Goal: Task Accomplishment & Management: Manage account settings

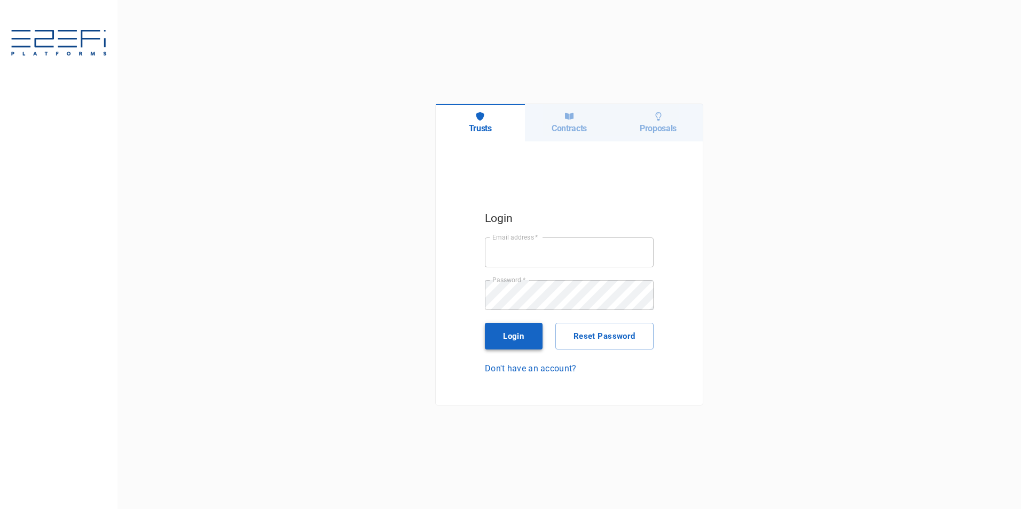
type input "[PERSON_NAME][EMAIL_ADDRESS][PERSON_NAME][DOMAIN_NAME]"
click at [523, 333] on button "Login" at bounding box center [514, 336] width 58 height 27
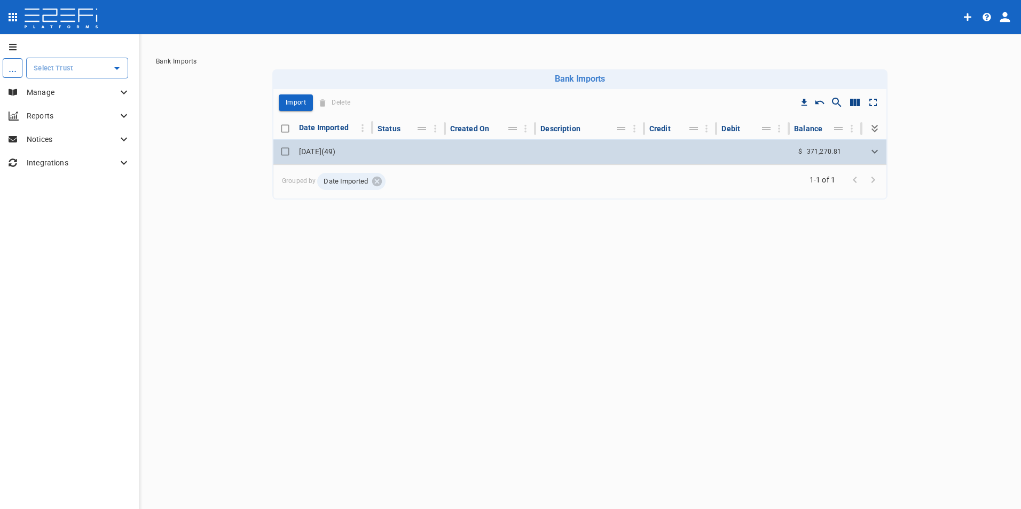
click at [324, 150] on td "[DATE] ( 49 )" at bounding box center [334, 151] width 78 height 25
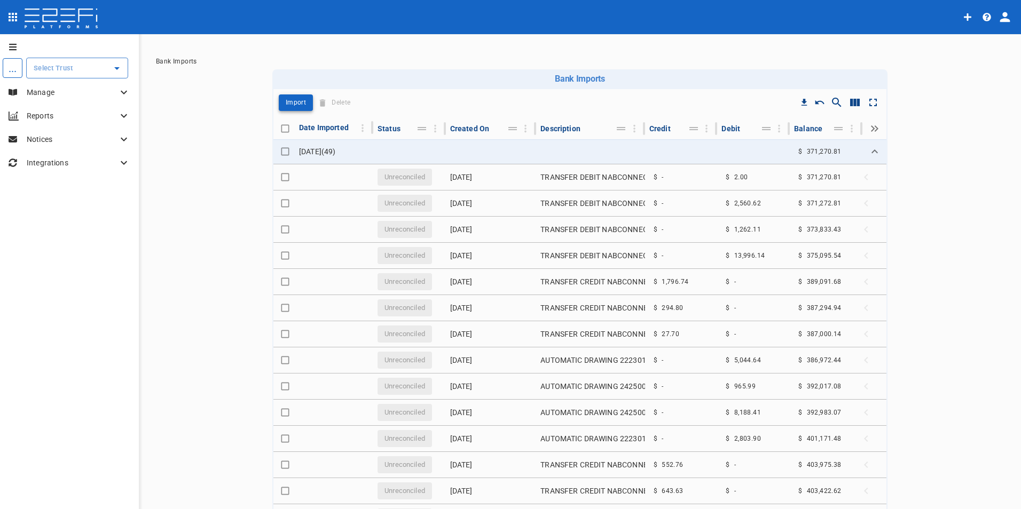
click at [302, 103] on p "Import" at bounding box center [296, 103] width 20 height 12
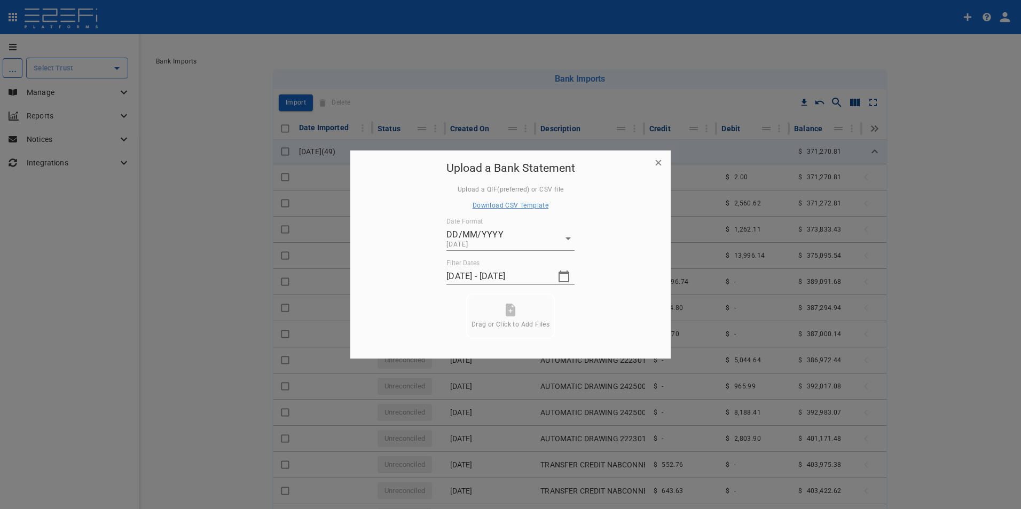
click at [508, 310] on icon at bounding box center [511, 310] width 10 height 13
click at [502, 332] on button "Submit" at bounding box center [510, 328] width 80 height 21
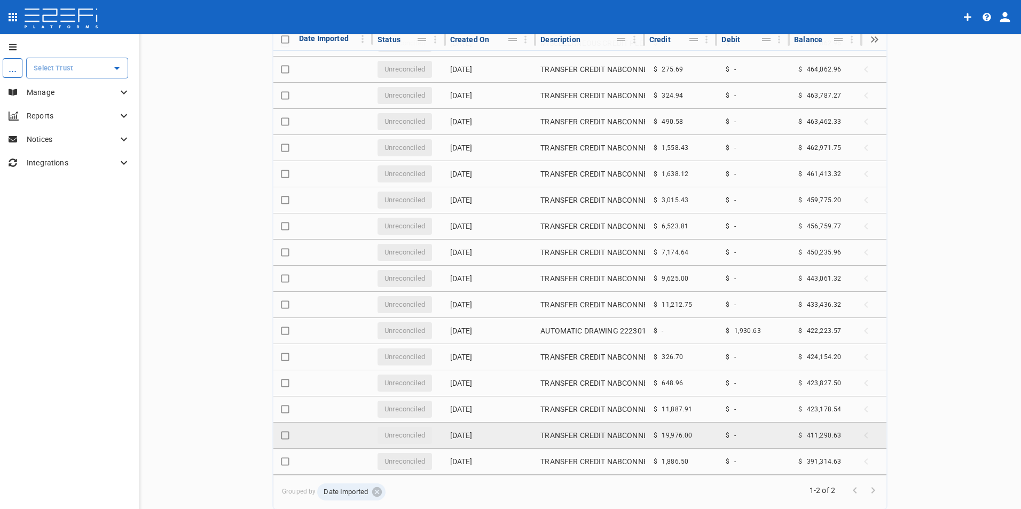
scroll to position [112, 0]
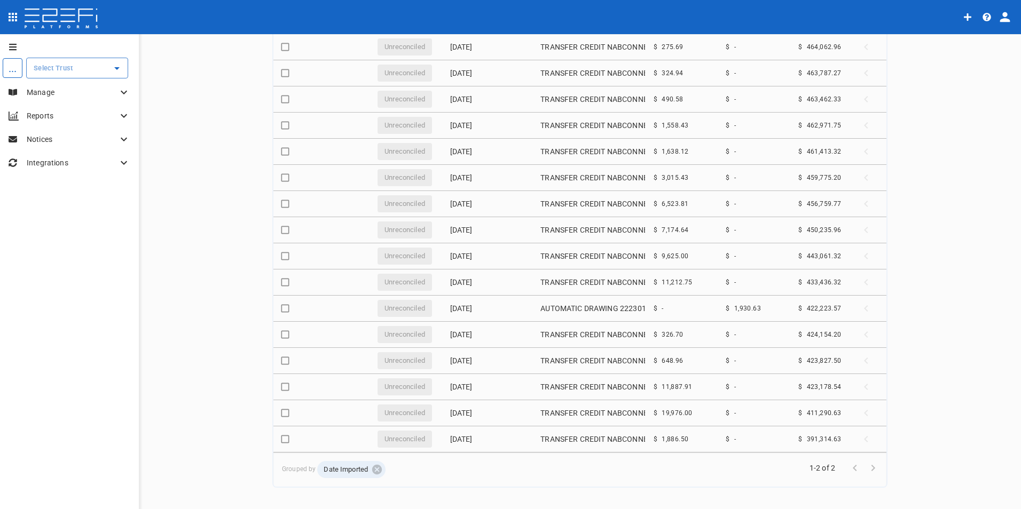
click at [869, 467] on span "Go to next page" at bounding box center [873, 467] width 18 height 10
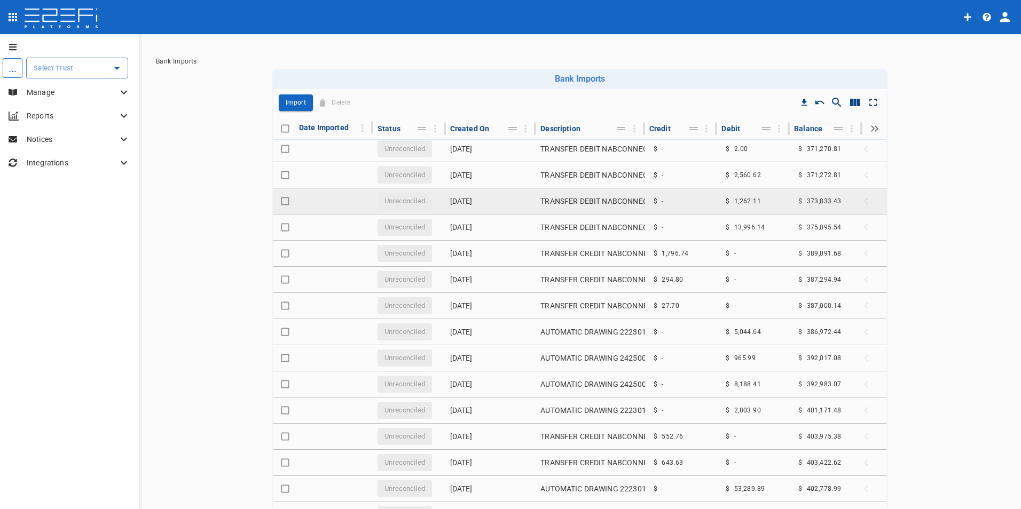
scroll to position [0, 0]
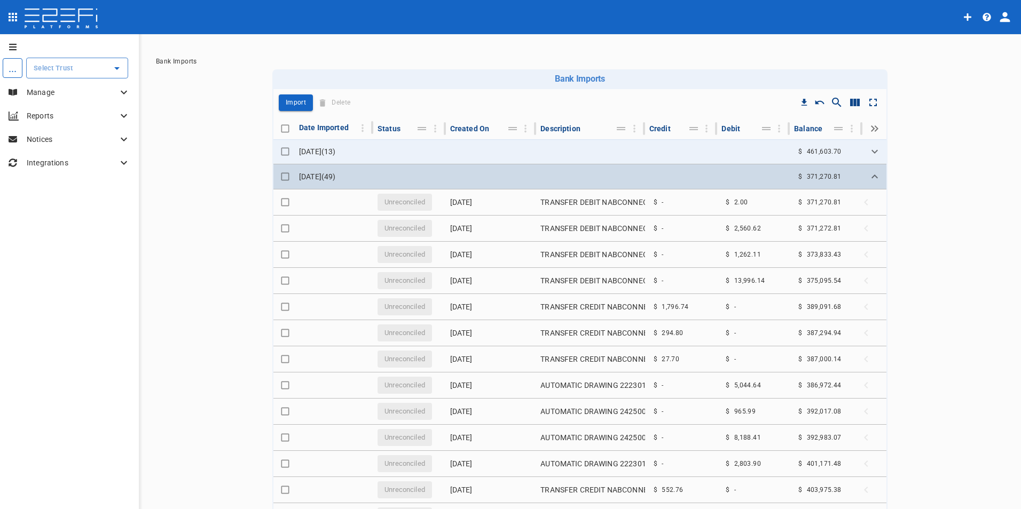
click at [281, 178] on input "Toggle select row" at bounding box center [285, 176] width 15 height 15
checkbox input "true"
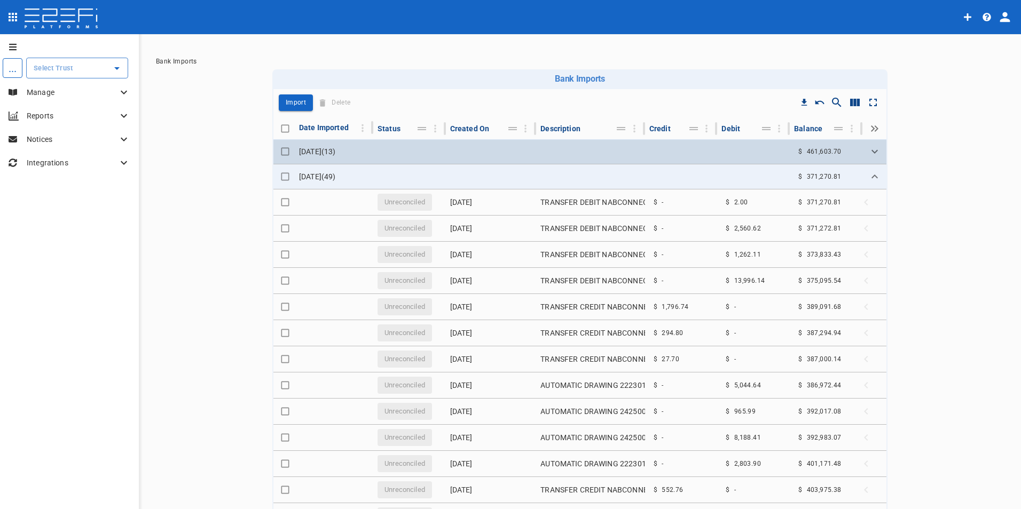
checkbox input "true"
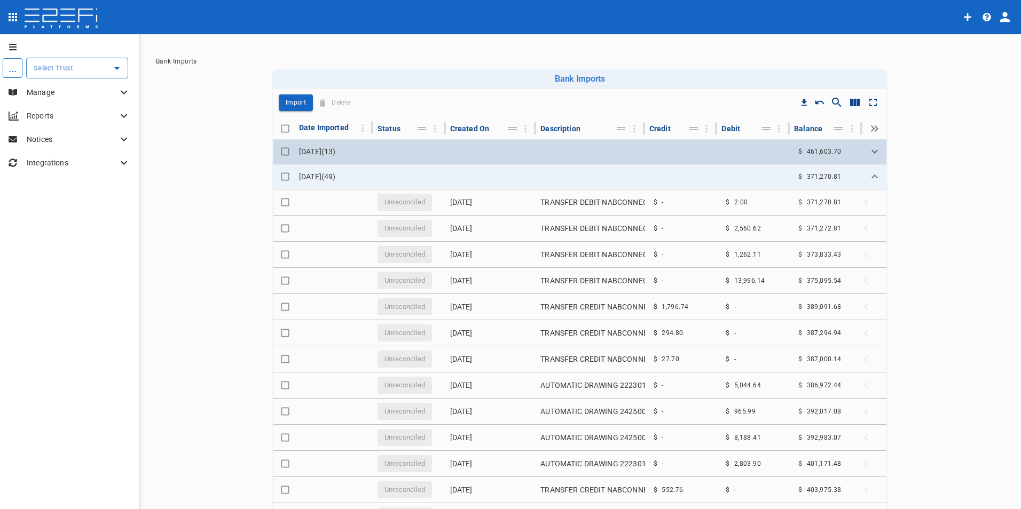
checkbox input "true"
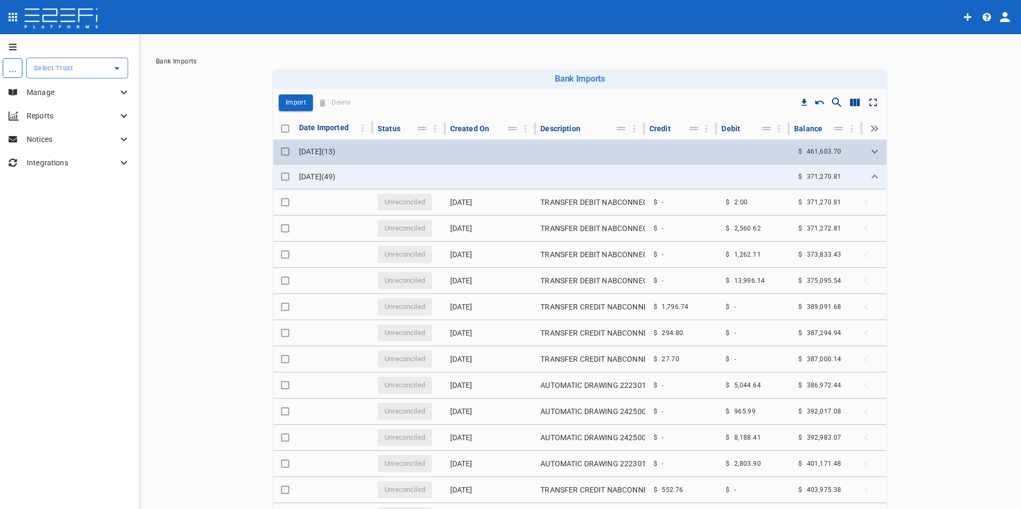
checkbox input "true"
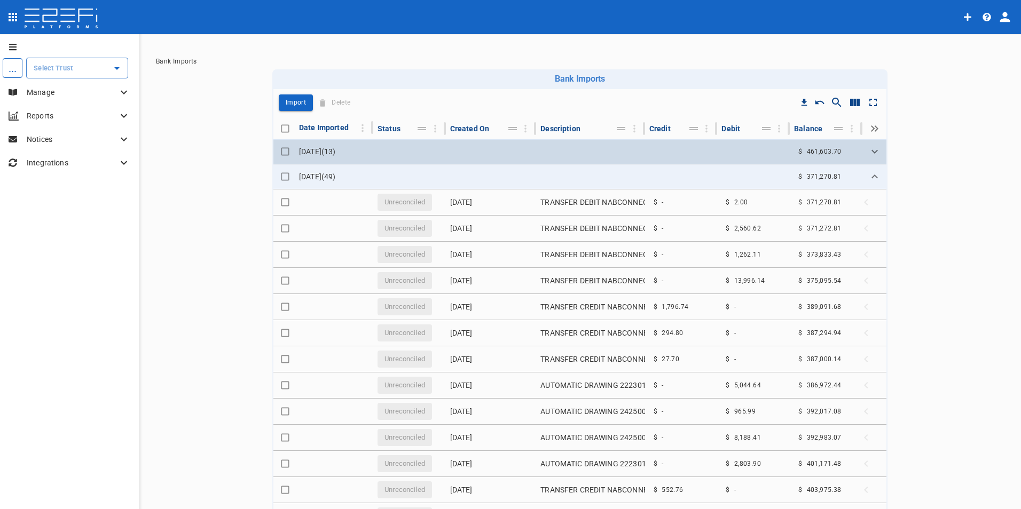
checkbox input "true"
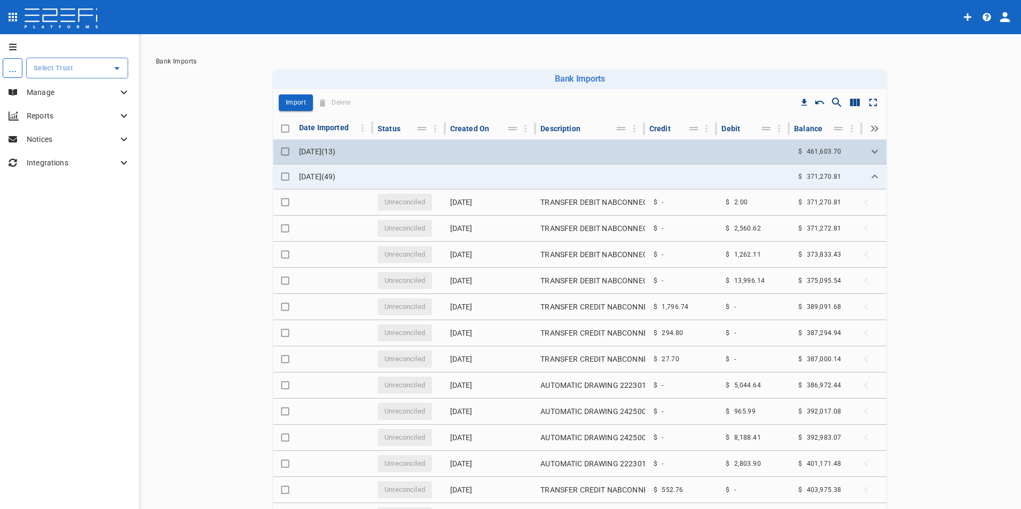
checkbox input "true"
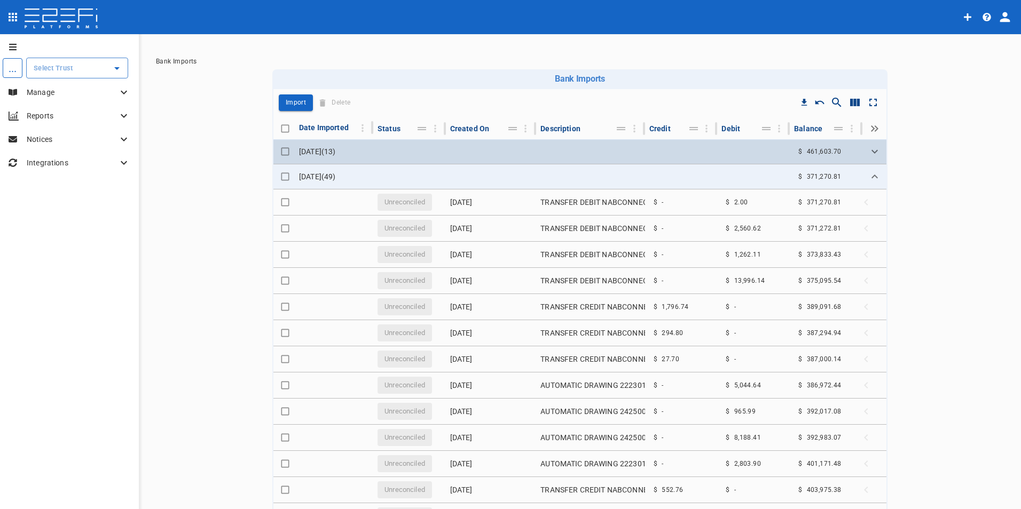
checkbox input "true"
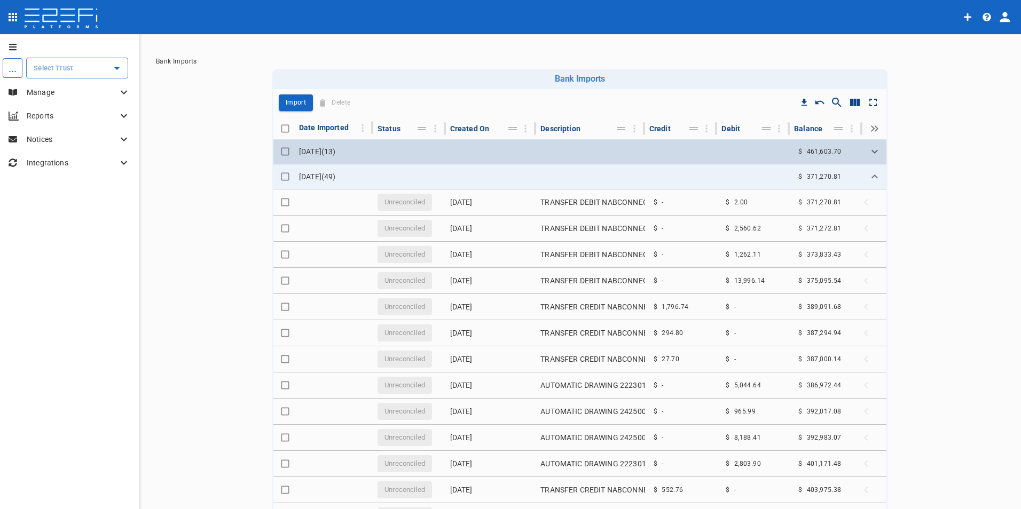
checkbox input "true"
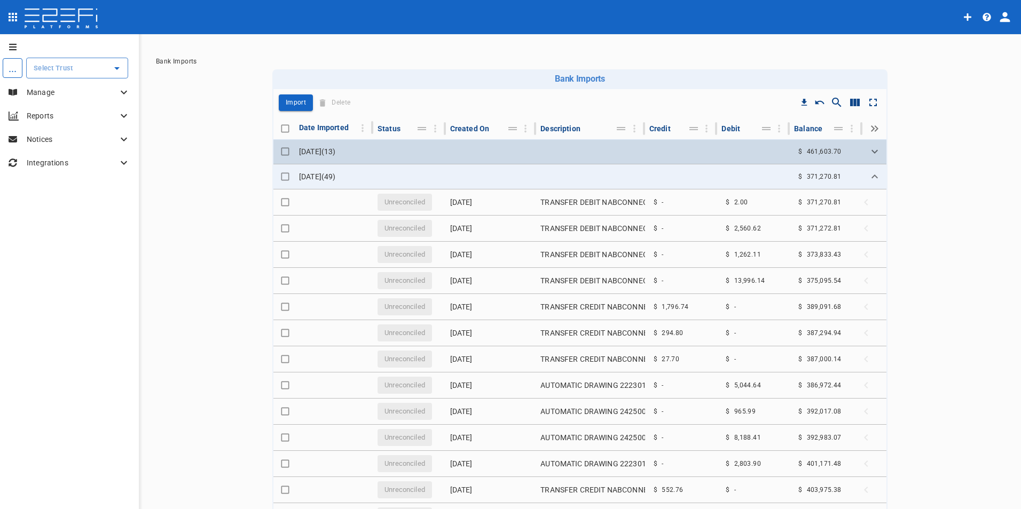
checkbox input "true"
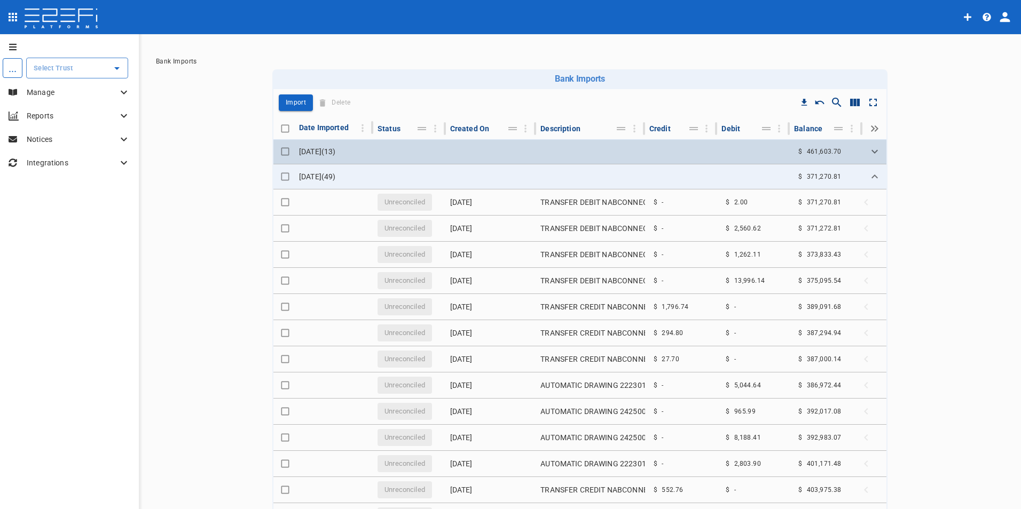
checkbox input "true"
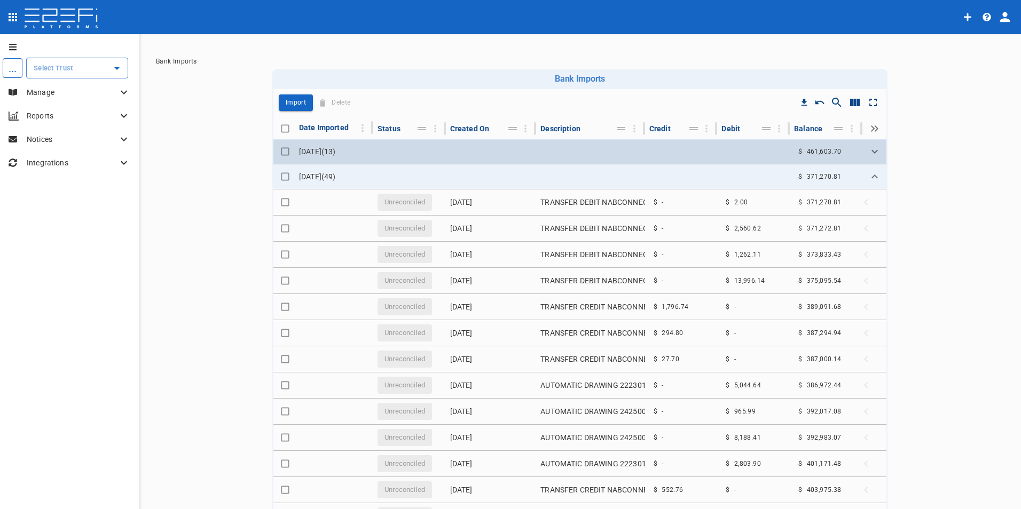
checkbox input "true"
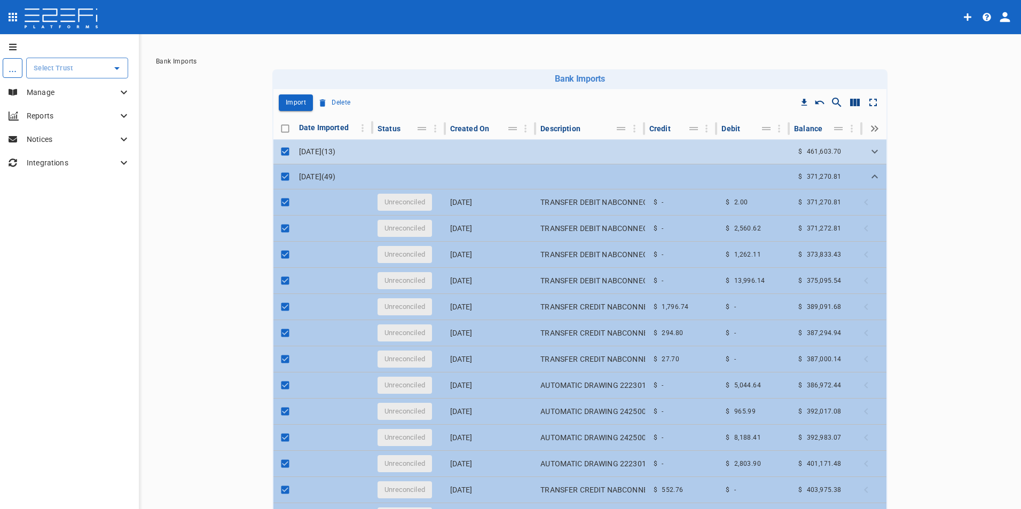
click at [320, 152] on td "[DATE] ( 13 )" at bounding box center [334, 151] width 78 height 25
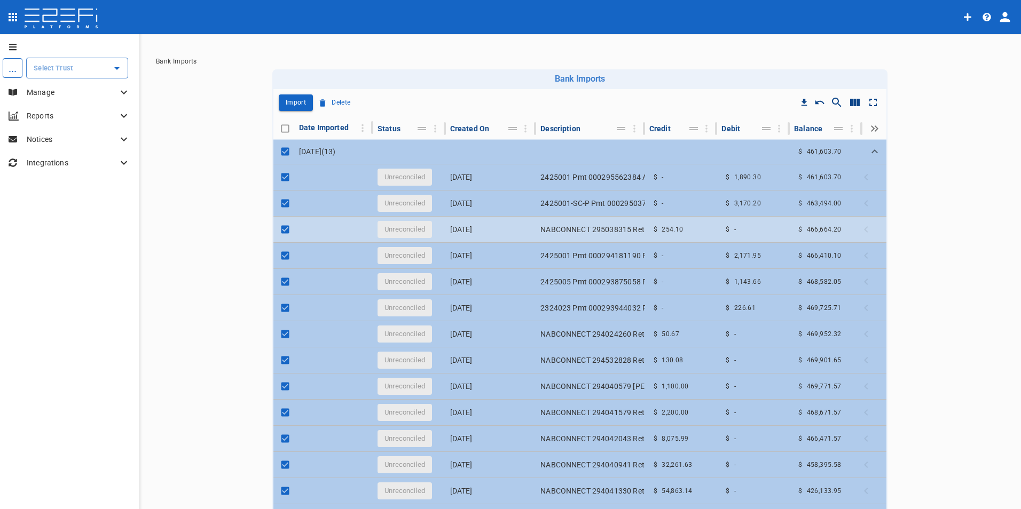
click at [465, 233] on td "[DATE]" at bounding box center [491, 230] width 91 height 26
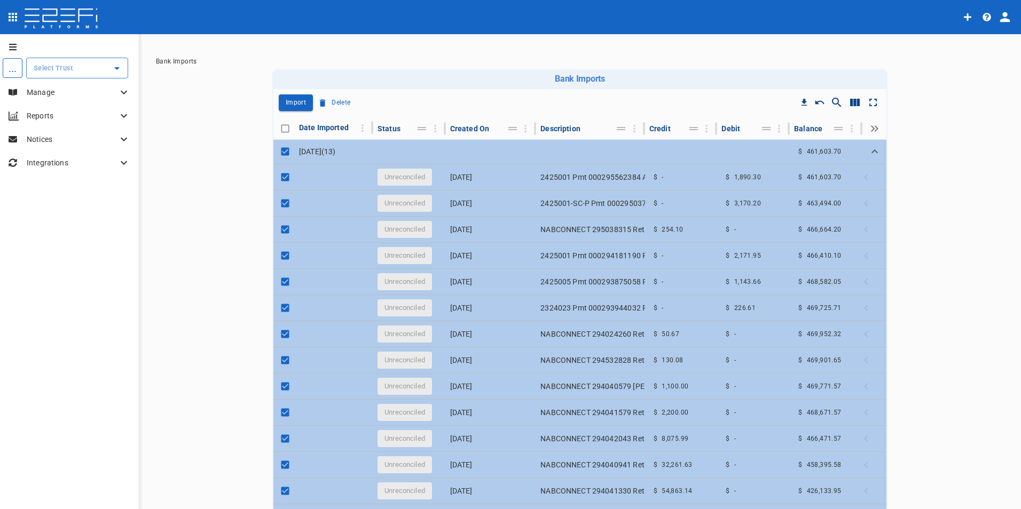
click at [280, 128] on input "Toggle select all" at bounding box center [285, 128] width 15 height 15
checkbox input "false"
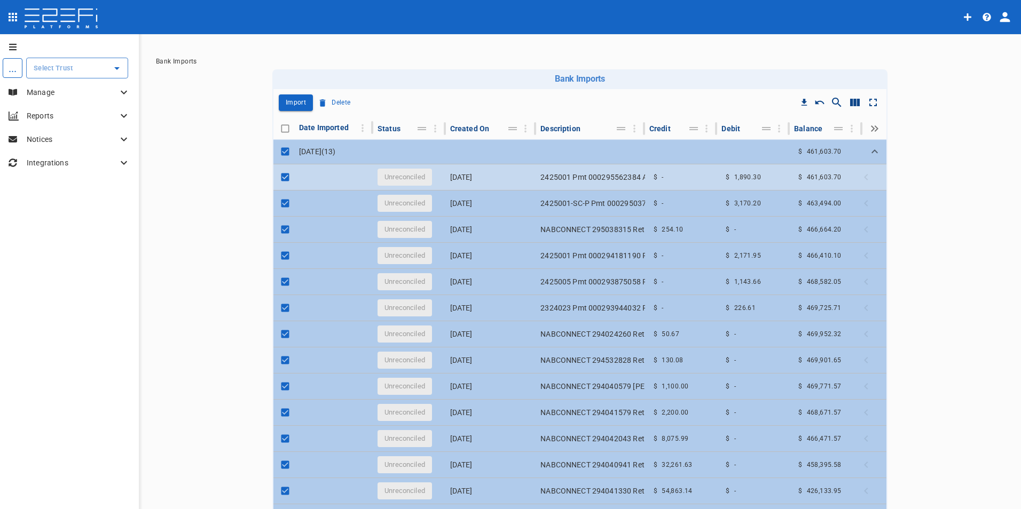
click at [297, 185] on td at bounding box center [334, 177] width 78 height 26
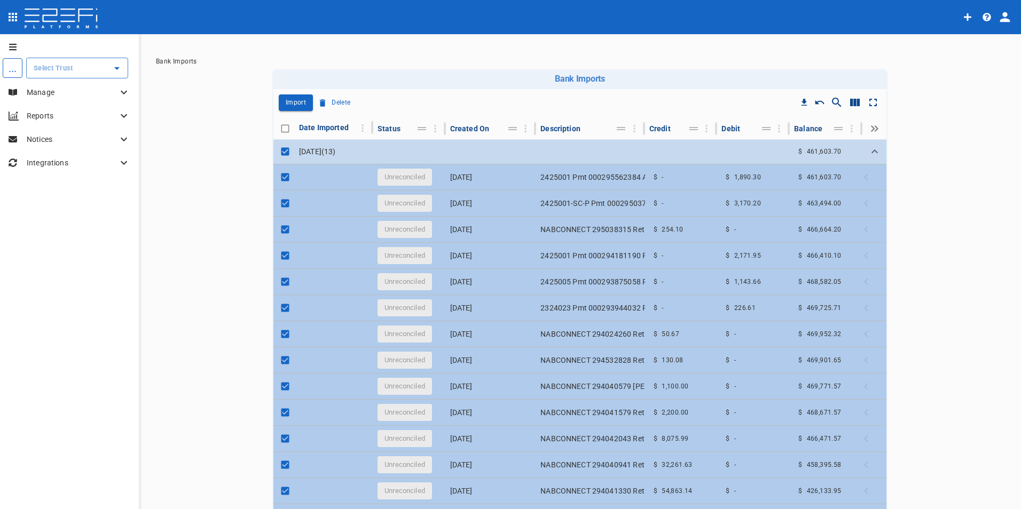
click at [279, 153] on input "Toggle select row" at bounding box center [285, 151] width 15 height 15
checkbox input "false"
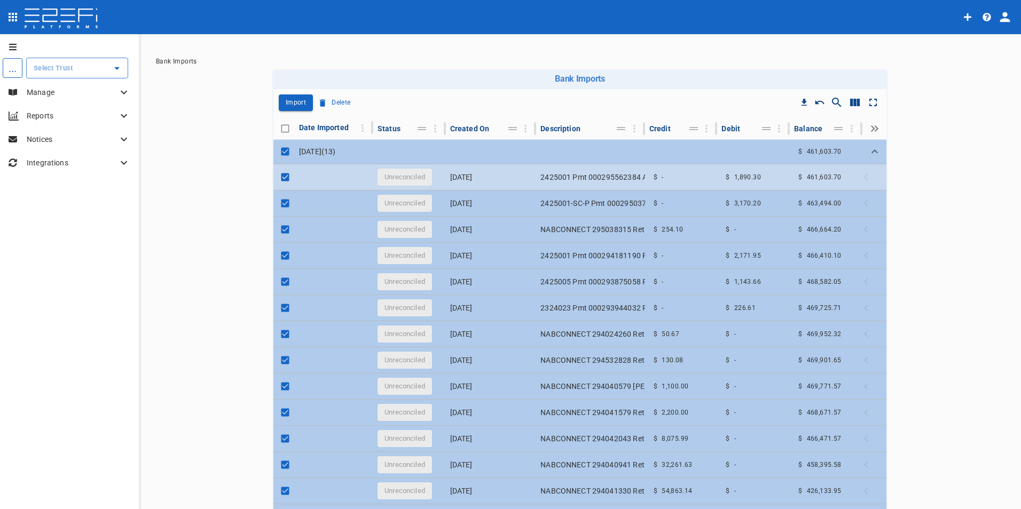
checkbox input "false"
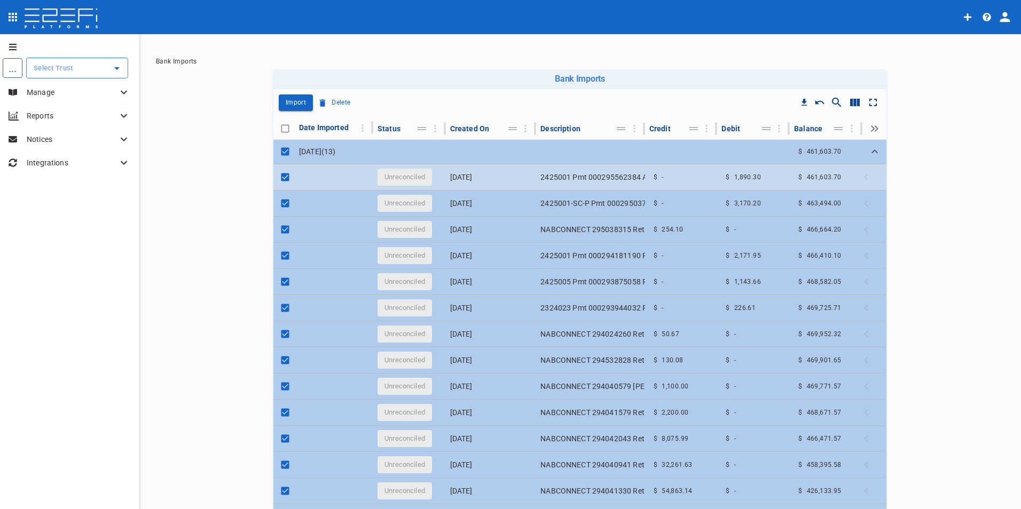
checkbox input "false"
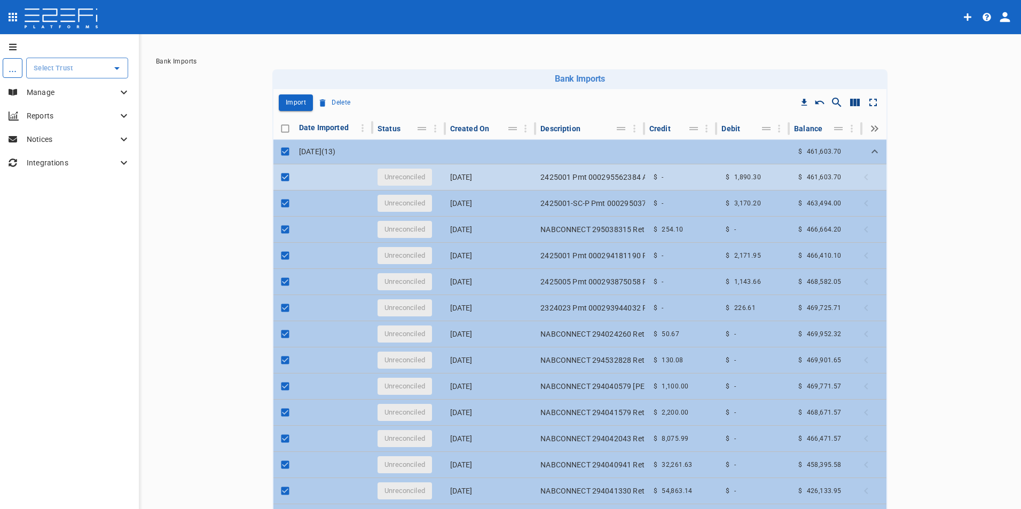
checkbox input "false"
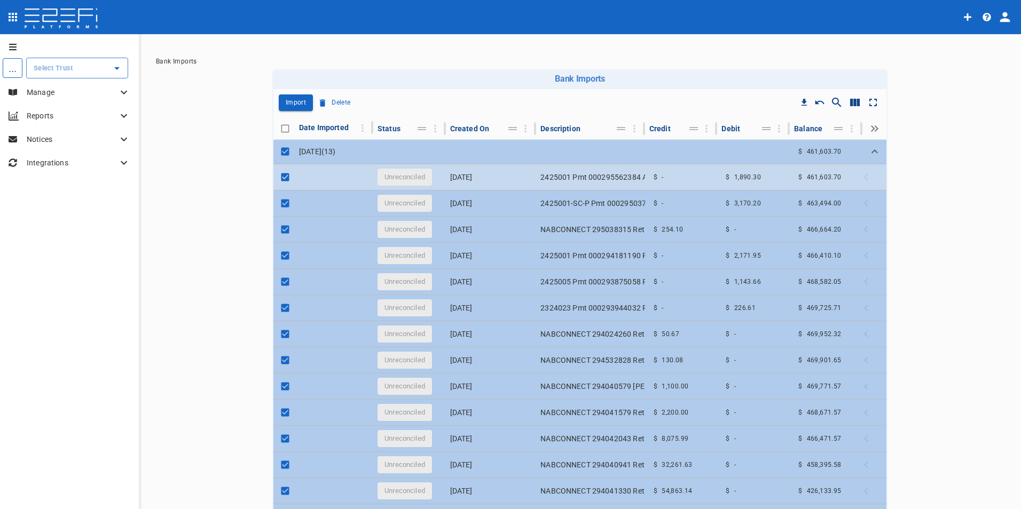
checkbox input "false"
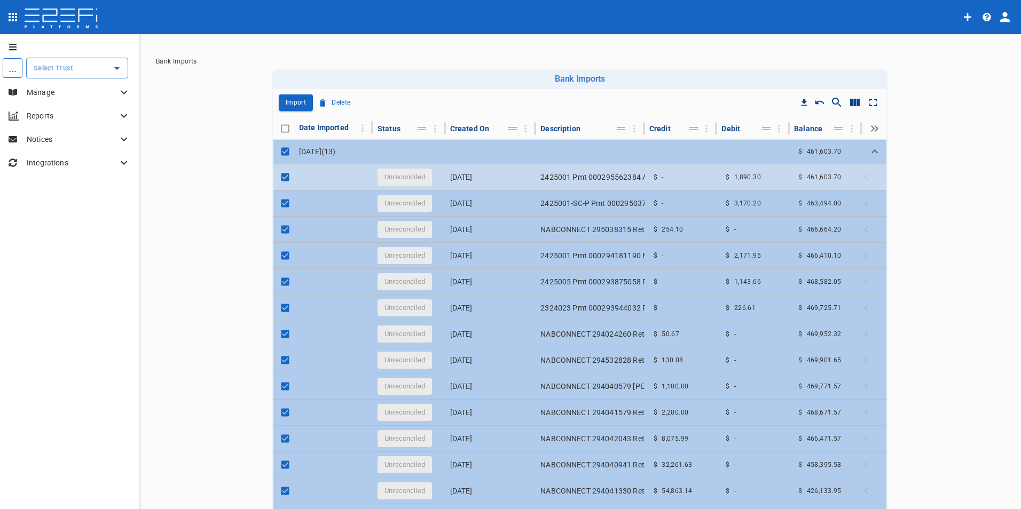
checkbox input "false"
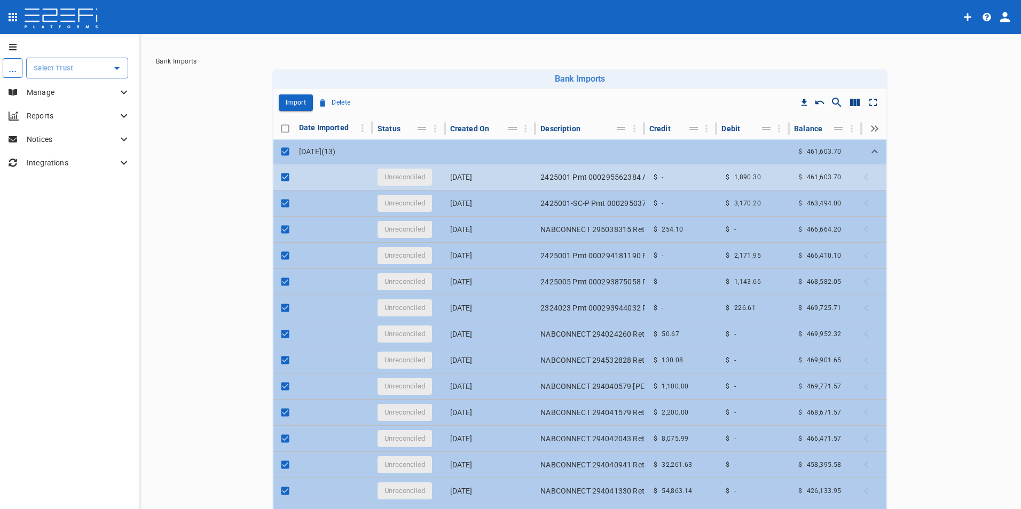
checkbox input "false"
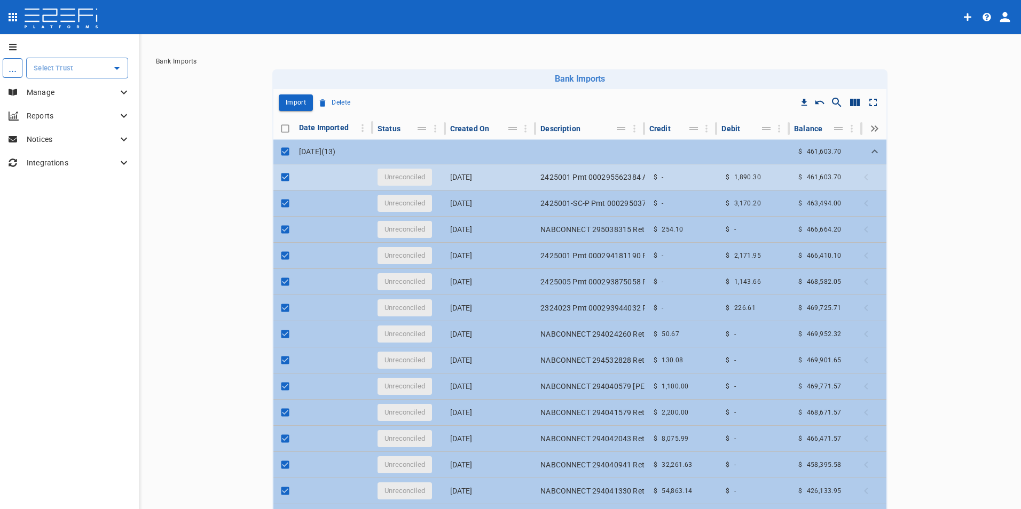
checkbox input "false"
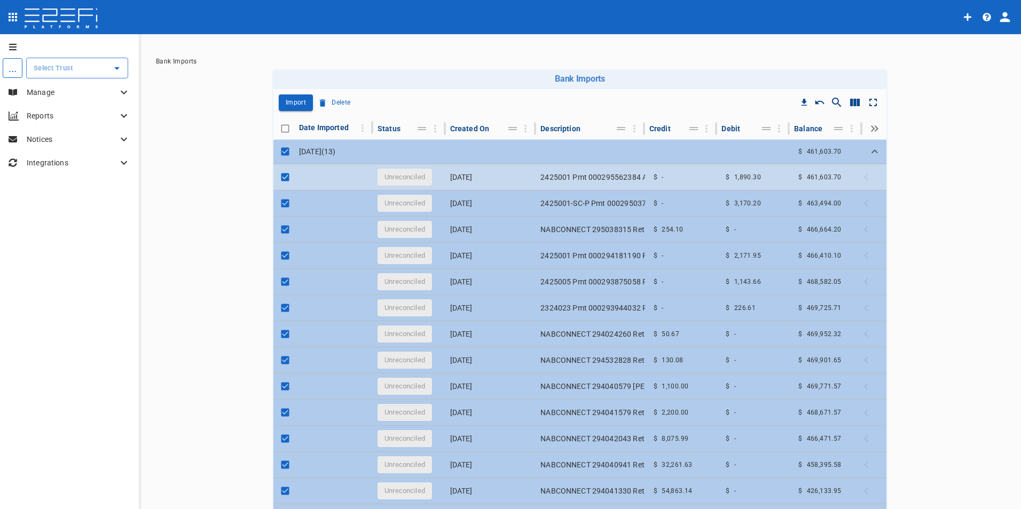
checkbox input "false"
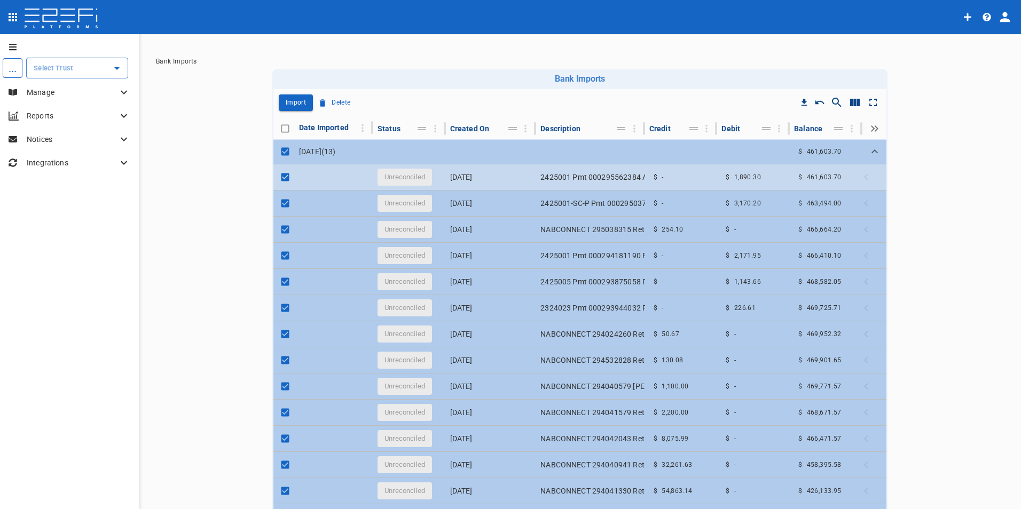
checkbox input "false"
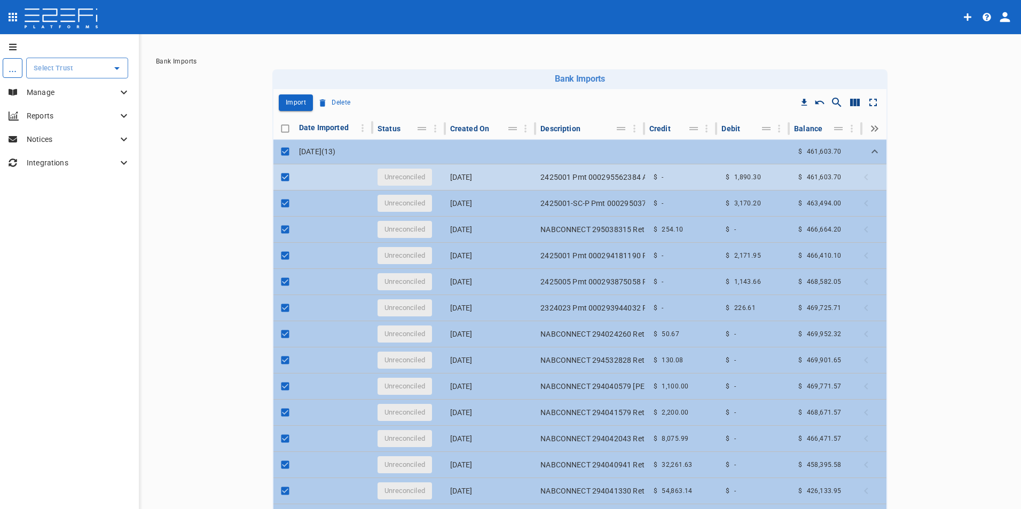
checkbox input "false"
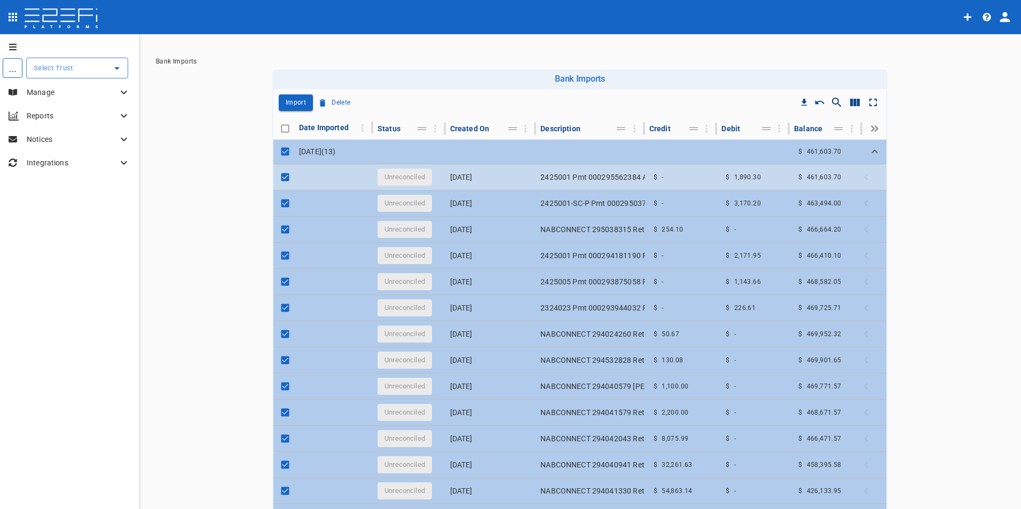
checkbox input "false"
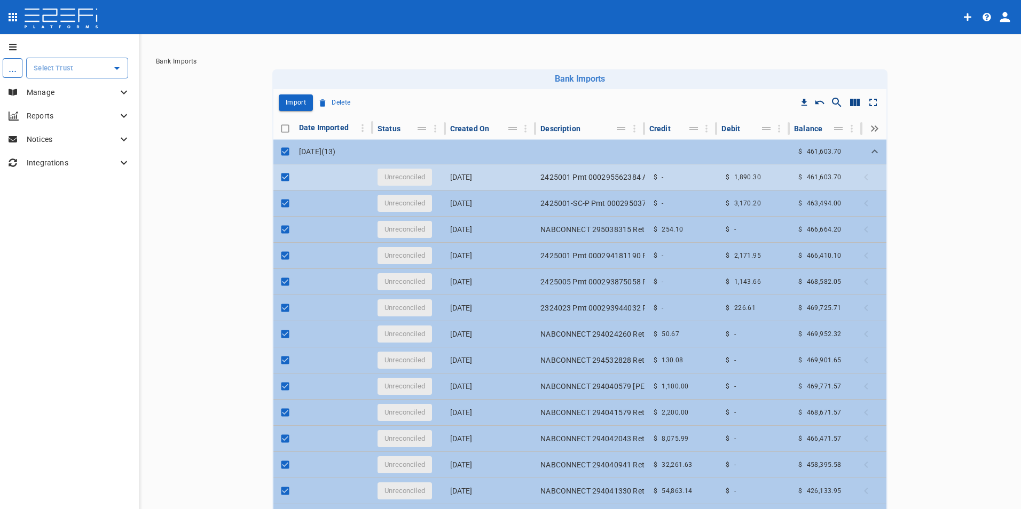
checkbox input "false"
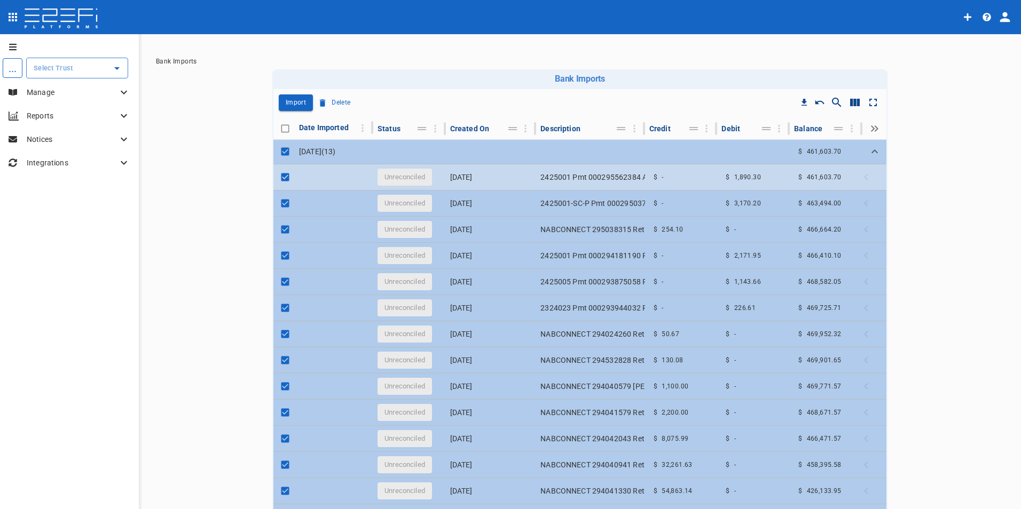
checkbox input "false"
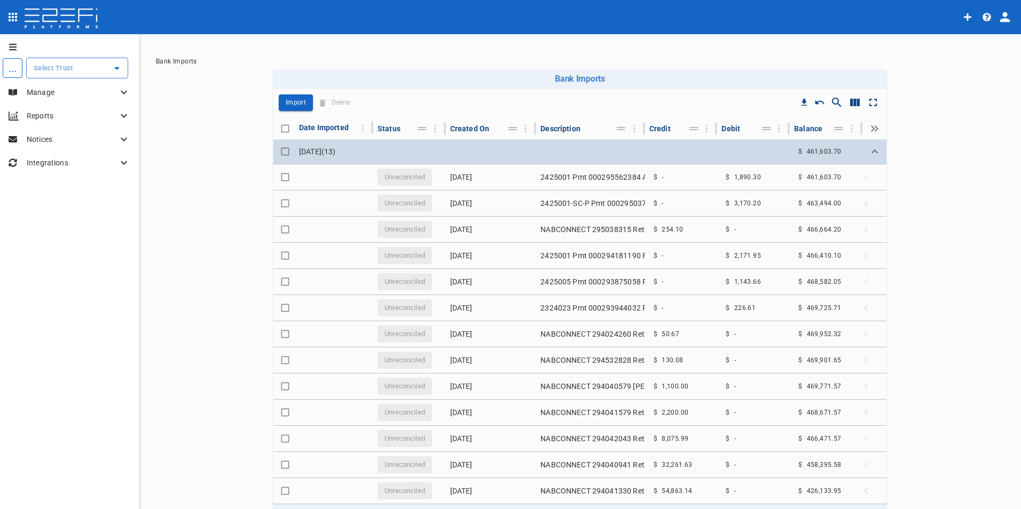
click at [329, 151] on td "[DATE] ( 13 )" at bounding box center [334, 151] width 78 height 25
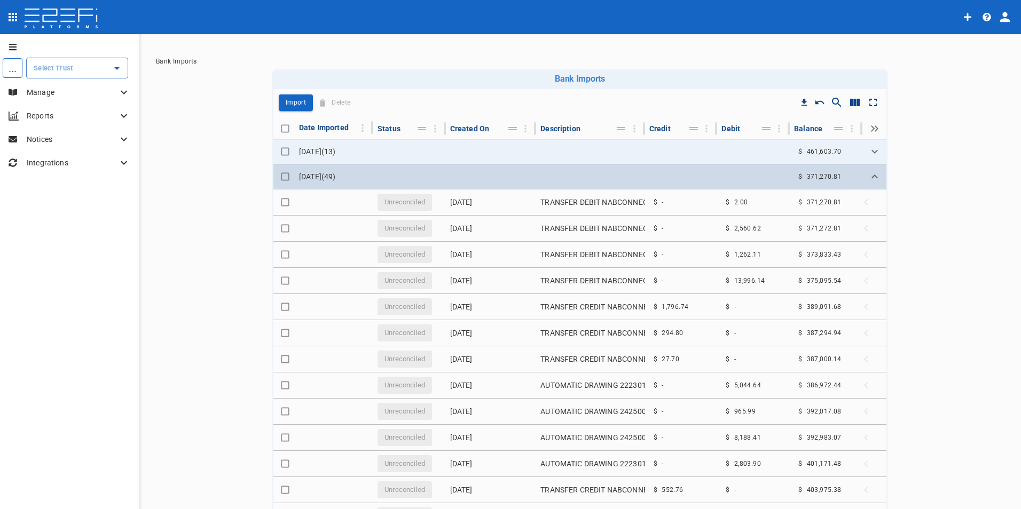
click at [311, 180] on td "[DATE] ( 49 )" at bounding box center [334, 176] width 78 height 25
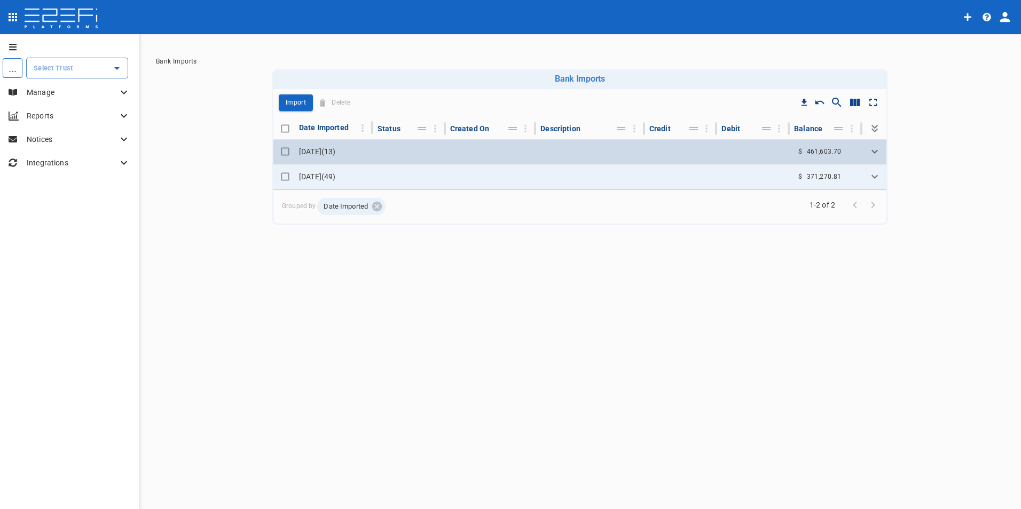
click at [302, 154] on td "[DATE] ( 13 )" at bounding box center [334, 151] width 78 height 25
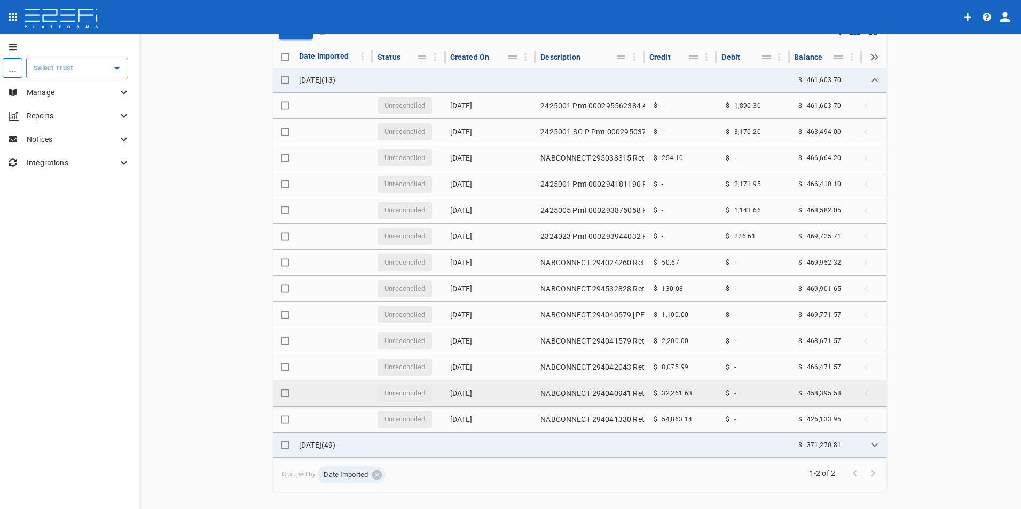
scroll to position [77, 0]
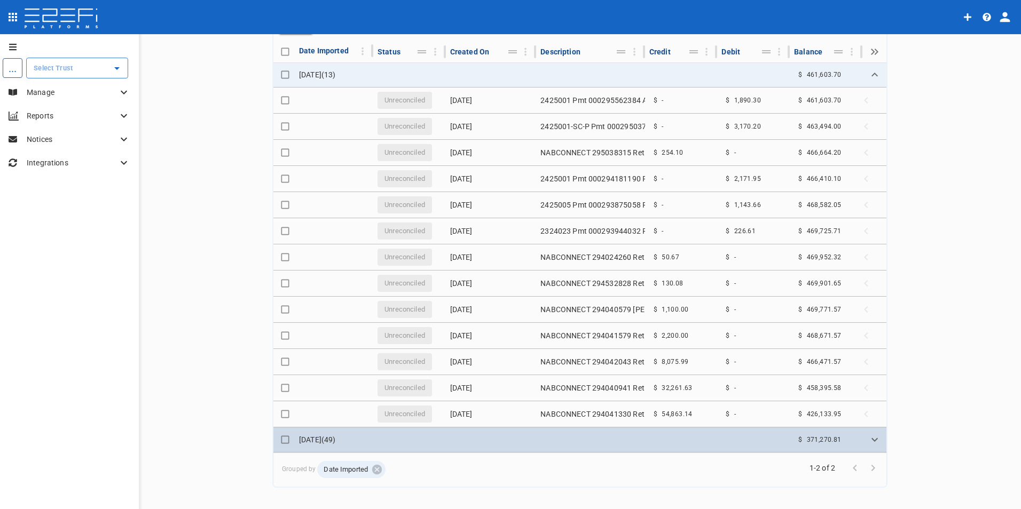
click at [870, 440] on icon "Expand" at bounding box center [874, 440] width 13 height 13
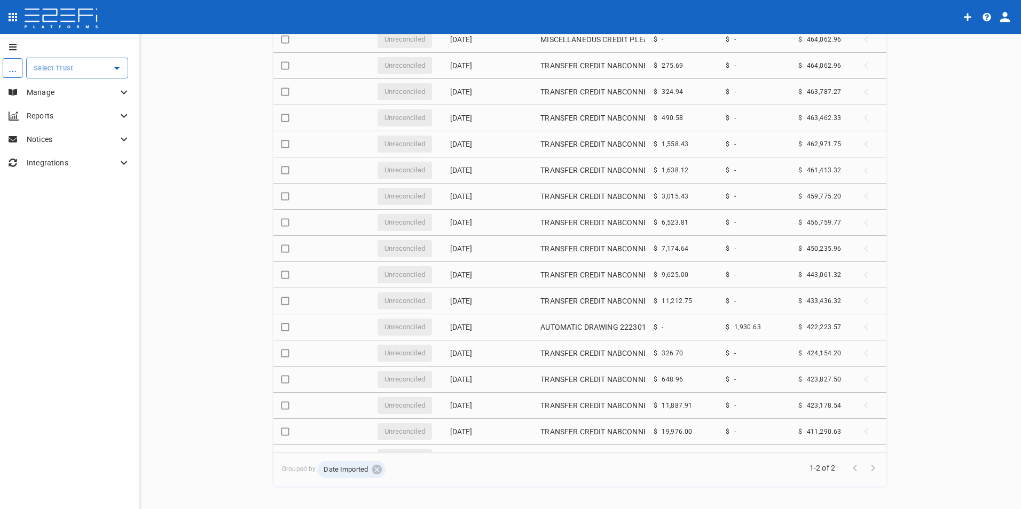
scroll to position [1247, 0]
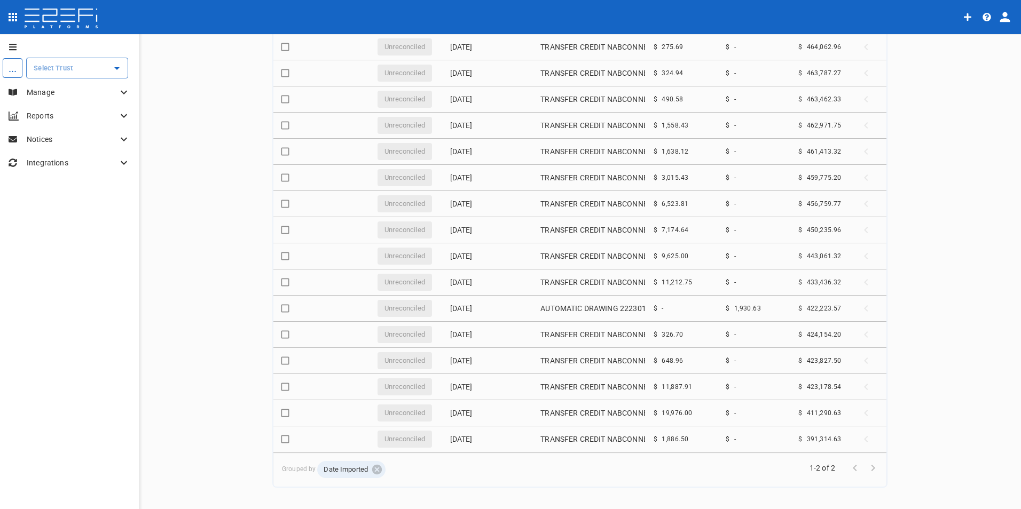
click at [871, 475] on div at bounding box center [864, 468] width 36 height 18
click at [869, 469] on span "Go to next page" at bounding box center [873, 467] width 18 height 10
drag, startPoint x: 869, startPoint y: 469, endPoint x: 810, endPoint y: 466, distance: 58.8
click at [810, 466] on span "1-2 of 2" at bounding box center [822, 468] width 34 height 11
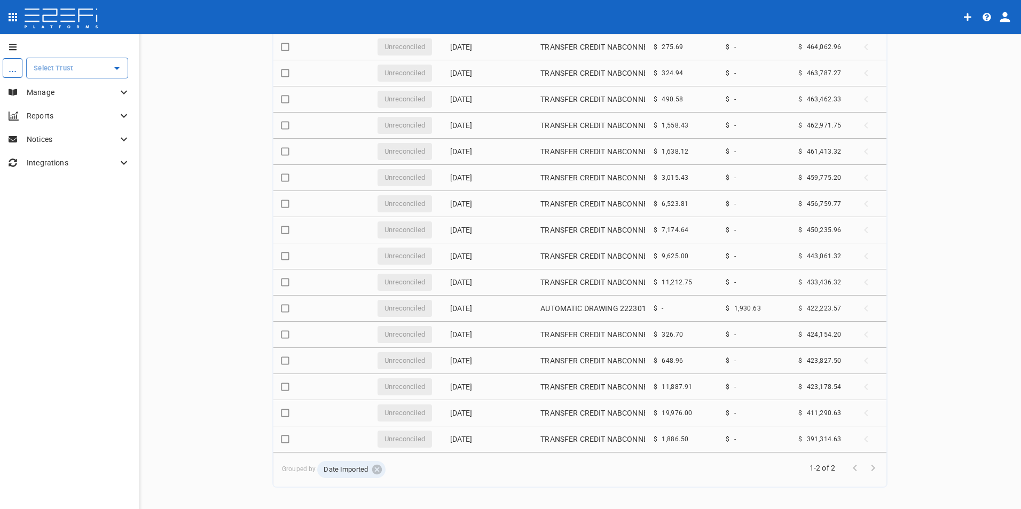
click at [870, 470] on span "Go to next page" at bounding box center [873, 467] width 18 height 10
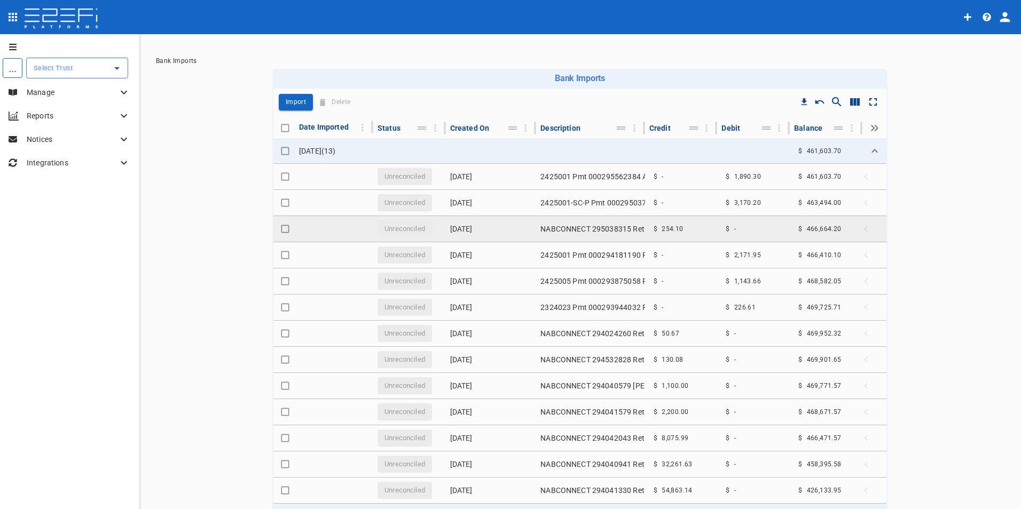
scroll to position [0, 0]
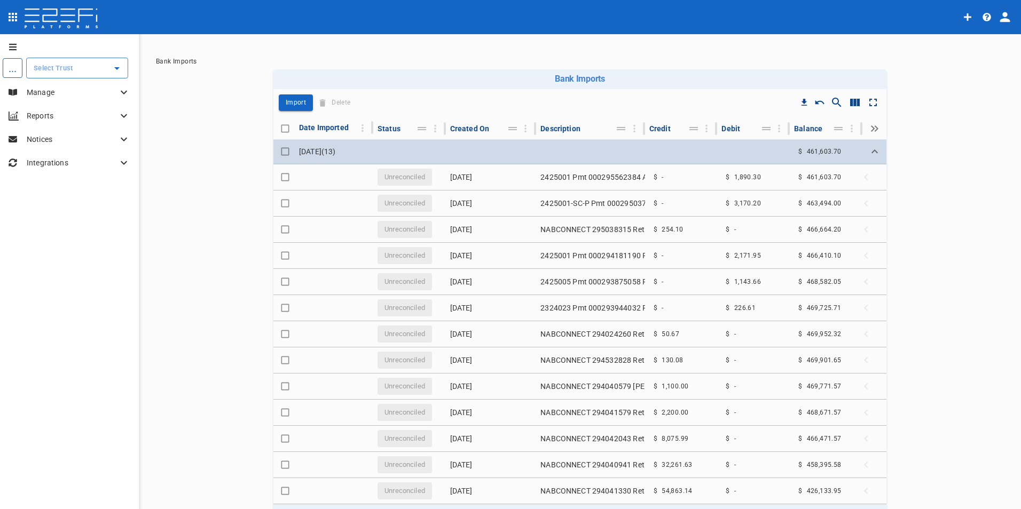
click at [295, 148] on td "[DATE] ( 13 )" at bounding box center [334, 151] width 78 height 25
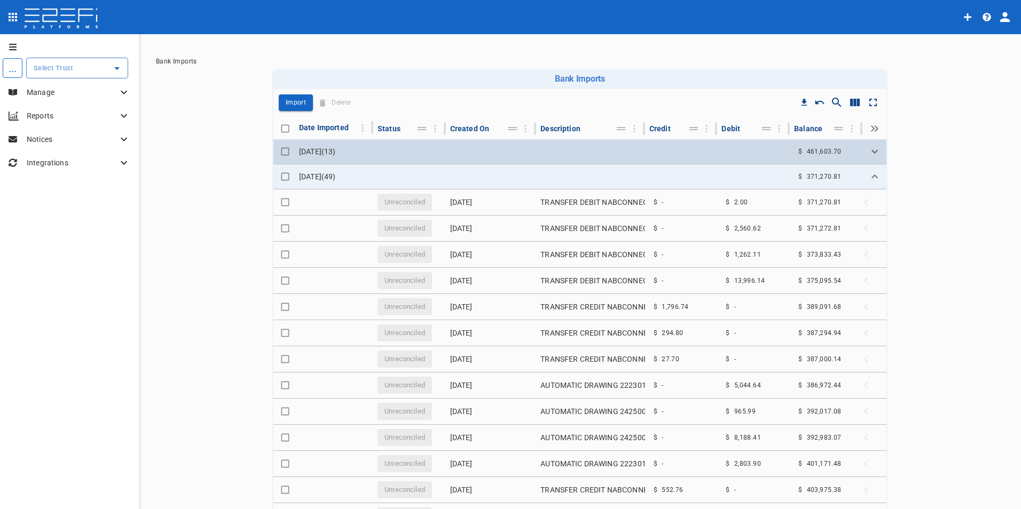
click at [871, 153] on icon "Expand" at bounding box center [874, 152] width 6 height 4
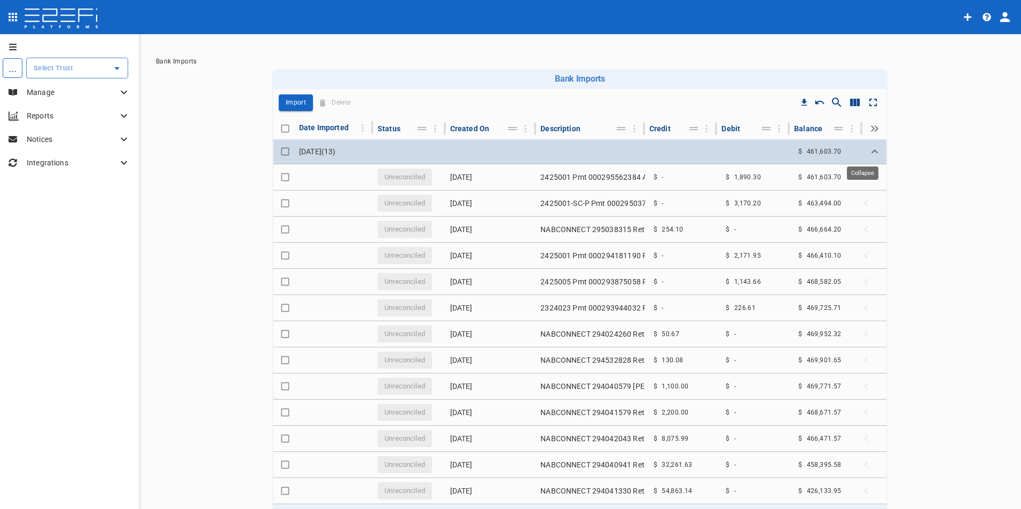
click at [868, 153] on icon "Expand" at bounding box center [874, 151] width 13 height 13
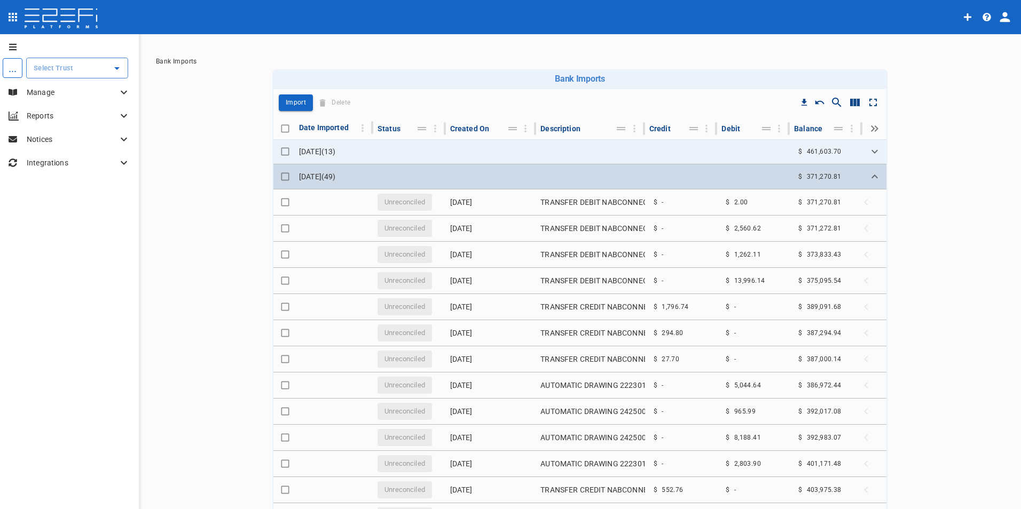
click at [868, 174] on icon "Expand" at bounding box center [874, 176] width 13 height 13
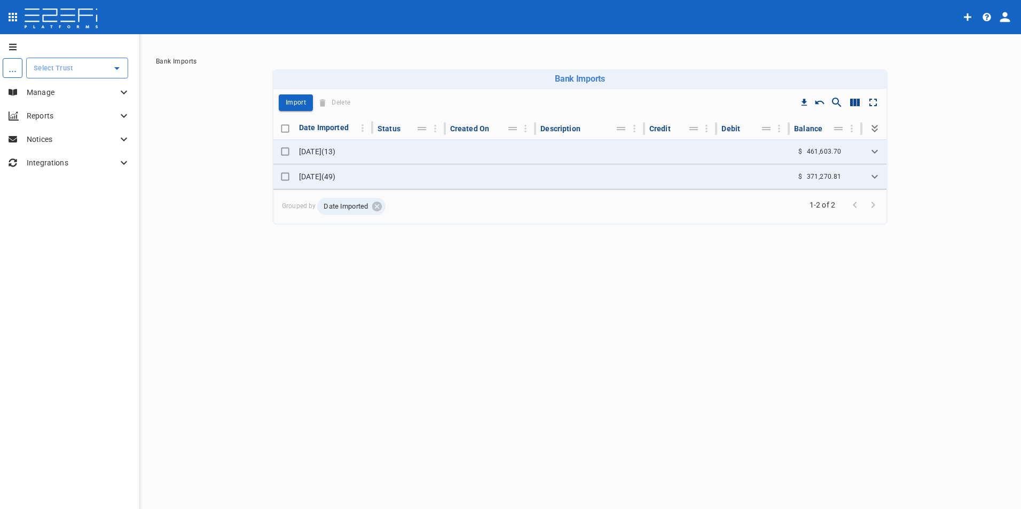
click at [809, 205] on span "1-2 of 2" at bounding box center [822, 205] width 34 height 11
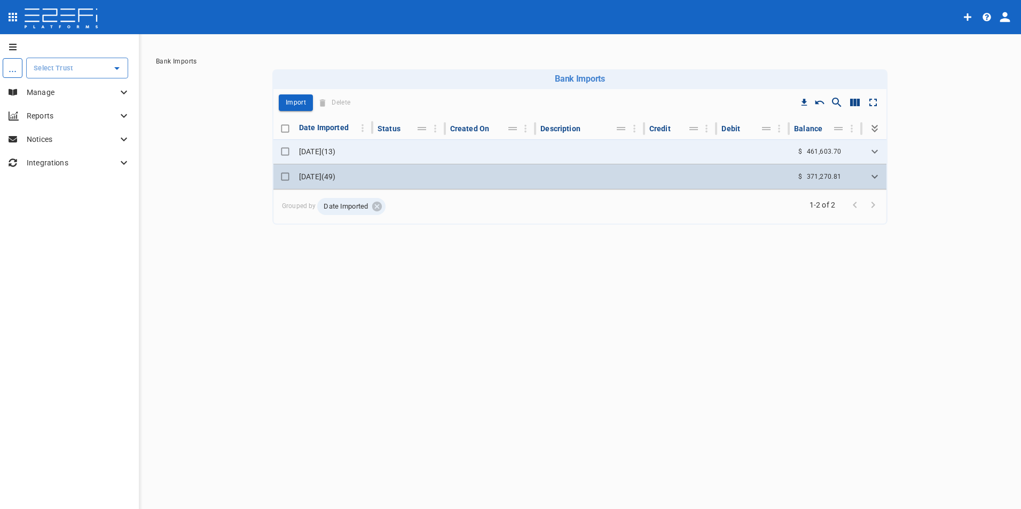
click at [835, 171] on div "$ 371,270.81" at bounding box center [819, 177] width 51 height 16
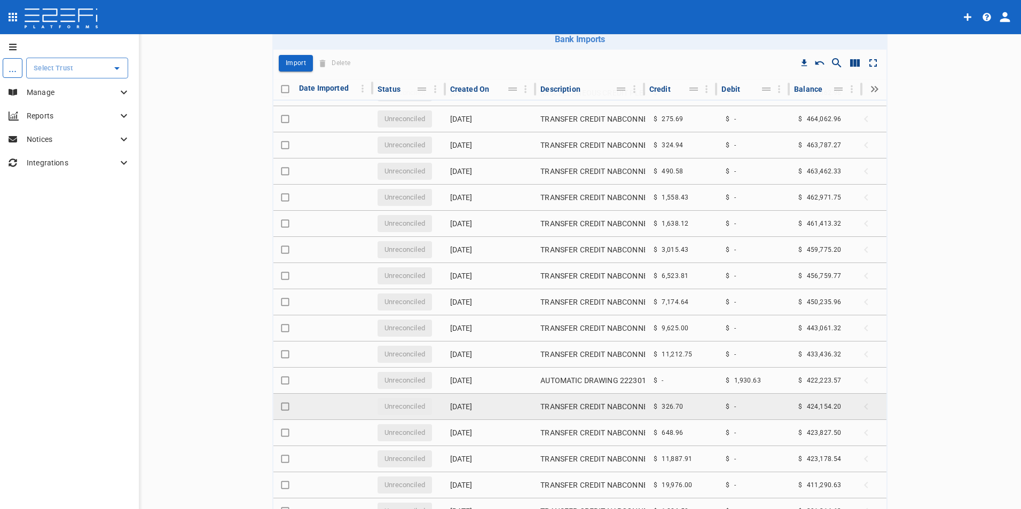
scroll to position [112, 0]
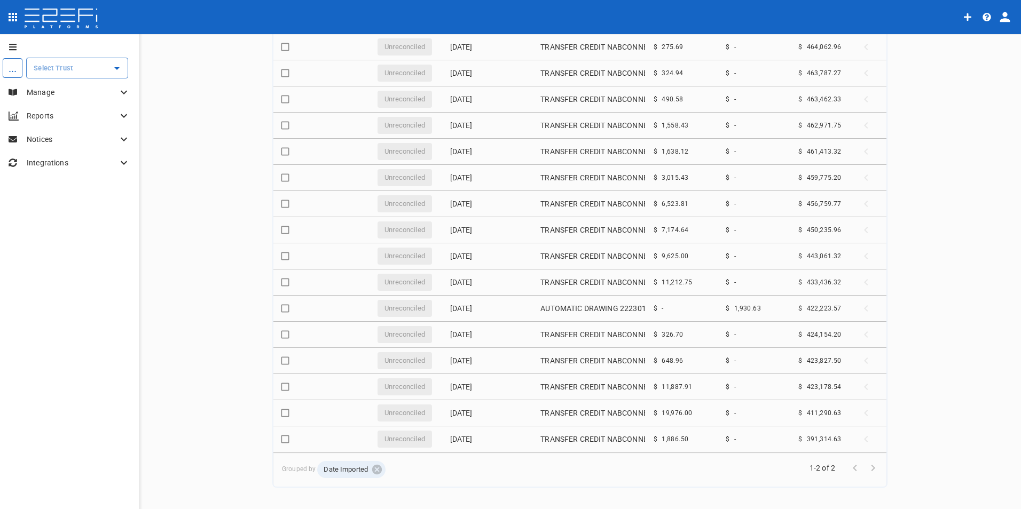
click at [867, 466] on span "Go to next page" at bounding box center [873, 467] width 18 height 10
click at [329, 468] on span "Date Imported" at bounding box center [345, 470] width 57 height 10
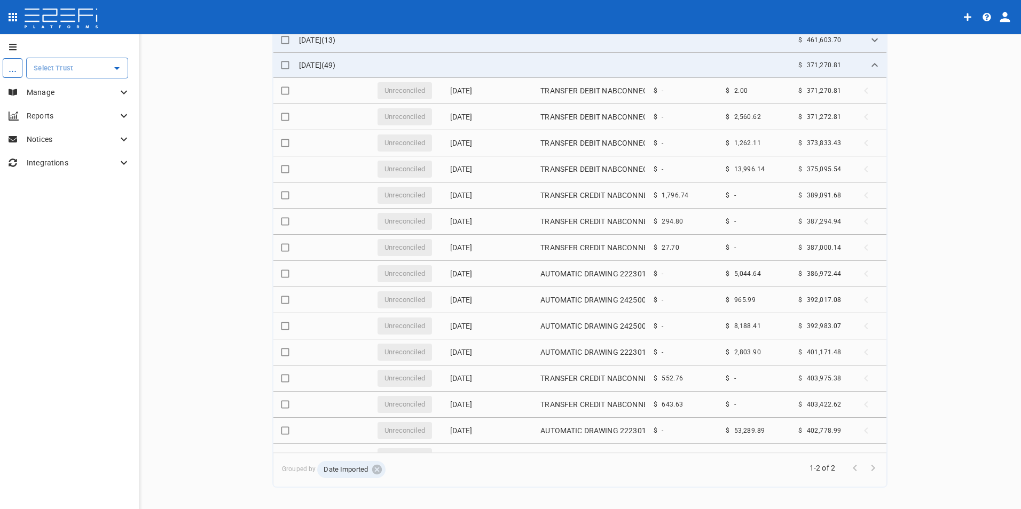
scroll to position [53, 0]
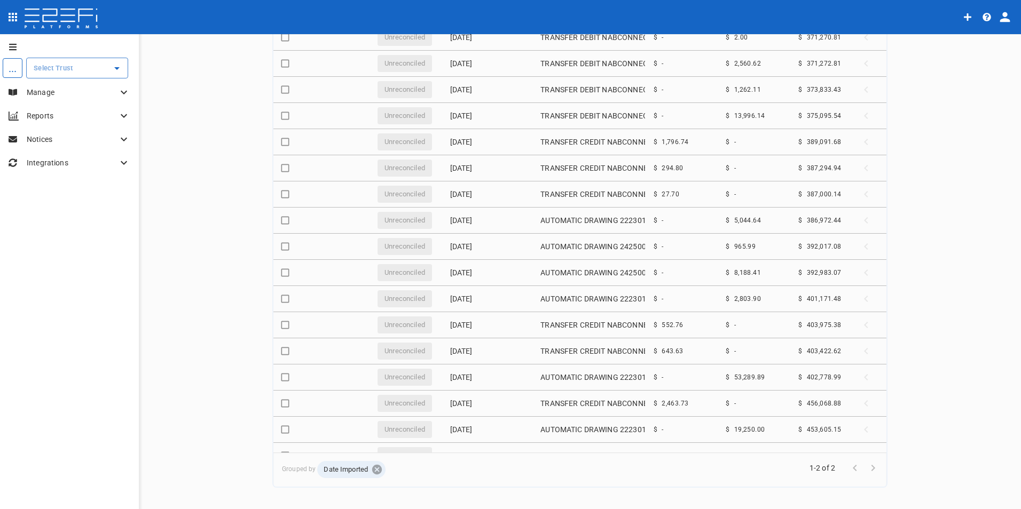
click at [374, 473] on icon at bounding box center [377, 470] width 10 height 10
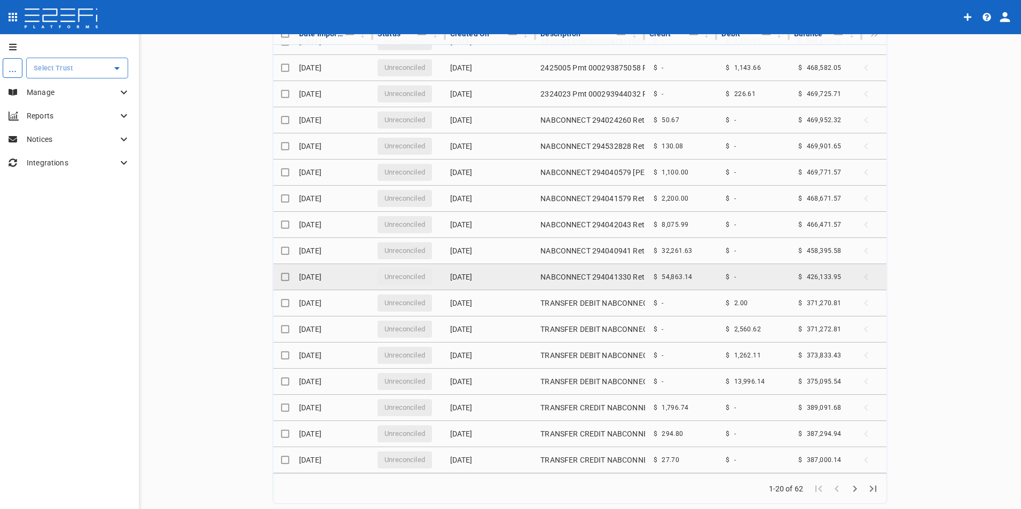
scroll to position [112, 0]
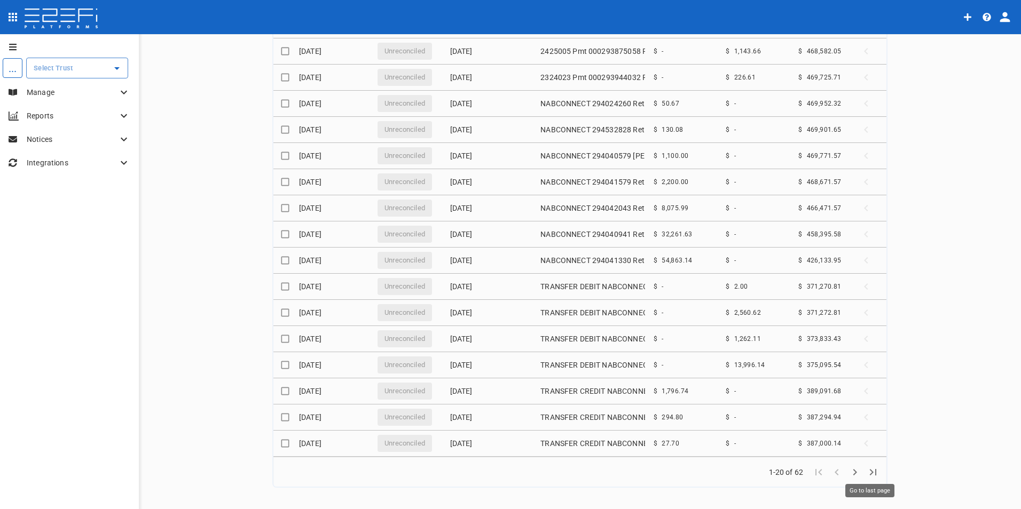
click at [867, 474] on icon "Go to last page" at bounding box center [873, 472] width 13 height 13
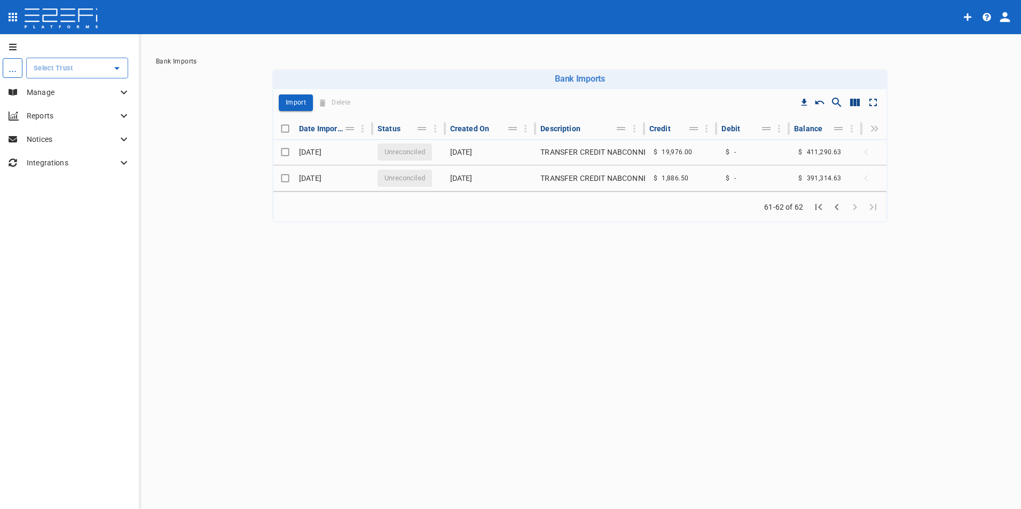
click at [836, 210] on icon "Go to previous page" at bounding box center [836, 207] width 13 height 13
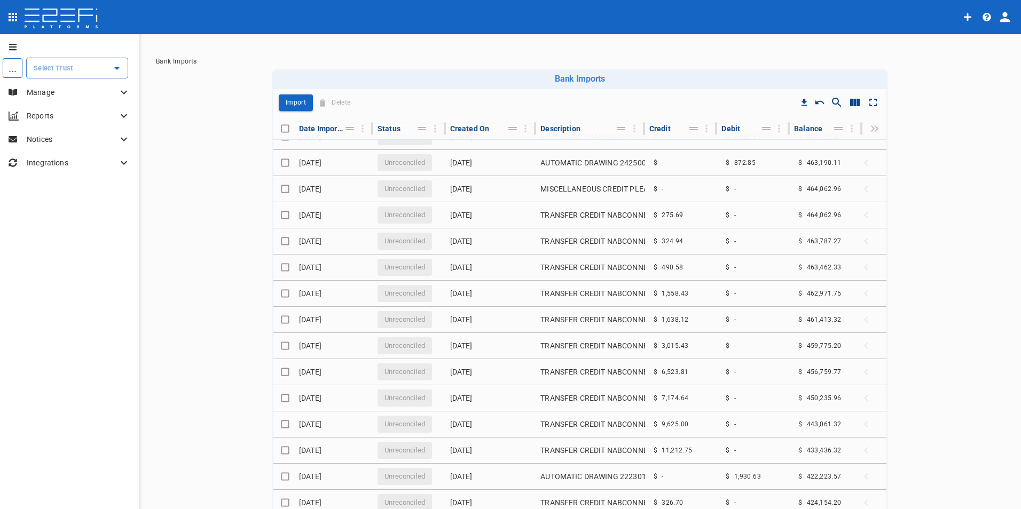
scroll to position [112, 0]
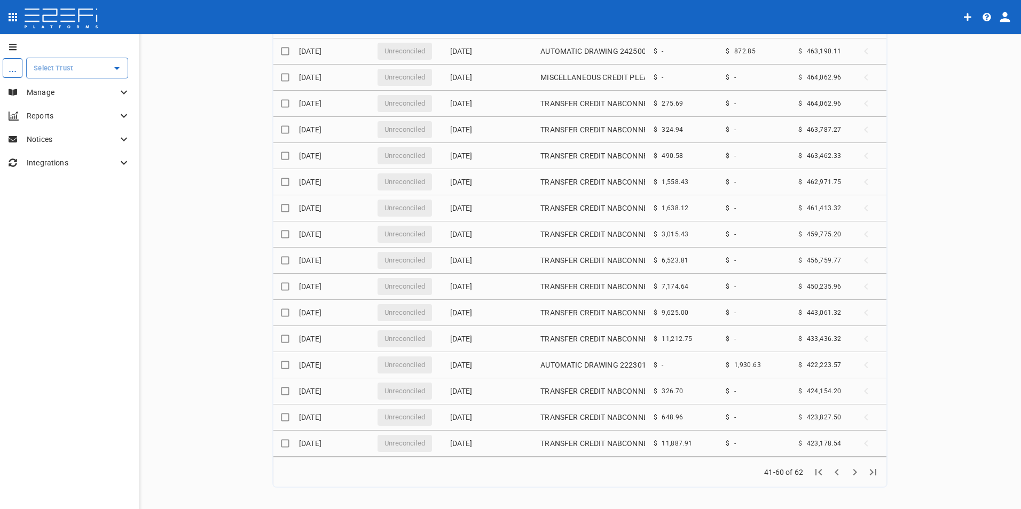
click at [817, 476] on icon "Go to first page" at bounding box center [818, 472] width 13 height 13
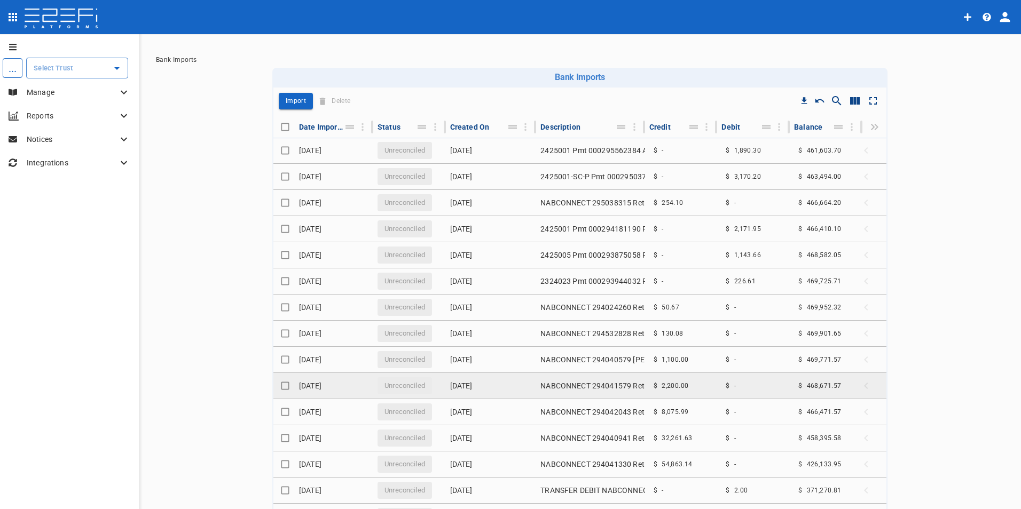
scroll to position [0, 0]
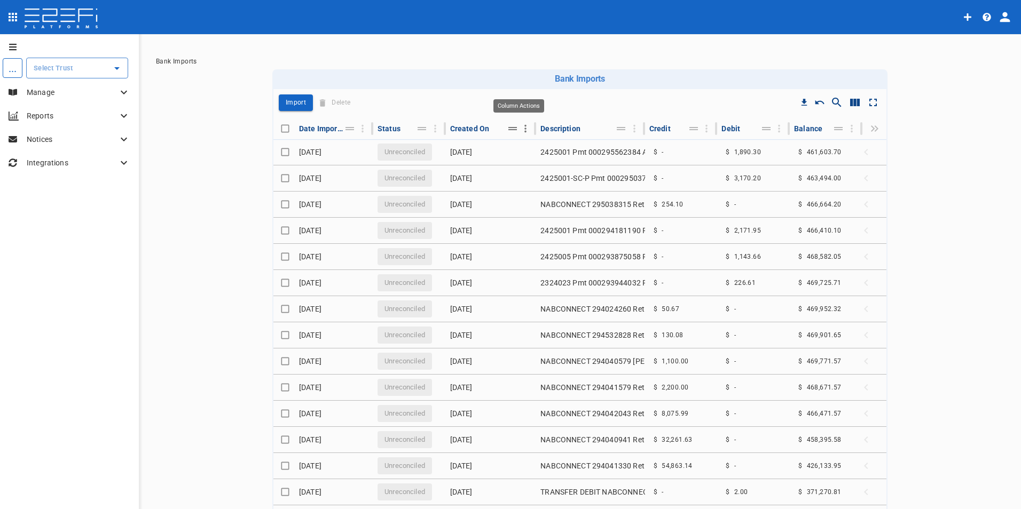
click at [524, 132] on icon "Column Actions" at bounding box center [525, 128] width 2 height 7
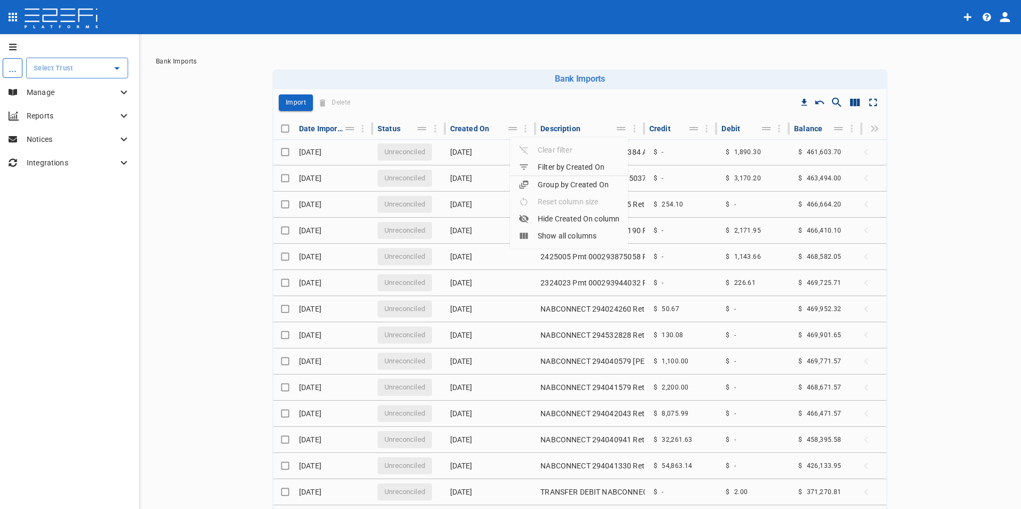
click at [548, 169] on div "Filter by Created On" at bounding box center [561, 167] width 86 height 11
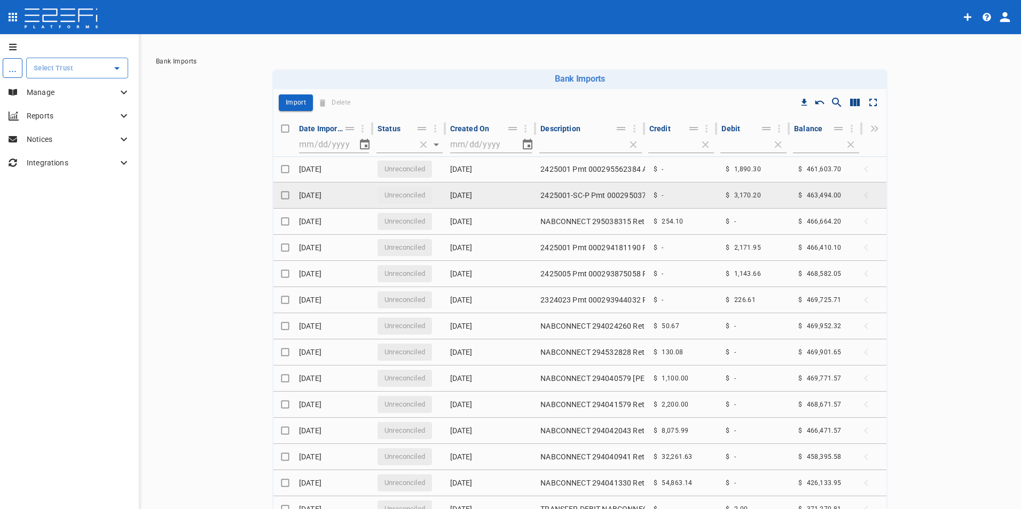
click at [483, 207] on td "[DATE]" at bounding box center [491, 196] width 91 height 26
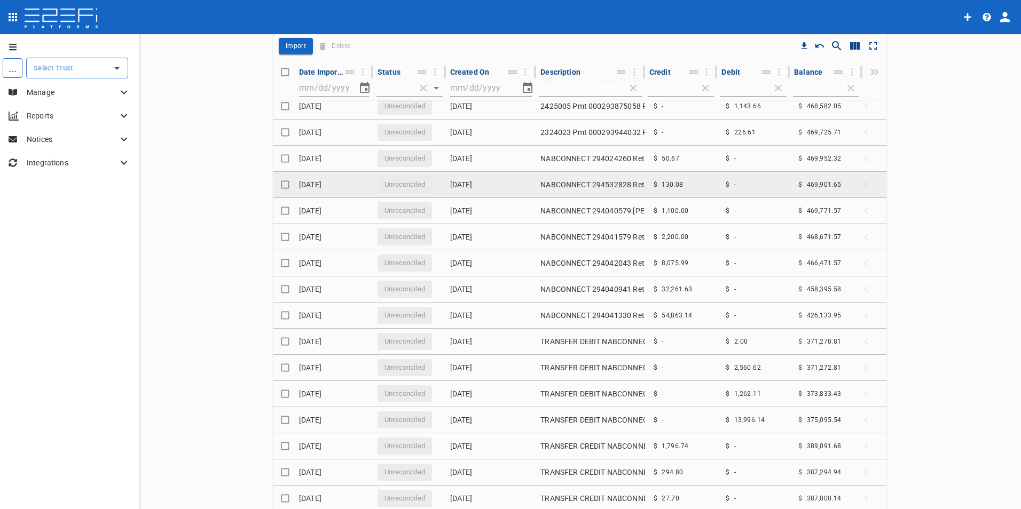
scroll to position [112, 0]
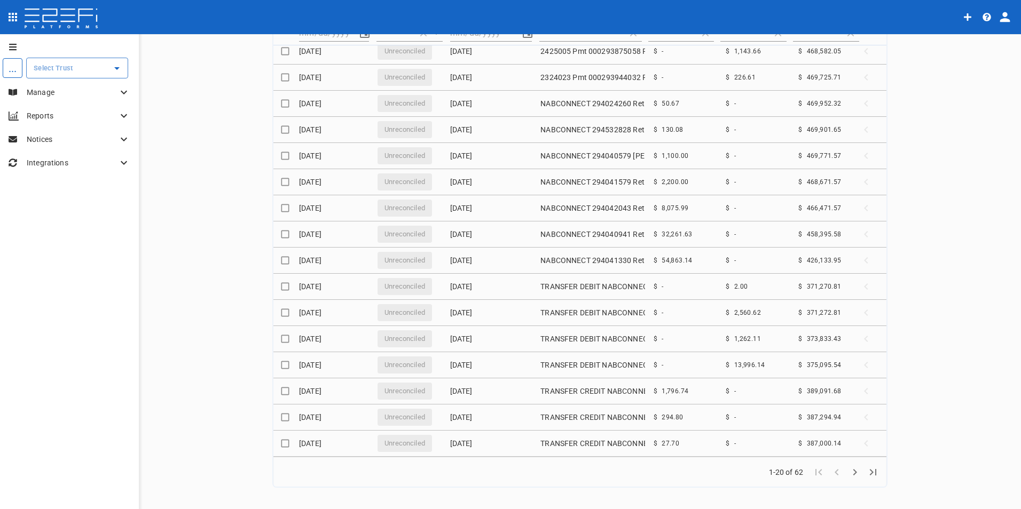
click at [871, 472] on icon "Go to last page" at bounding box center [873, 472] width 13 height 13
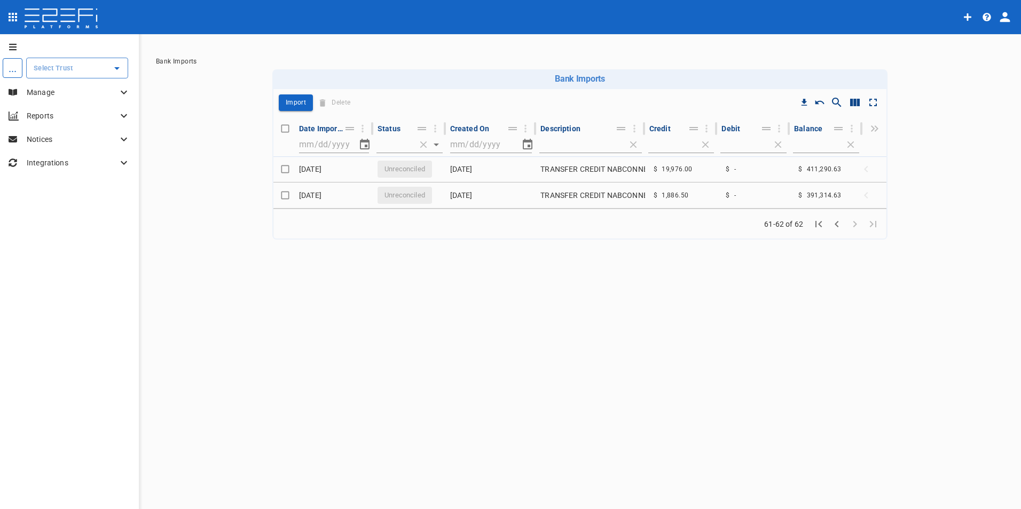
scroll to position [0, 0]
click at [819, 222] on icon "Go to first page" at bounding box center [818, 224] width 13 height 13
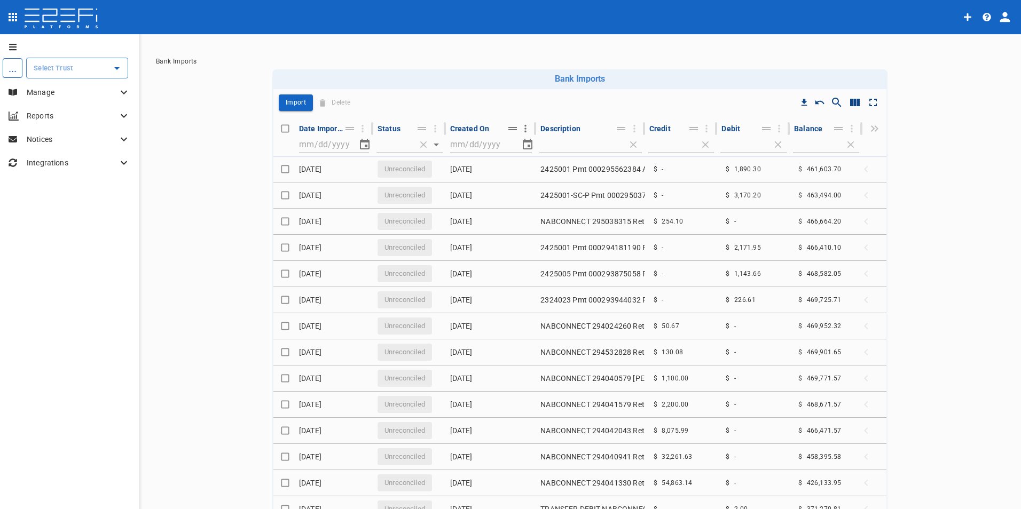
click at [524, 127] on icon "Column Actions" at bounding box center [525, 128] width 2 height 7
click at [522, 298] on div at bounding box center [510, 254] width 1021 height 509
click at [477, 98] on div "Import Delete" at bounding box center [579, 102] width 613 height 27
click at [506, 131] on icon "Move" at bounding box center [512, 128] width 13 height 13
click at [506, 132] on icon "Move" at bounding box center [512, 128] width 13 height 13
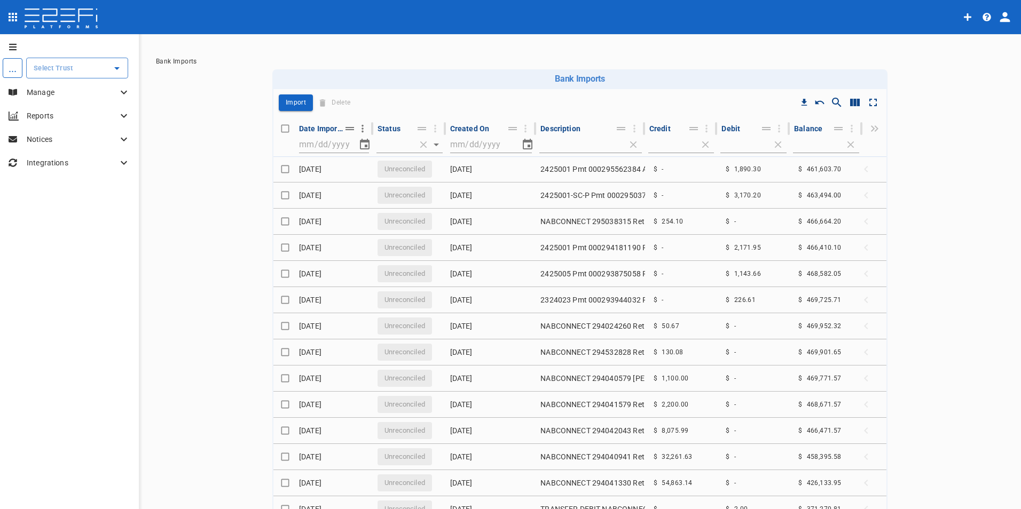
click at [358, 130] on icon "Column Actions" at bounding box center [363, 129] width 12 height 12
click at [403, 186] on div "Group by Date Imported" at bounding box center [407, 184] width 100 height 11
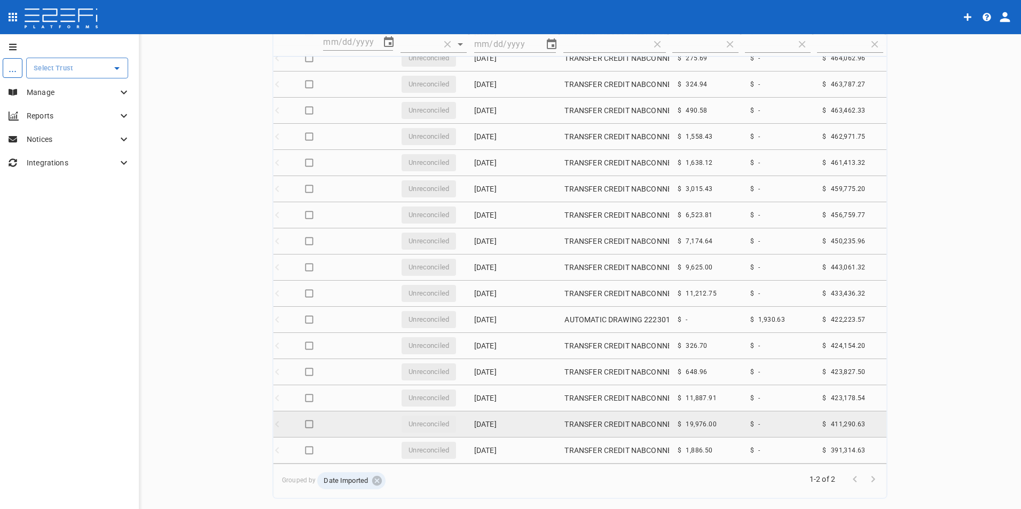
scroll to position [112, 0]
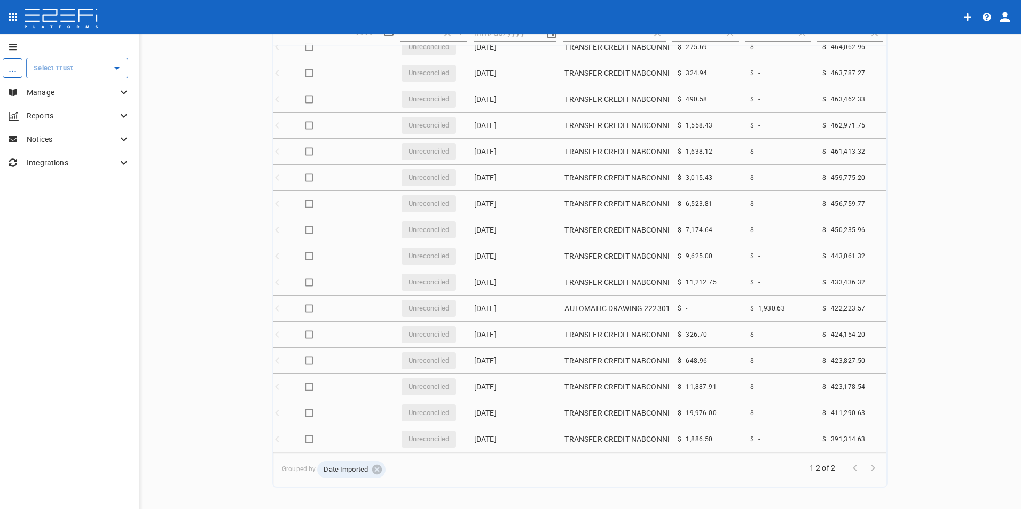
click at [816, 474] on div "1-2 of 2" at bounding box center [843, 468] width 88 height 31
click at [870, 467] on span "Go to next page" at bounding box center [873, 467] width 18 height 10
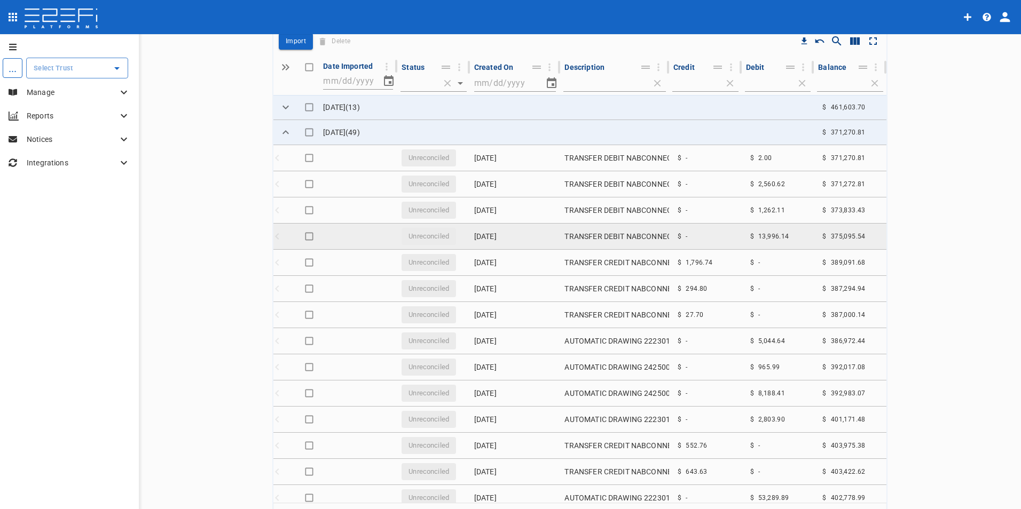
scroll to position [0, 0]
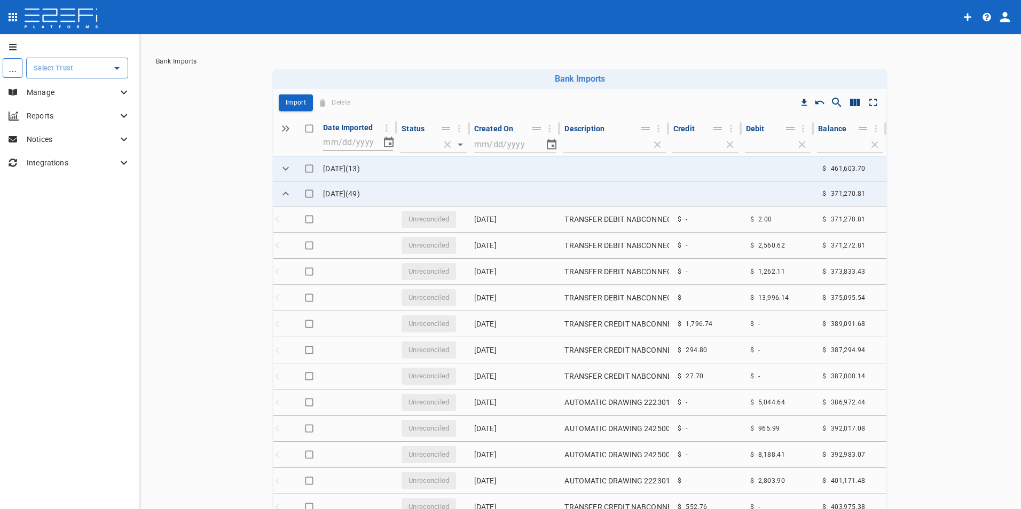
click at [42, 90] on p "Manage" at bounding box center [72, 92] width 91 height 11
type input "PBA Retention Trust Account"
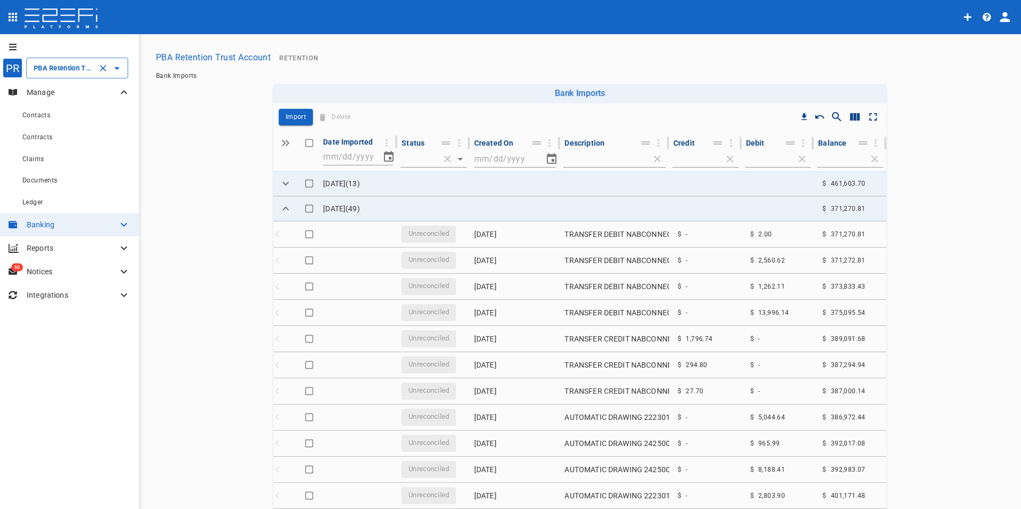
click at [83, 69] on input "PBA Retention Trust Account" at bounding box center [62, 67] width 62 height 11
click at [89, 347] on div "PR PBA Retention Trust Account ​ Manage Contacts Contracts Claims Documents Led…" at bounding box center [69, 254] width 139 height 509
click at [129, 228] on icon at bounding box center [123, 224] width 13 height 13
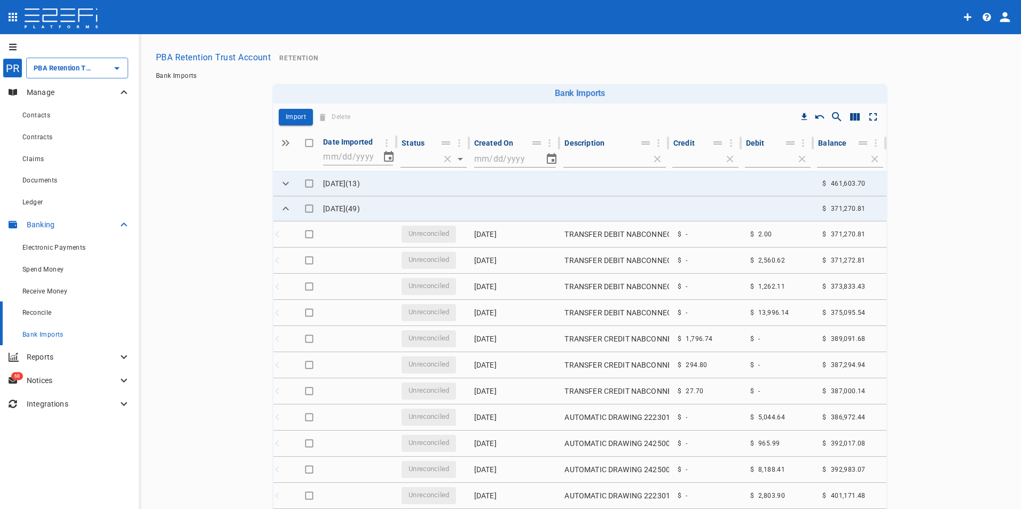
click at [45, 313] on span "Reconcile" at bounding box center [36, 312] width 29 height 7
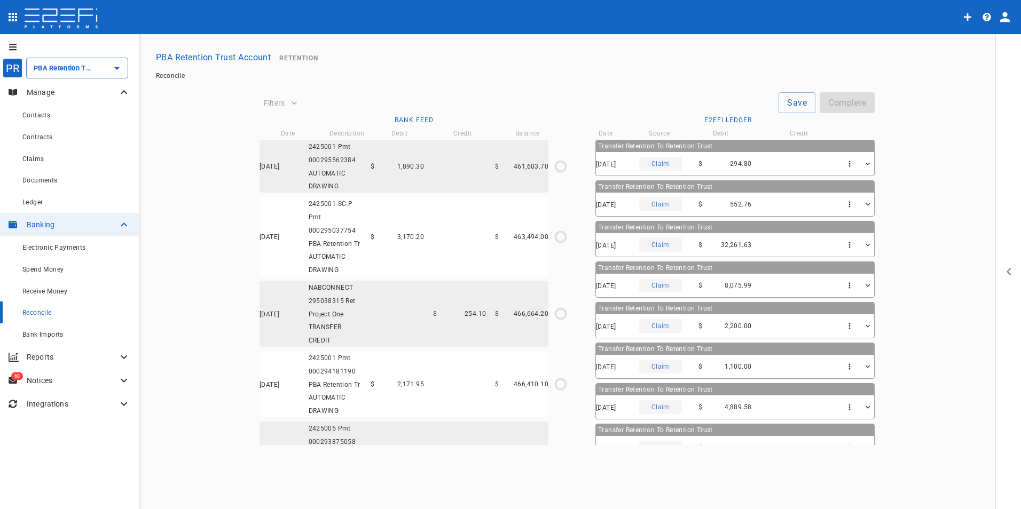
type input "[DATE]"
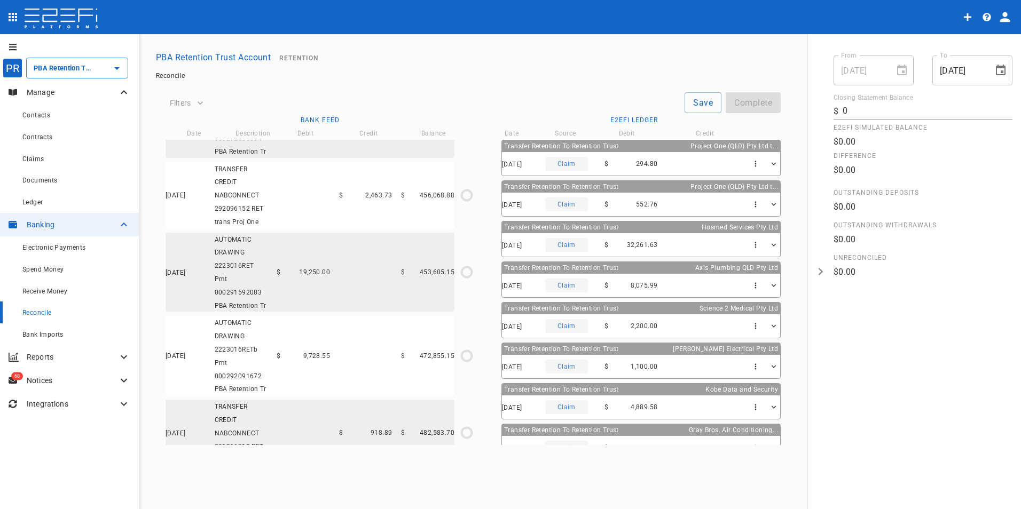
scroll to position [1815, 0]
click at [52, 335] on span "Bank Imports" at bounding box center [42, 334] width 41 height 7
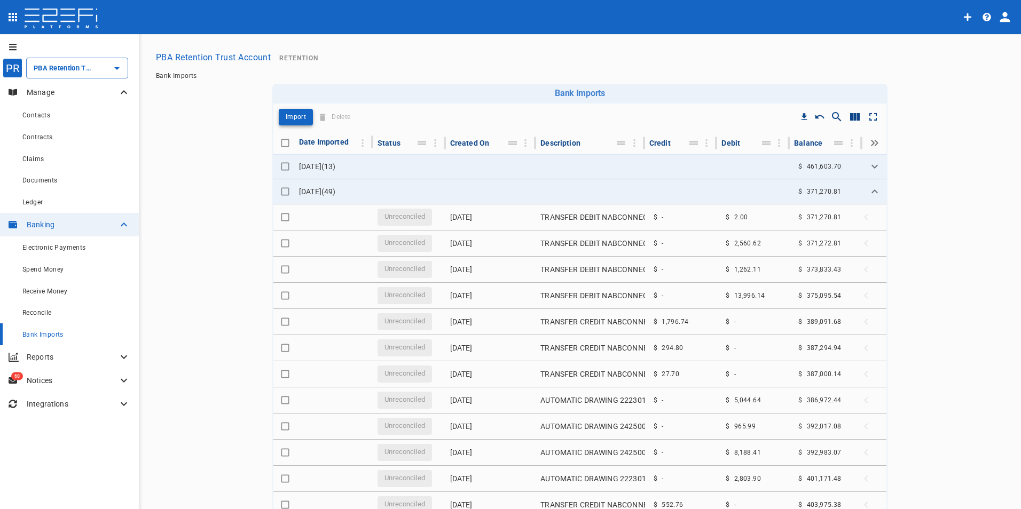
click at [294, 111] on button "Import" at bounding box center [296, 117] width 34 height 17
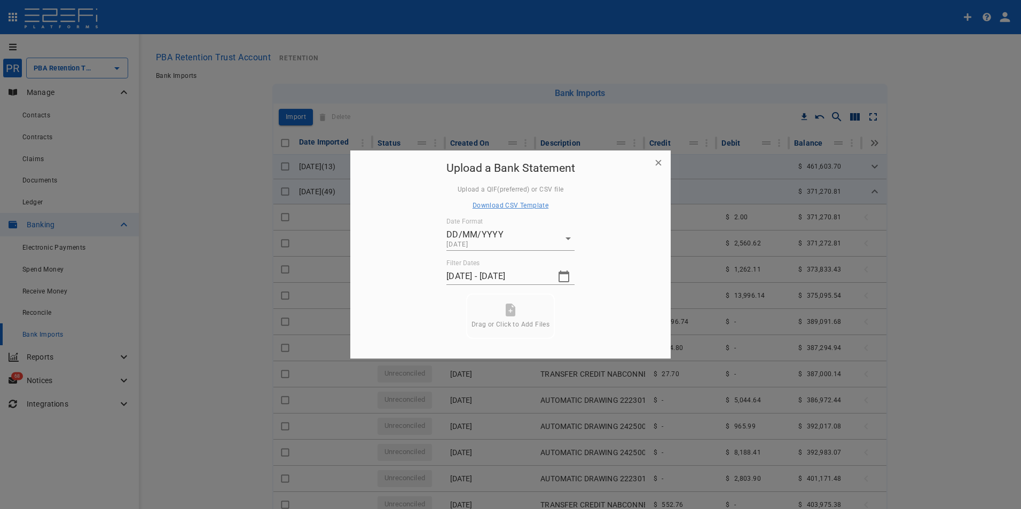
click at [507, 314] on icon at bounding box center [511, 310] width 10 height 13
click at [519, 326] on button "Submit" at bounding box center [510, 328] width 80 height 21
click at [624, 322] on div "Upload a Bank Statement No import items Download CSV Template Date Format DD/MM…" at bounding box center [510, 249] width 320 height 197
click at [511, 298] on span "1" at bounding box center [510, 302] width 16 height 16
click at [502, 327] on button "Submit" at bounding box center [510, 328] width 80 height 21
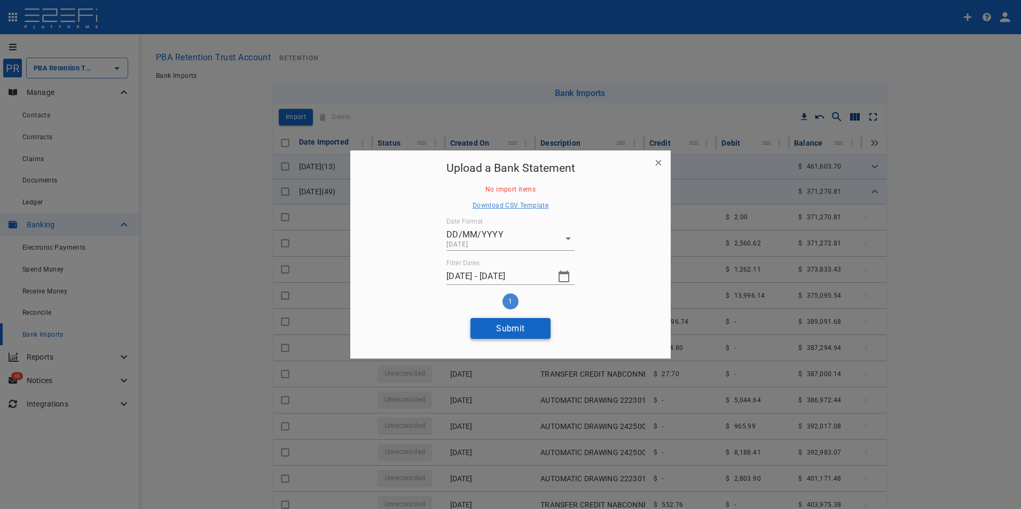
click at [512, 328] on button "Submit" at bounding box center [510, 328] width 80 height 21
click at [565, 272] on icon "button" at bounding box center [563, 277] width 11 height 12
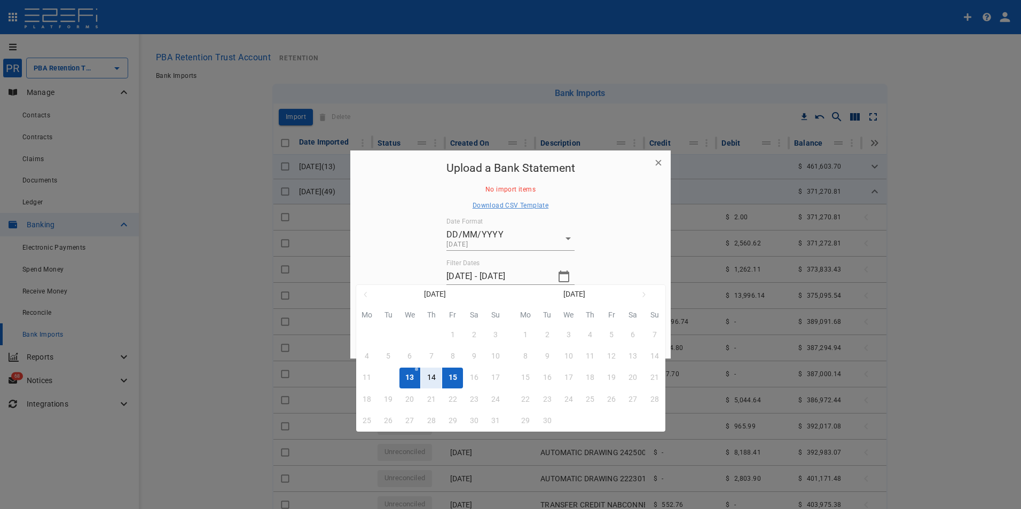
click at [387, 378] on div "12" at bounding box center [388, 378] width 9 height 12
type input "[DATE] -"
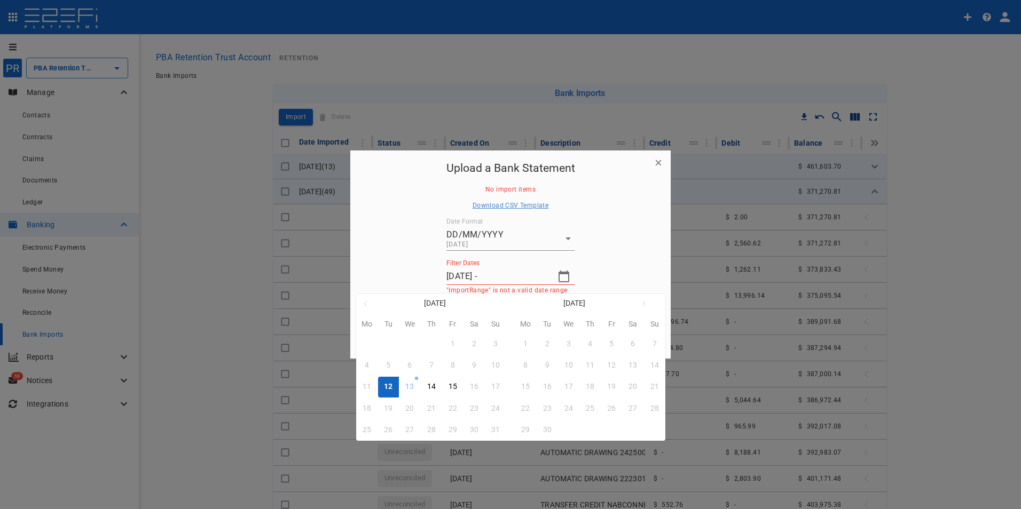
click at [475, 280] on div at bounding box center [510, 254] width 1021 height 509
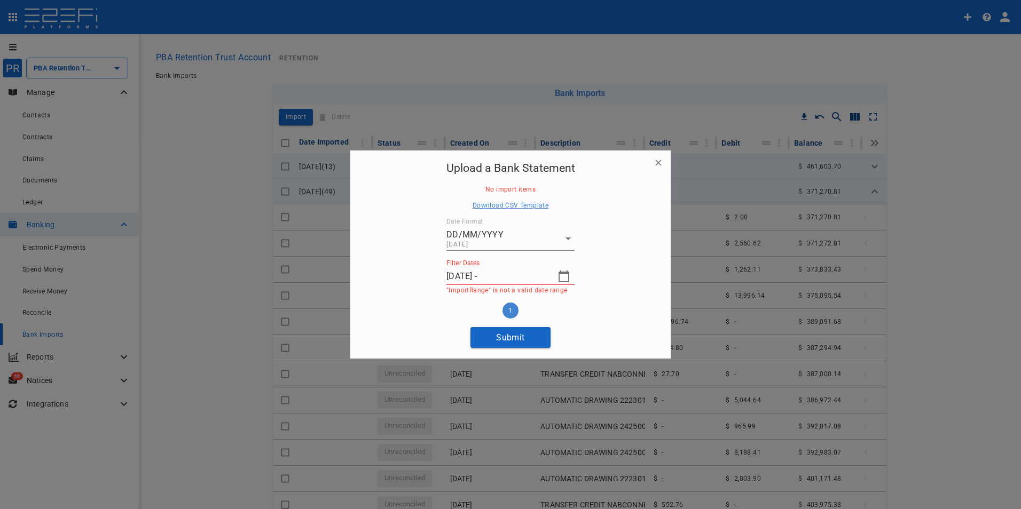
click at [656, 162] on icon "button" at bounding box center [658, 162] width 11 height 11
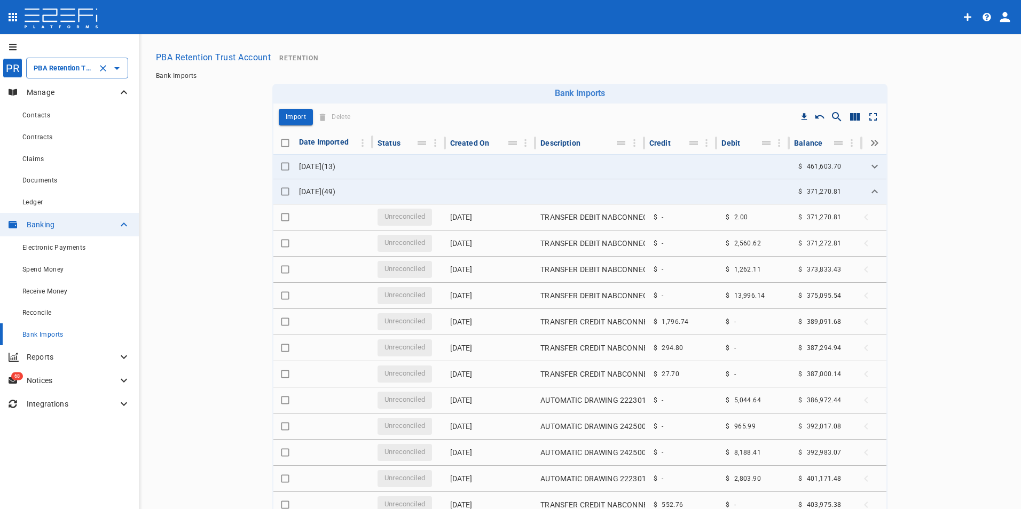
click at [92, 71] on input "PBA Retention Trust Account" at bounding box center [62, 67] width 62 height 11
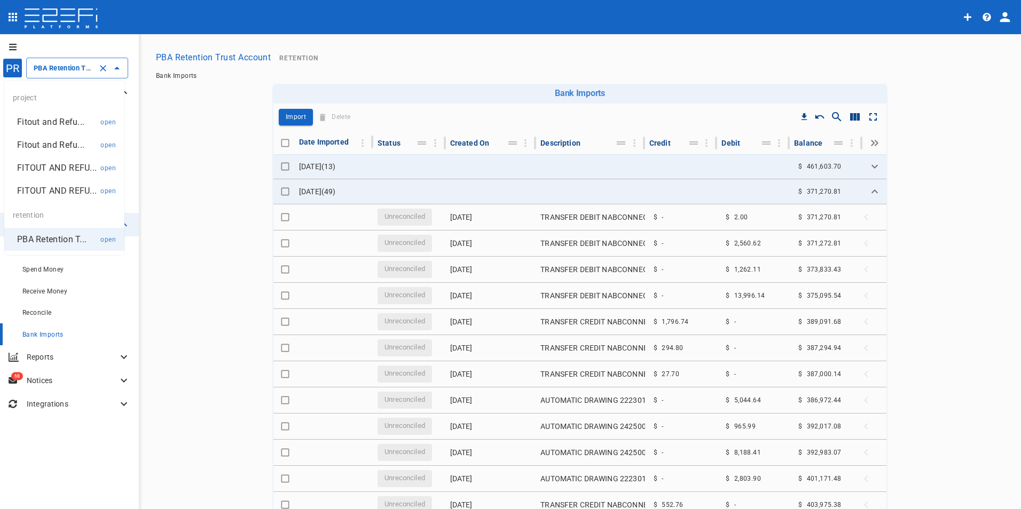
click at [56, 146] on p "Fitout and Refu..." at bounding box center [50, 145] width 67 height 12
type input "Fitout and Refurbishment Australia Pty Ltd, [GEOGRAPHIC_DATA] – D Block Refurbi…"
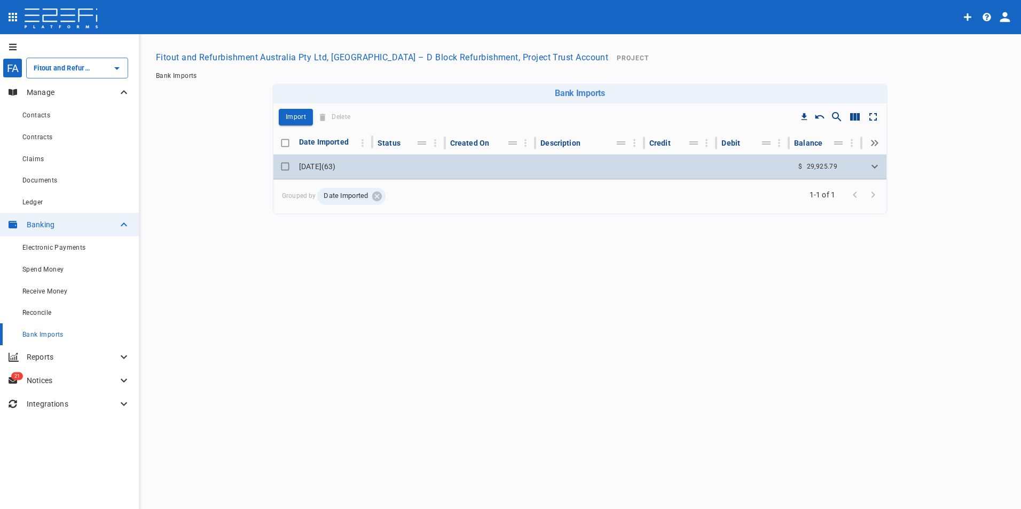
click at [321, 162] on td "[DATE] ( 63 )" at bounding box center [334, 166] width 78 height 25
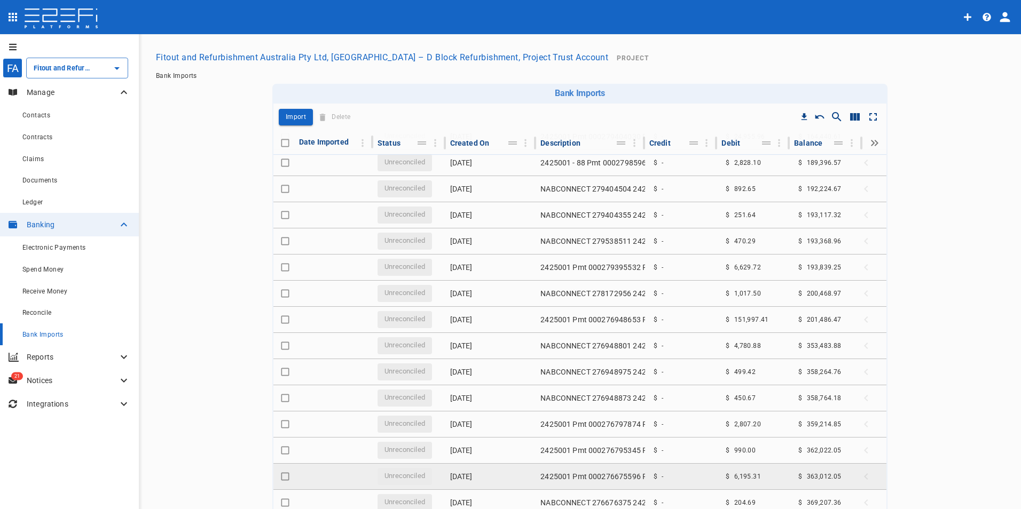
scroll to position [481, 0]
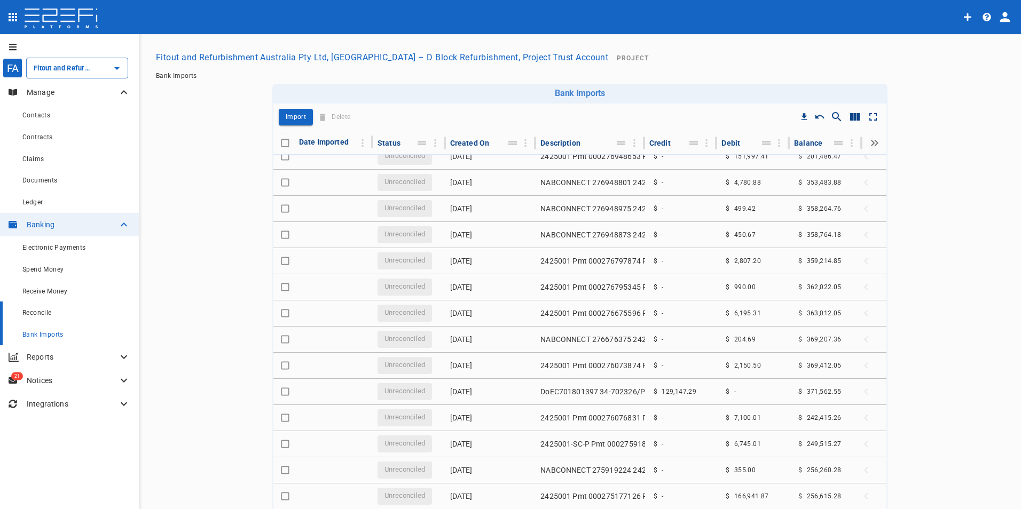
click at [34, 311] on span "Reconcile" at bounding box center [36, 312] width 29 height 7
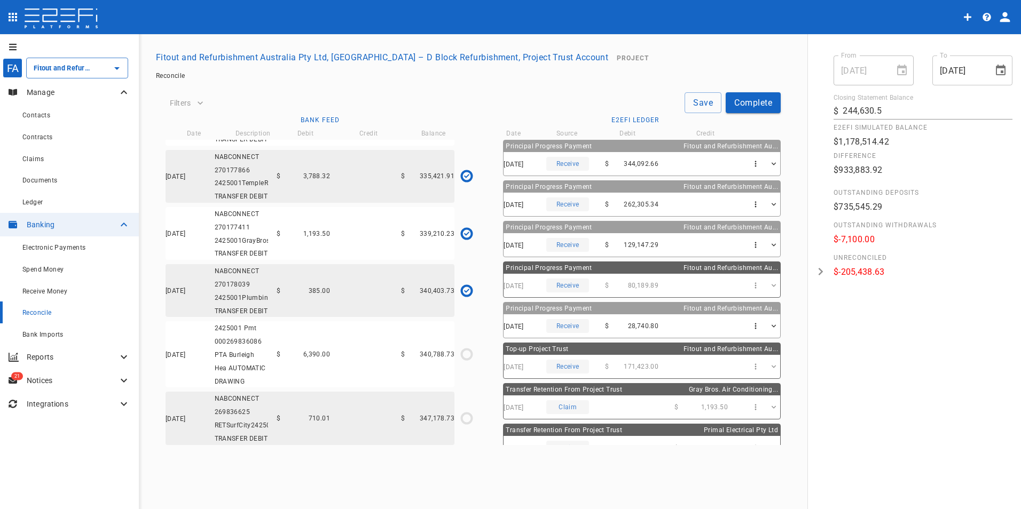
scroll to position [3547, 0]
click at [757, 103] on button "Complete" at bounding box center [753, 102] width 55 height 21
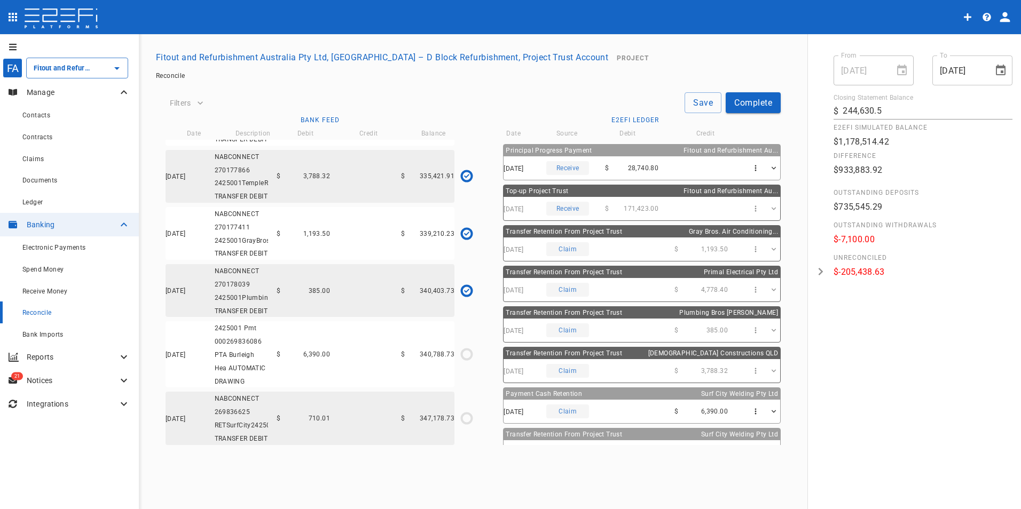
scroll to position [214, 0]
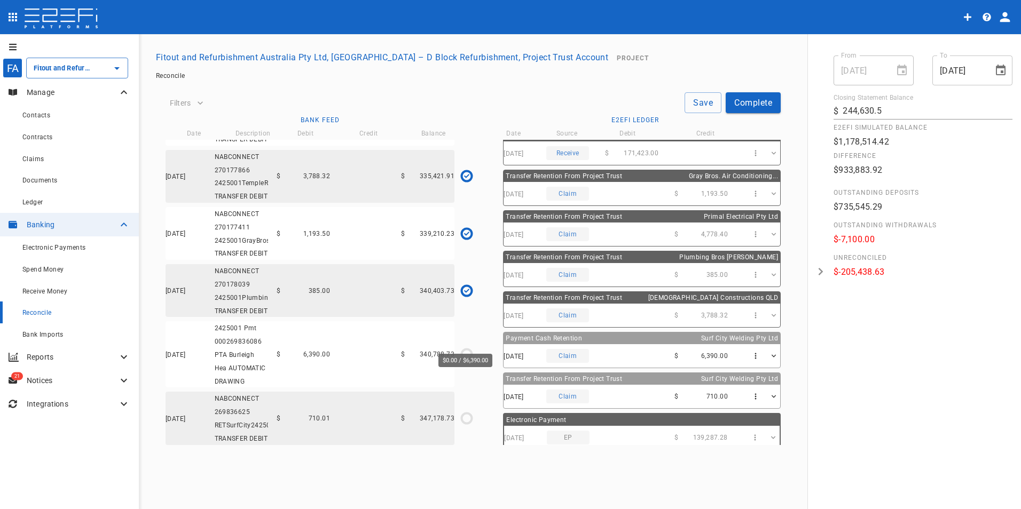
click at [466, 346] on icon "$0.00 / $6,390.00" at bounding box center [467, 354] width 16 height 16
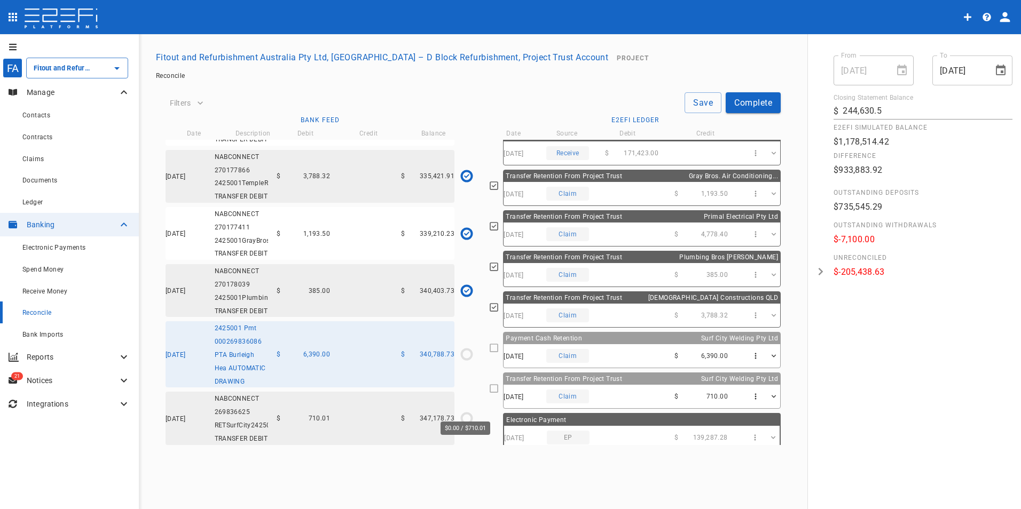
click at [464, 411] on icon "$0.00 / $710.01" at bounding box center [467, 419] width 16 height 16
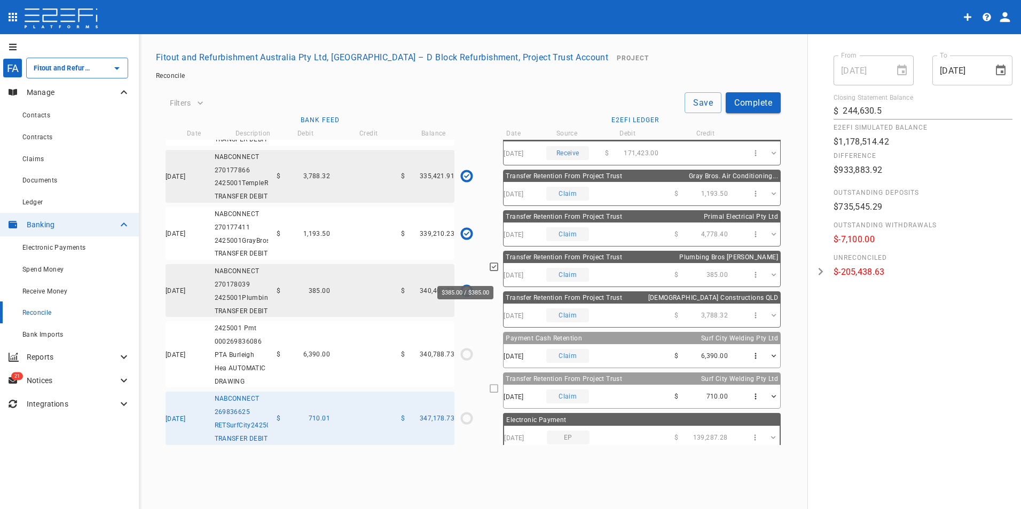
click at [467, 288] on icon "$385.00 / $385.00" at bounding box center [466, 290] width 5 height 5
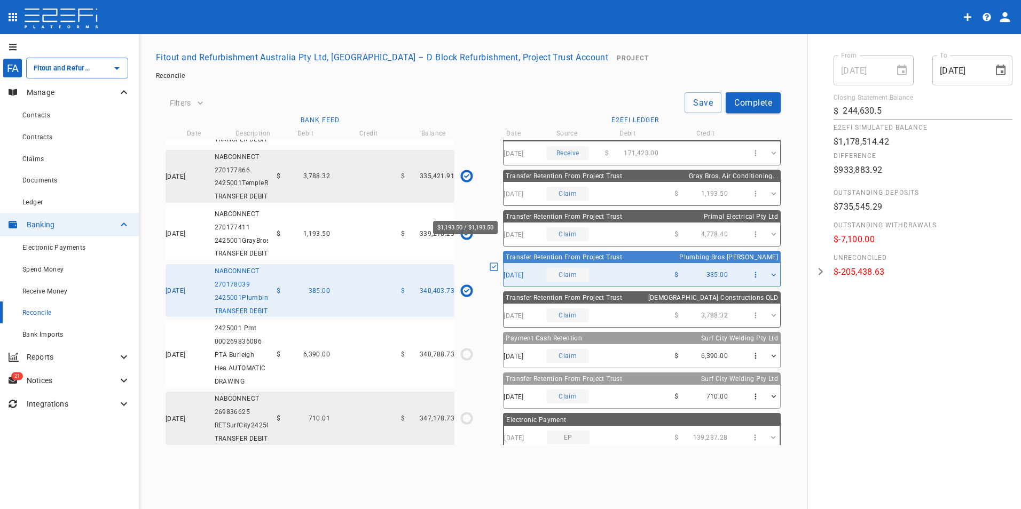
click at [463, 231] on div "$1,193.50 / $1,193.50" at bounding box center [466, 233] width 7 height 5
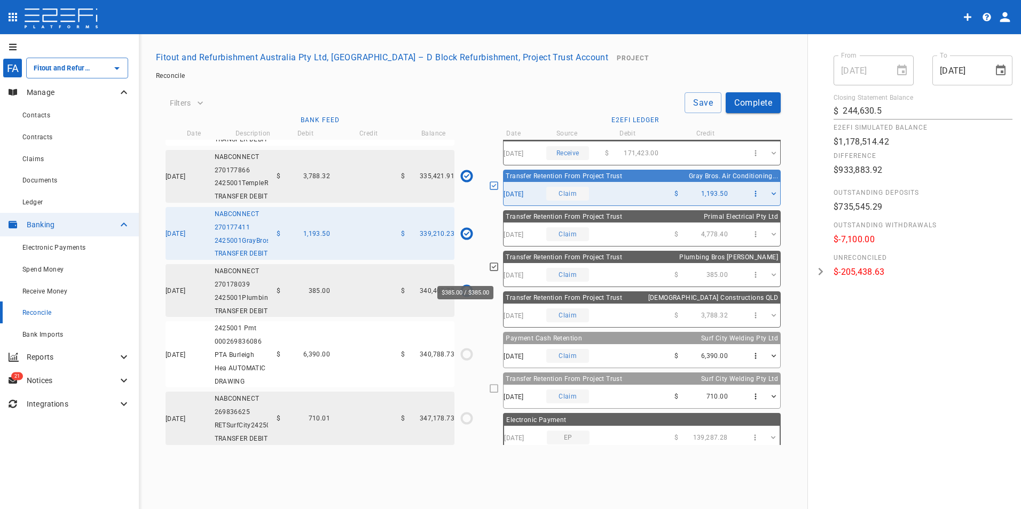
click at [464, 288] on icon "$385.00 / $385.00" at bounding box center [466, 290] width 5 height 5
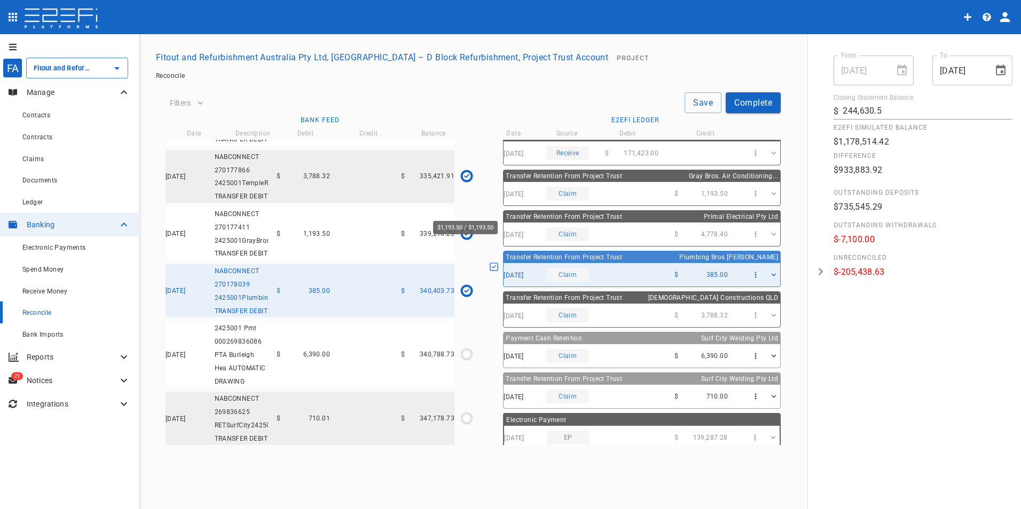
click at [467, 226] on icon "$1,193.50 / $1,193.50" at bounding box center [467, 234] width 16 height 16
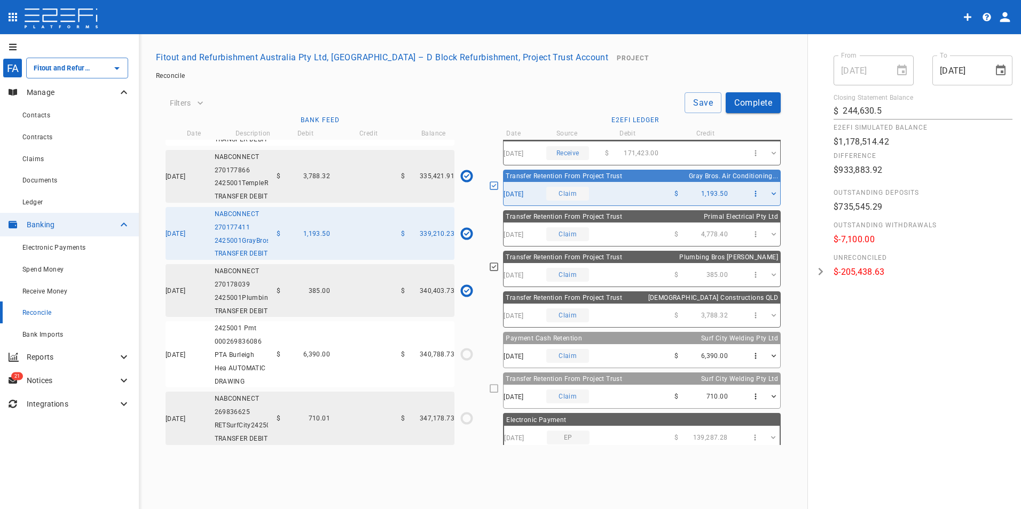
scroll to position [3547, 0]
click at [466, 179] on icon "$3,788.32 / $3,788.32" at bounding box center [466, 176] width 5 height 5
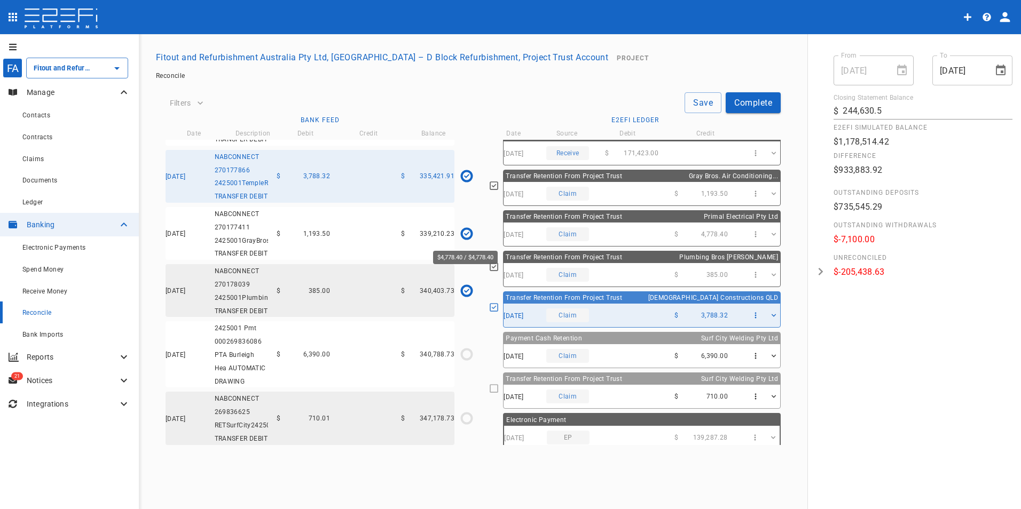
click at [466, 122] on icon "$4,778.40 / $4,778.40" at bounding box center [466, 118] width 5 height 5
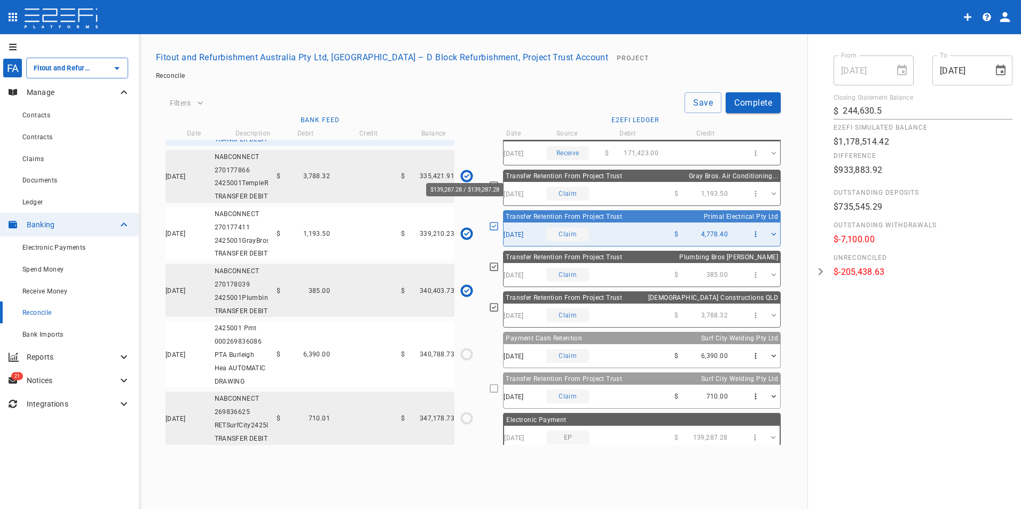
click at [467, 64] on icon "$139,287.28 / $139,287.28" at bounding box center [467, 56] width 16 height 16
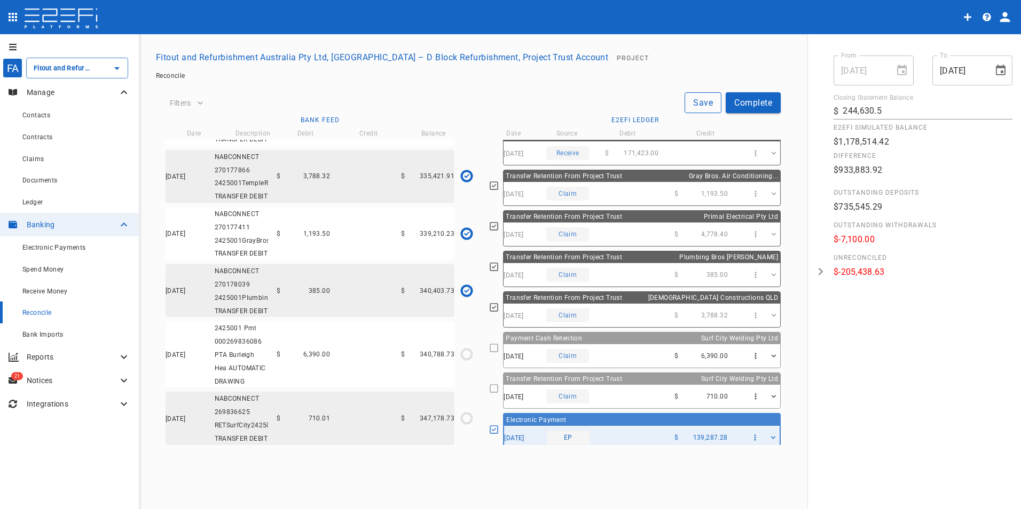
click at [697, 97] on button "Save" at bounding box center [702, 102] width 37 height 21
click at [463, 346] on icon "$0.00 / $6,390.00" at bounding box center [467, 354] width 16 height 16
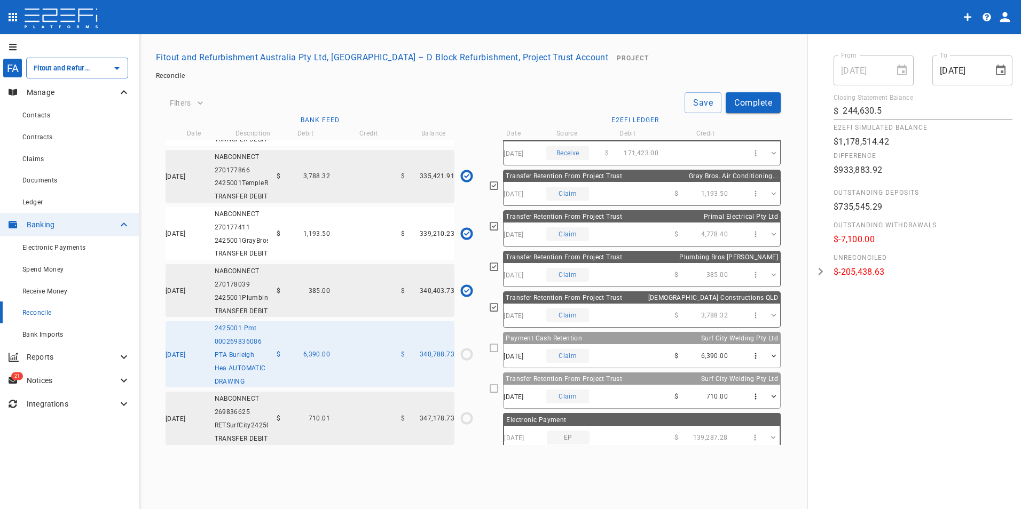
click at [499, 352] on icon at bounding box center [494, 348] width 9 height 9
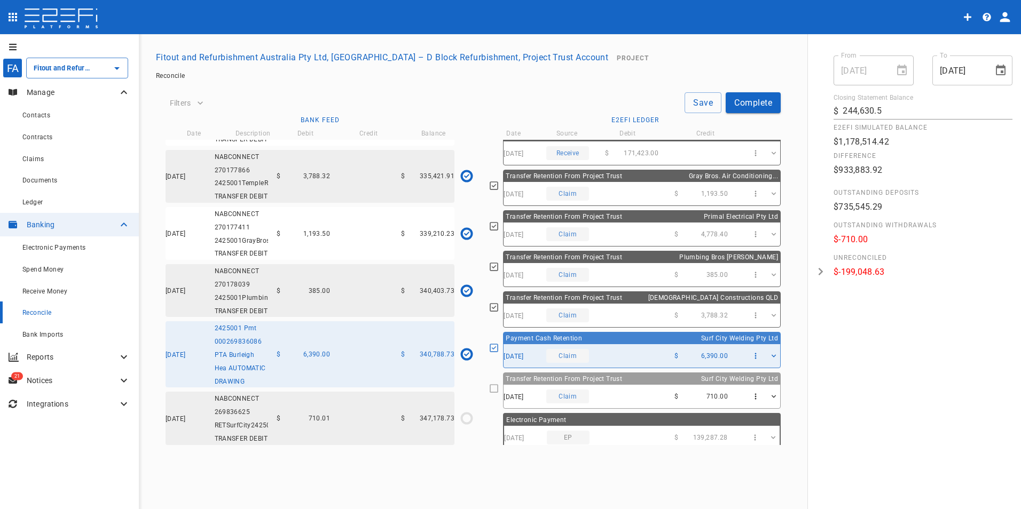
scroll to position [3699, 0]
click at [466, 414] on icon "$0.00 / $710.01" at bounding box center [467, 419] width 16 height 16
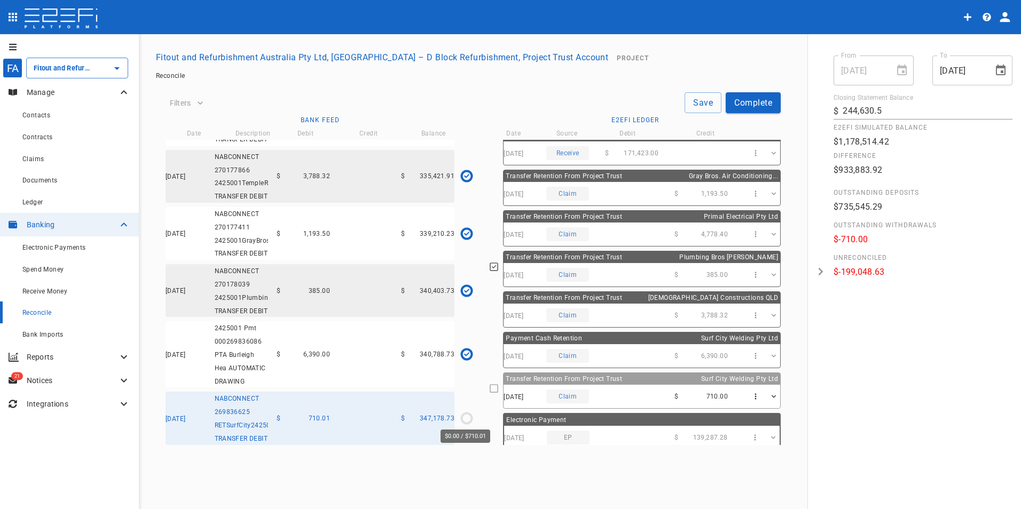
click at [465, 415] on icon "$0.00 / $710.01" at bounding box center [467, 419] width 16 height 16
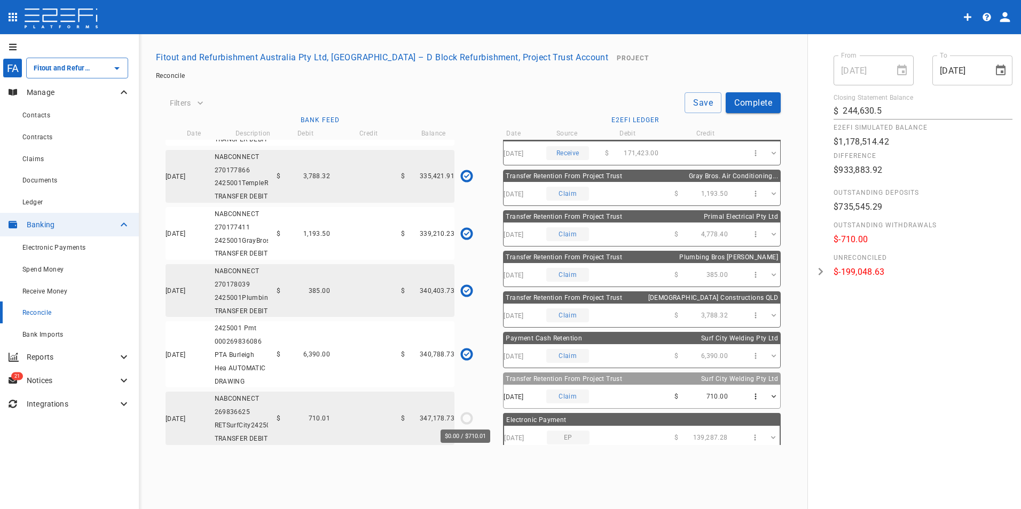
click at [462, 415] on circle "$0.00 / $710.01" at bounding box center [467, 418] width 10 height 10
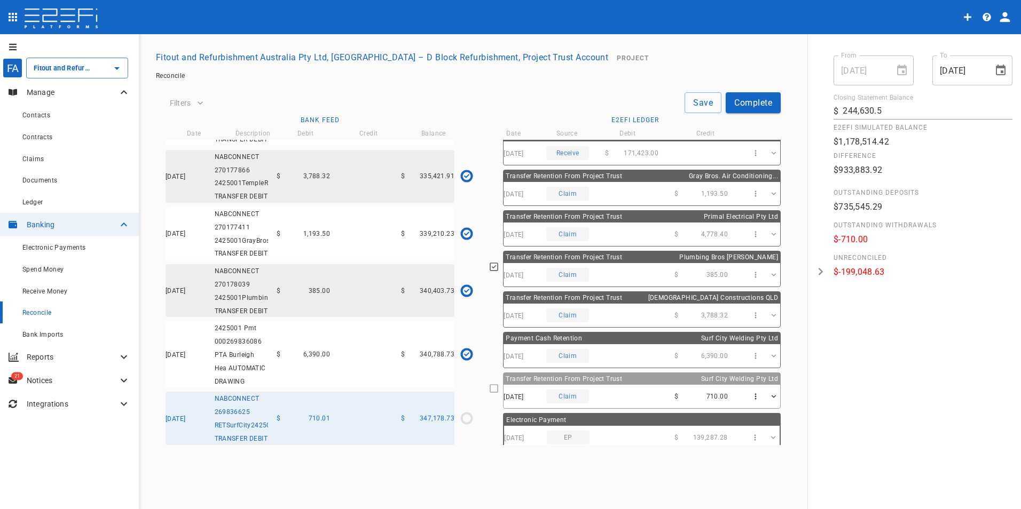
click at [499, 389] on icon at bounding box center [494, 389] width 10 height 10
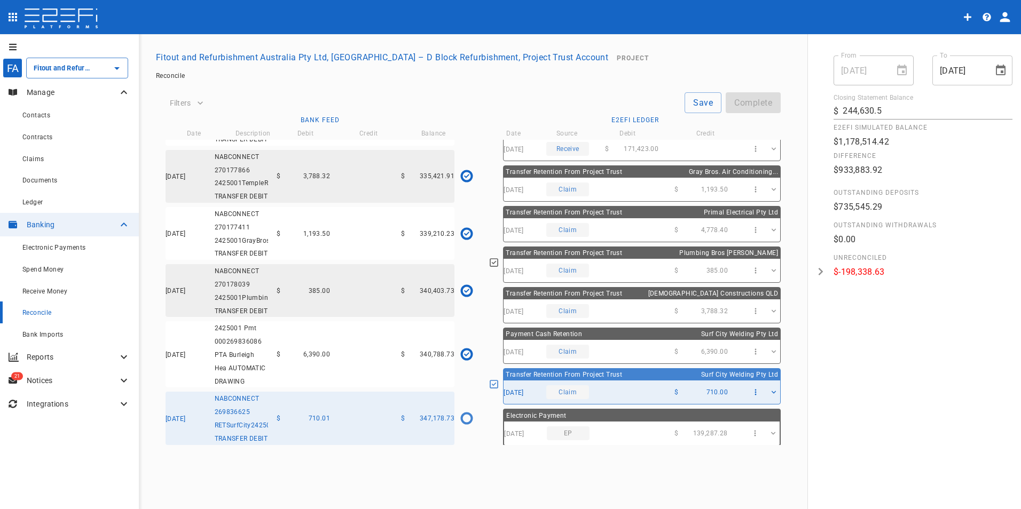
scroll to position [219, 0]
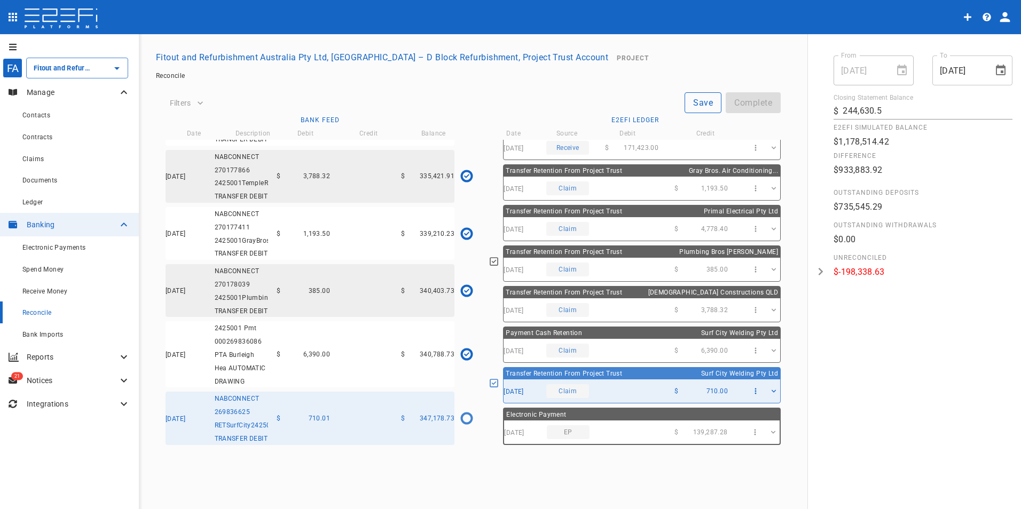
click at [698, 104] on button "Save" at bounding box center [702, 102] width 37 height 21
click at [519, 104] on div "Save Complete" at bounding box center [494, 102] width 573 height 21
click at [467, 415] on icon "$710.00 / $710.01" at bounding box center [467, 419] width 16 height 16
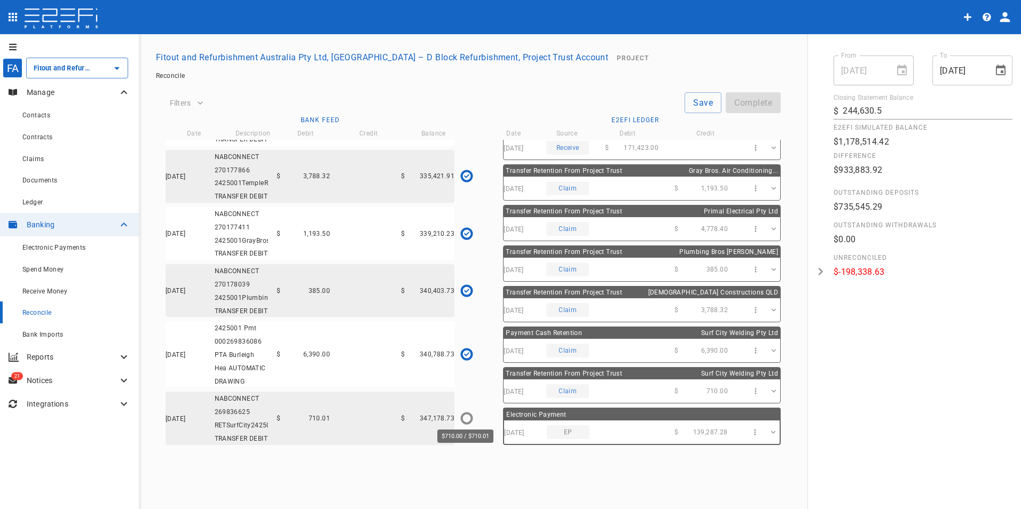
click at [467, 413] on icon "$710.00 / $710.01" at bounding box center [467, 419] width 16 height 16
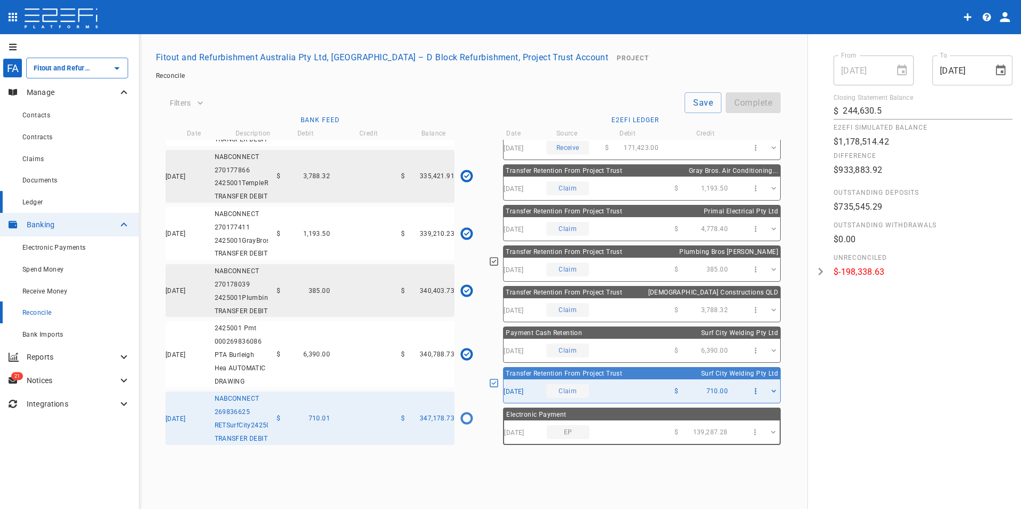
click at [33, 203] on span "Ledger" at bounding box center [32, 202] width 20 height 7
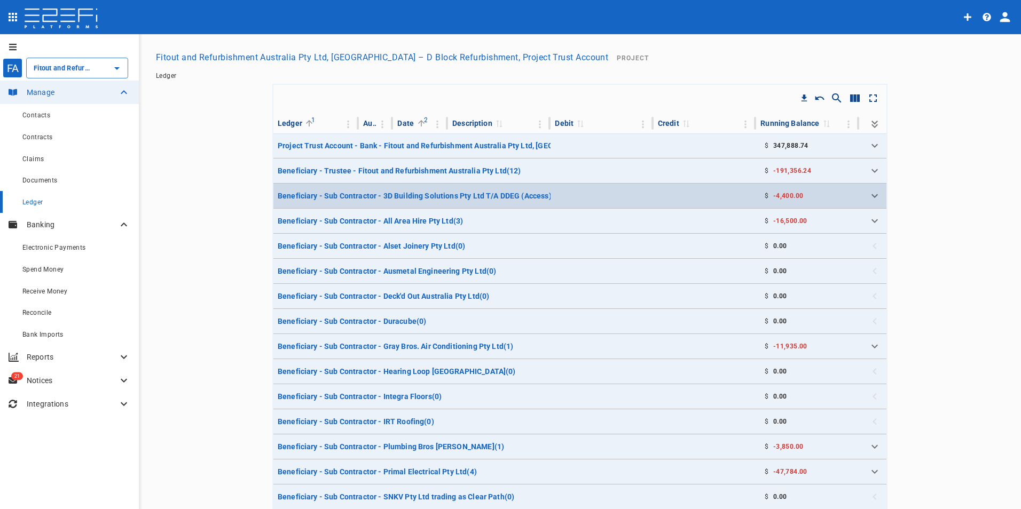
click at [868, 198] on icon "Expand" at bounding box center [874, 196] width 13 height 13
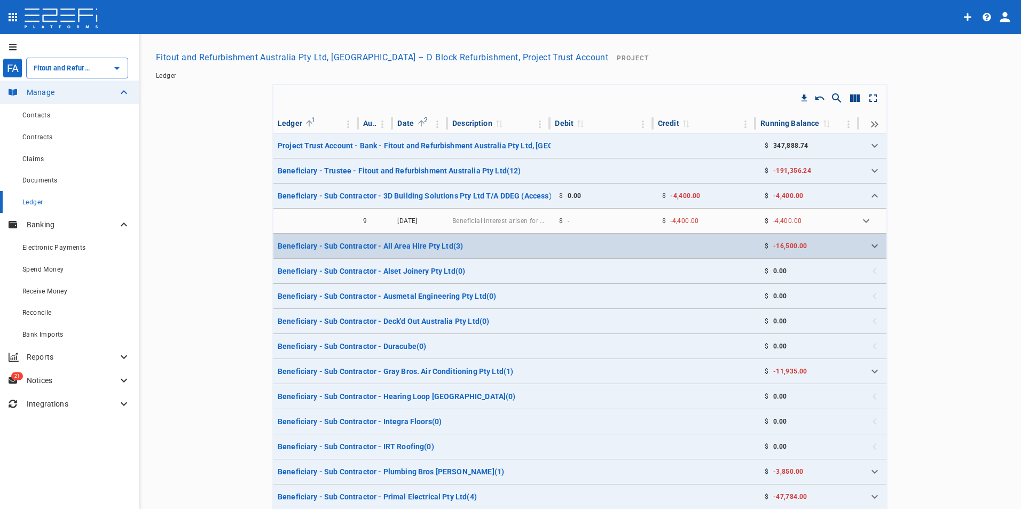
click at [871, 245] on icon "Expand" at bounding box center [874, 246] width 6 height 4
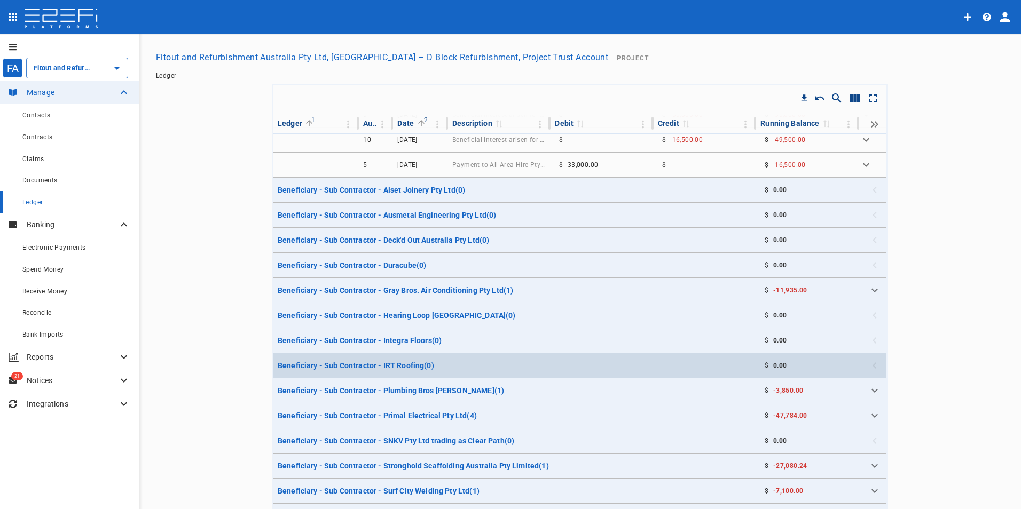
scroll to position [160, 0]
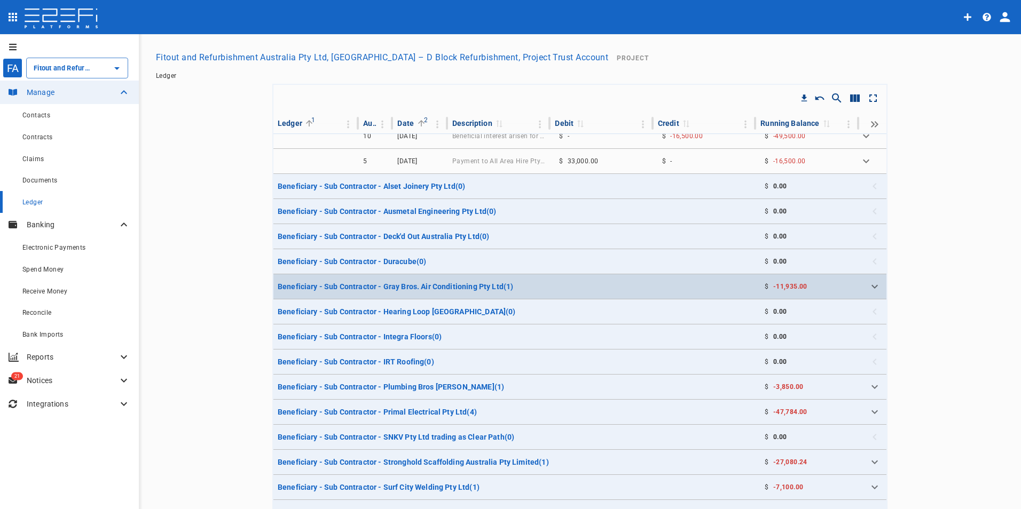
click at [868, 286] on icon "Expand" at bounding box center [874, 286] width 13 height 13
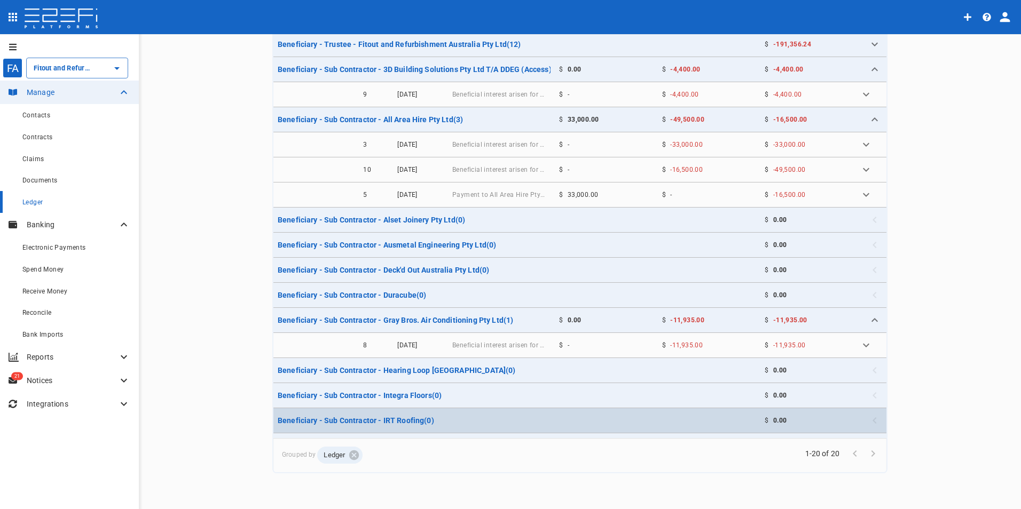
scroll to position [0, 0]
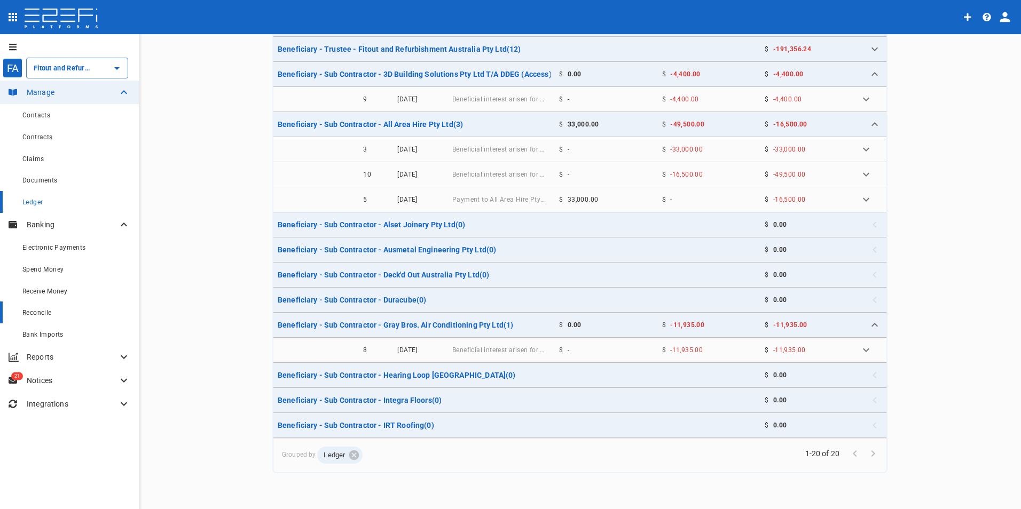
click at [33, 316] on span "Reconcile" at bounding box center [36, 312] width 29 height 7
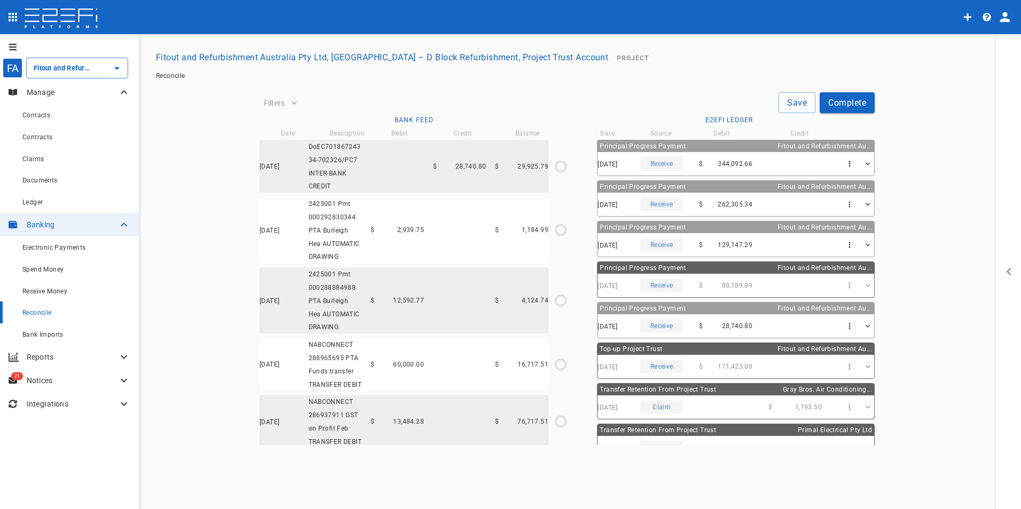
type input "[DATE]"
type input "244,630.5"
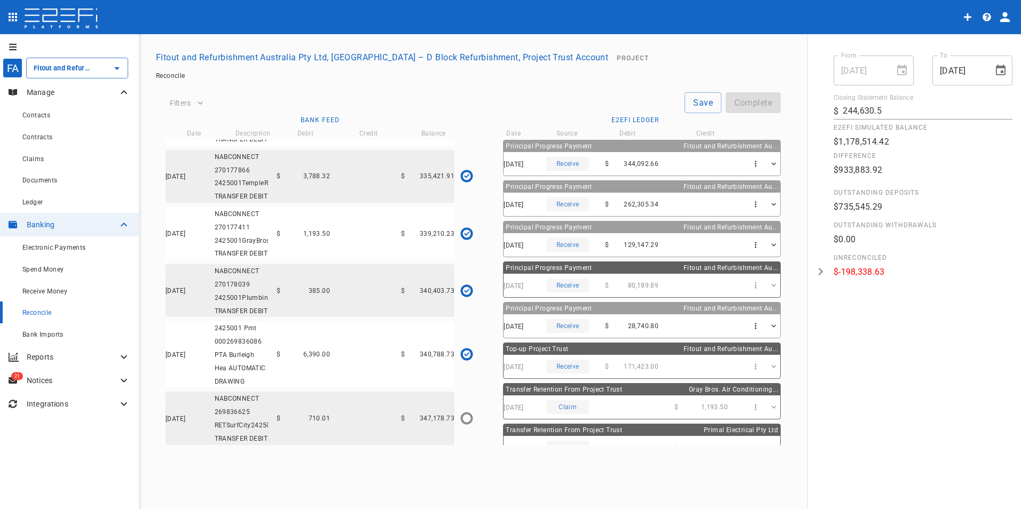
scroll to position [3699, 0]
click at [465, 352] on icon "$6,390.00 / $6,390.00" at bounding box center [466, 354] width 5 height 5
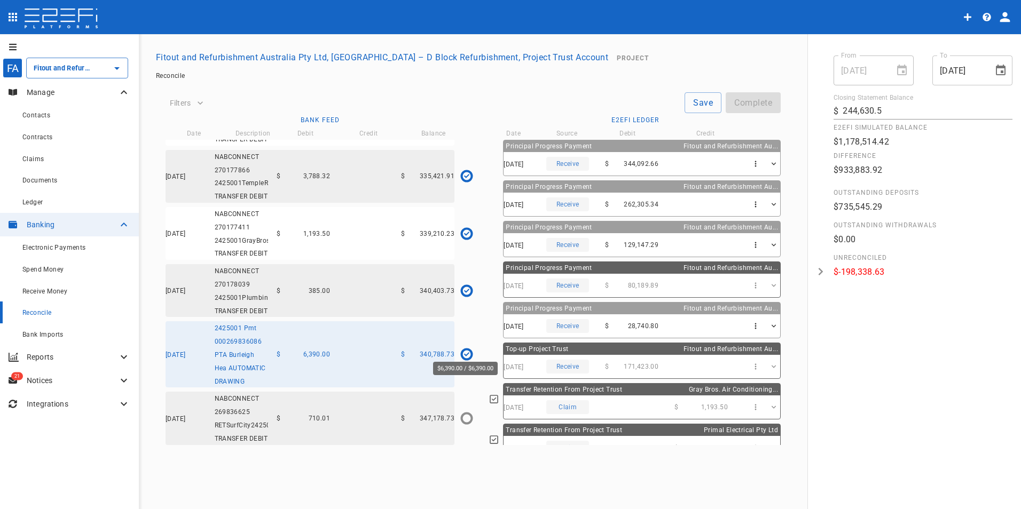
click at [465, 352] on icon "$6,390.00 / $6,390.00" at bounding box center [466, 354] width 5 height 5
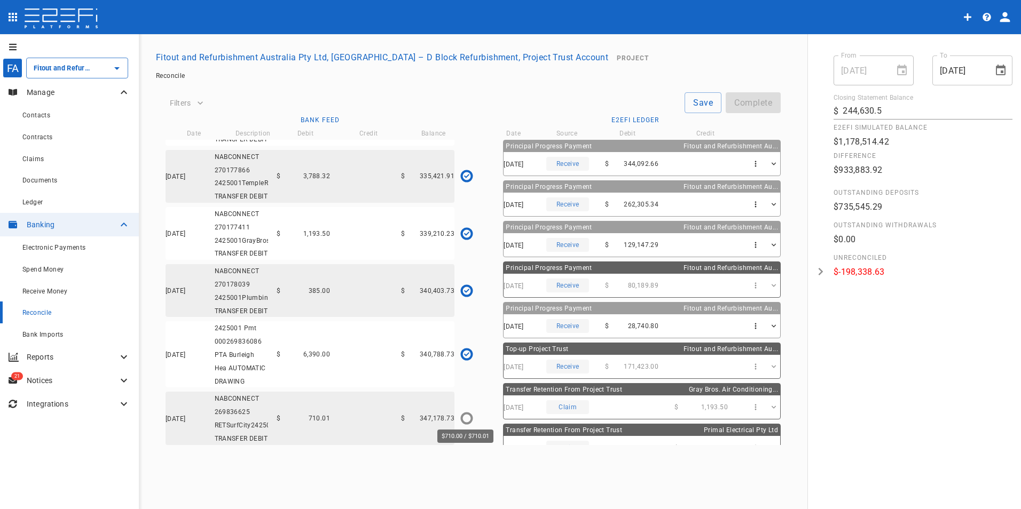
click at [466, 412] on icon "$710.00 / $710.01" at bounding box center [467, 419] width 16 height 16
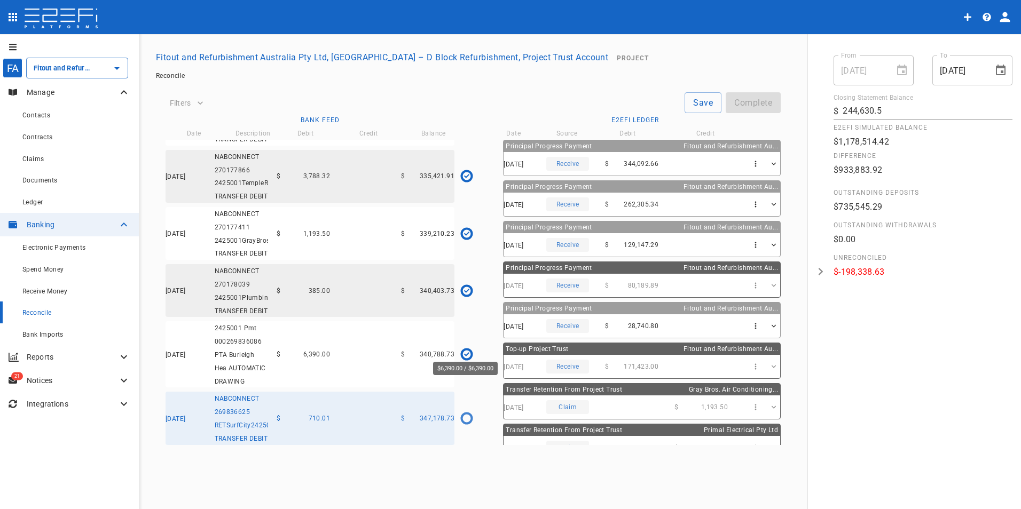
click at [463, 352] on div "$6,390.00 / $6,390.00" at bounding box center [466, 354] width 7 height 5
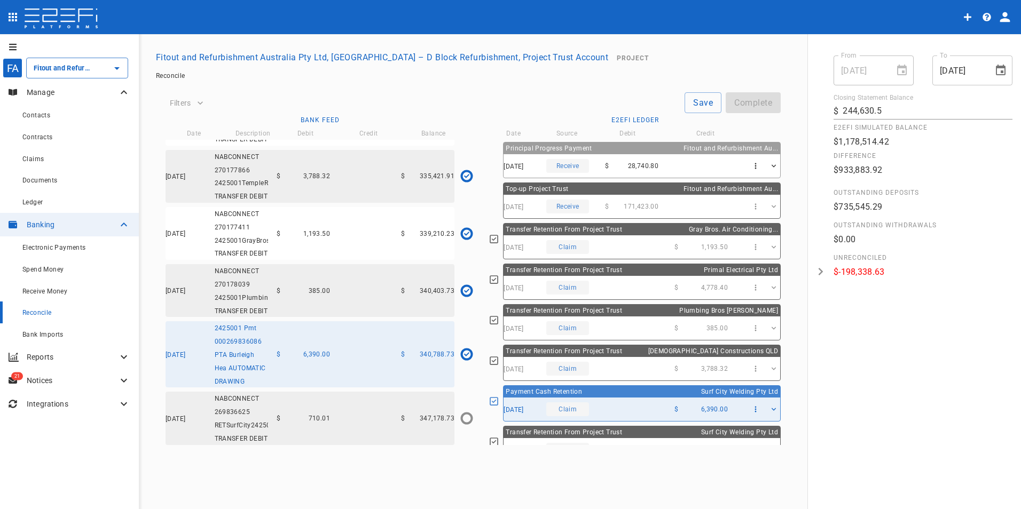
scroll to position [219, 0]
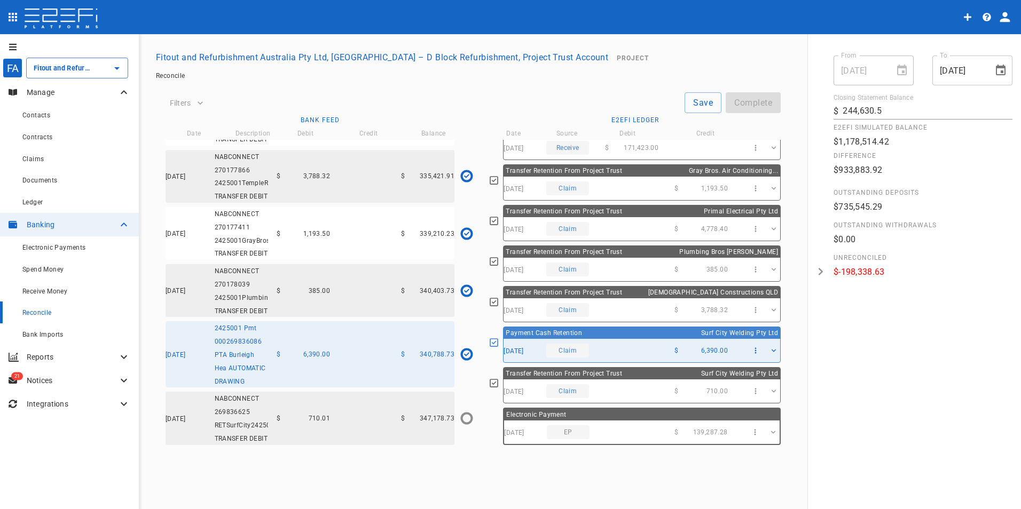
click at [900, 70] on div at bounding box center [898, 70] width 15 height 0
click at [1001, 70] on icon "Choose date, selected date is Feb 10, 2025" at bounding box center [1001, 70] width 10 height 11
click at [894, 66] on div "[DATE] From" at bounding box center [873, 71] width 80 height 30
click at [42, 160] on span "Claims" at bounding box center [32, 158] width 21 height 7
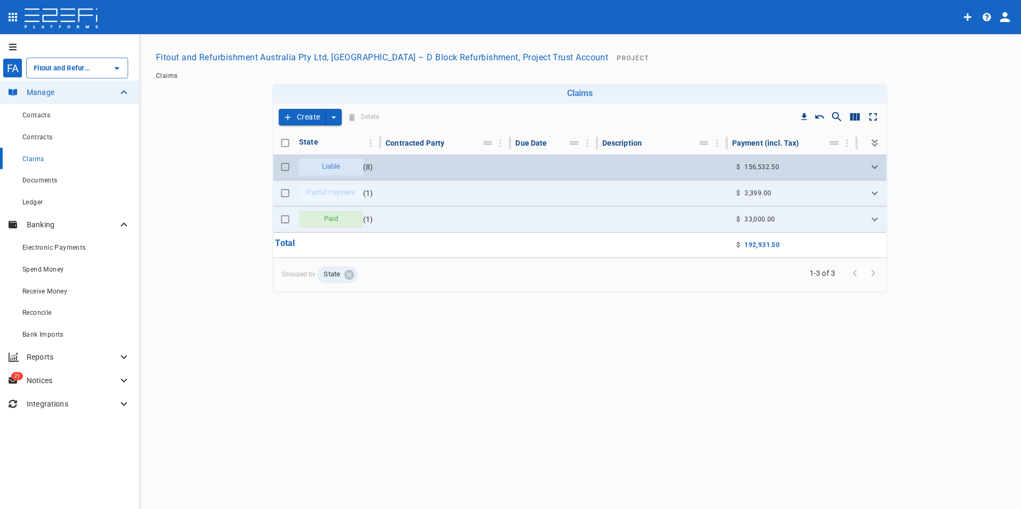
click at [343, 163] on span "Liable" at bounding box center [331, 167] width 31 height 10
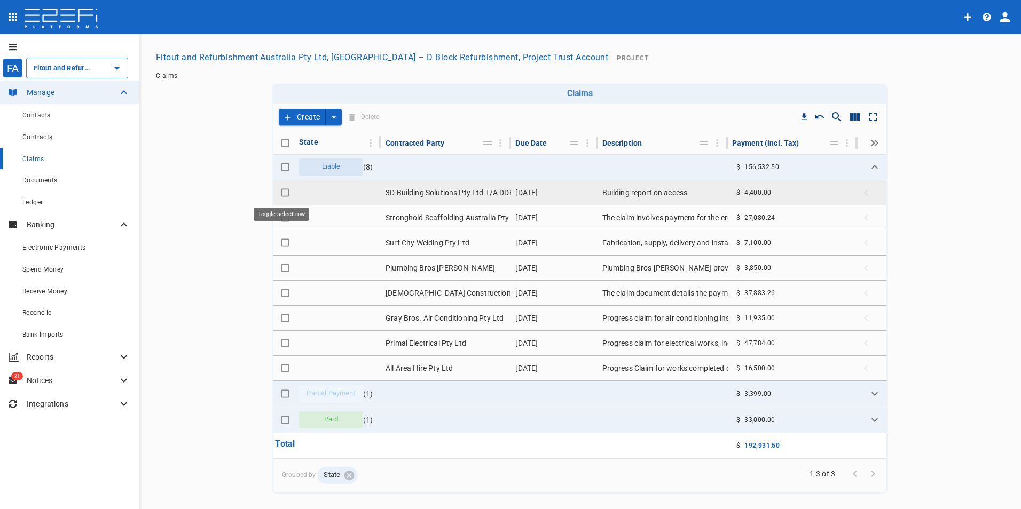
click at [279, 192] on input "Toggle select row" at bounding box center [285, 192] width 15 height 15
checkbox input "true"
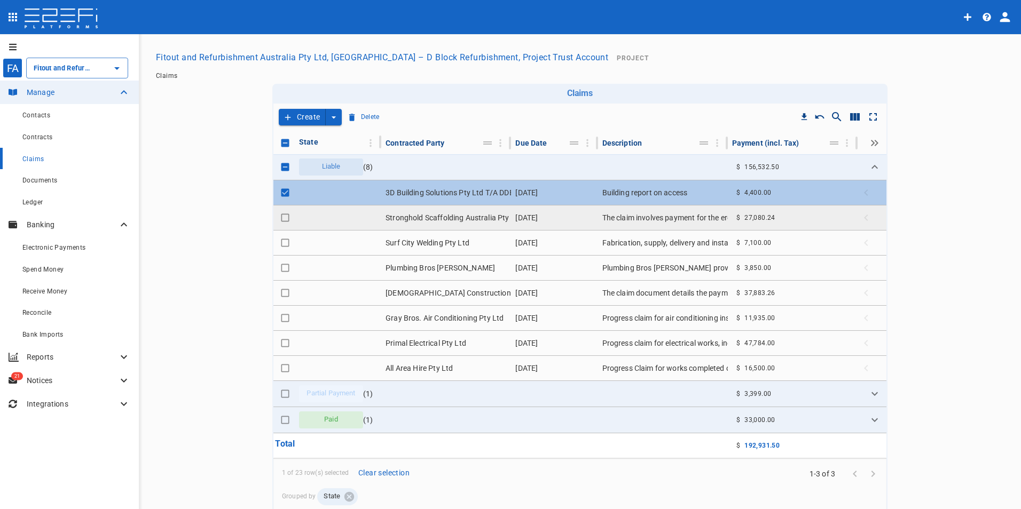
click at [280, 218] on input "Toggle select row" at bounding box center [285, 217] width 15 height 15
checkbox input "true"
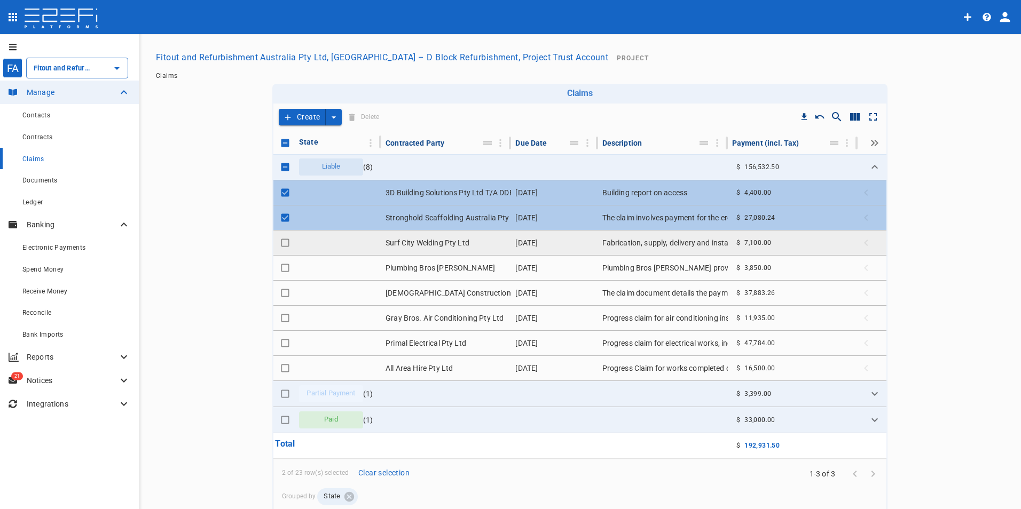
click at [280, 242] on input "Toggle select row" at bounding box center [285, 242] width 15 height 15
checkbox input "true"
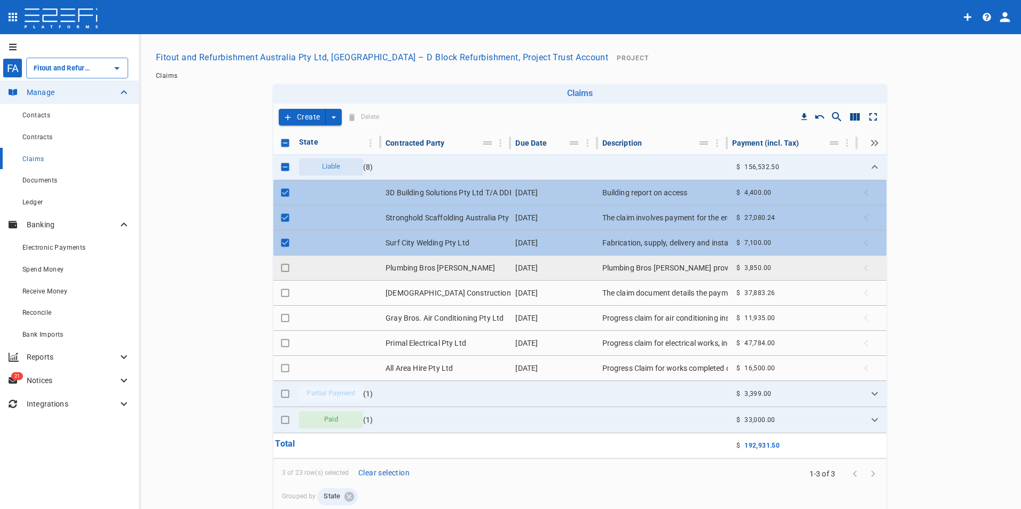
click at [281, 267] on input "Toggle select row" at bounding box center [285, 268] width 15 height 15
checkbox input "true"
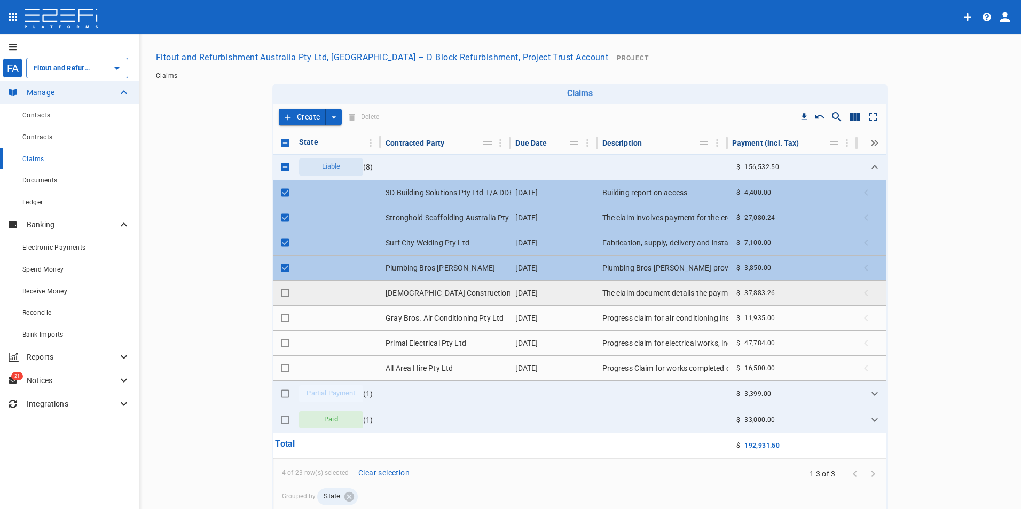
drag, startPoint x: 278, startPoint y: 290, endPoint x: 279, endPoint y: 300, distance: 9.6
click at [279, 290] on input "Toggle select row" at bounding box center [285, 293] width 15 height 15
checkbox input "true"
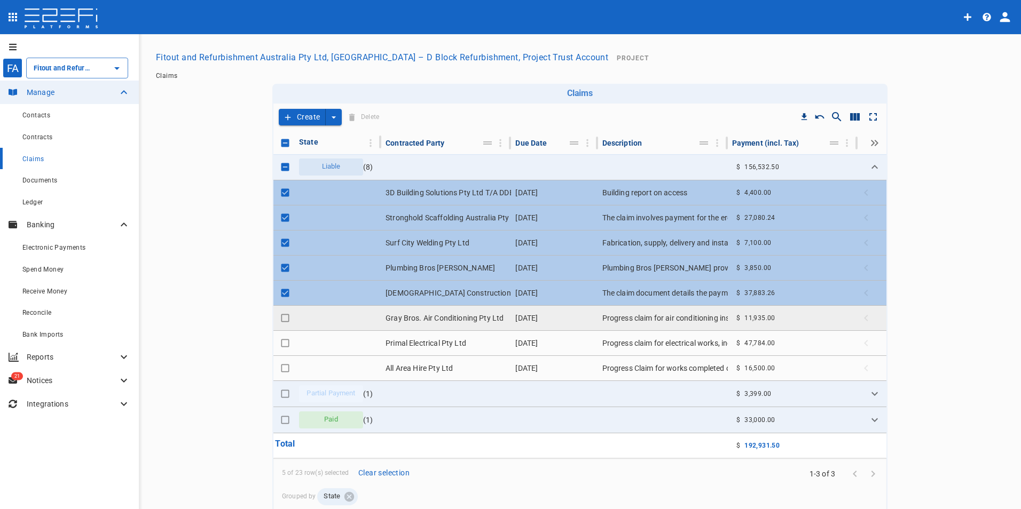
click at [279, 318] on input "Toggle select row" at bounding box center [285, 318] width 15 height 15
checkbox input "true"
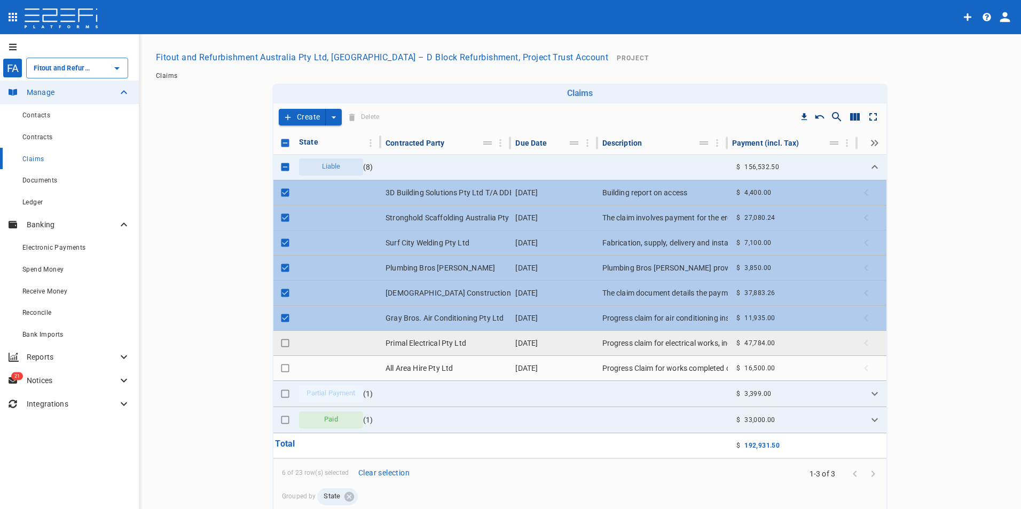
click at [280, 342] on input "Toggle select row" at bounding box center [285, 343] width 15 height 15
checkbox input "true"
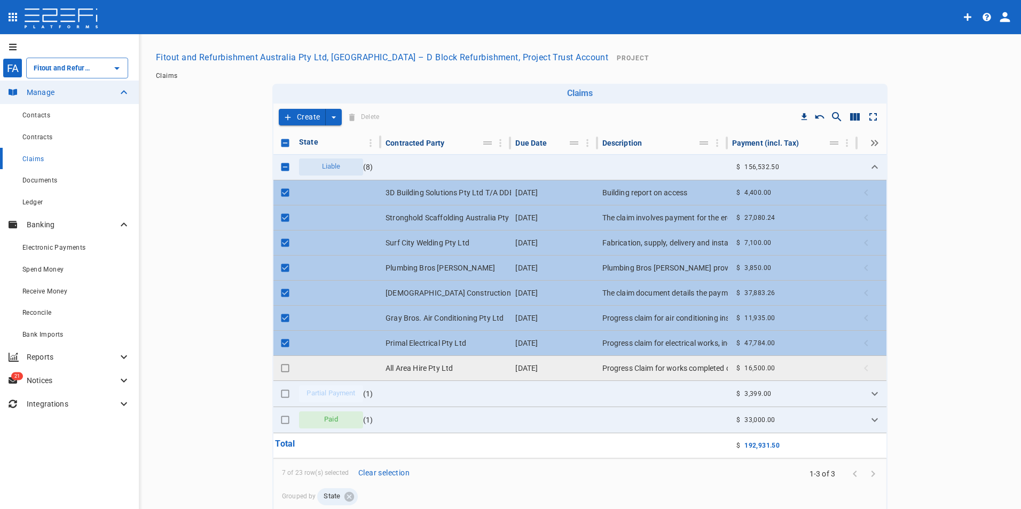
click at [282, 369] on input "Toggle select row" at bounding box center [285, 368] width 15 height 15
checkbox input "true"
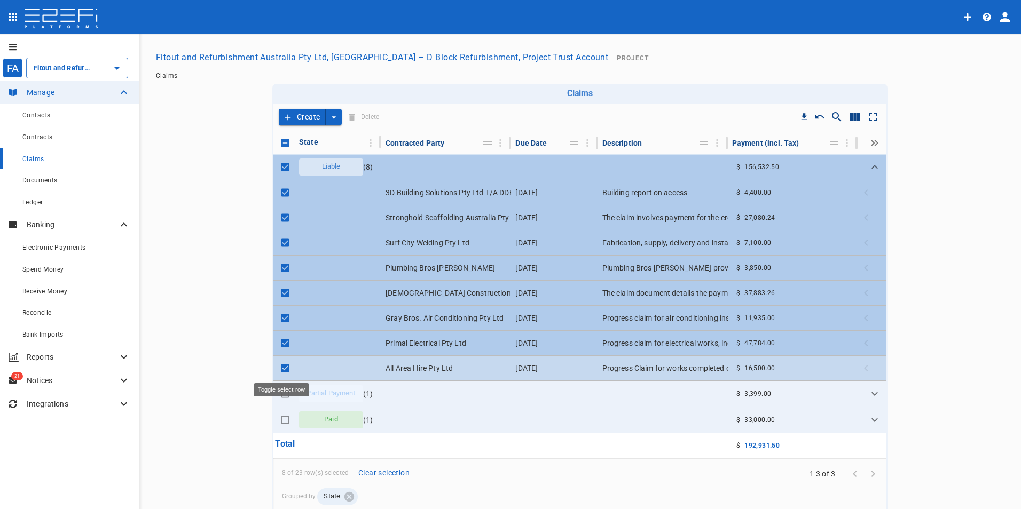
checkbox input "false"
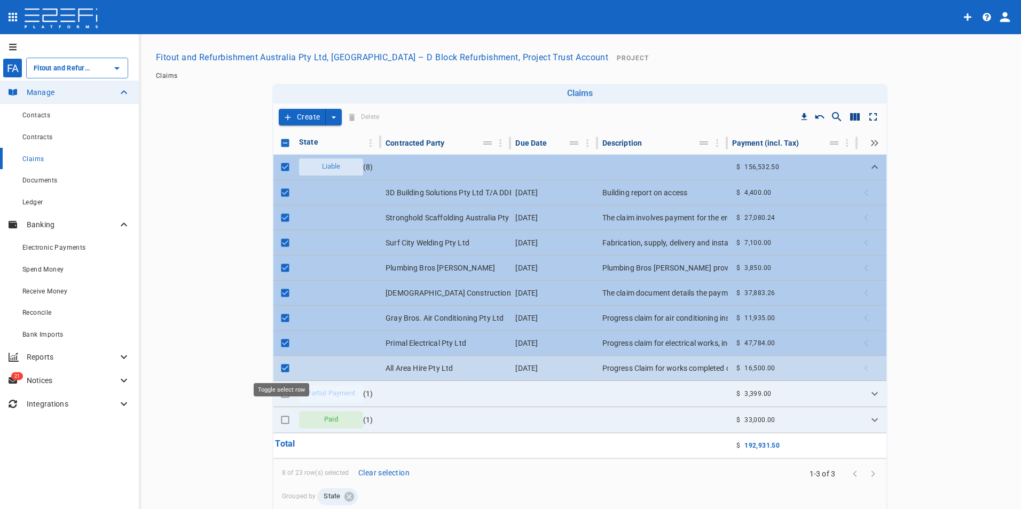
checkbox input "false"
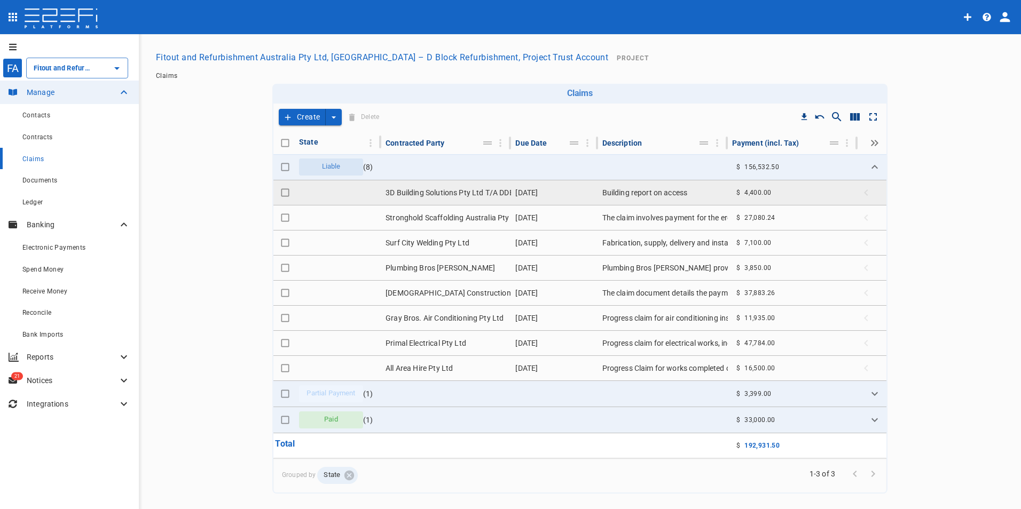
click at [284, 192] on input "Toggle select row" at bounding box center [285, 192] width 15 height 15
checkbox input "true"
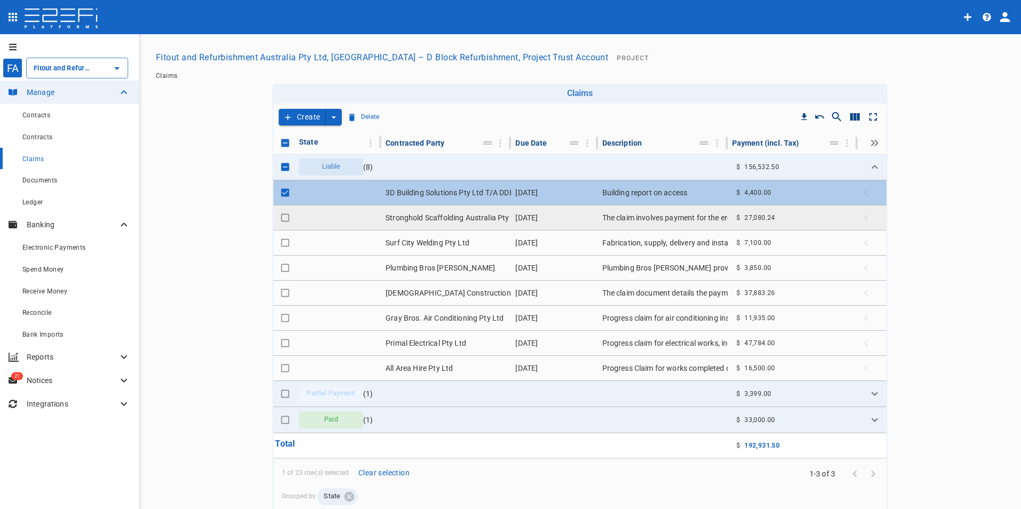
drag, startPoint x: 281, startPoint y: 215, endPoint x: 280, endPoint y: 228, distance: 12.8
click at [280, 216] on input "Toggle select row" at bounding box center [285, 217] width 15 height 15
checkbox input "true"
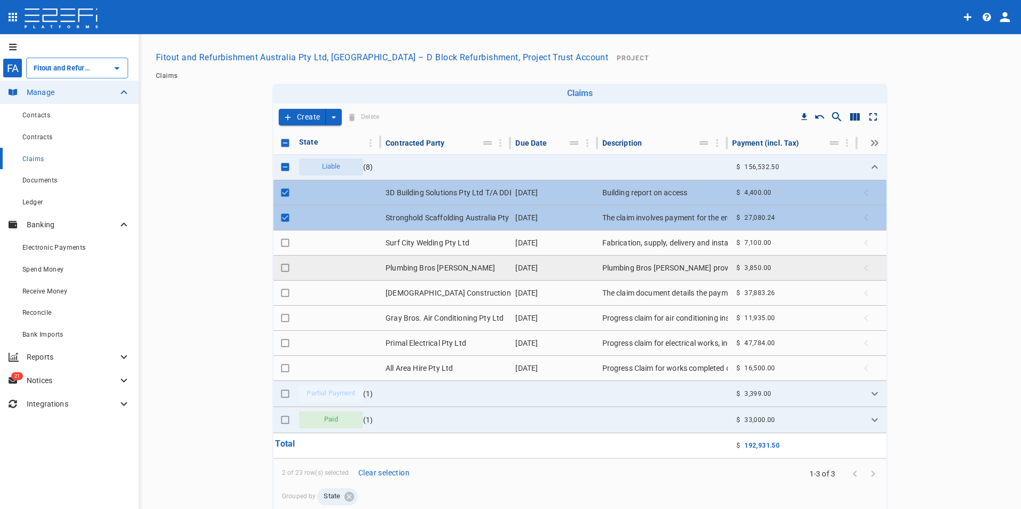
click at [280, 271] on input "Toggle select row" at bounding box center [285, 268] width 15 height 15
checkbox input "true"
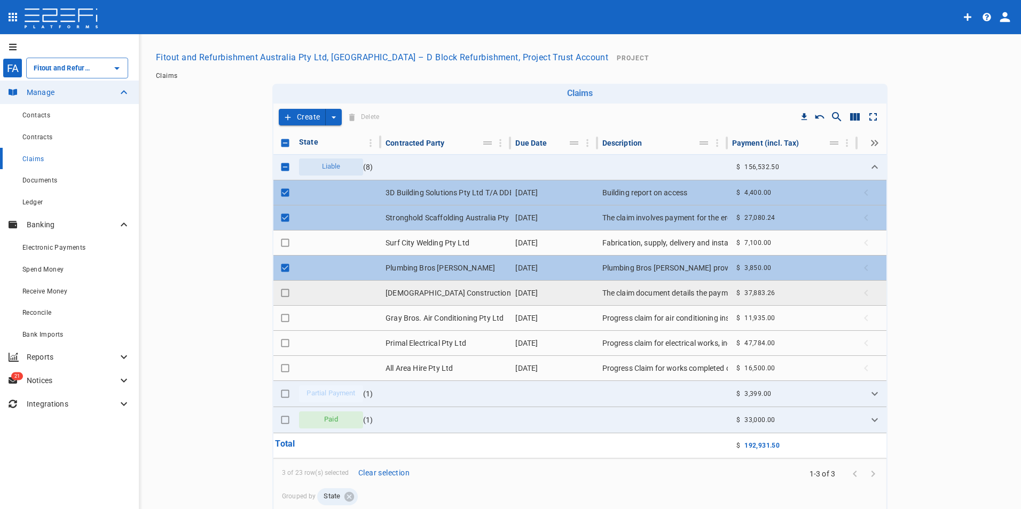
drag, startPoint x: 280, startPoint y: 294, endPoint x: 281, endPoint y: 313, distance: 19.2
click at [281, 294] on input "Toggle select row" at bounding box center [285, 293] width 15 height 15
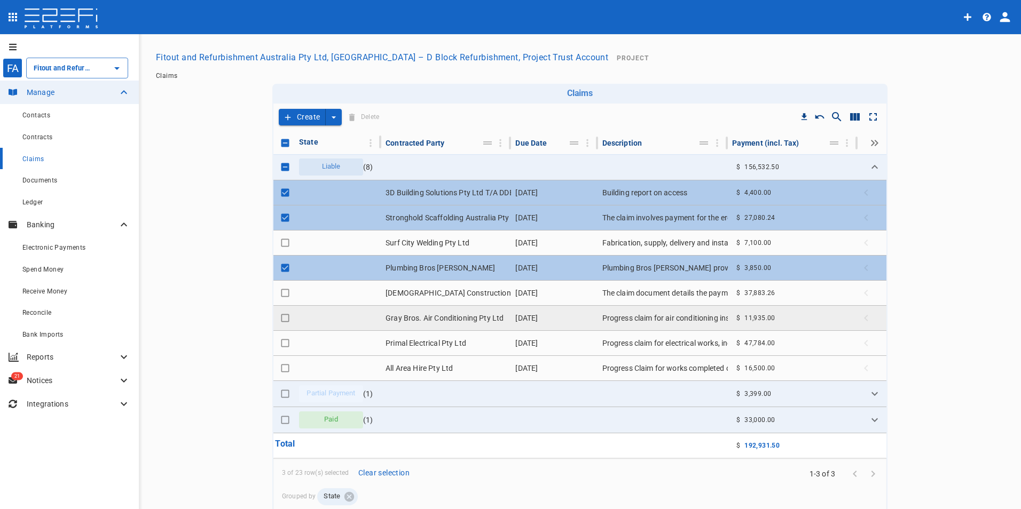
checkbox input "true"
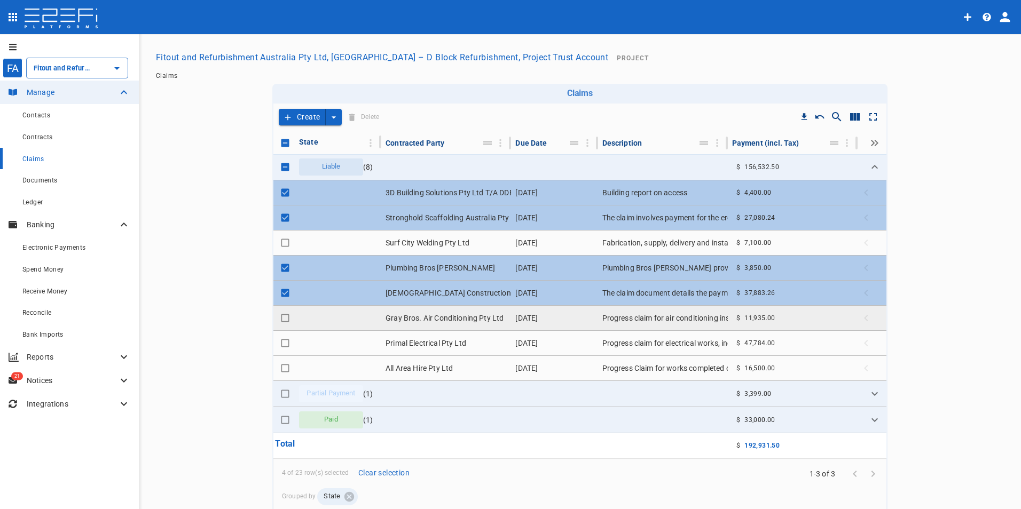
click at [281, 322] on input "Toggle select row" at bounding box center [285, 318] width 15 height 15
checkbox input "true"
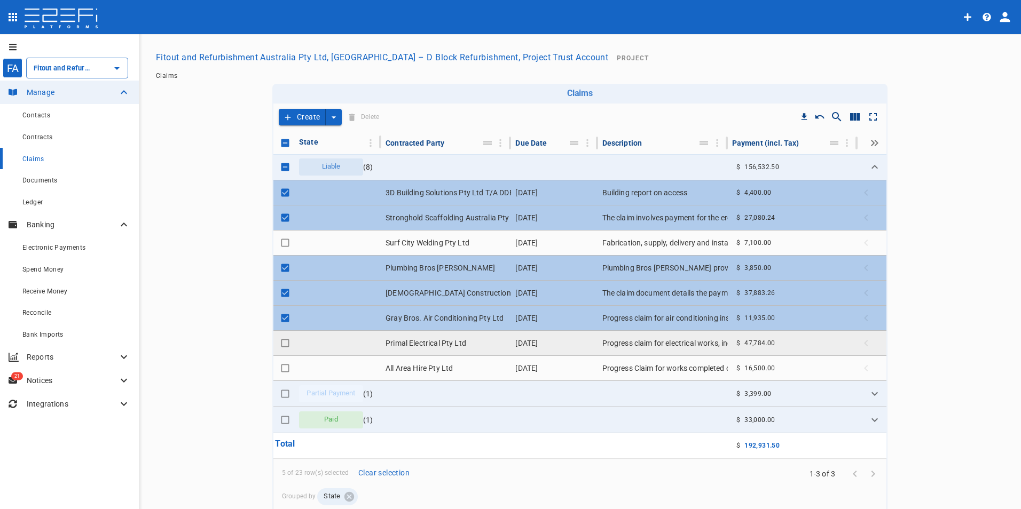
click at [281, 343] on input "Toggle select row" at bounding box center [285, 343] width 15 height 15
checkbox input "true"
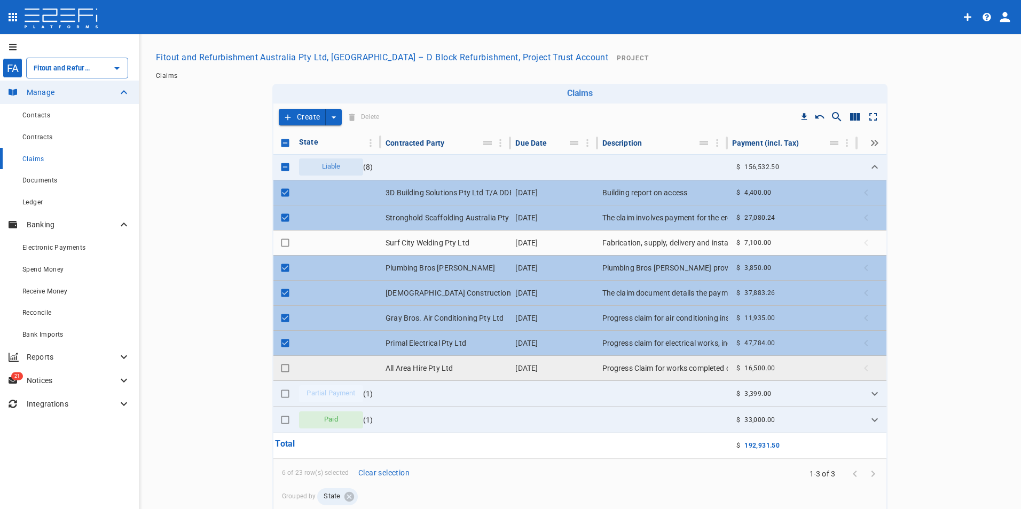
click at [280, 369] on input "Toggle select row" at bounding box center [285, 368] width 15 height 15
checkbox input "true"
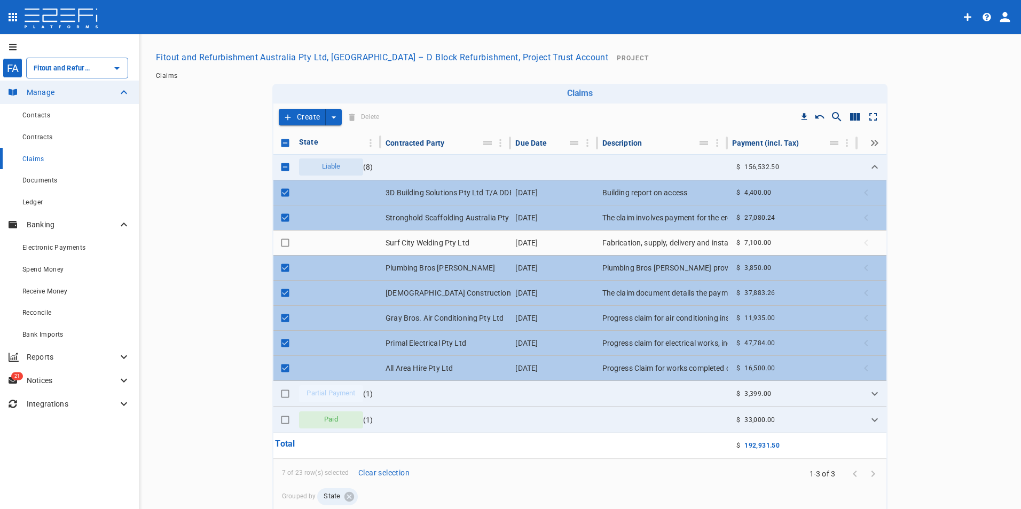
click at [290, 117] on button "Create" at bounding box center [302, 117] width 47 height 17
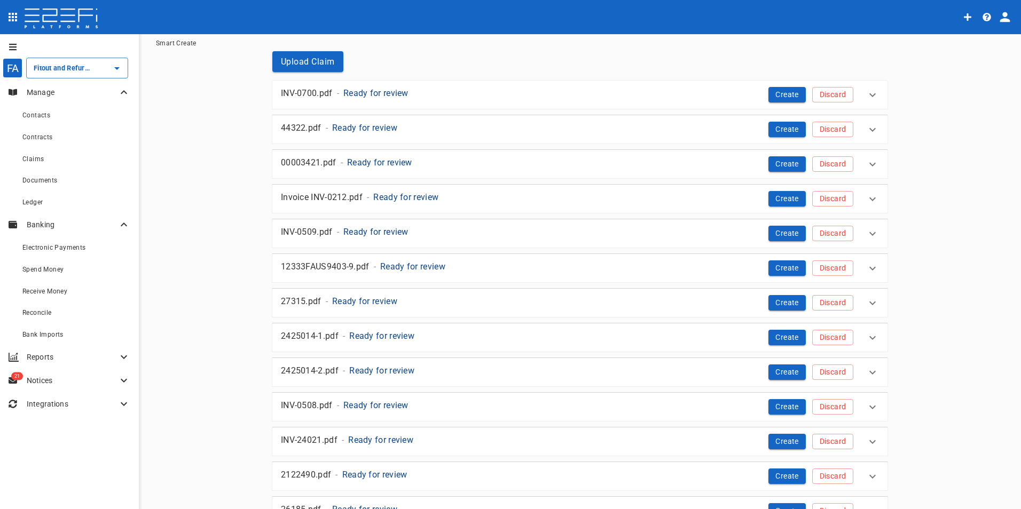
scroll to position [15, 0]
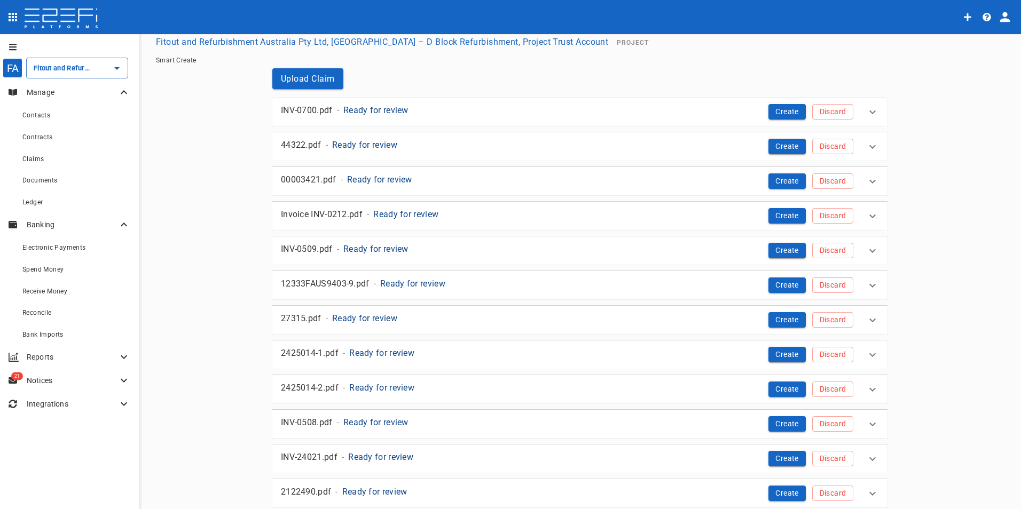
click at [364, 112] on p "Ready for review" at bounding box center [375, 110] width 65 height 12
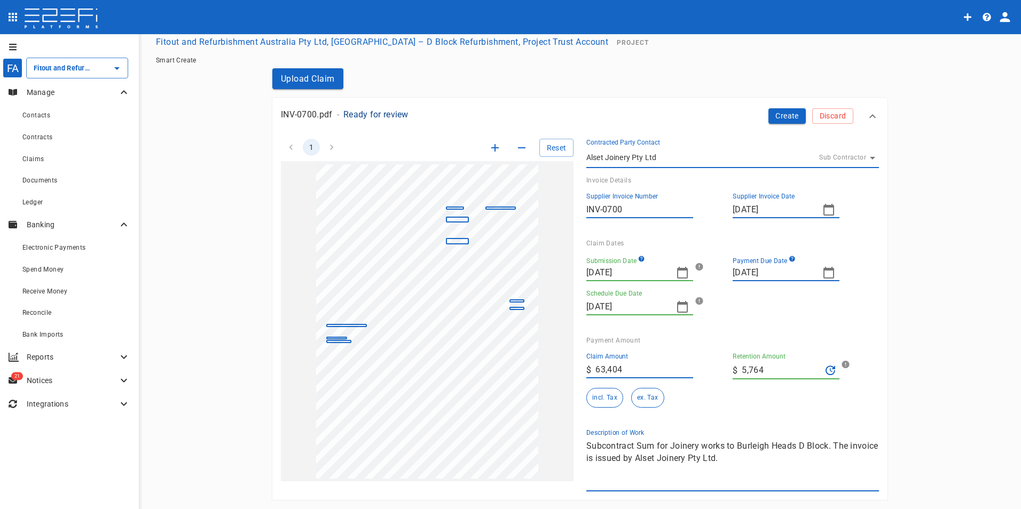
click at [621, 365] on input "63,404" at bounding box center [644, 369] width 98 height 17
drag, startPoint x: 621, startPoint y: 368, endPoint x: 557, endPoint y: 367, distance: 63.5
click at [557, 367] on div "1 Reset SupplierInvoiceNumber: INV-0700 ClaimAmount: 63404.00 GSTAmount: 5764.0…" at bounding box center [573, 309] width 611 height 366
type input "57,640"
click at [643, 397] on button "ex. Tax" at bounding box center [647, 398] width 33 height 20
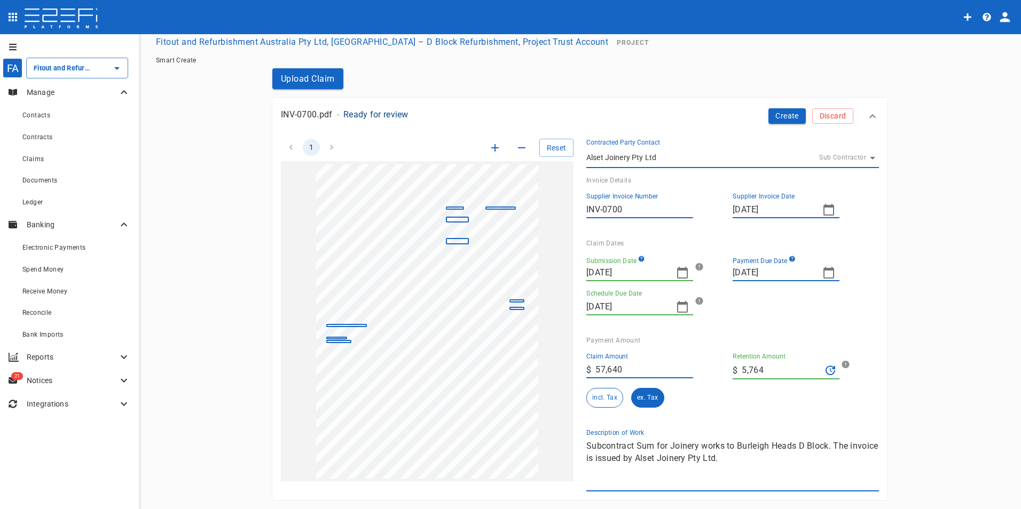
click at [678, 275] on icon "button" at bounding box center [682, 272] width 13 height 13
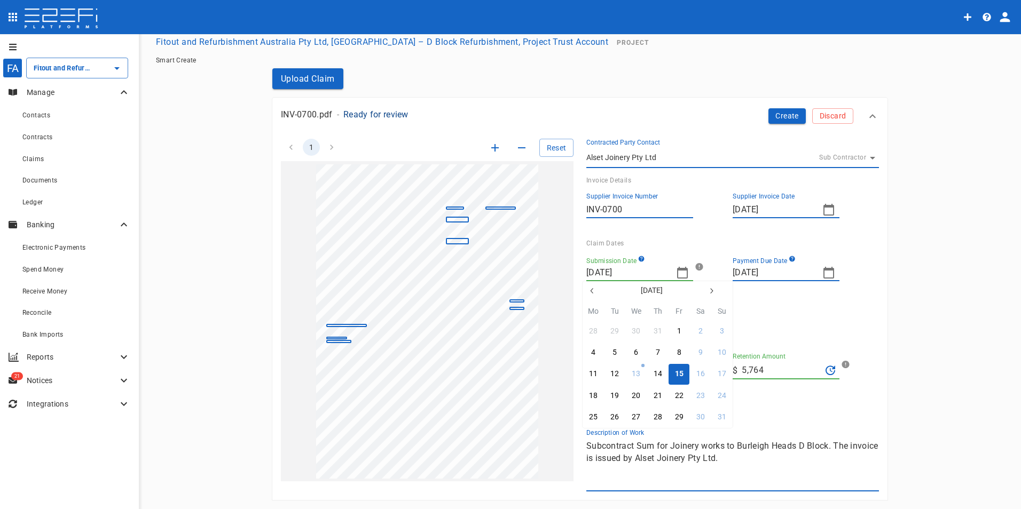
click at [591, 292] on icon "button" at bounding box center [591, 290] width 3 height 5
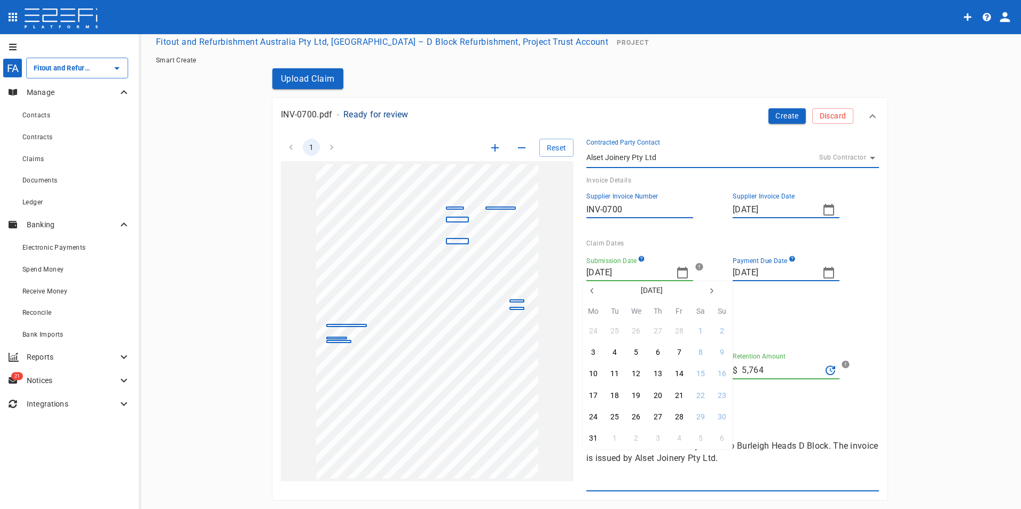
click at [591, 292] on icon "button" at bounding box center [591, 290] width 3 height 5
click at [592, 289] on icon "button" at bounding box center [592, 291] width 9 height 9
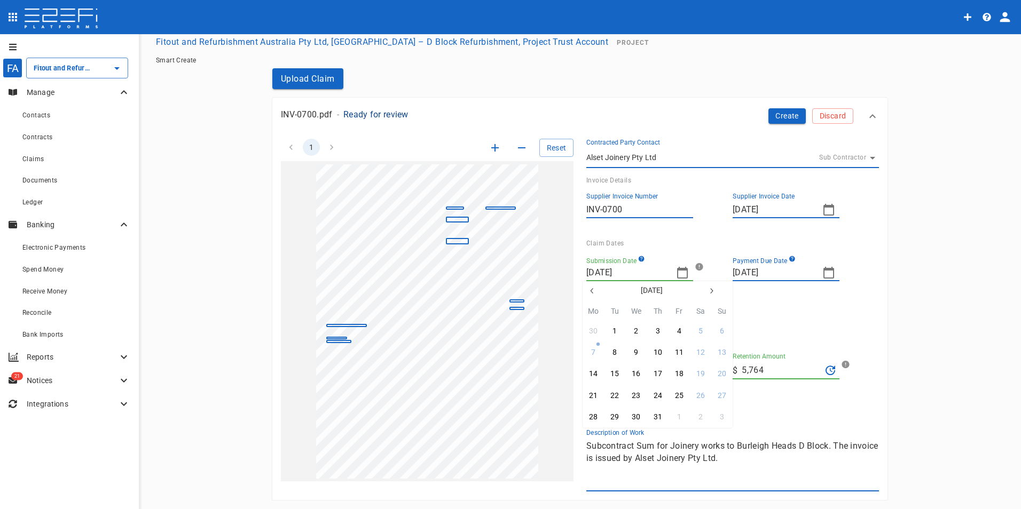
click at [593, 289] on icon "button" at bounding box center [591, 290] width 3 height 5
click at [636, 415] on div "25" at bounding box center [636, 418] width 9 height 12
type input "[DATE]"
click at [679, 306] on icon "button" at bounding box center [682, 307] width 13 height 13
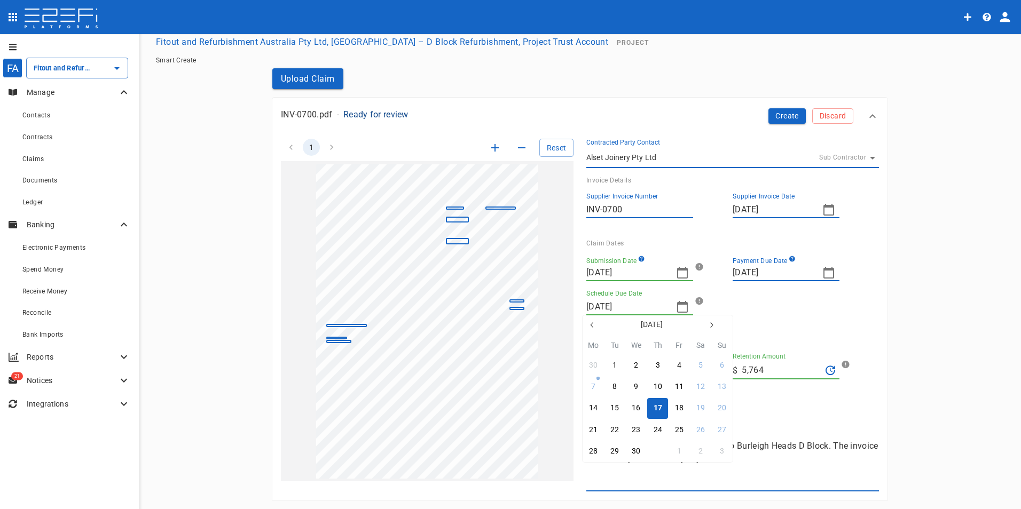
click at [655, 455] on div "31" at bounding box center [657, 452] width 9 height 12
type input "[DATE]"
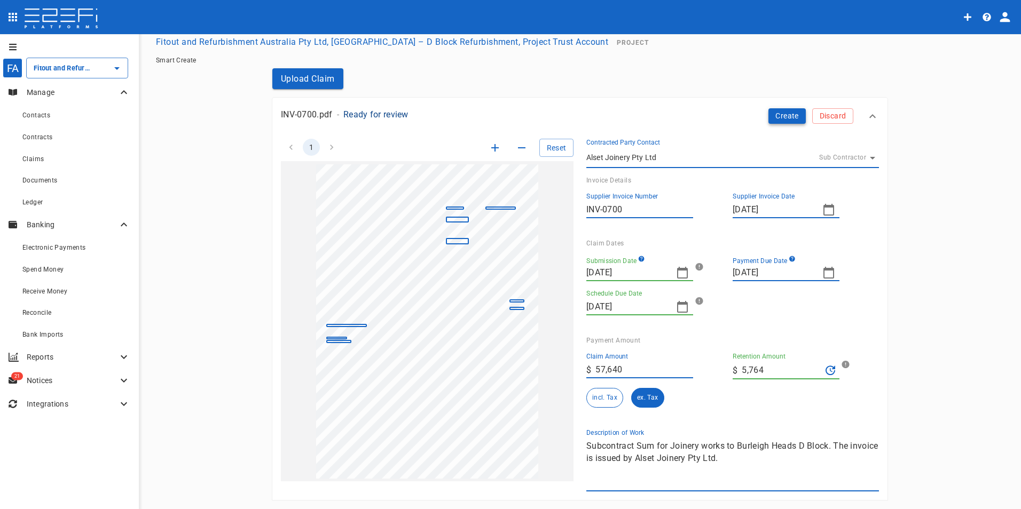
click at [770, 111] on button "Create" at bounding box center [786, 115] width 37 height 15
click at [782, 112] on button "Create" at bounding box center [786, 115] width 37 height 15
drag, startPoint x: 627, startPoint y: 370, endPoint x: 565, endPoint y: 358, distance: 63.1
click at [565, 358] on div "1 Reset SupplierInvoiceNumber: INV-0700 ClaimAmount: 63404.00 GSTAmount: 5764.0…" at bounding box center [573, 309] width 611 height 366
type input "63,404"
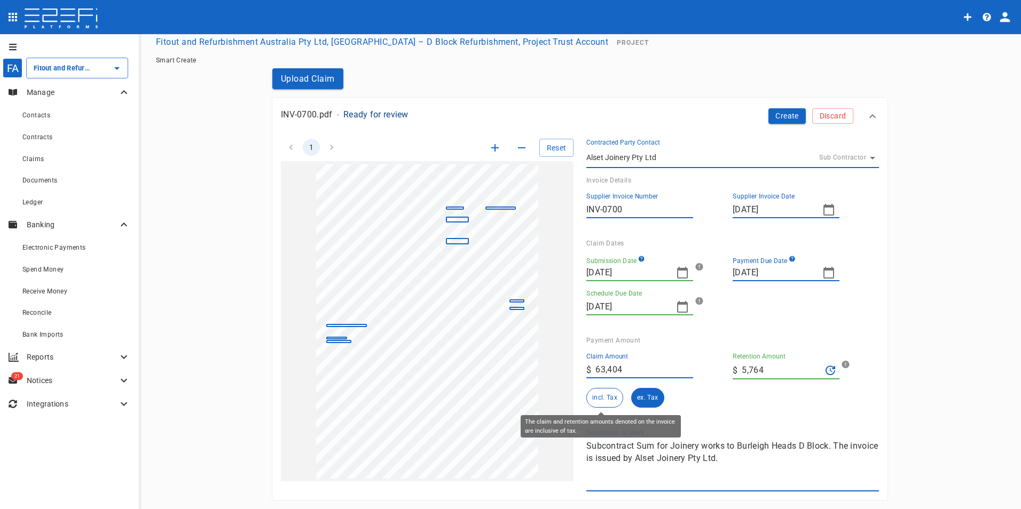
click at [597, 393] on button "incl. Tax" at bounding box center [604, 398] width 37 height 20
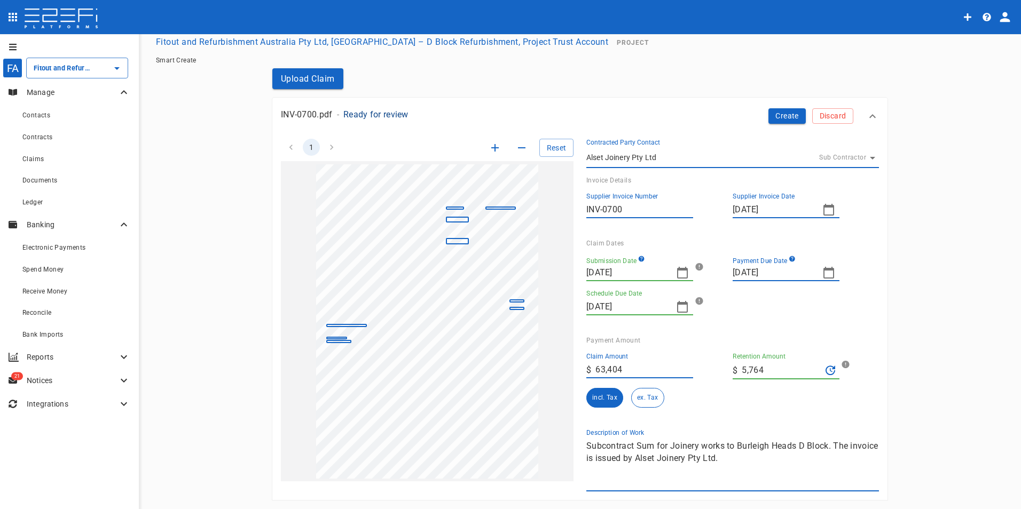
click at [771, 373] on input "5,764" at bounding box center [782, 370] width 80 height 17
click at [829, 373] on icon "Recalculate Retention Amount" at bounding box center [830, 370] width 13 height 13
click at [778, 114] on button "Create" at bounding box center [786, 115] width 37 height 15
drag, startPoint x: 769, startPoint y: 368, endPoint x: 717, endPoint y: 366, distance: 51.8
click at [717, 366] on div "Claim Amount ​ $ 63,404 Retention Amount ​ $ 6,340.4 incl. Tax ex. Tax" at bounding box center [724, 376] width 293 height 64
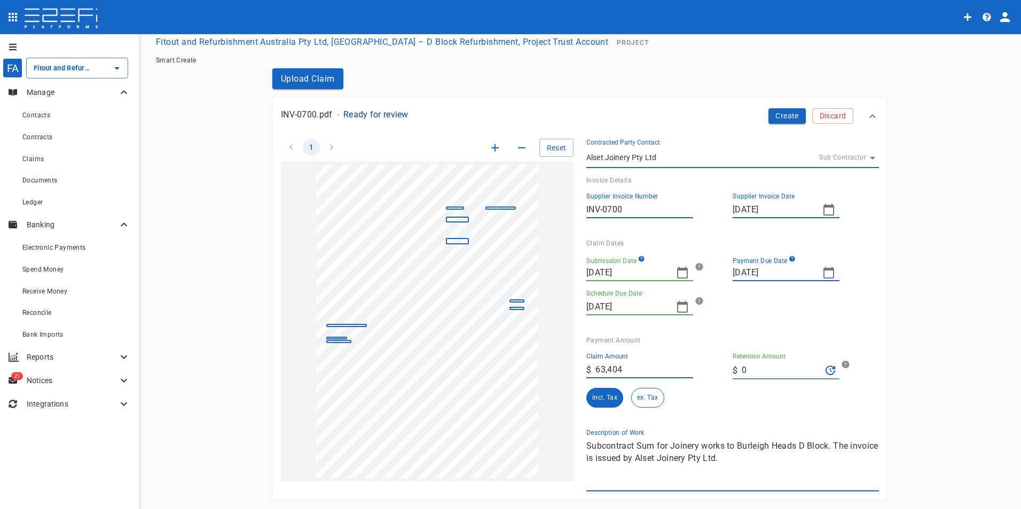
type input "0"
click at [700, 419] on div "Claim Amount ​ $ 63,404 Retention Amount ​ $ 0 incl. Tax ex. Tax" at bounding box center [728, 382] width 284 height 76
click at [785, 114] on button "Create" at bounding box center [786, 115] width 37 height 15
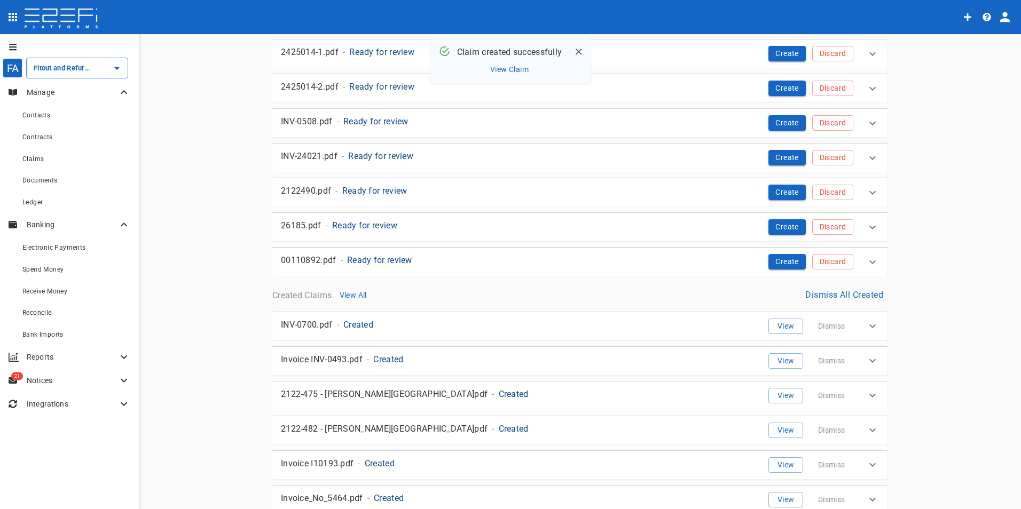
scroll to position [443, 0]
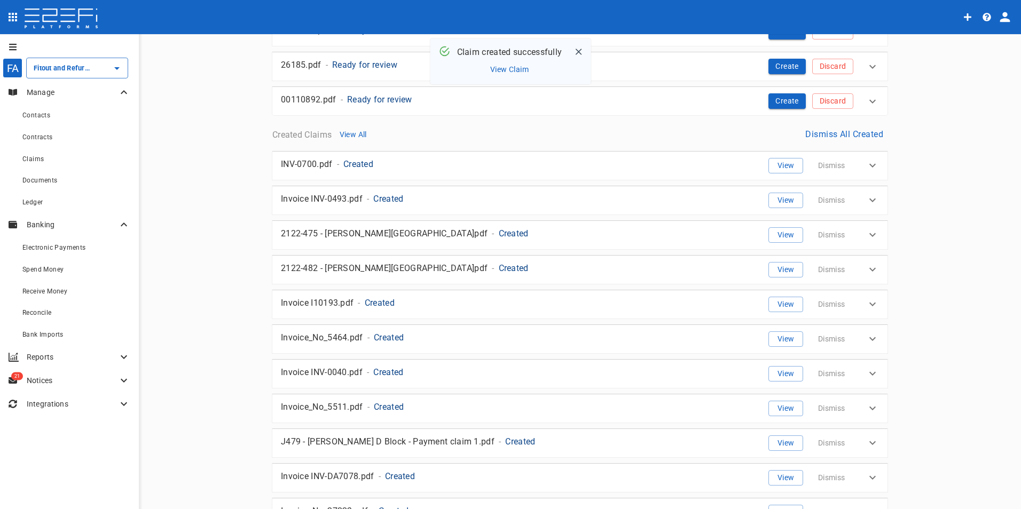
click at [357, 164] on p "Created" at bounding box center [358, 164] width 30 height 12
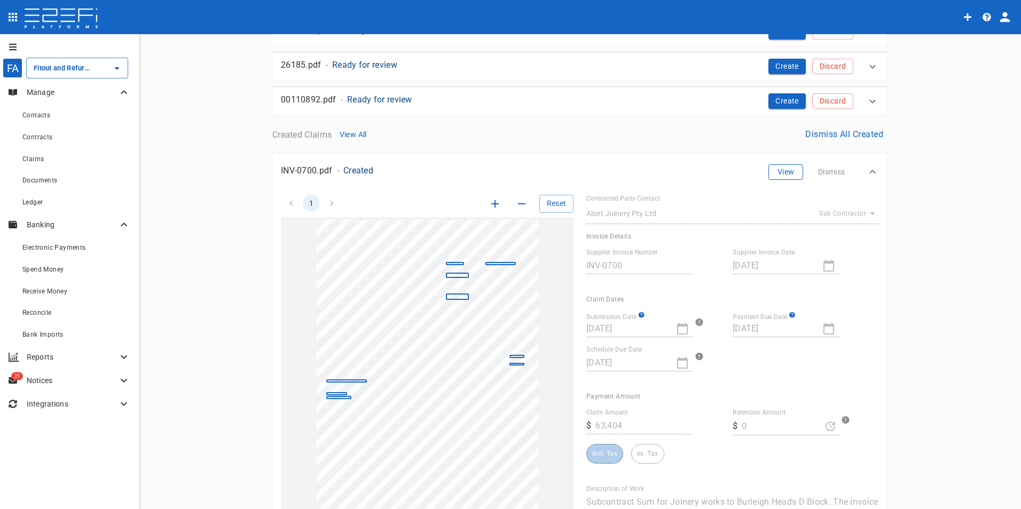
click at [774, 177] on button "View" at bounding box center [785, 171] width 35 height 15
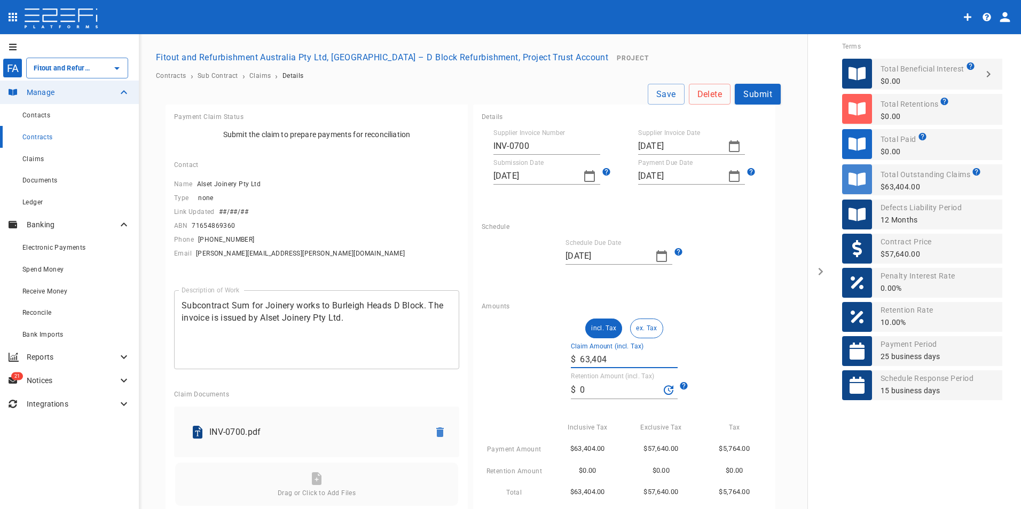
drag, startPoint x: 606, startPoint y: 360, endPoint x: 567, endPoint y: 358, distance: 39.6
click at [571, 358] on div "​ $ 63,404" at bounding box center [624, 359] width 107 height 17
click at [645, 332] on button "ex. Tax" at bounding box center [646, 329] width 33 height 20
type input "57,640"
click at [618, 388] on input "0" at bounding box center [620, 390] width 80 height 17
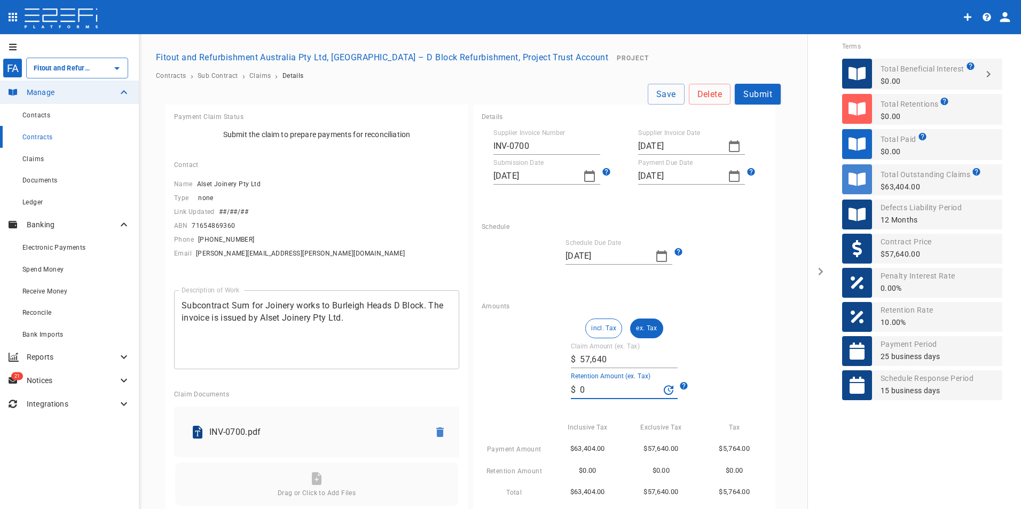
drag, startPoint x: 578, startPoint y: 390, endPoint x: 569, endPoint y: 390, distance: 8.6
click at [571, 390] on div "​ $ 0" at bounding box center [624, 390] width 107 height 18
type input "2,882"
click at [634, 410] on div "incl. Tax ex. Tax Claim Amount (ex. Tax) ​ $ 57,640 Retention Amount (ex. Tax) …" at bounding box center [624, 409] width 285 height 180
click at [751, 91] on button "Submit" at bounding box center [758, 94] width 46 height 21
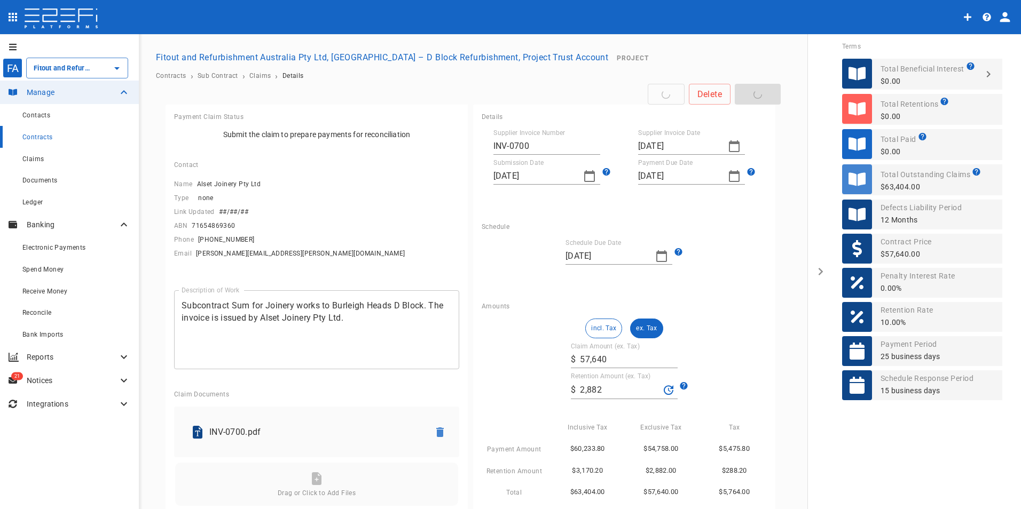
type input "57,640"
type input "2,882"
type input "57,640"
type input "2,882"
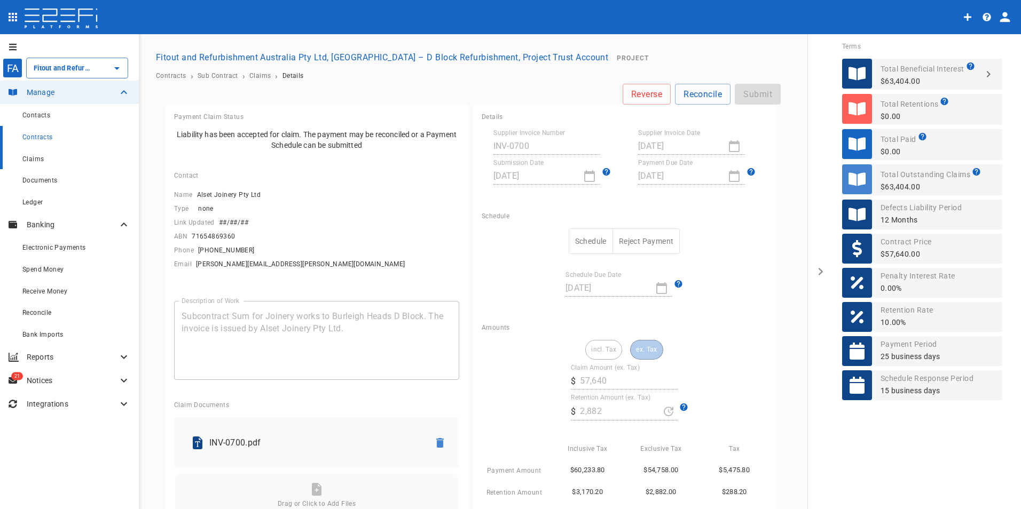
click at [40, 161] on span "Claims" at bounding box center [32, 158] width 21 height 7
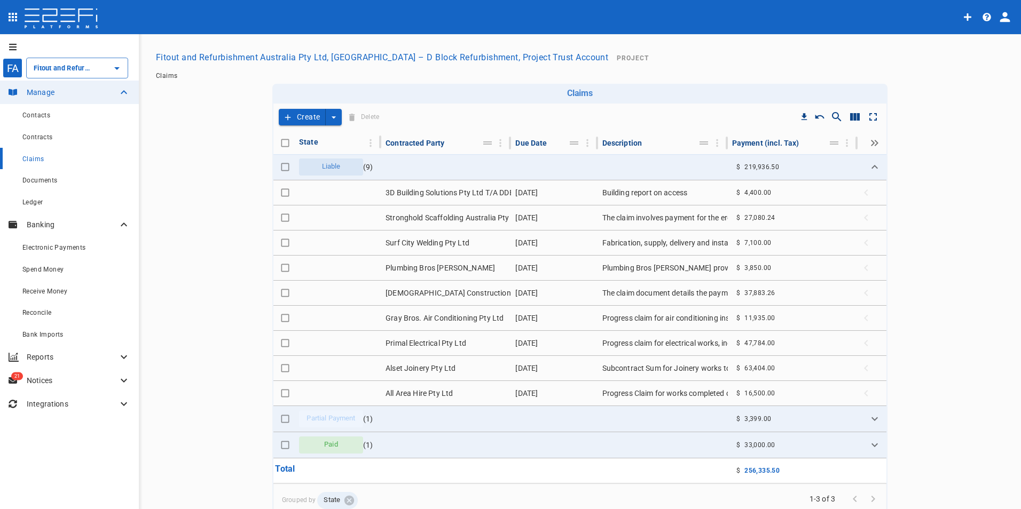
click at [295, 114] on button "Create" at bounding box center [302, 117] width 47 height 17
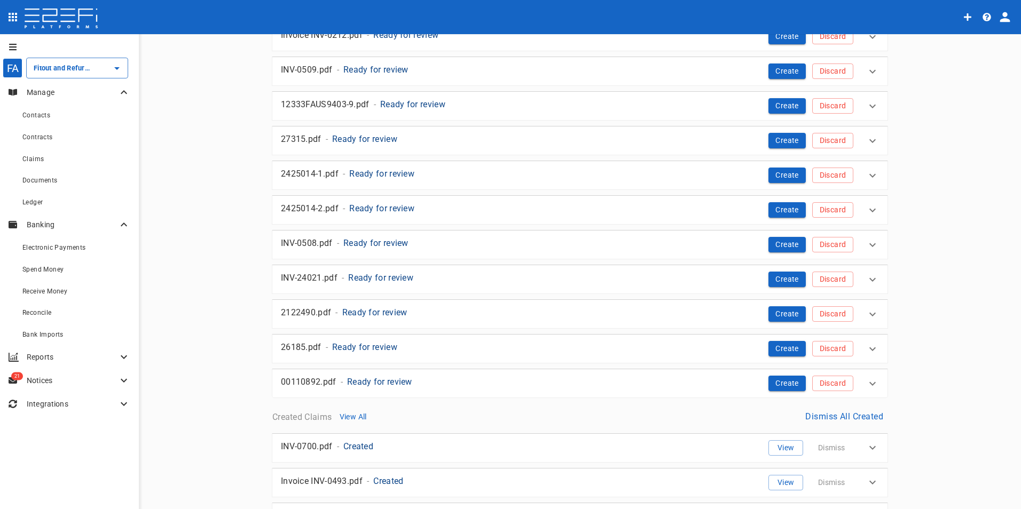
scroll to position [107, 0]
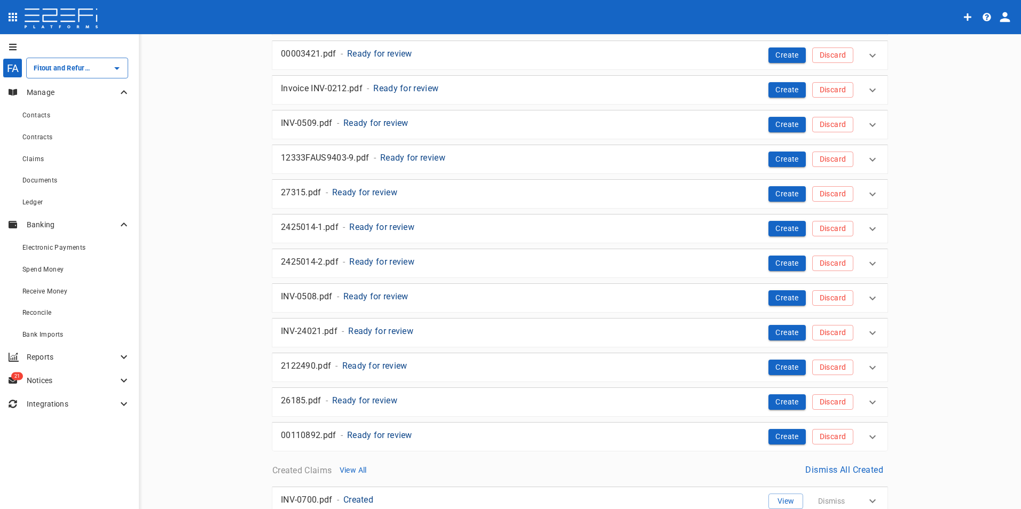
click at [375, 365] on p "Ready for review" at bounding box center [374, 366] width 65 height 12
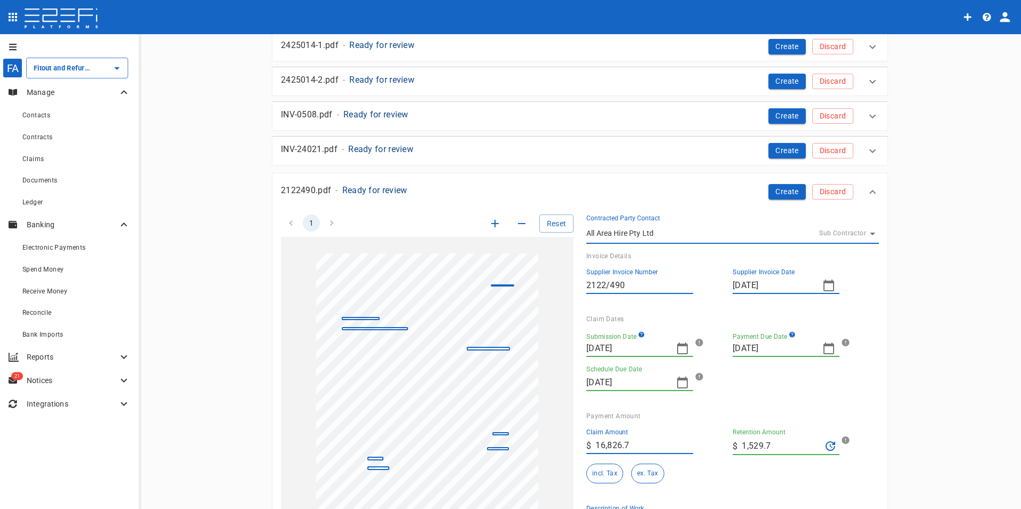
scroll to position [320, 0]
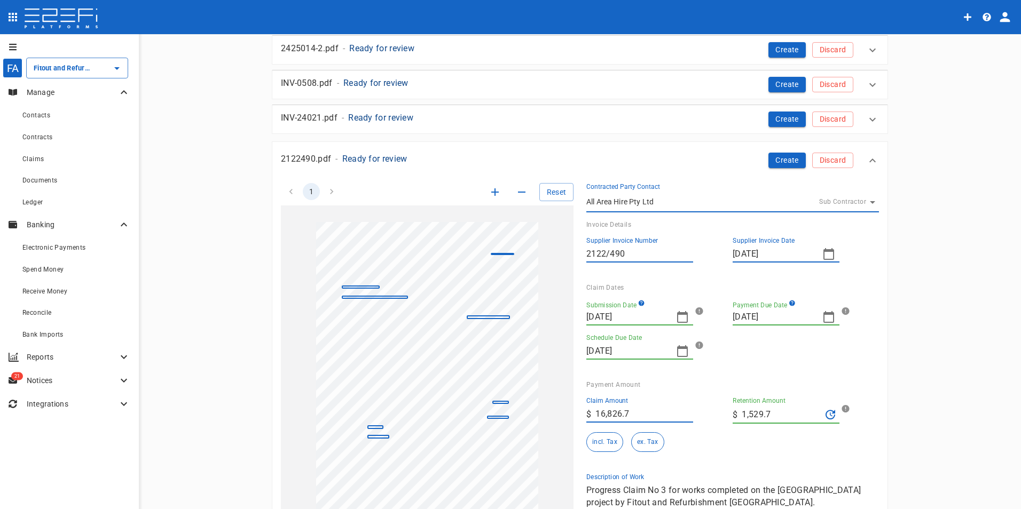
click at [677, 317] on icon "button" at bounding box center [682, 317] width 13 height 13
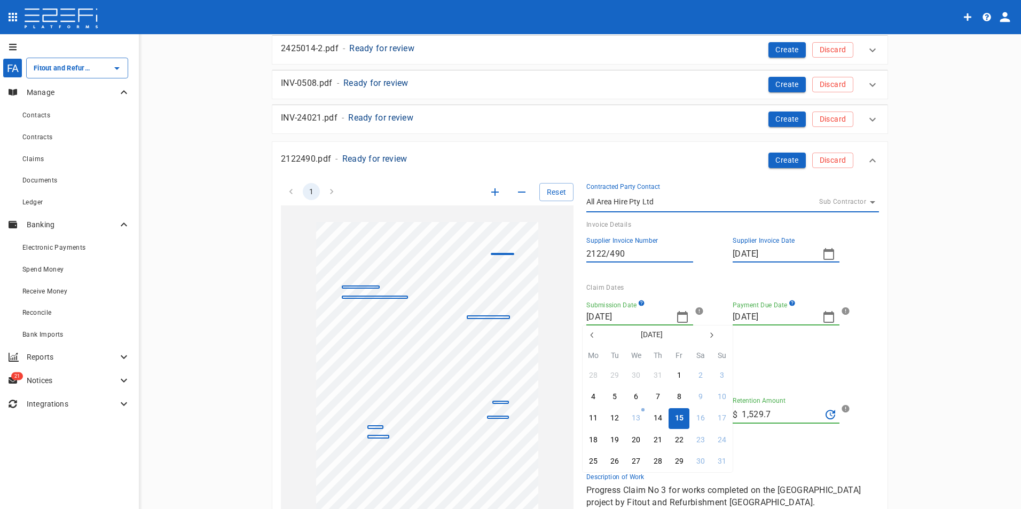
click at [593, 338] on icon "button" at bounding box center [592, 335] width 9 height 9
click at [594, 338] on icon "button" at bounding box center [592, 335] width 9 height 9
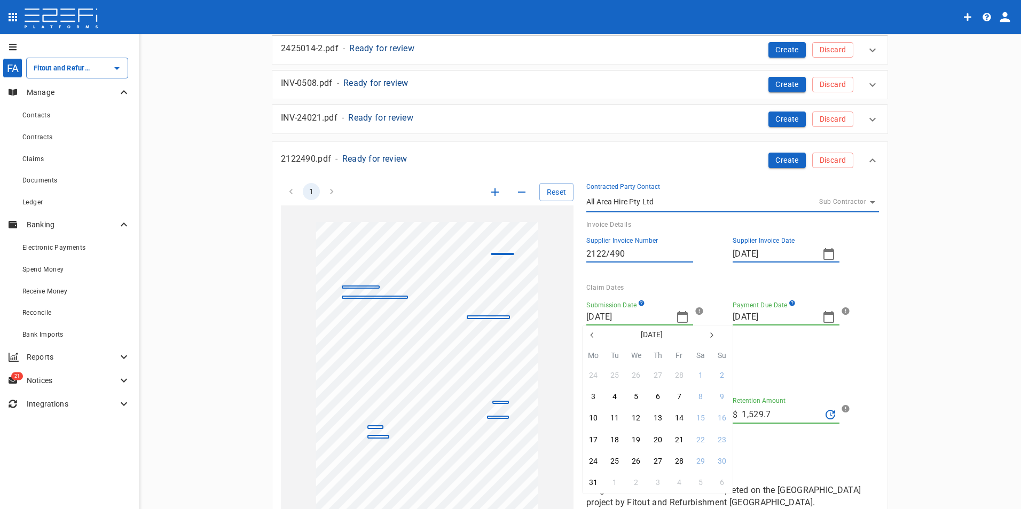
click at [594, 338] on icon "button" at bounding box center [592, 335] width 9 height 9
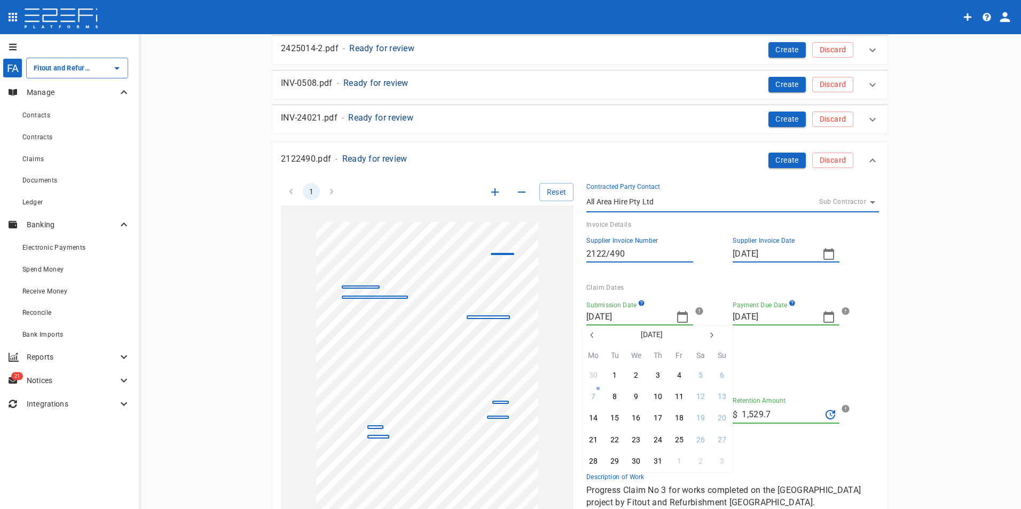
click at [594, 338] on icon "button" at bounding box center [592, 335] width 9 height 9
drag, startPoint x: 613, startPoint y: 461, endPoint x: 743, endPoint y: 343, distance: 174.6
click at [614, 460] on div "24" at bounding box center [614, 462] width 9 height 12
type input "[DATE]"
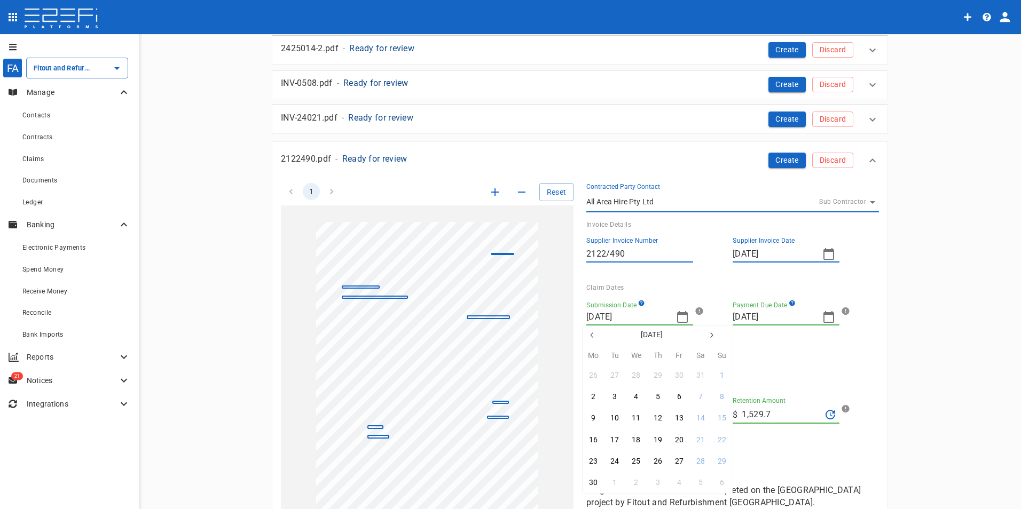
type input "[DATE]"
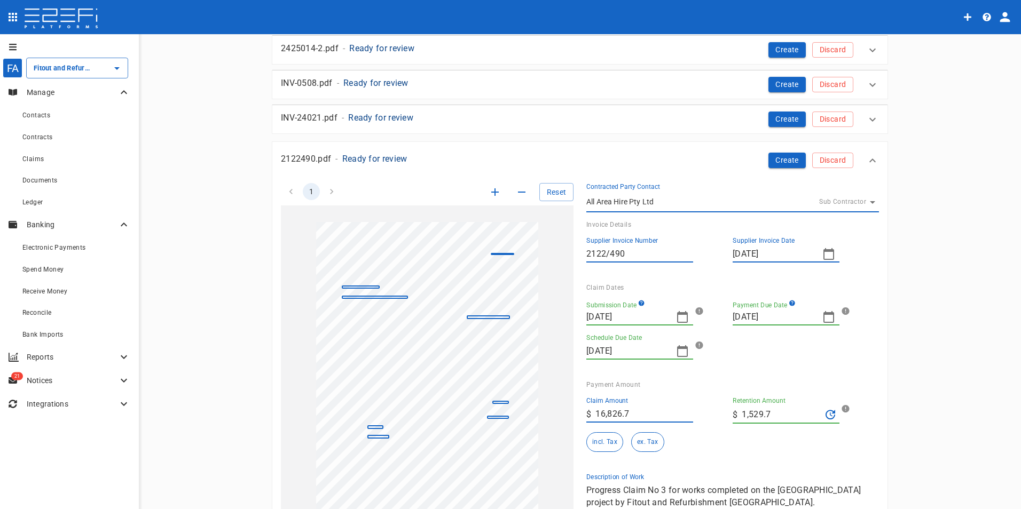
click at [825, 318] on icon "button" at bounding box center [828, 317] width 13 height 13
click at [798, 461] on button "31" at bounding box center [803, 461] width 21 height 21
type input "[DATE]"
click at [676, 352] on icon "button" at bounding box center [682, 351] width 13 height 13
click at [656, 491] on div "31" at bounding box center [657, 490] width 9 height 12
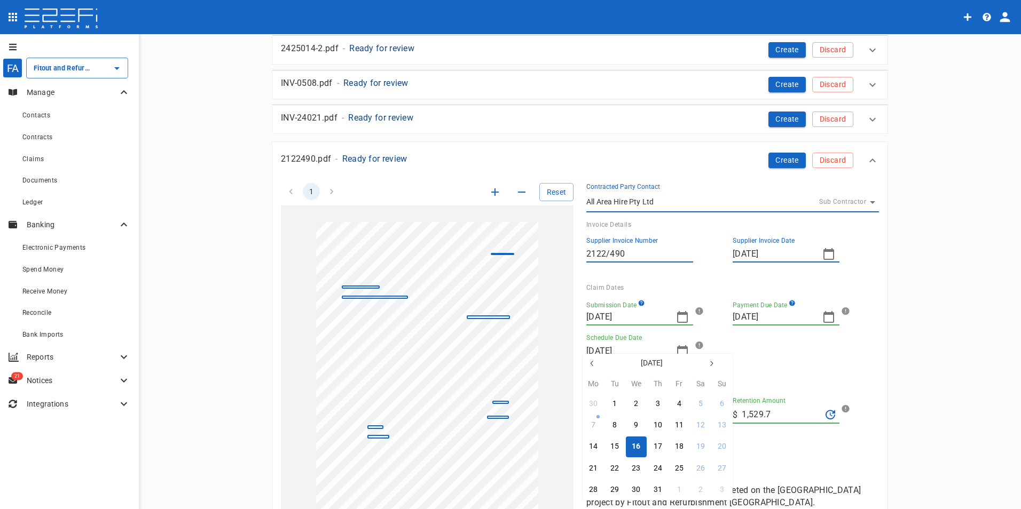
type input "[DATE]"
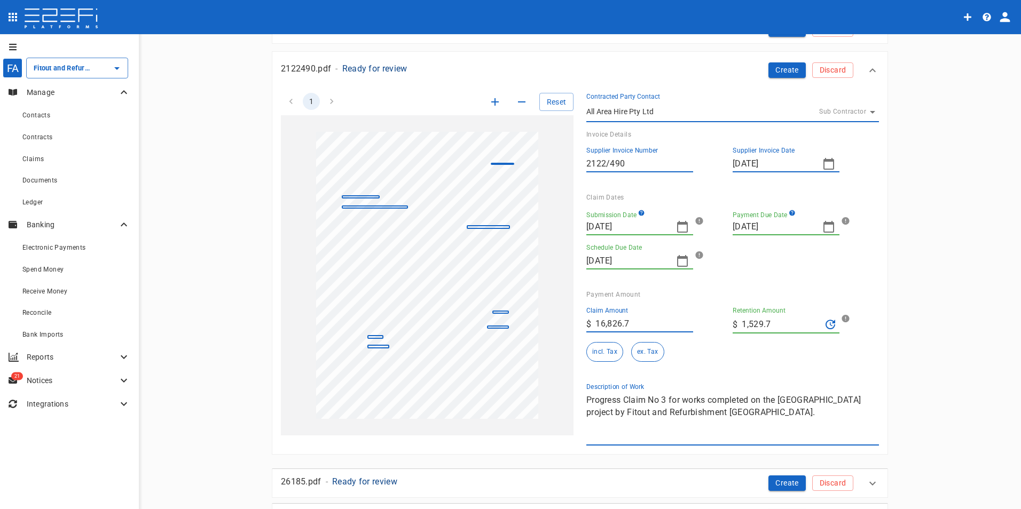
scroll to position [427, 0]
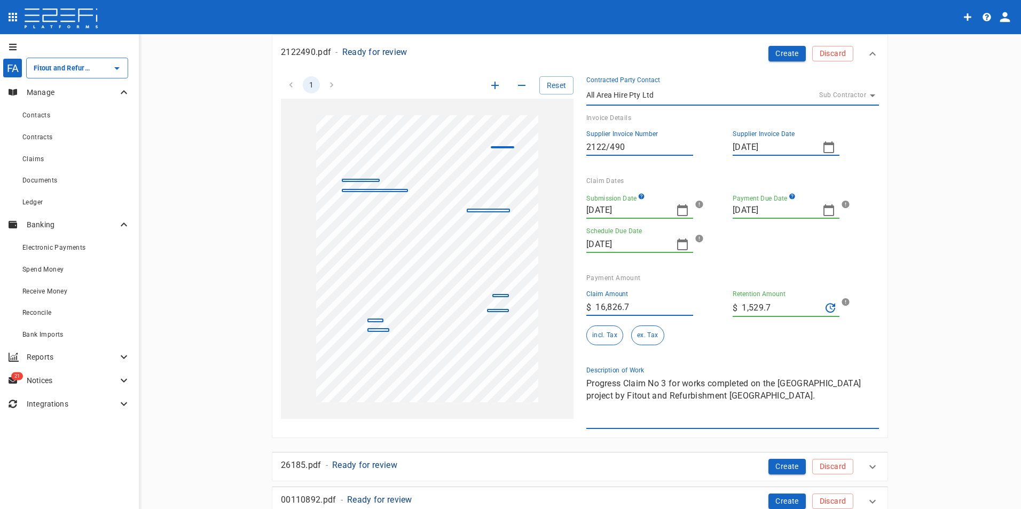
drag, startPoint x: 795, startPoint y: 311, endPoint x: 713, endPoint y: 313, distance: 82.2
click at [713, 313] on div "Claim Amount ​ $ 16,826.7 Retention Amount ​ $ 1,529.7 incl. Tax ex. Tax" at bounding box center [724, 314] width 293 height 64
type input "0"
click at [663, 336] on div "incl. Tax ex. Tax" at bounding box center [655, 336] width 138 height 20
drag, startPoint x: 641, startPoint y: 305, endPoint x: 560, endPoint y: 303, distance: 80.6
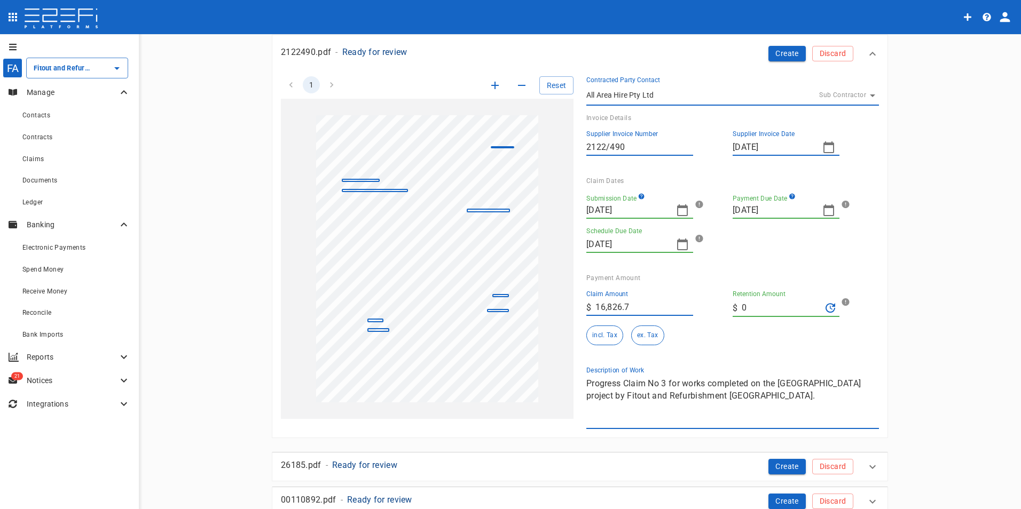
click at [564, 303] on div "1 Reset SupplierInvoiceNumber: 2122/490 ClaimAmount: 16826.70 GSTAmount: 1529.7…" at bounding box center [573, 247] width 611 height 366
type input "15,297"
click at [645, 334] on button "ex. Tax" at bounding box center [647, 336] width 33 height 20
click at [795, 349] on div "Claim Amount ​ $ 15,297 Retention Amount ​ $ 0 incl. Tax ex. Tax" at bounding box center [728, 320] width 284 height 76
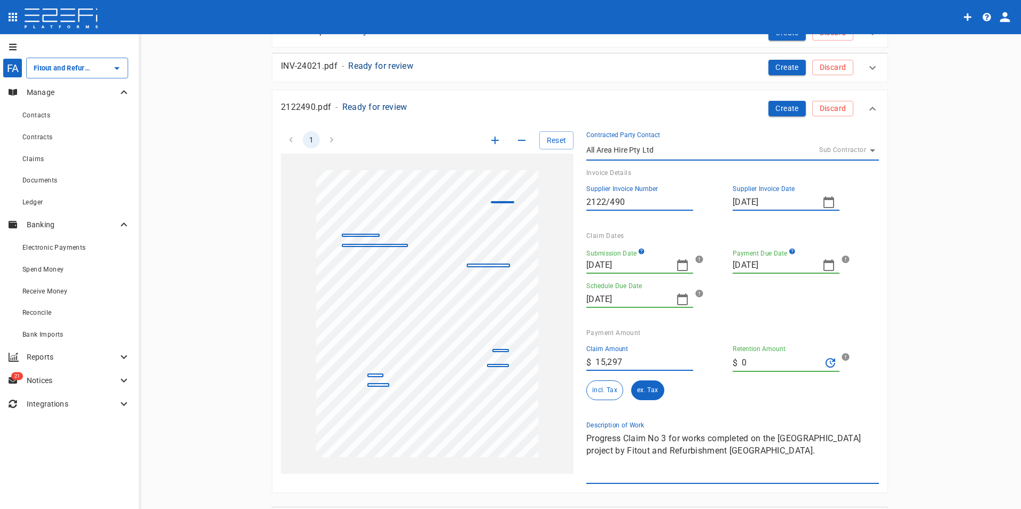
scroll to position [374, 0]
click at [781, 105] on button "Create" at bounding box center [786, 106] width 37 height 15
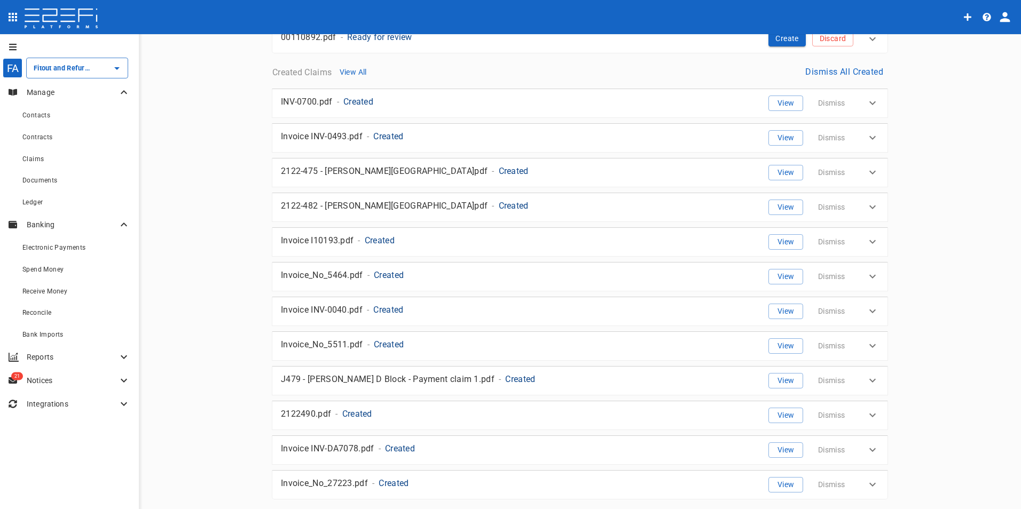
scroll to position [496, 0]
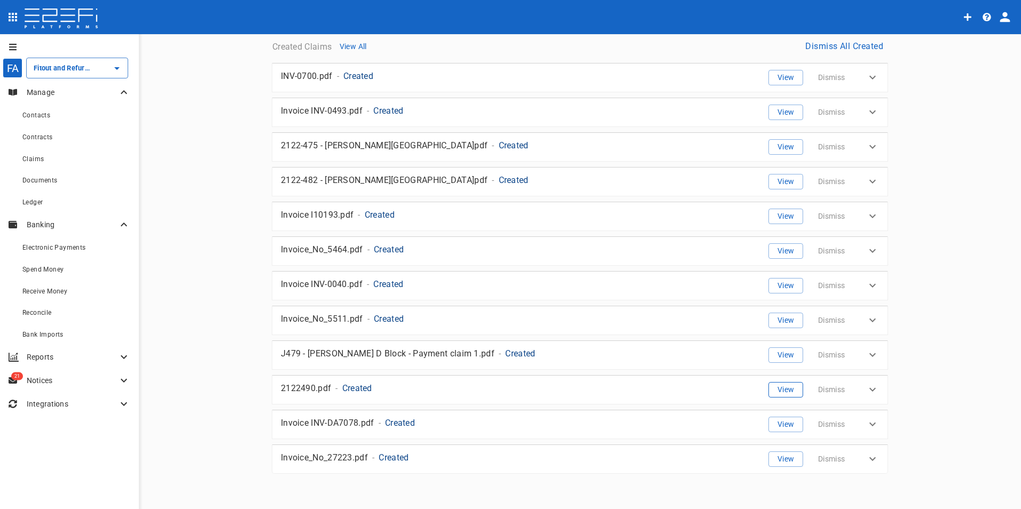
click at [778, 389] on button "View" at bounding box center [785, 389] width 35 height 15
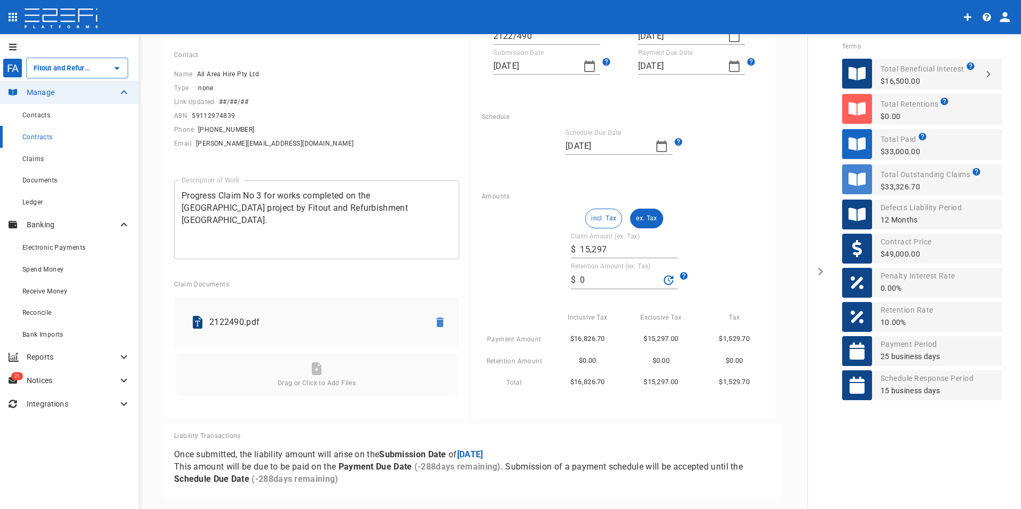
scroll to position [111, 0]
click at [616, 251] on input "15,297" at bounding box center [629, 249] width 98 height 17
drag, startPoint x: 613, startPoint y: 249, endPoint x: 567, endPoint y: 245, distance: 46.2
click at [571, 245] on div "​ $ 15,297" at bounding box center [624, 249] width 107 height 17
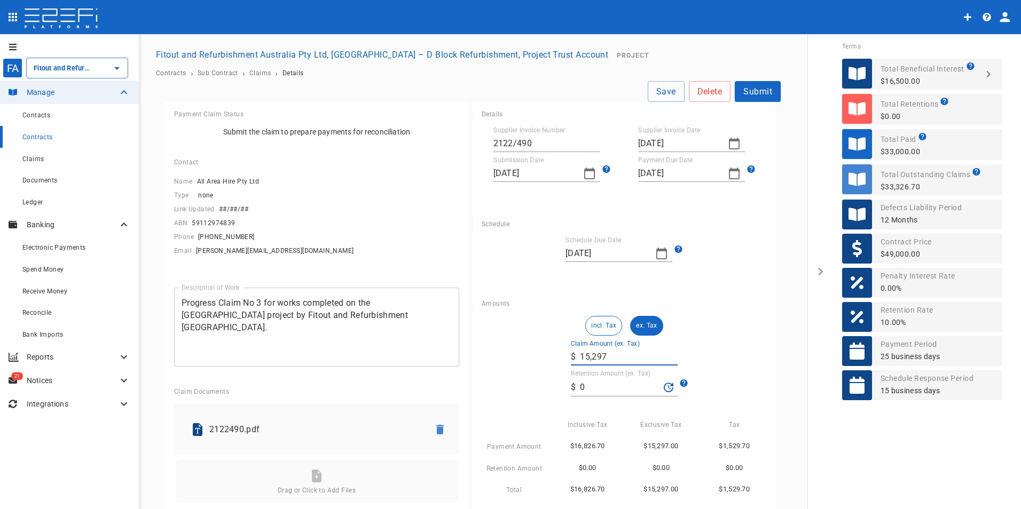
scroll to position [0, 0]
click at [604, 392] on input "0" at bounding box center [620, 390] width 80 height 17
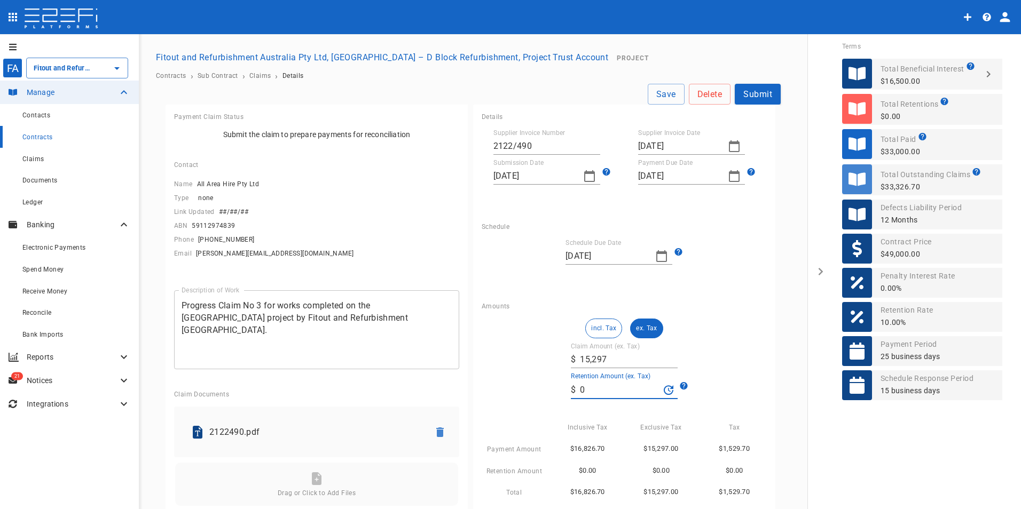
click at [703, 274] on div "Schedule Due Date [DATE]" at bounding box center [624, 258] width 285 height 38
click at [653, 96] on button "Save" at bounding box center [666, 94] width 37 height 21
click at [33, 139] on span "Contracts" at bounding box center [37, 136] width 30 height 7
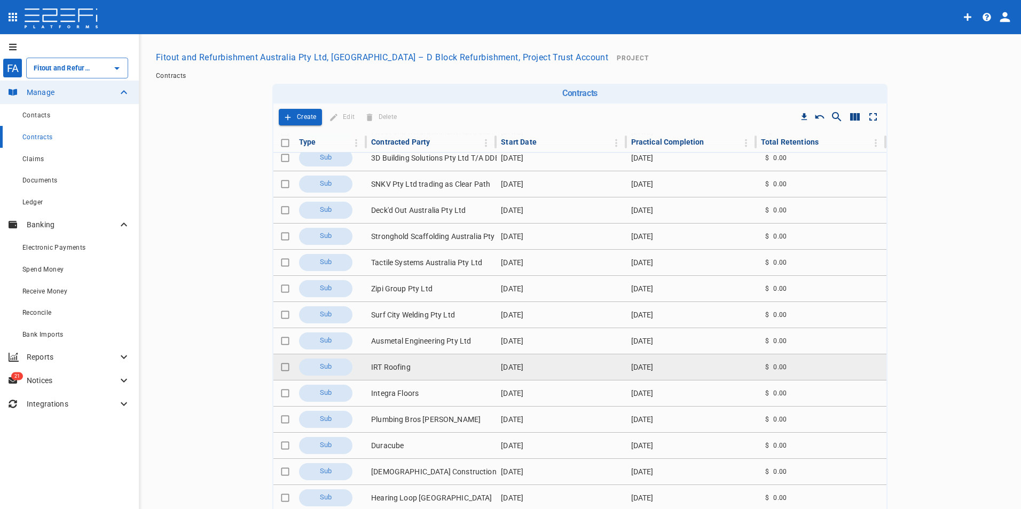
scroll to position [66, 0]
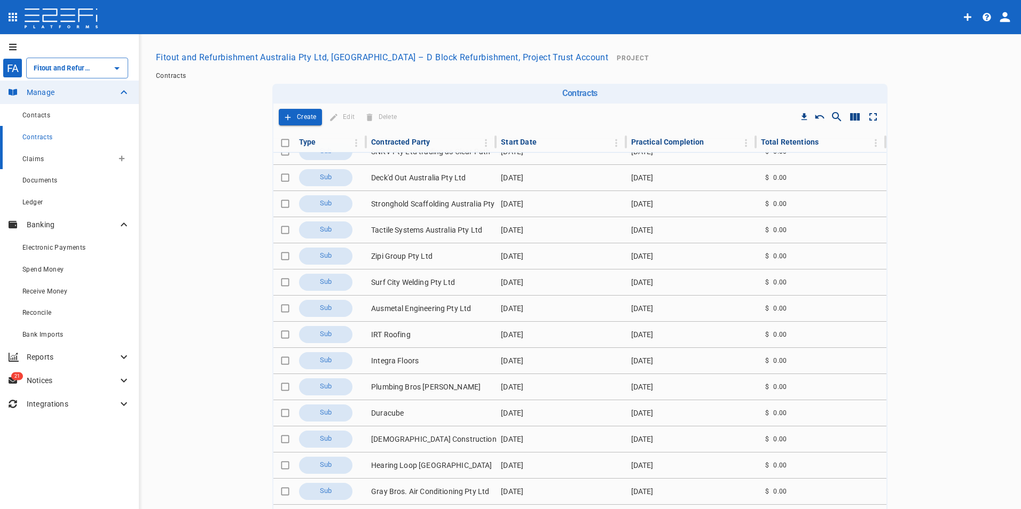
click at [38, 156] on span "Claims" at bounding box center [32, 158] width 21 height 7
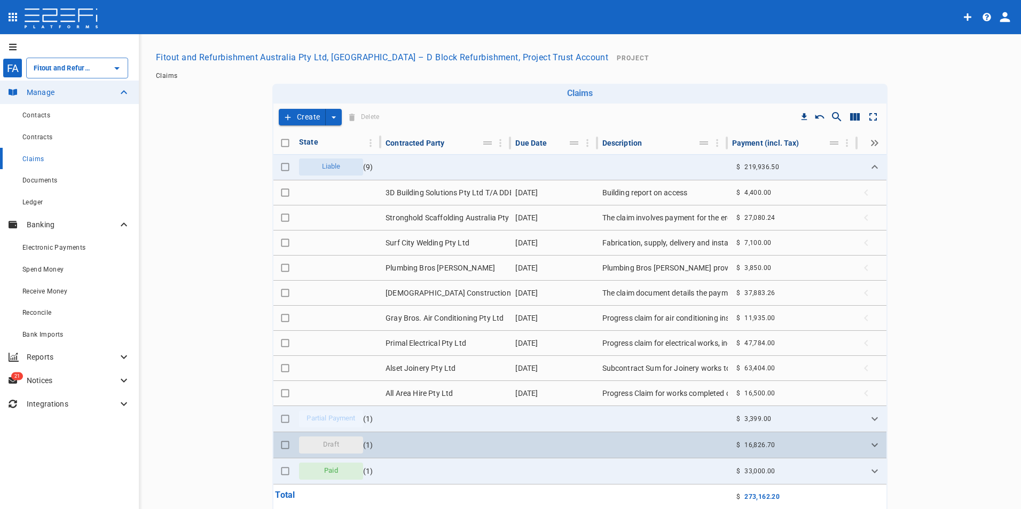
click at [334, 447] on span "Draft" at bounding box center [331, 445] width 29 height 10
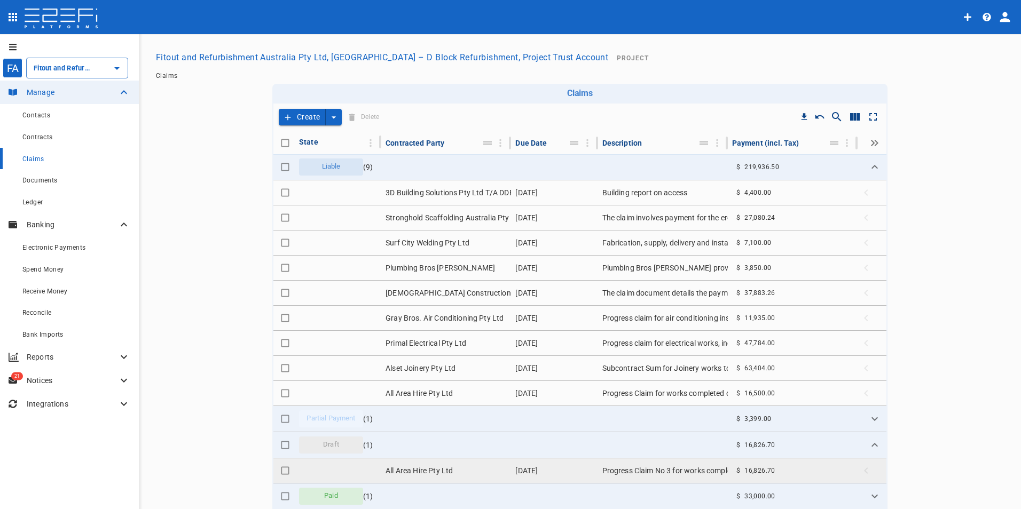
click at [616, 470] on td "Progress Claim No 3 for works completed on the [GEOGRAPHIC_DATA] project by Fit…" at bounding box center [663, 471] width 130 height 25
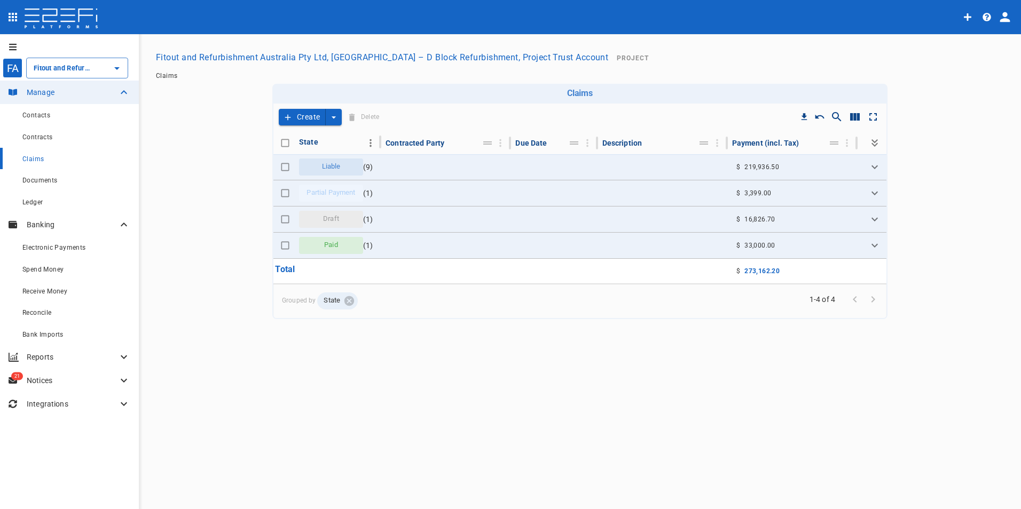
type input "Fitout and Refurbishment Australia Pty Ltd, [GEOGRAPHIC_DATA] – D Block Refurbi…"
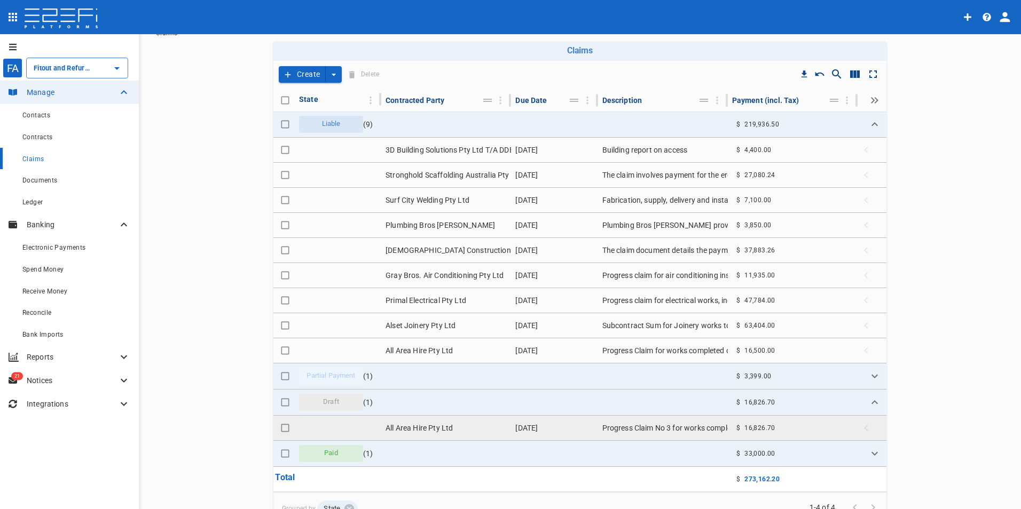
scroll to position [97, 0]
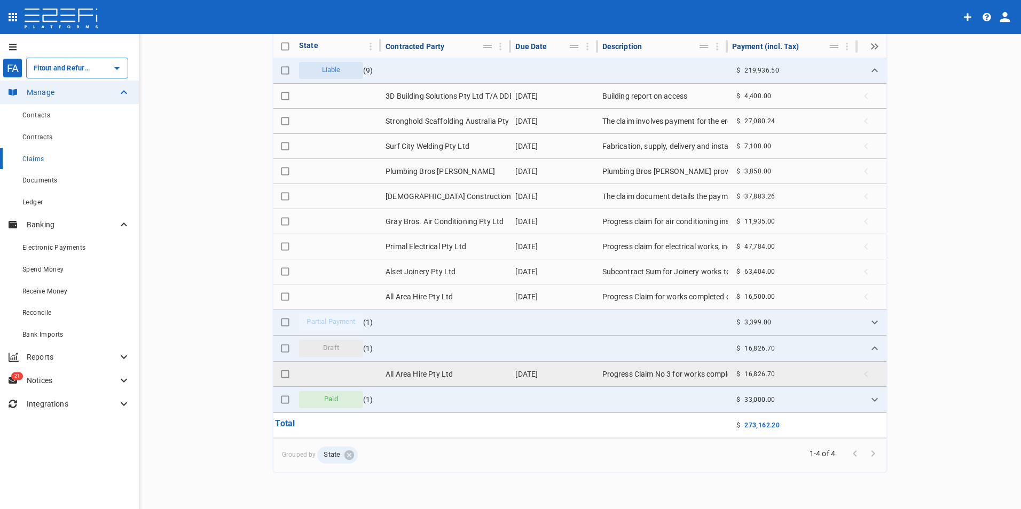
click at [408, 373] on td "All Area Hire Pty Ltd" at bounding box center [446, 374] width 130 height 25
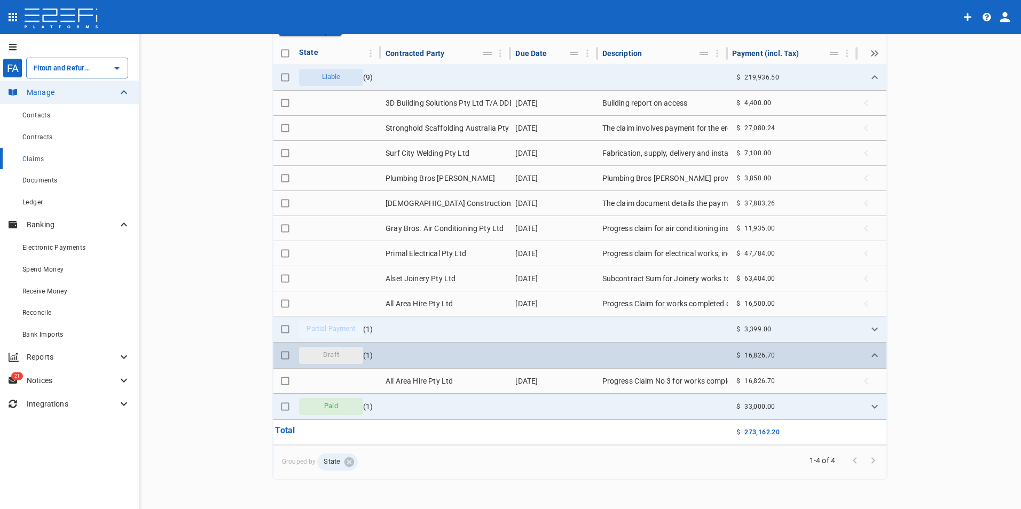
scroll to position [97, 0]
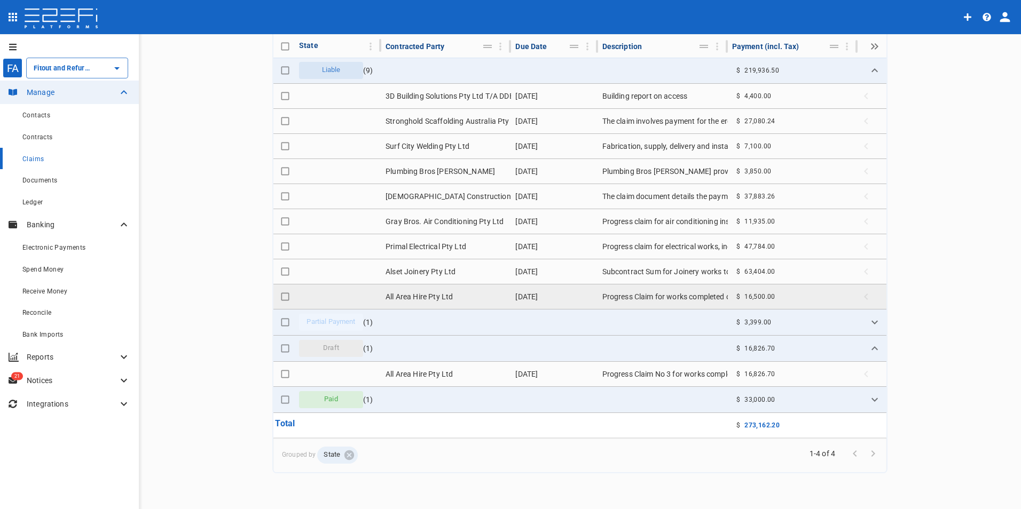
click at [547, 299] on td "[DATE]" at bounding box center [554, 297] width 86 height 25
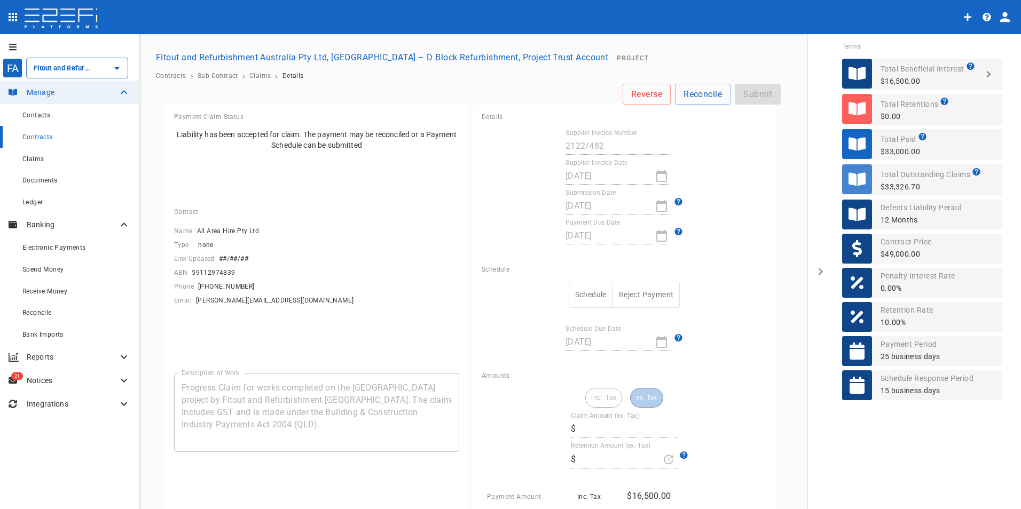
type input "15,000.00"
type input "0"
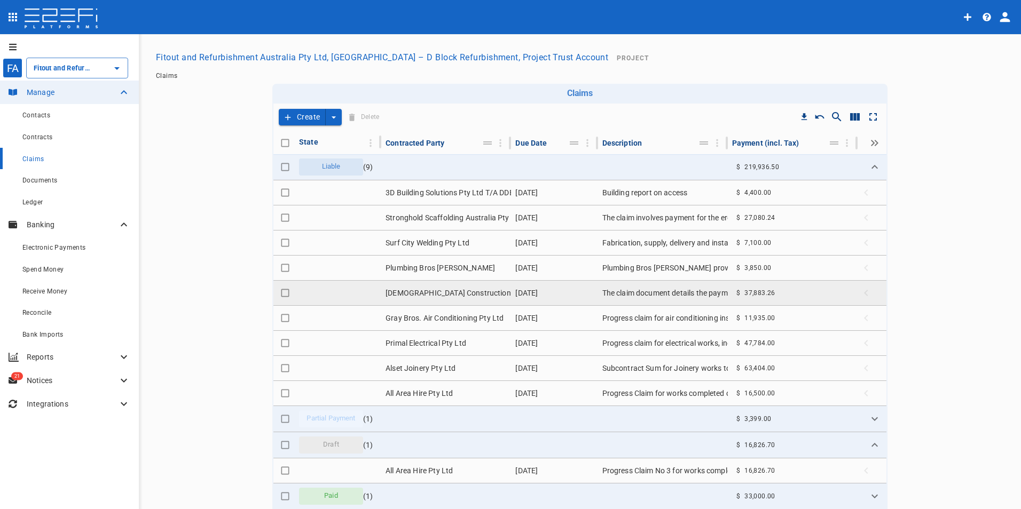
click at [437, 292] on td "[DEMOGRAPHIC_DATA] Constructions QLD" at bounding box center [446, 293] width 130 height 25
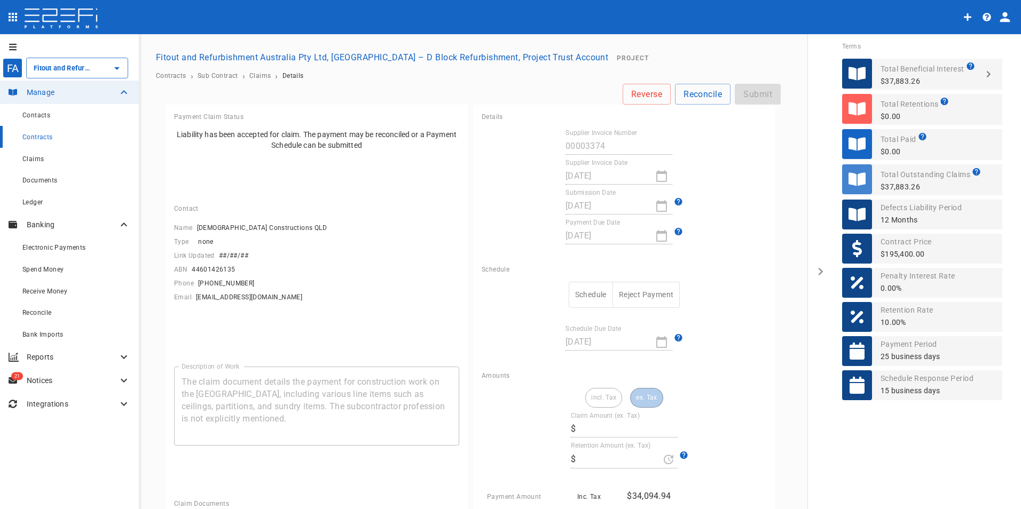
type input "34,439.33"
type input "3,443.93"
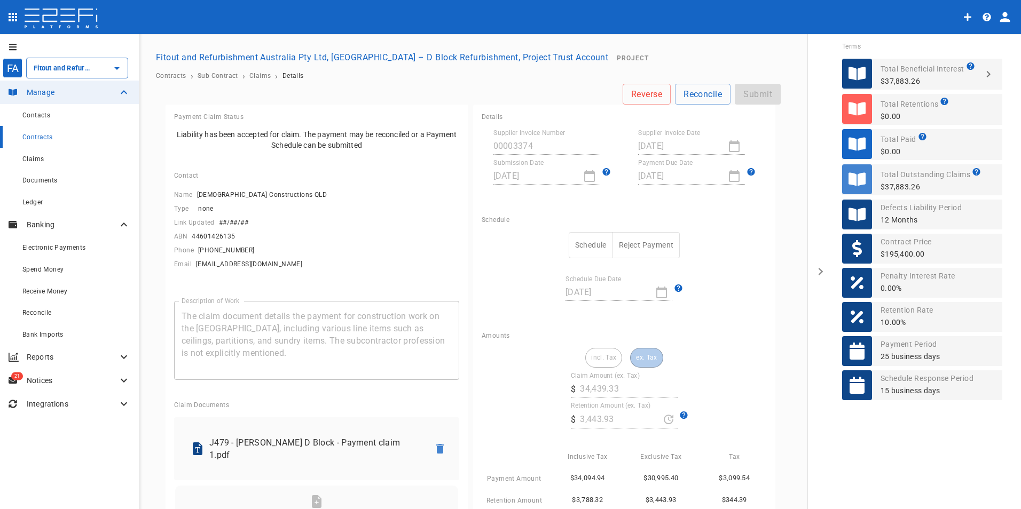
click at [692, 368] on div "incl. Tax ex. Tax Claim Amount (ex. Tax) ​ $ 34,439.33 Retention Amount (ex. Ta…" at bounding box center [624, 438] width 285 height 180
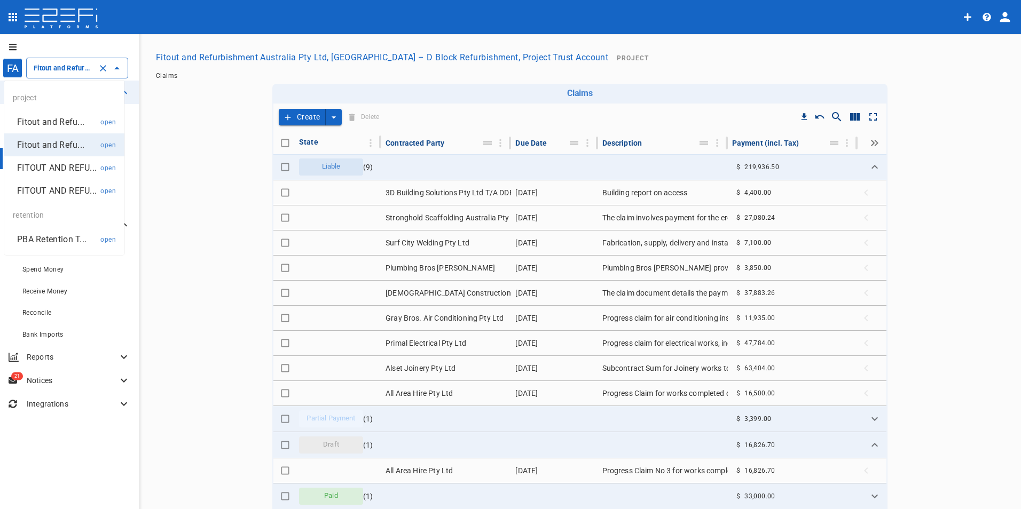
click at [65, 69] on input "Fitout and Refurbishment Australia Pty Ltd, [GEOGRAPHIC_DATA] – D Block Refurbi…" at bounding box center [62, 67] width 62 height 11
click at [52, 139] on p "Fitout and Refu..." at bounding box center [50, 145] width 67 height 12
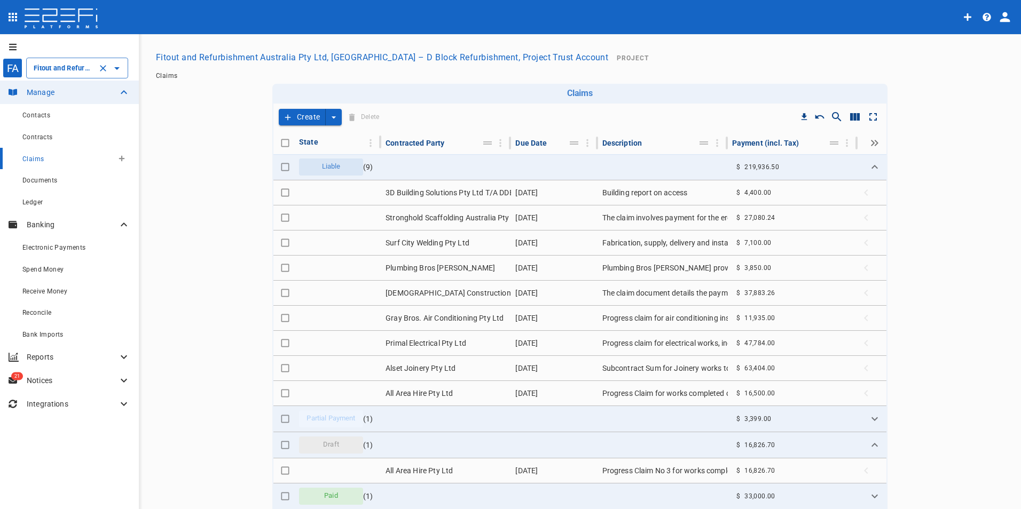
click at [40, 163] on span "Claims" at bounding box center [32, 158] width 21 height 7
click at [298, 113] on button "Create" at bounding box center [302, 117] width 47 height 17
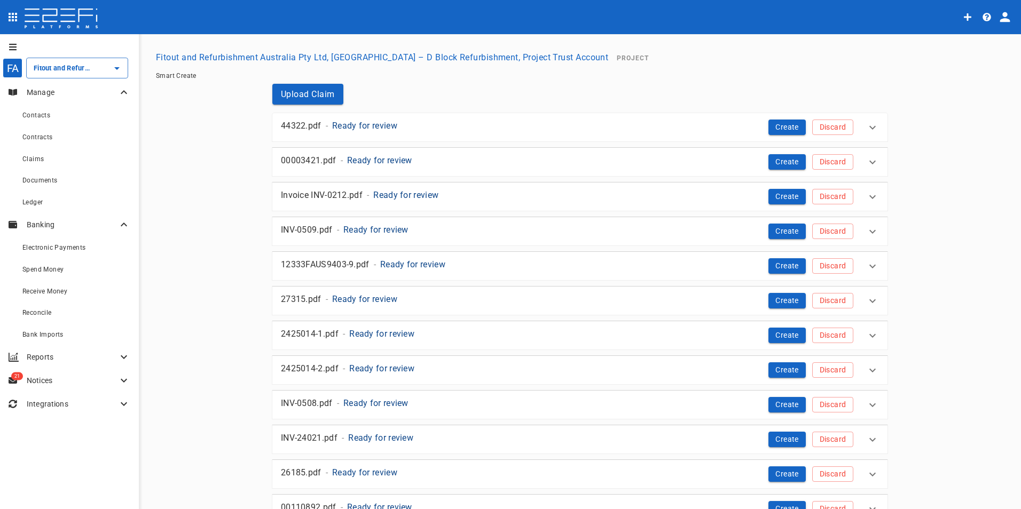
click at [349, 125] on p "Ready for review" at bounding box center [364, 126] width 65 height 12
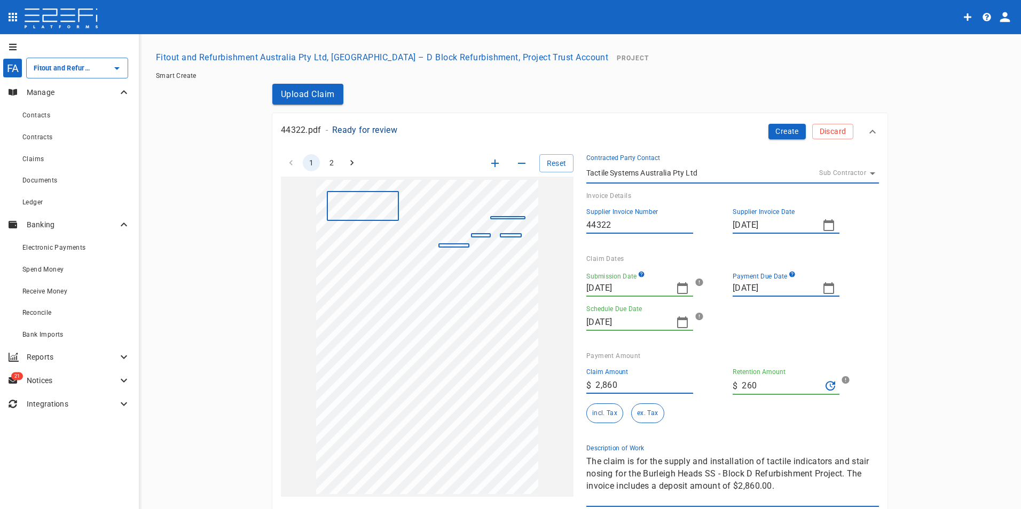
click at [687, 289] on button "button" at bounding box center [682, 288] width 21 height 21
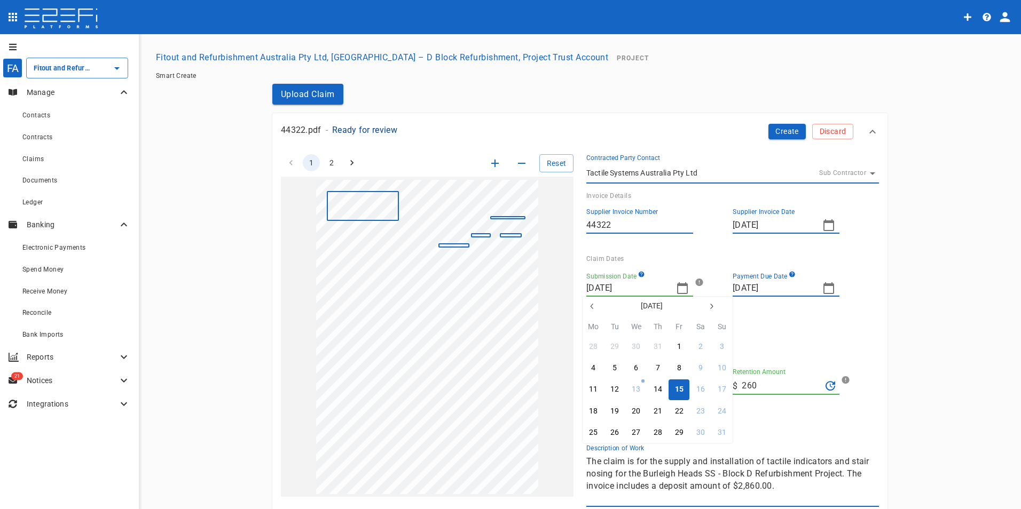
click at [593, 306] on icon "button" at bounding box center [592, 306] width 9 height 9
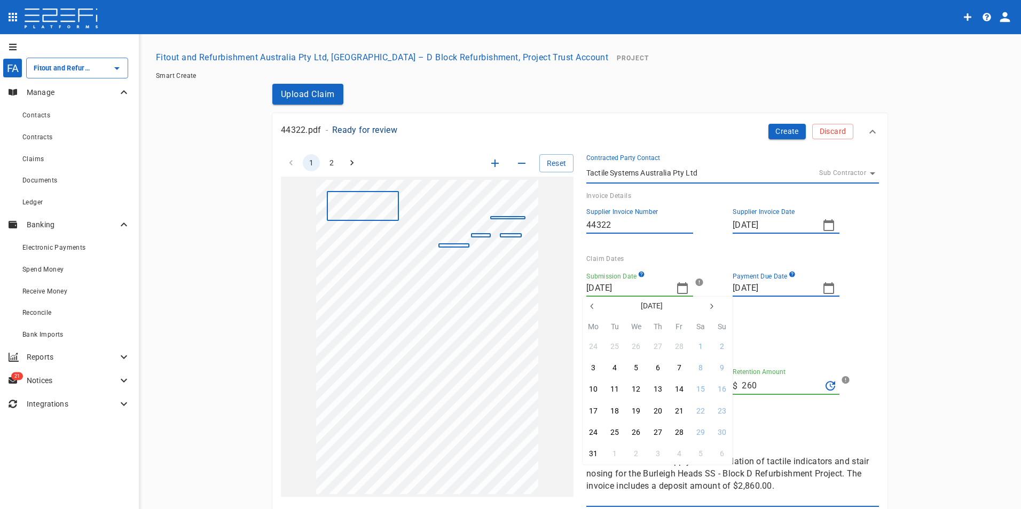
click at [593, 306] on icon "button" at bounding box center [592, 306] width 9 height 9
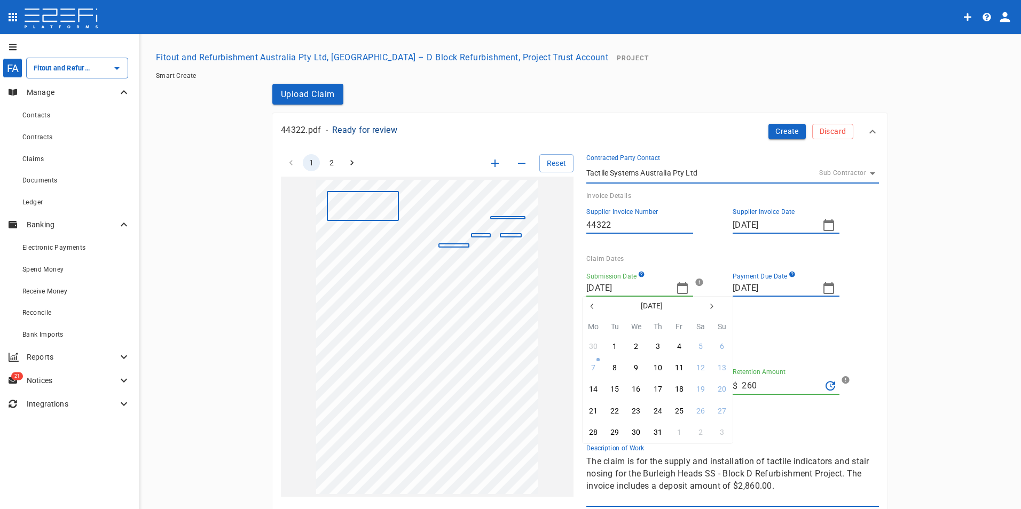
click at [592, 309] on icon "button" at bounding box center [592, 306] width 9 height 9
click at [680, 414] on div "20" at bounding box center [679, 412] width 9 height 12
type input "[DATE]"
click at [825, 290] on icon "button" at bounding box center [828, 288] width 13 height 13
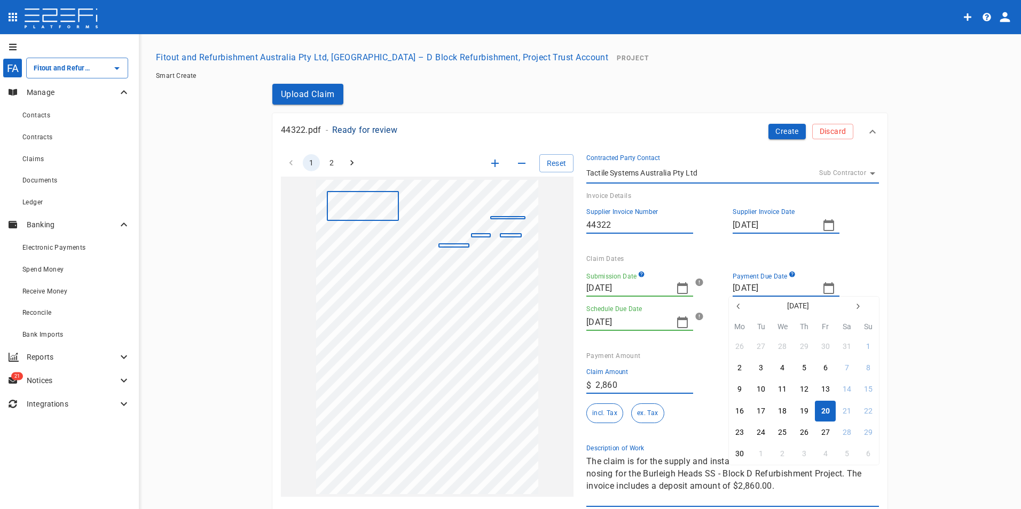
click at [857, 305] on icon "button" at bounding box center [857, 306] width 9 height 9
click at [805, 436] on div "31" at bounding box center [804, 433] width 9 height 12
type input "[DATE]"
click at [678, 323] on icon "button" at bounding box center [682, 322] width 13 height 13
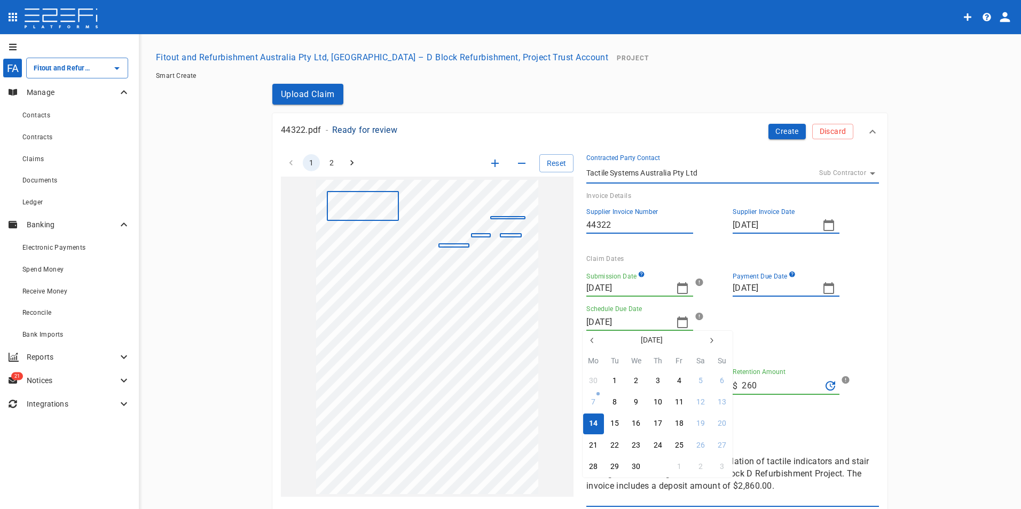
click at [656, 471] on div "31" at bounding box center [657, 467] width 9 height 12
type input "[DATE]"
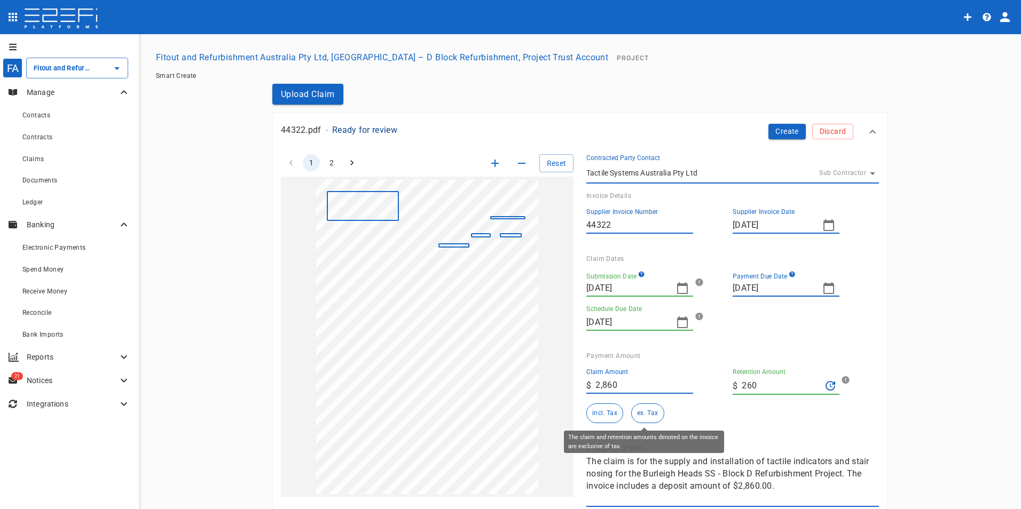
click at [642, 416] on button "ex. Tax" at bounding box center [647, 414] width 33 height 20
drag, startPoint x: 626, startPoint y: 388, endPoint x: 556, endPoint y: 389, distance: 69.9
click at [557, 389] on div "1 2 Reset SupplierInvoiceNumber: 44322 ClaimAmount: 2860.00 SupplierName: Tacti…" at bounding box center [573, 324] width 611 height 366
type input "2,600"
drag, startPoint x: 761, startPoint y: 390, endPoint x: 717, endPoint y: 393, distance: 43.9
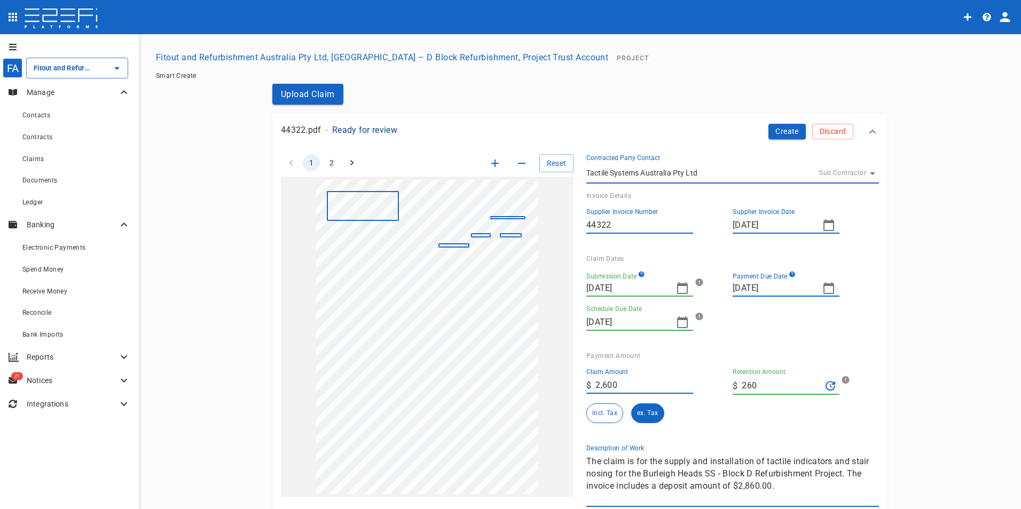
click at [717, 393] on div "Claim Amount ​ $ 2,600 Retention Amount ​ $ 260 incl. Tax ex. Tax" at bounding box center [724, 392] width 293 height 64
type input "0"
click at [748, 434] on div "Claim Amount ​ $ 2,600 Retention Amount ​ $ 0 incl. Tax ex. Tax" at bounding box center [728, 398] width 284 height 76
click at [779, 127] on button "Create" at bounding box center [786, 131] width 37 height 15
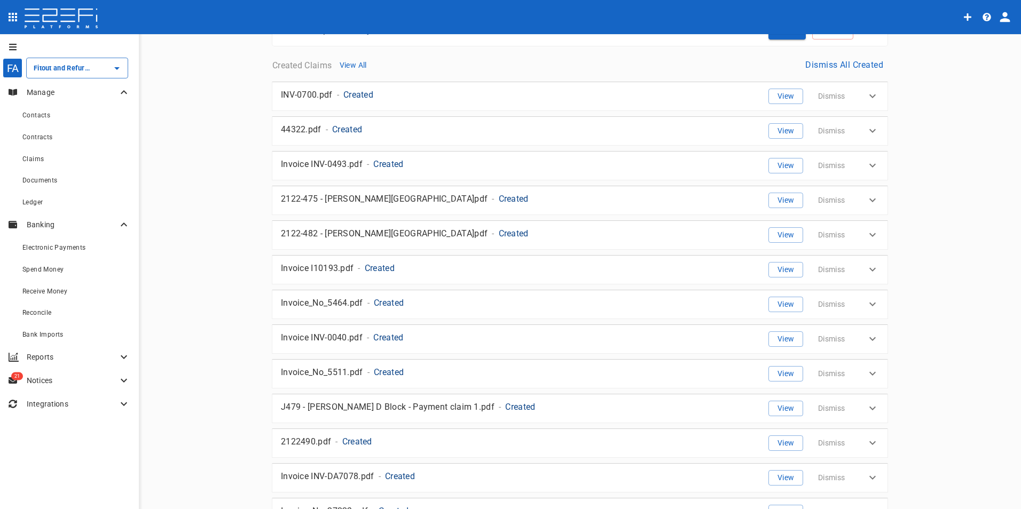
scroll to position [496, 0]
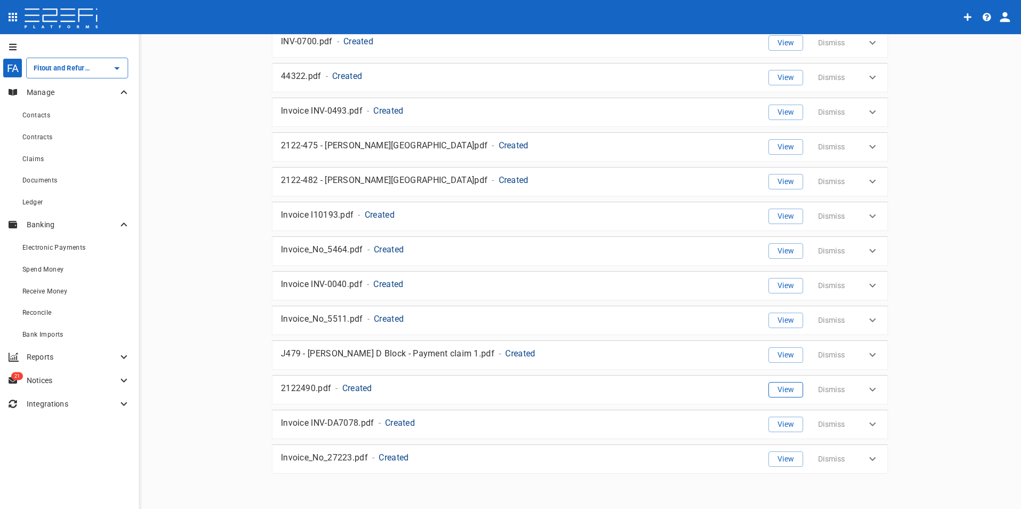
click at [782, 390] on button "View" at bounding box center [785, 389] width 35 height 15
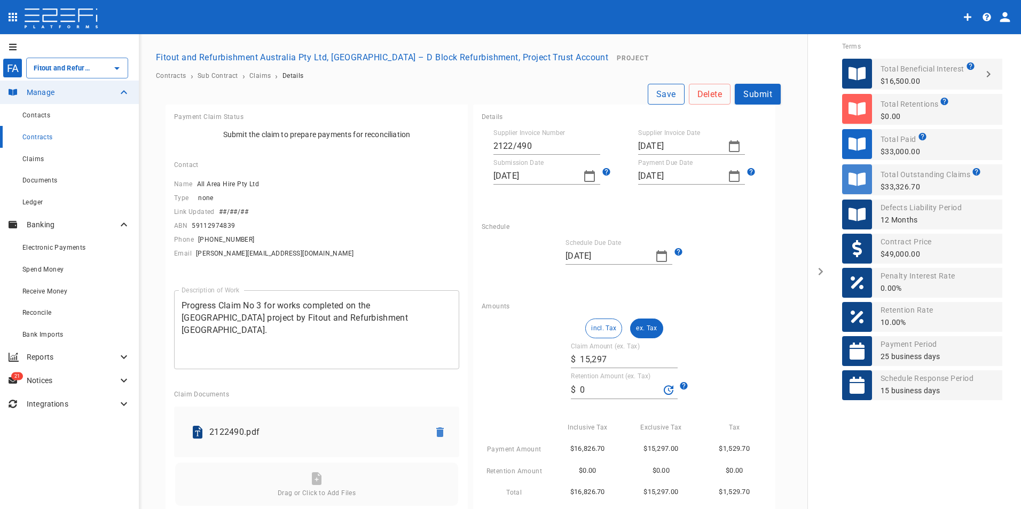
click at [652, 94] on button "Save" at bounding box center [666, 94] width 37 height 21
click at [33, 156] on span "Claims" at bounding box center [32, 158] width 21 height 7
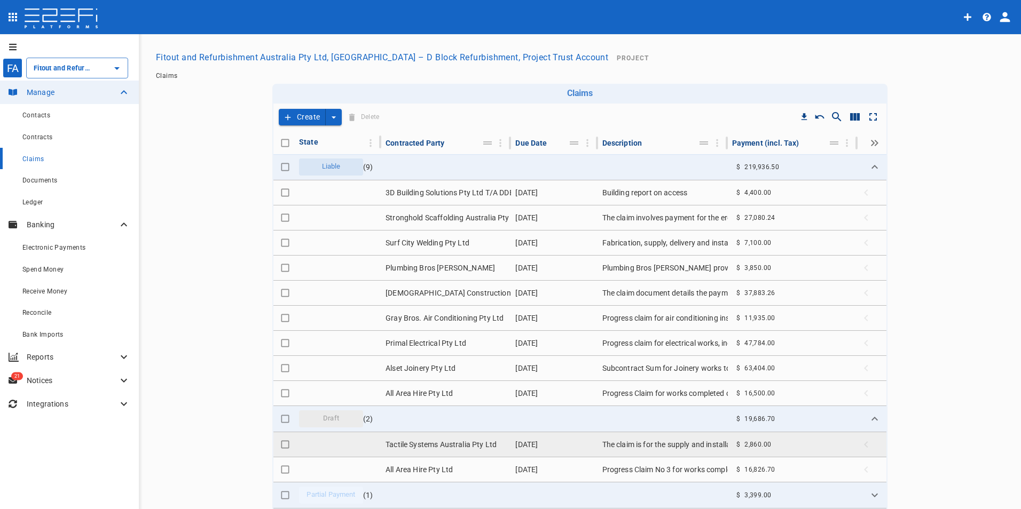
click at [530, 445] on td "[DATE]" at bounding box center [554, 444] width 86 height 25
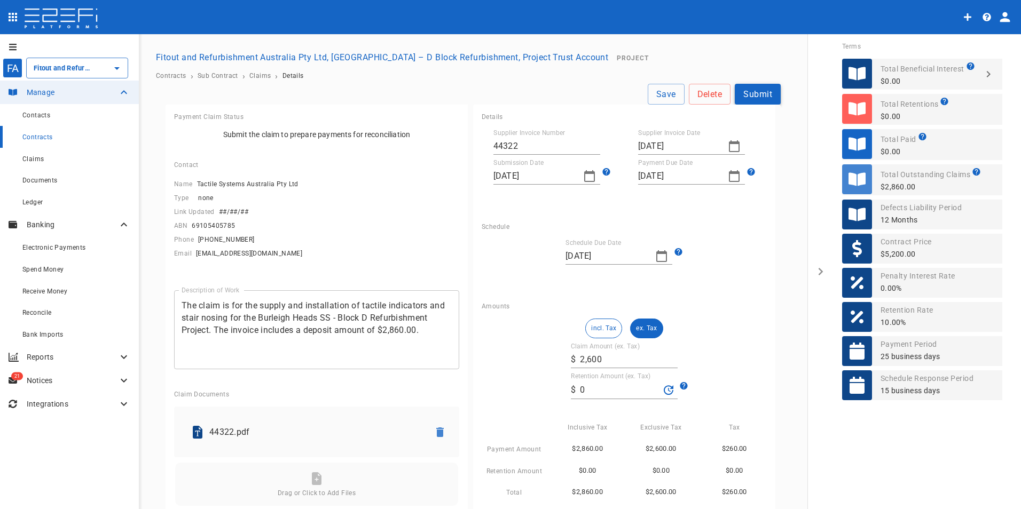
click at [753, 92] on button "Submit" at bounding box center [758, 94] width 46 height 21
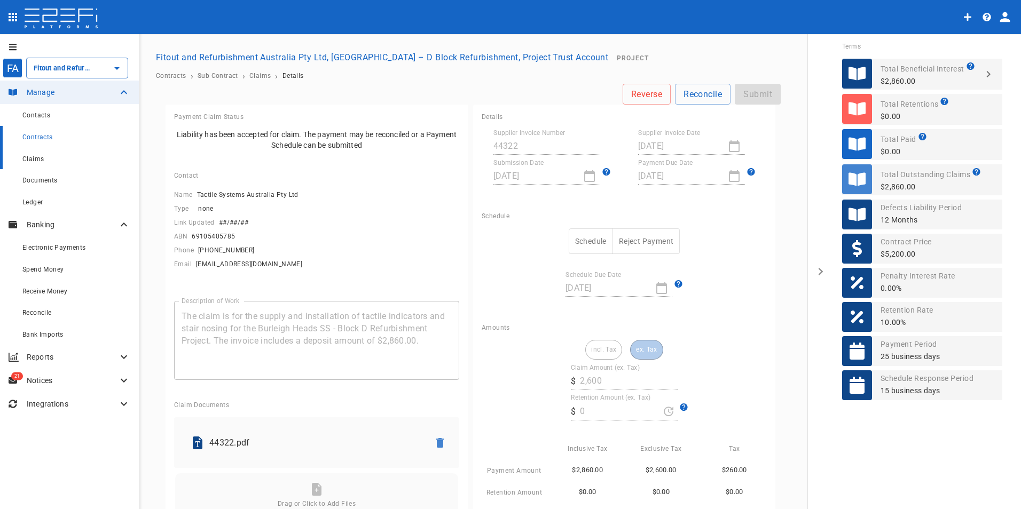
click at [31, 161] on span "Claims" at bounding box center [32, 158] width 21 height 7
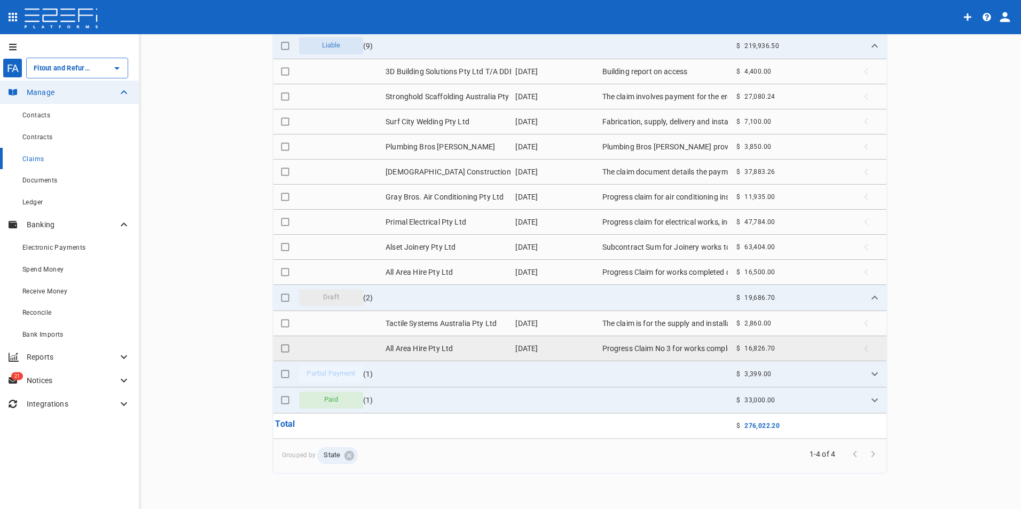
scroll to position [122, 0]
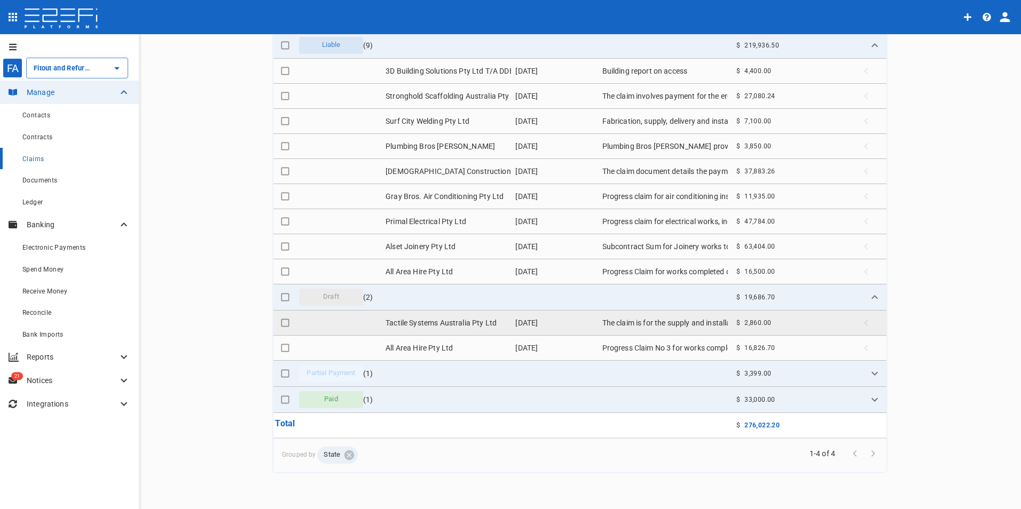
click at [451, 322] on td "Tactile Systems Australia Pty Ltd" at bounding box center [446, 323] width 130 height 25
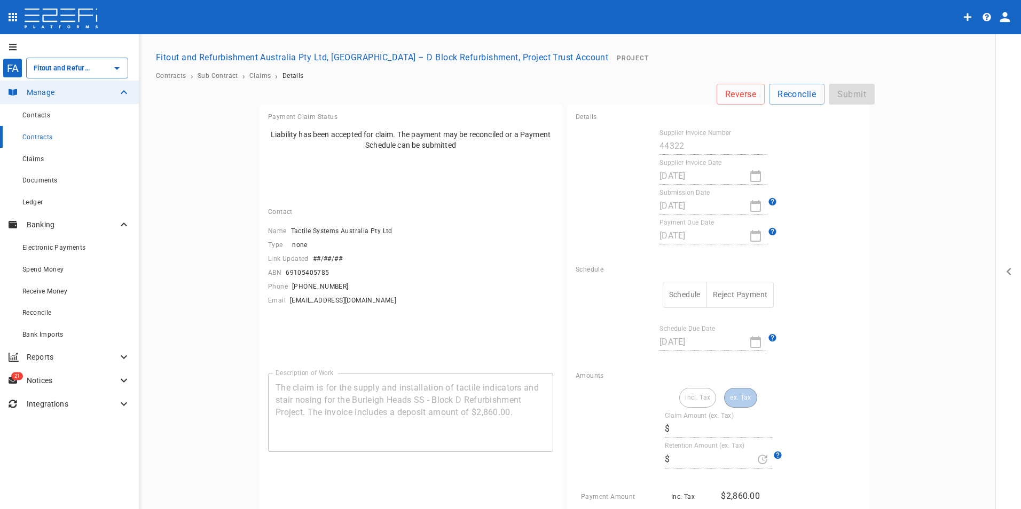
type input "2,600"
type input "0"
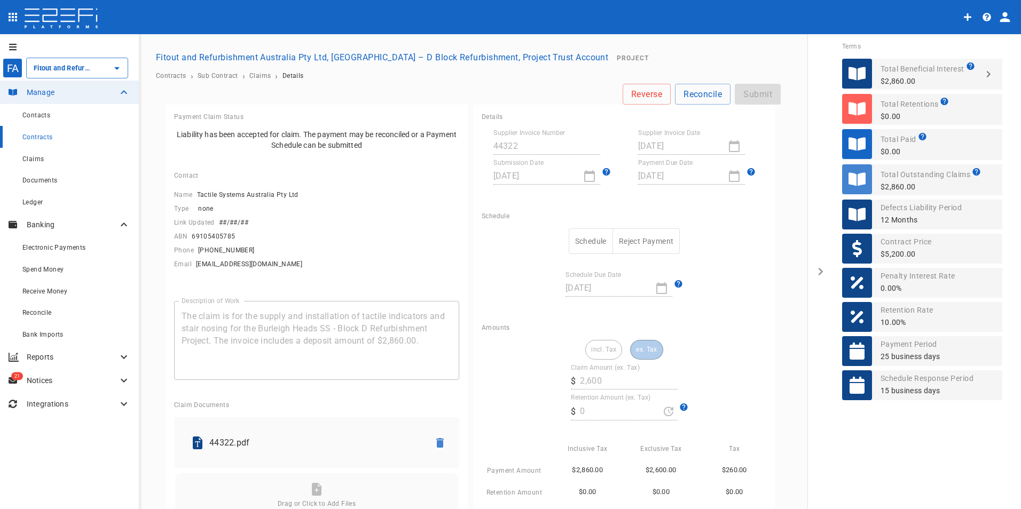
click at [592, 240] on button "Schedule" at bounding box center [591, 242] width 44 height 26
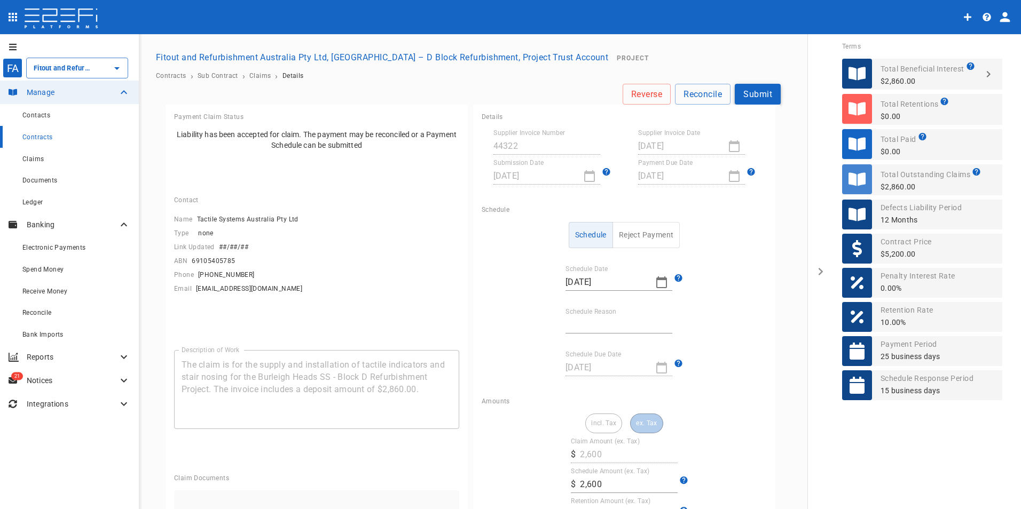
click at [752, 92] on button "Submit" at bounding box center [758, 94] width 46 height 21
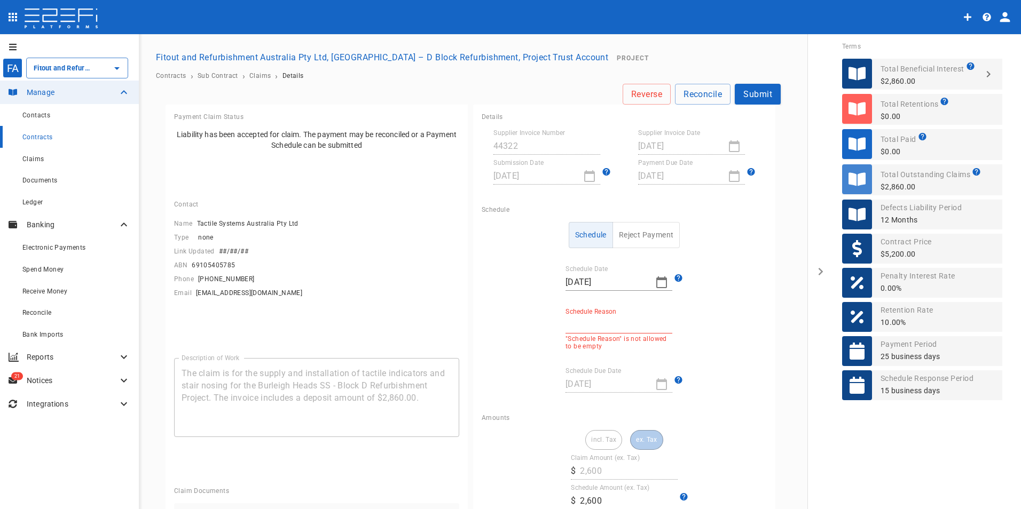
click at [606, 314] on label "Schedule Reason" at bounding box center [590, 311] width 51 height 9
click at [606, 317] on input "Schedule Reason" at bounding box center [618, 325] width 107 height 17
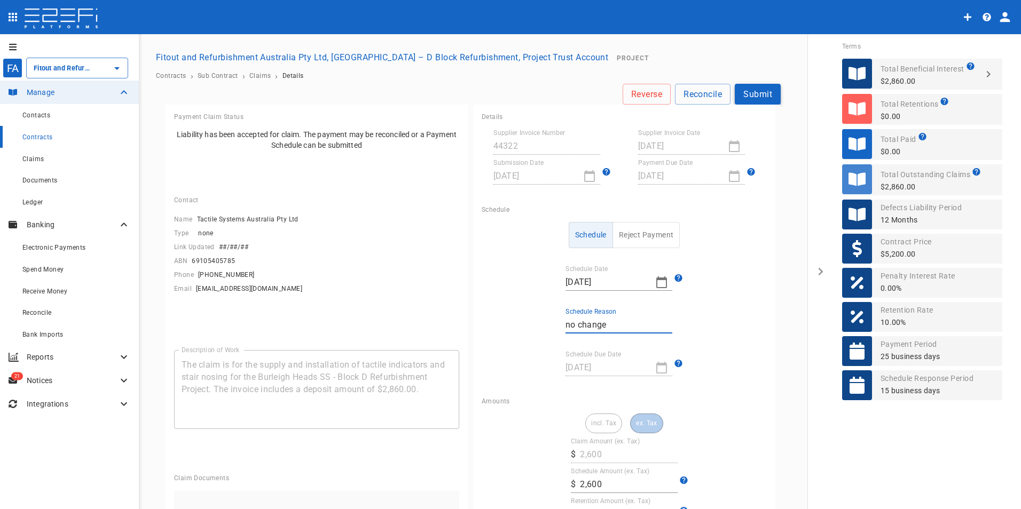
type input "no change"
click at [757, 99] on button "Submit" at bounding box center [758, 94] width 46 height 21
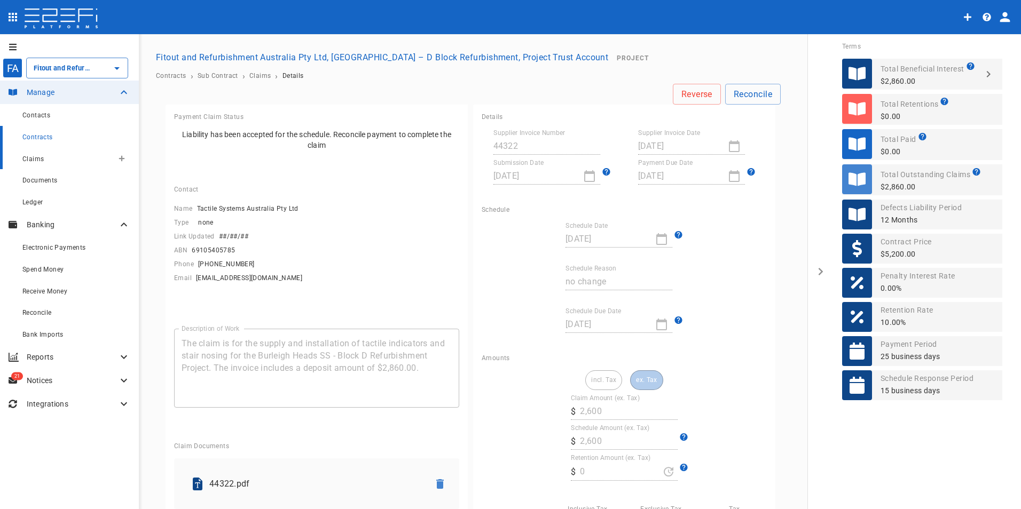
click at [40, 165] on div "Claims" at bounding box center [67, 158] width 91 height 13
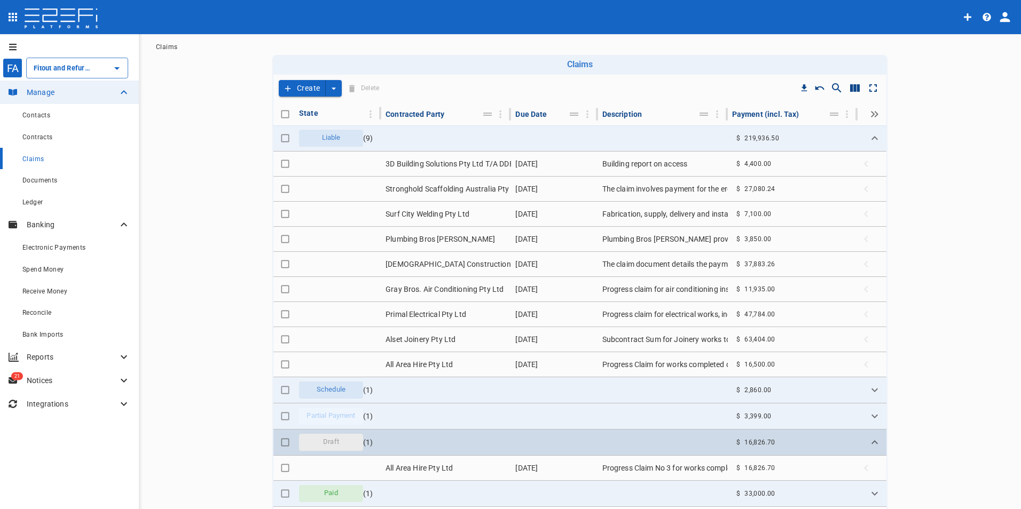
scroll to position [107, 0]
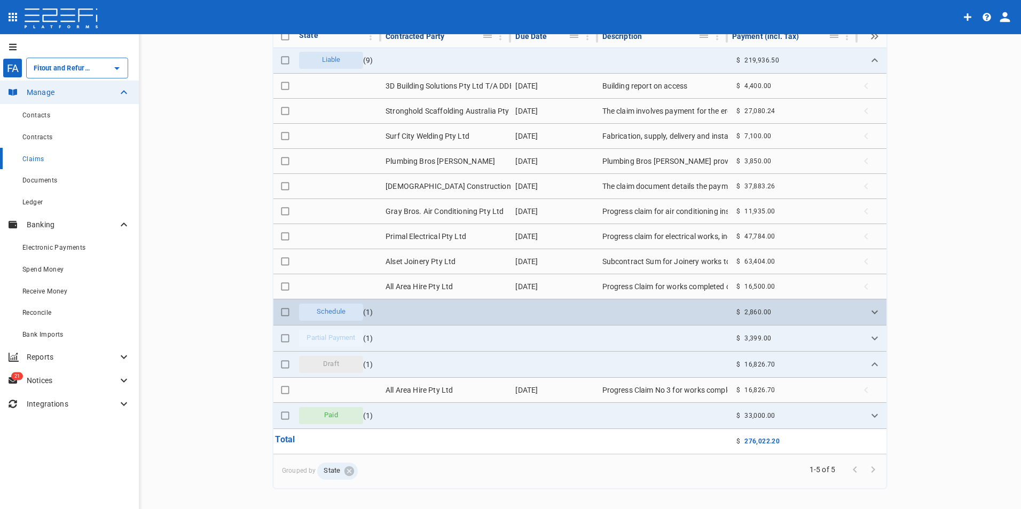
click at [476, 310] on td at bounding box center [446, 313] width 130 height 26
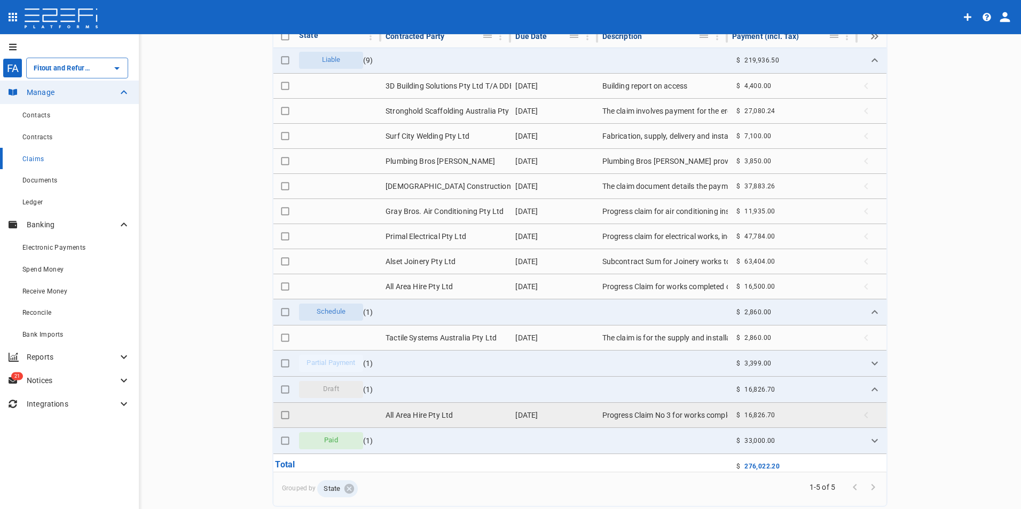
click at [534, 413] on td "[DATE]" at bounding box center [554, 415] width 86 height 25
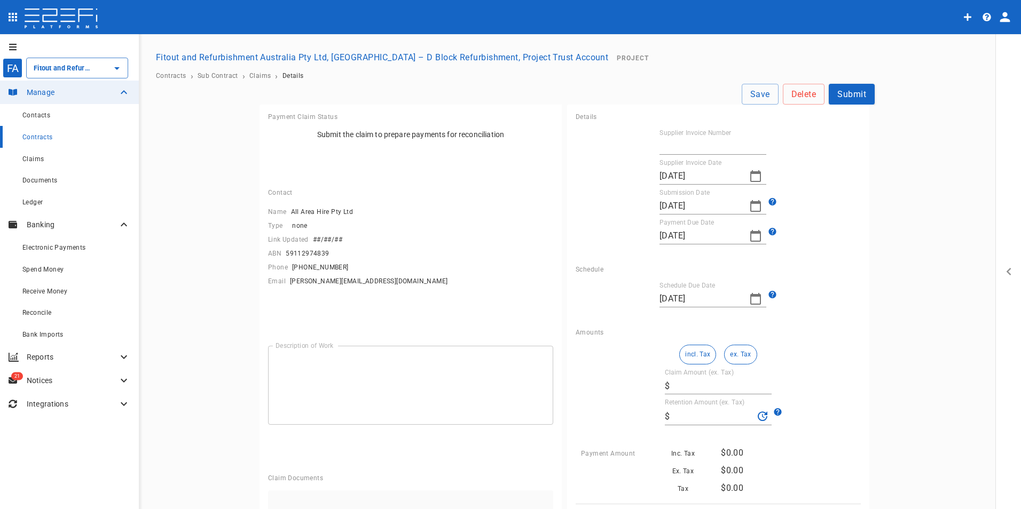
type input "Fitout and Refurbishment Australia Pty Ltd, [GEOGRAPHIC_DATA] – D Block Refurbi…"
type textarea "Progress Claim No 3 for works completed on the [GEOGRAPHIC_DATA] project by Fit…"
type input "2122/490"
type input "[DATE]"
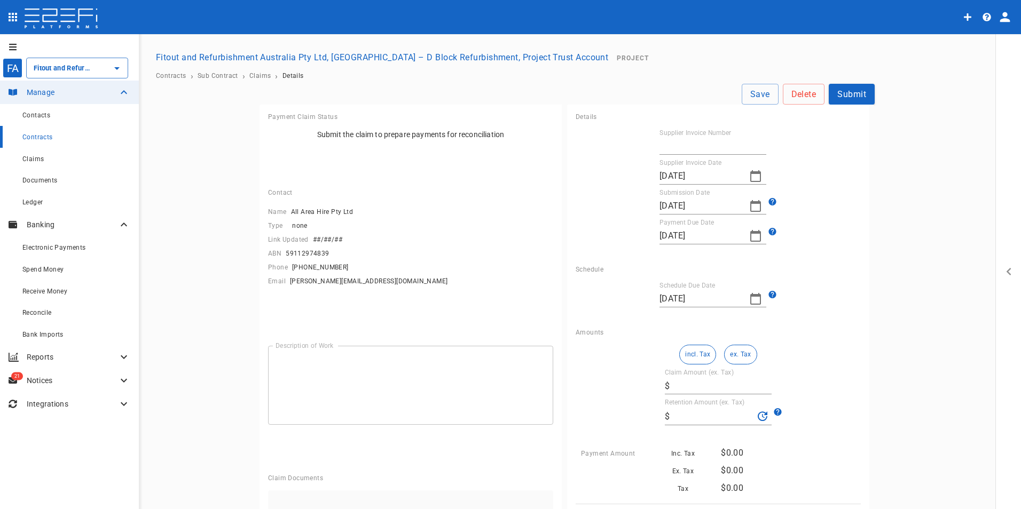
type input "[DATE]"
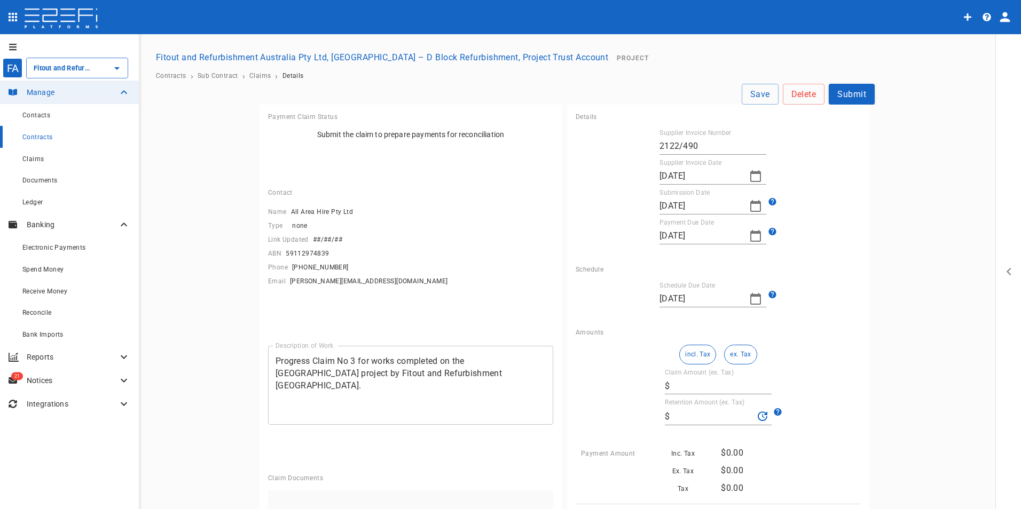
type input "15,297"
type input "0"
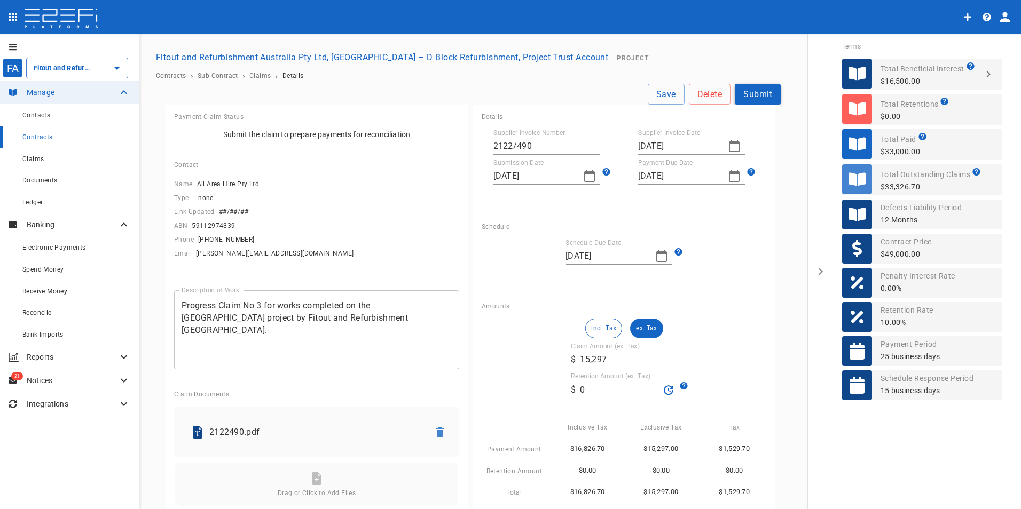
click at [760, 94] on button "Submit" at bounding box center [758, 94] width 46 height 21
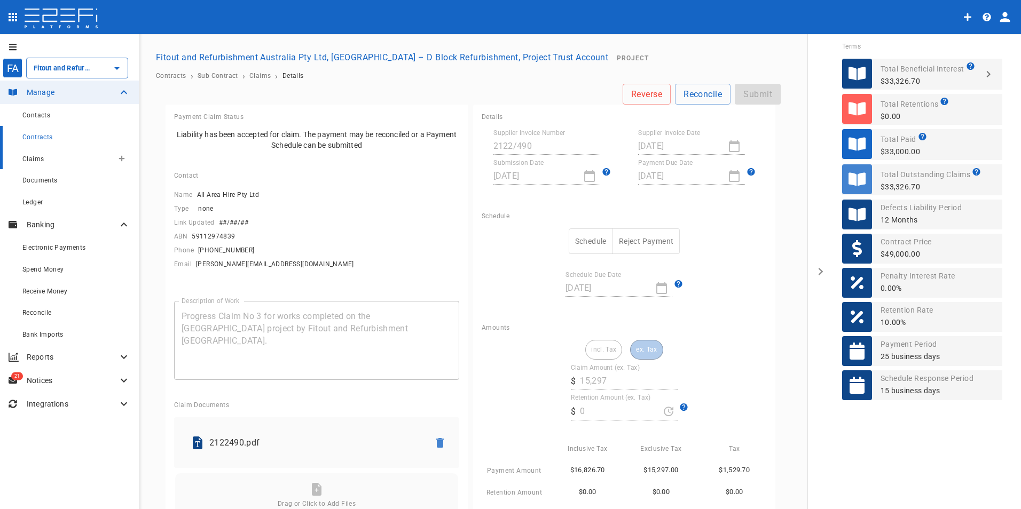
click at [42, 160] on span "Claims" at bounding box center [32, 158] width 21 height 7
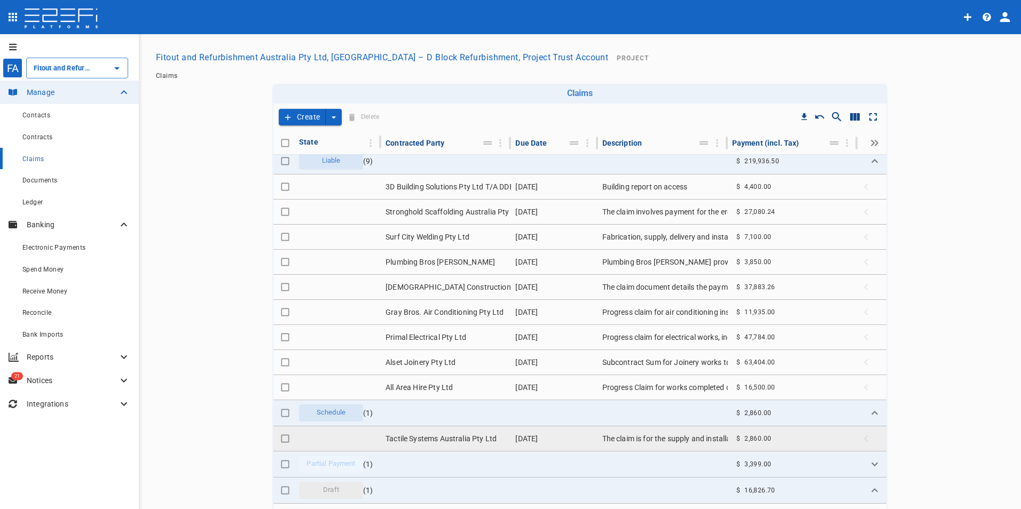
scroll to position [7, 0]
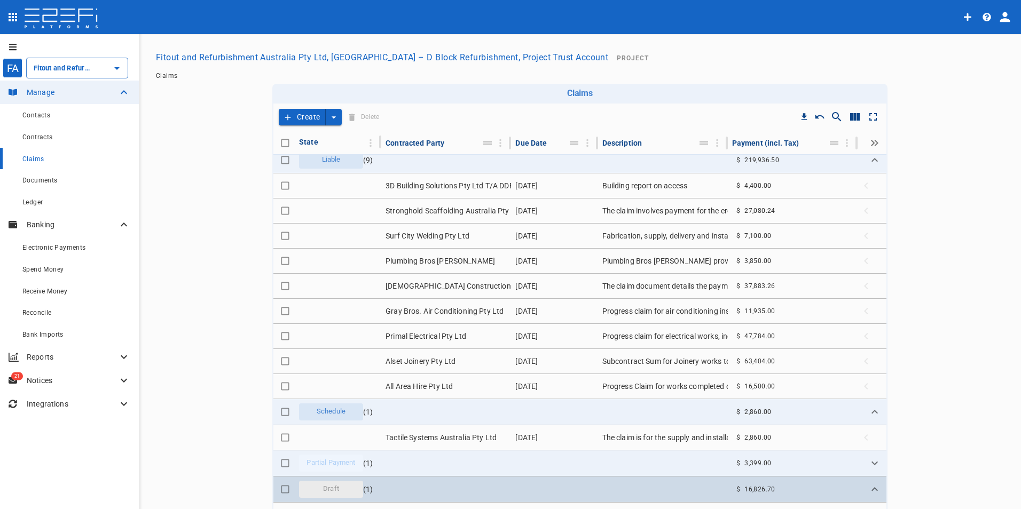
click at [441, 487] on td at bounding box center [446, 490] width 130 height 26
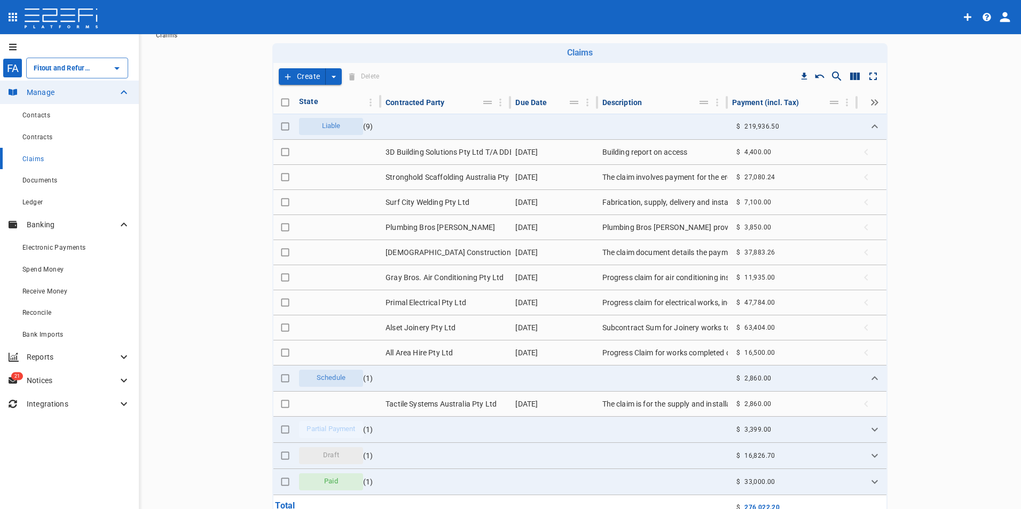
scroll to position [123, 0]
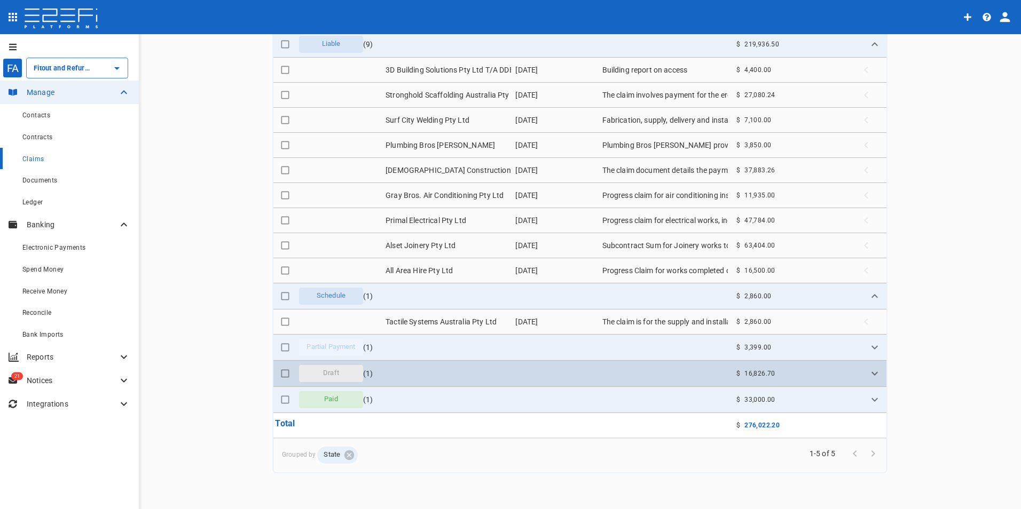
click at [423, 377] on td at bounding box center [446, 374] width 130 height 26
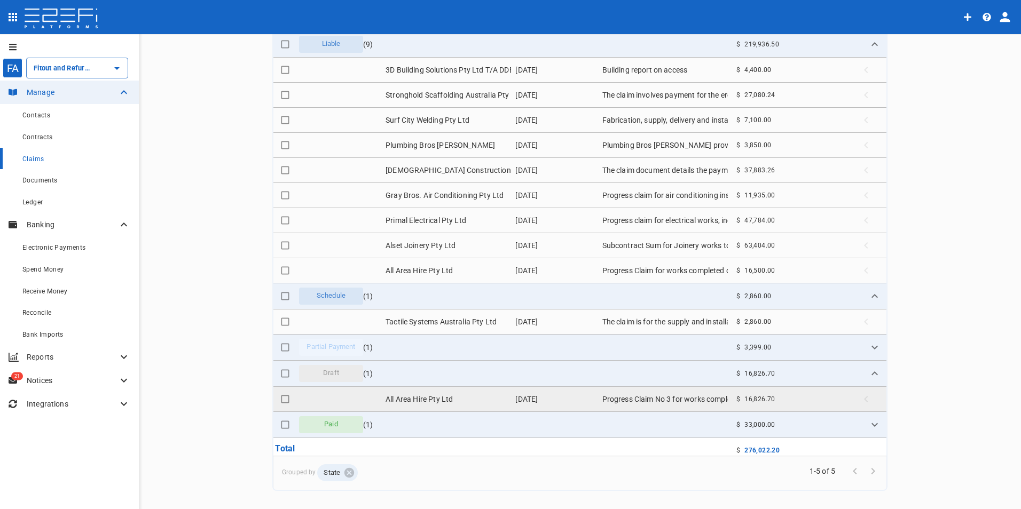
click at [422, 400] on td "All Area Hire Pty Ltd" at bounding box center [446, 399] width 130 height 25
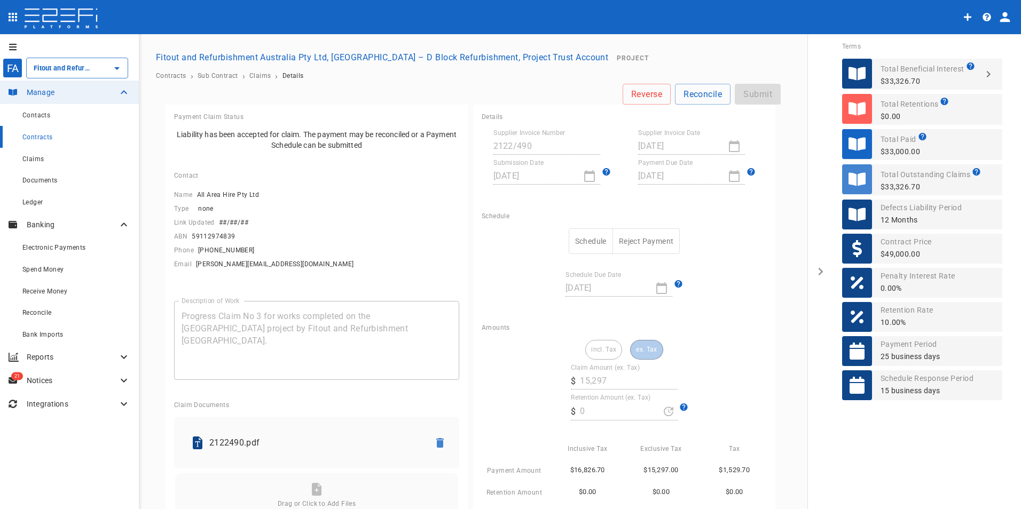
click at [575, 242] on button "Schedule" at bounding box center [591, 242] width 44 height 26
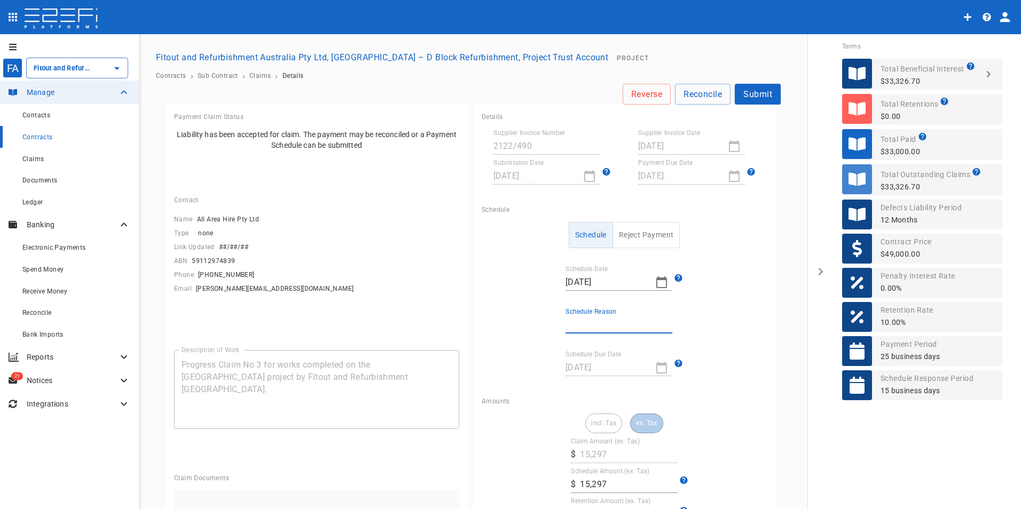
click at [608, 325] on input "Schedule Reason" at bounding box center [618, 325] width 107 height 17
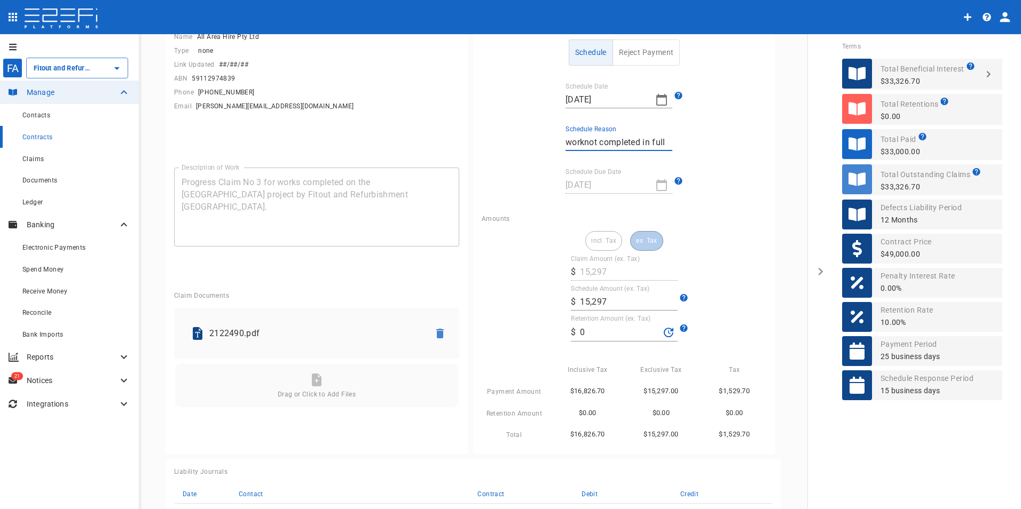
scroll to position [214, 0]
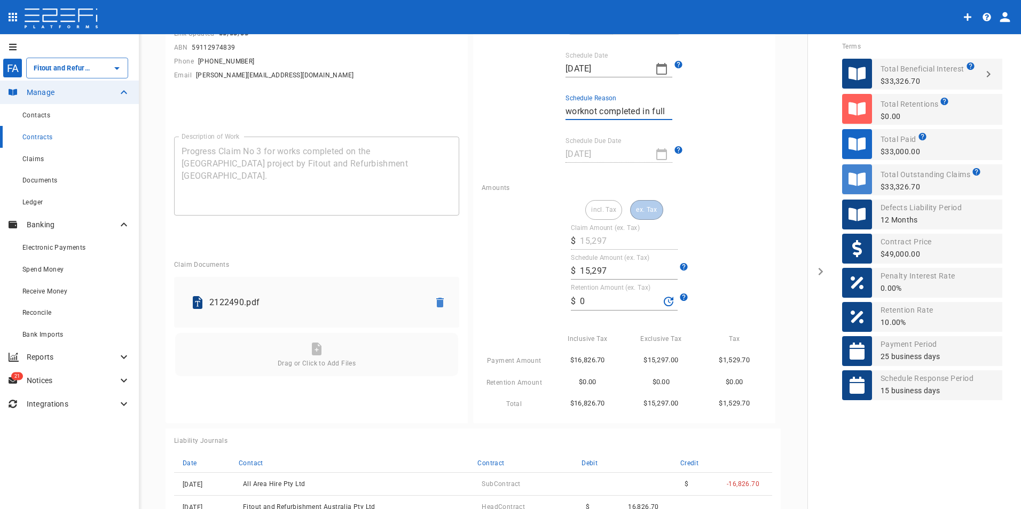
type input "worknot completed in full"
click at [602, 272] on input "15,297" at bounding box center [629, 271] width 98 height 17
click at [593, 273] on input "15,297" at bounding box center [629, 271] width 98 height 17
drag, startPoint x: 602, startPoint y: 272, endPoint x: 564, endPoint y: 273, distance: 37.9
click at [564, 273] on div "incl. Tax ex. Tax Claim Amount (ex. Tax) ​ $ 15,297 Schedule Amount (ex. Tax) ​…" at bounding box center [624, 305] width 285 height 210
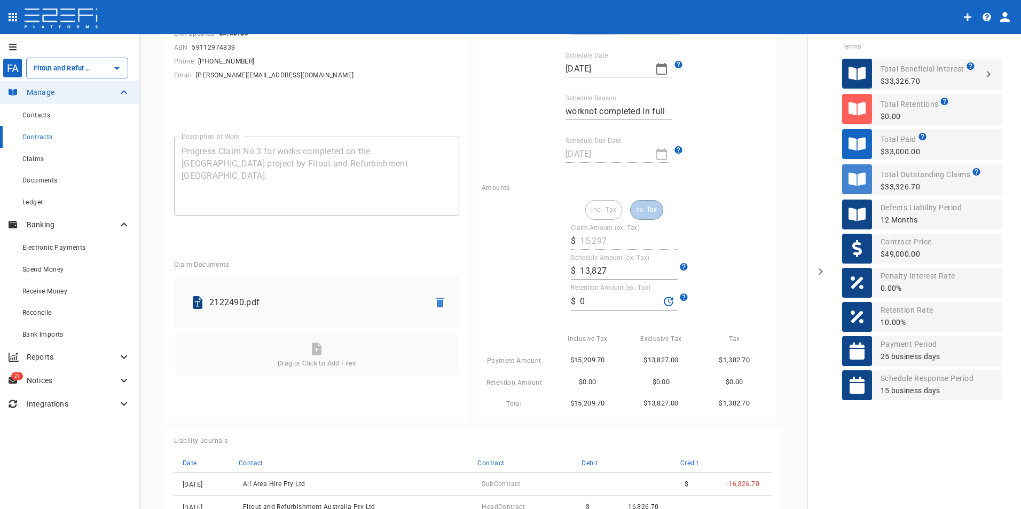
click at [630, 321] on div "incl. Tax ex. Tax Claim Amount (ex. Tax) ​ $ 15,297 Schedule Amount (ex. Tax) ​…" at bounding box center [624, 305] width 285 height 210
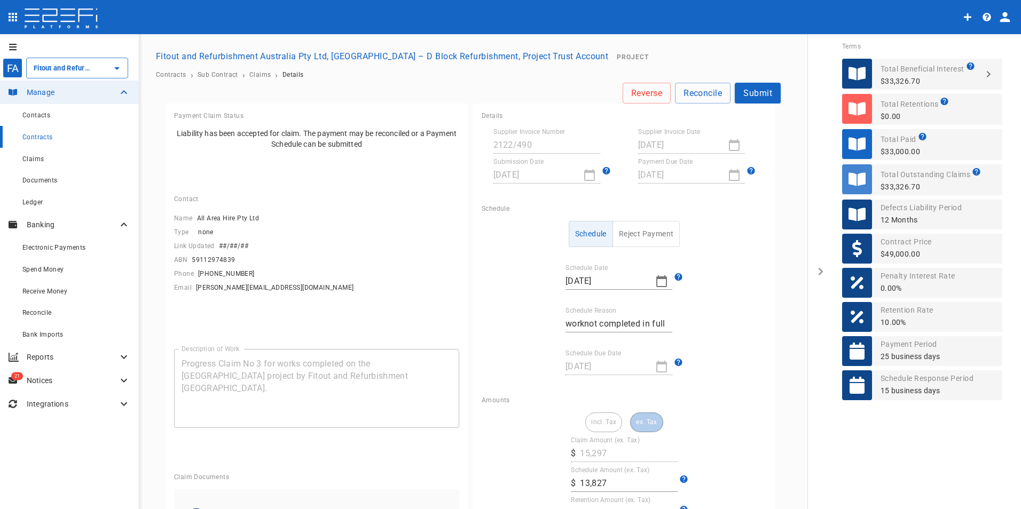
scroll to position [0, 0]
click at [747, 96] on button "Submit" at bounding box center [758, 94] width 46 height 21
type input "13,827"
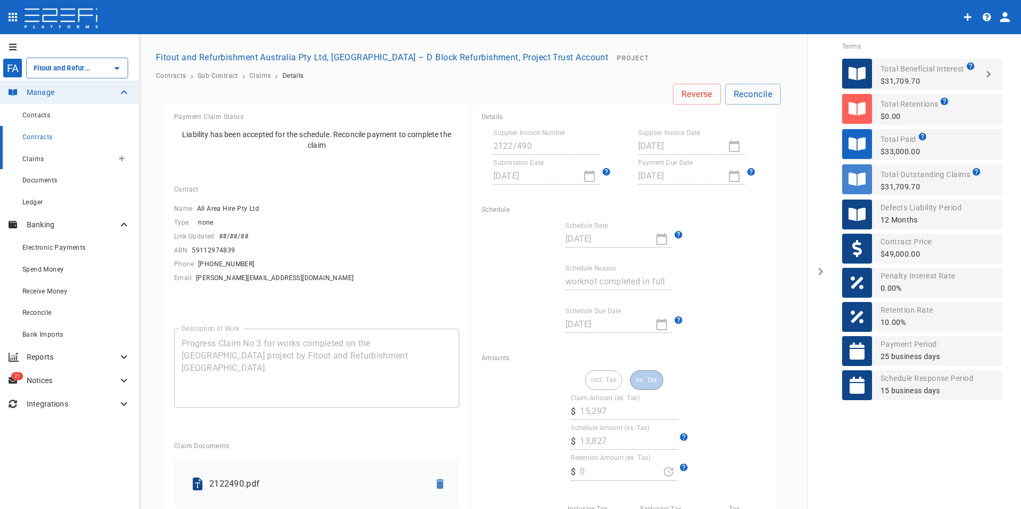
click at [30, 157] on span "Claims" at bounding box center [32, 158] width 21 height 7
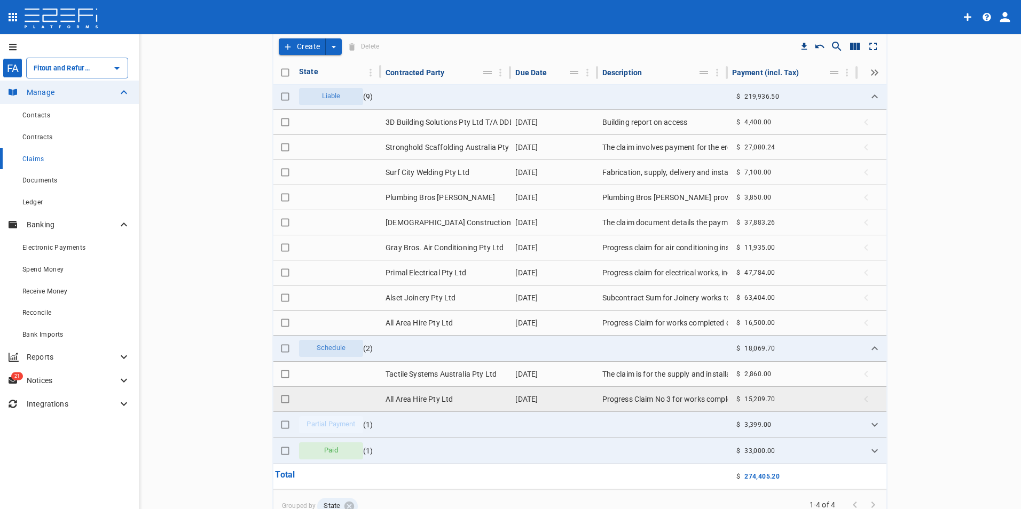
scroll to position [68, 0]
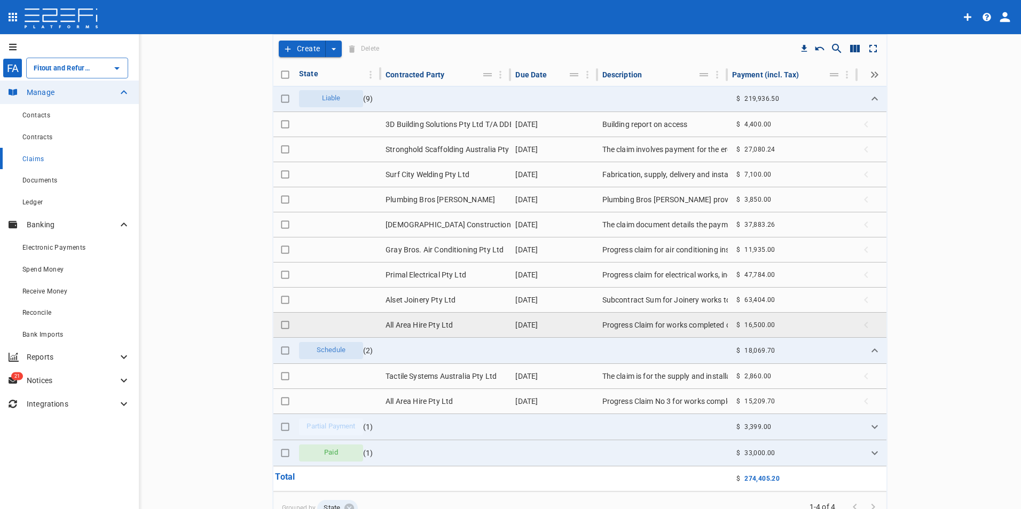
click at [417, 324] on td "All Area Hire Pty Ltd" at bounding box center [446, 325] width 130 height 25
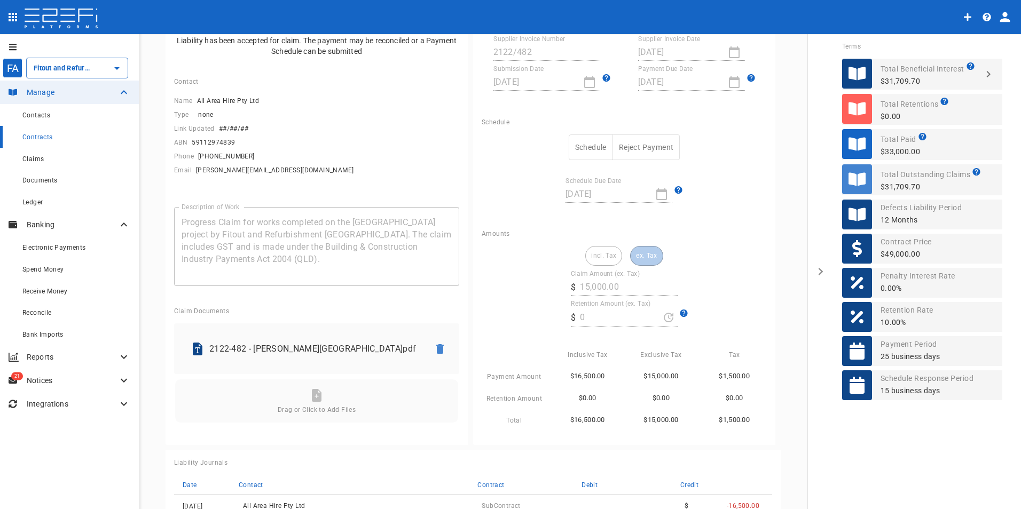
scroll to position [107, 0]
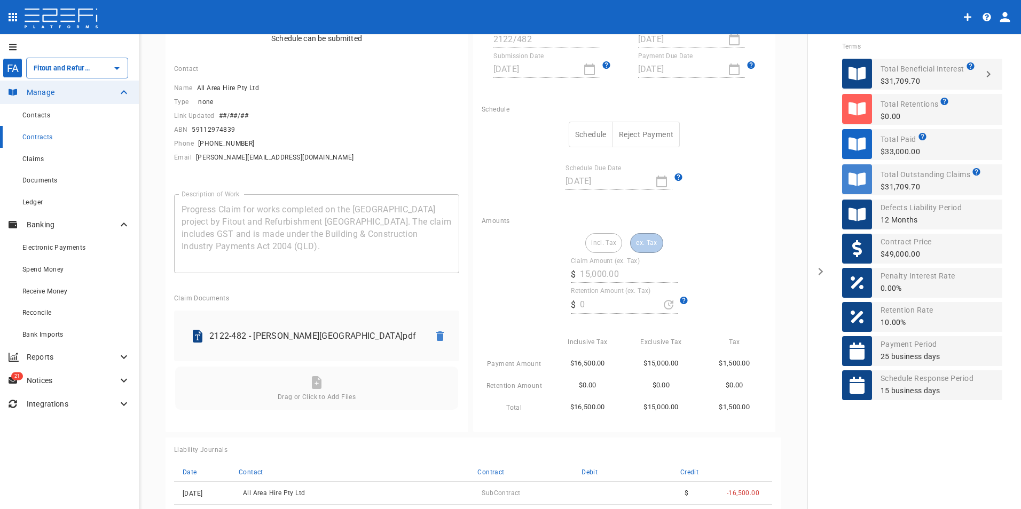
click at [574, 137] on button "Schedule" at bounding box center [591, 135] width 44 height 26
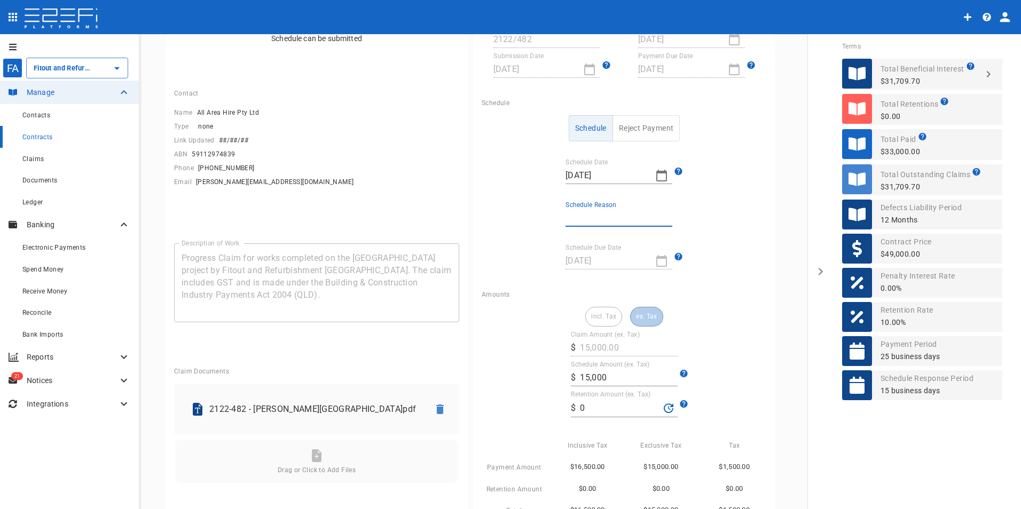
click at [634, 214] on input "Schedule Reason" at bounding box center [618, 218] width 107 height 17
click at [653, 216] on input "Schedule Reason" at bounding box center [618, 218] width 107 height 17
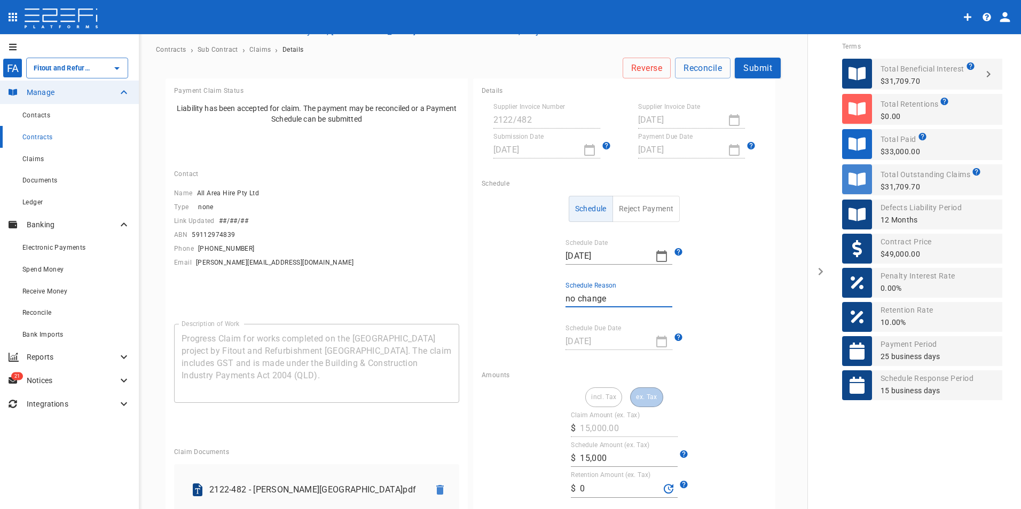
scroll to position [0, 0]
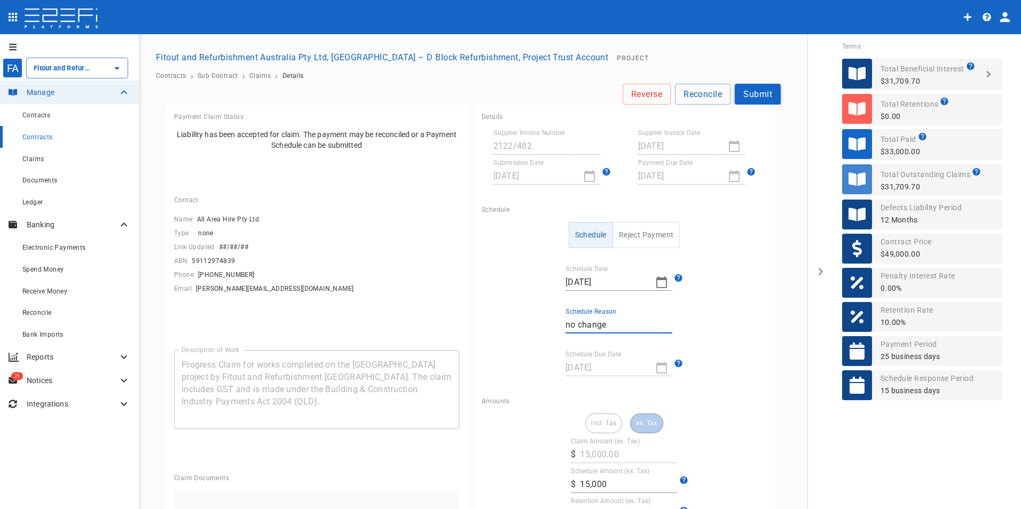
type input "no change"
click at [757, 98] on button "Submit" at bounding box center [758, 94] width 46 height 21
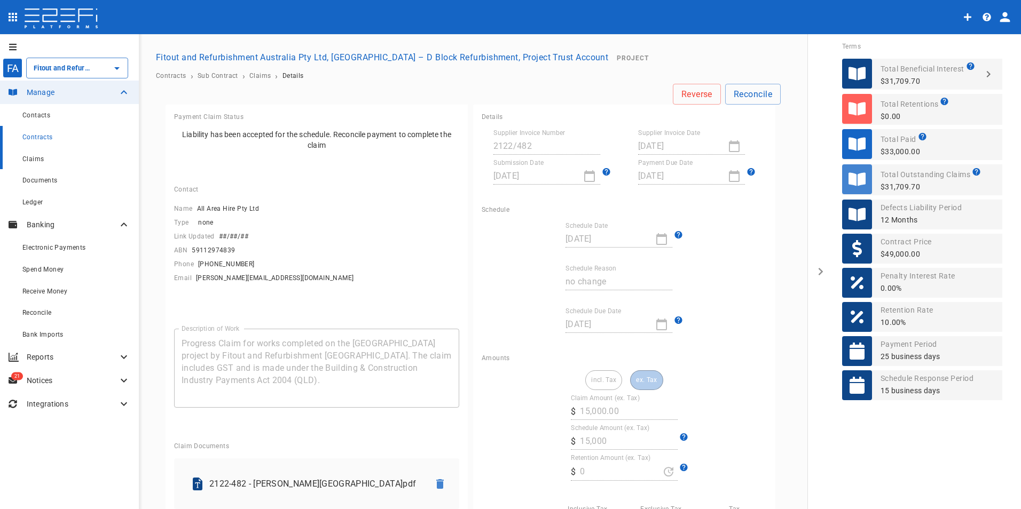
click at [42, 159] on span "Claims" at bounding box center [32, 158] width 21 height 7
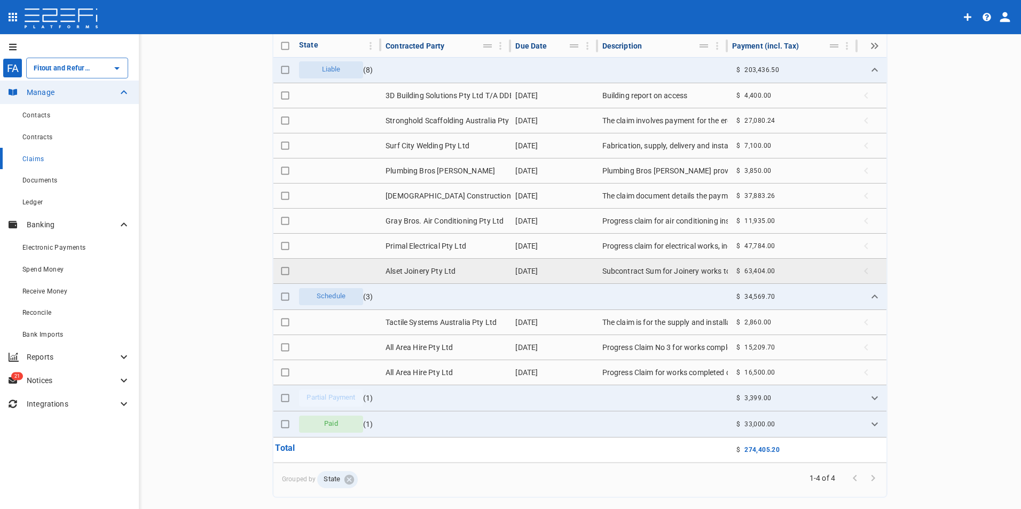
scroll to position [107, 0]
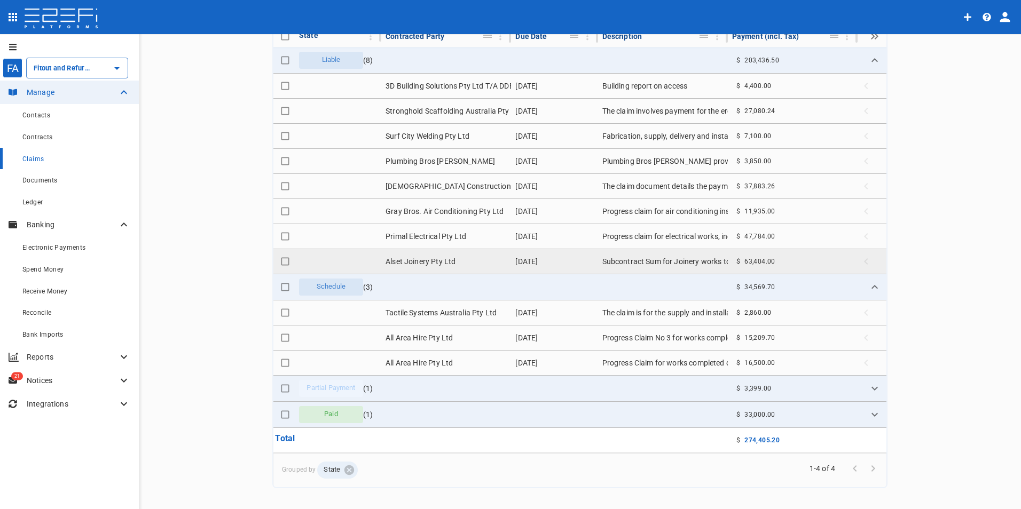
click at [650, 259] on td "Subcontract Sum for Joinery works to Burleigh Heads D Block. The invoice is iss…" at bounding box center [663, 261] width 130 height 25
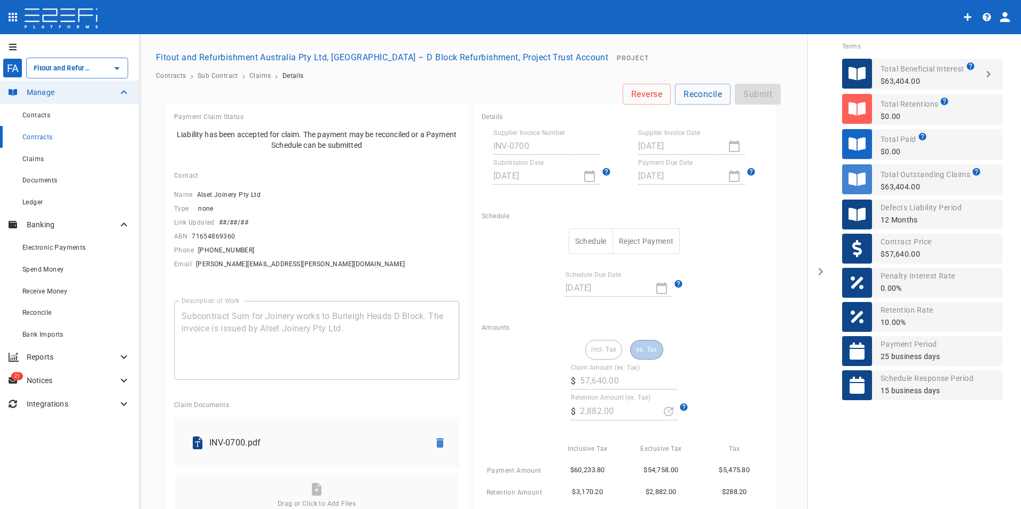
click at [590, 238] on button "Schedule" at bounding box center [591, 242] width 44 height 26
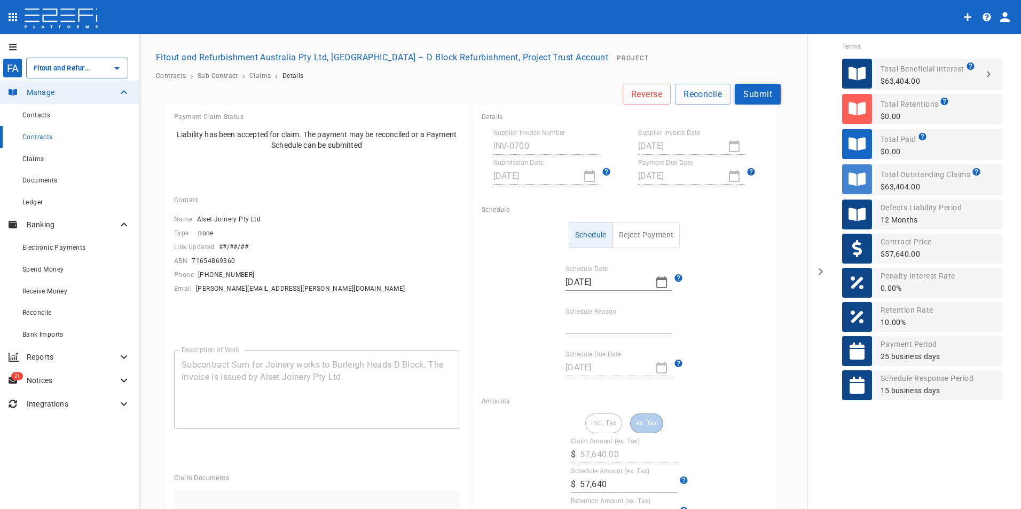
click at [754, 96] on button "Submit" at bounding box center [758, 94] width 46 height 21
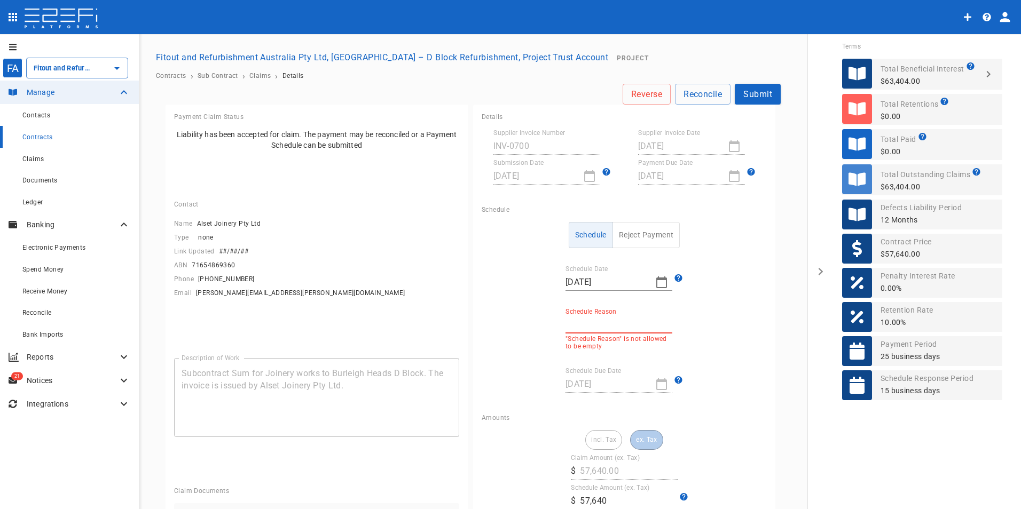
click at [585, 319] on input "Schedule Reason" at bounding box center [618, 325] width 107 height 17
type input "no change"
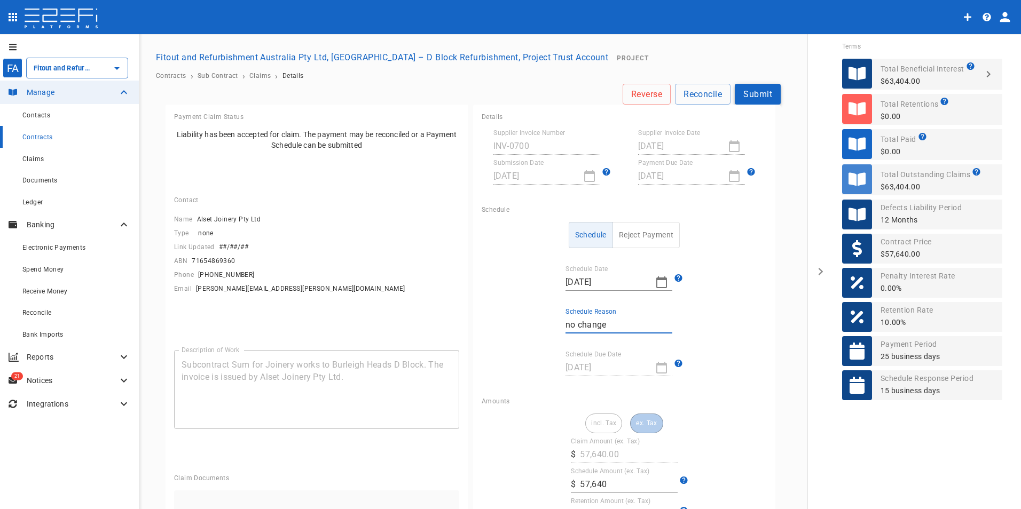
click at [760, 98] on button "Submit" at bounding box center [758, 94] width 46 height 21
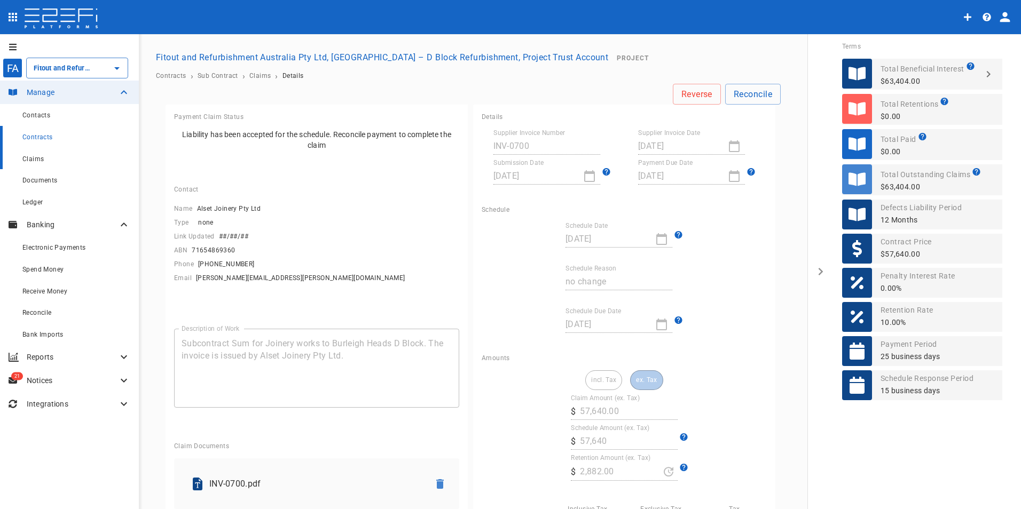
click at [39, 161] on span "Claims" at bounding box center [32, 158] width 21 height 7
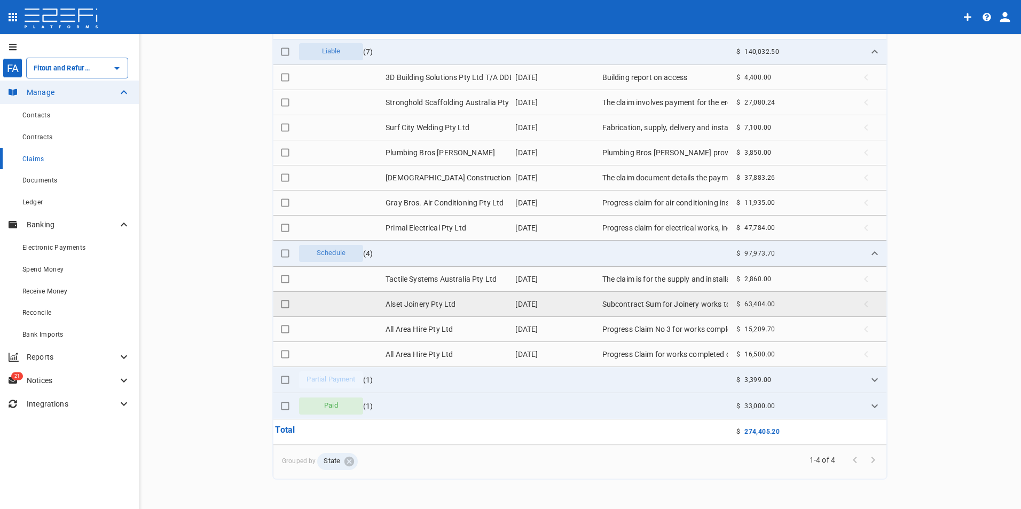
scroll to position [122, 0]
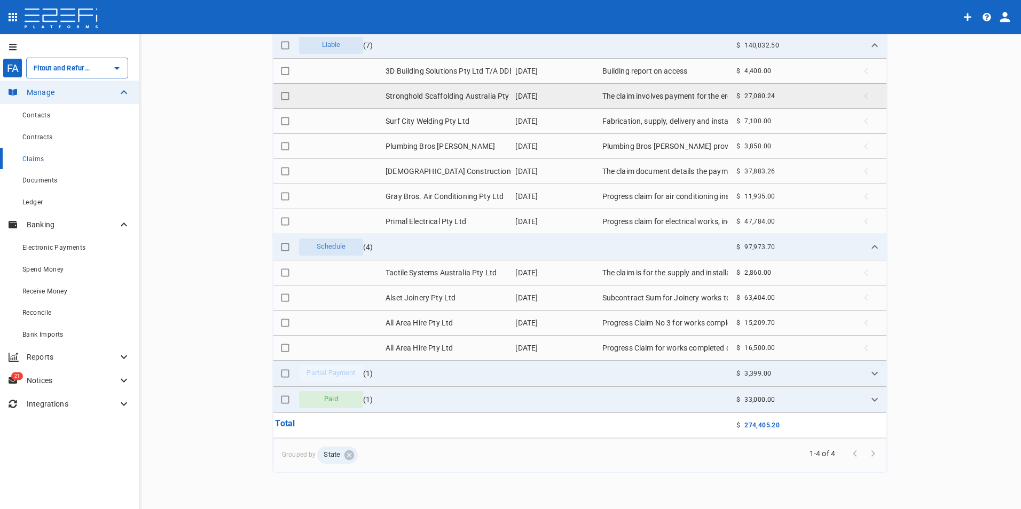
click at [511, 95] on td "[DATE]" at bounding box center [554, 96] width 86 height 25
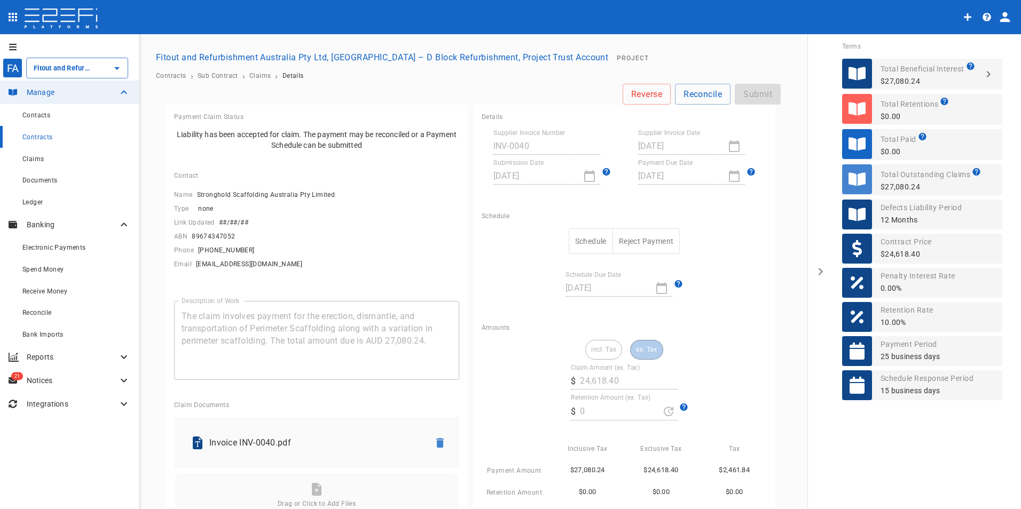
click at [742, 97] on div "Reverse Reconcile Submit" at bounding box center [473, 94] width 615 height 21
click at [583, 238] on button "Schedule" at bounding box center [591, 242] width 44 height 26
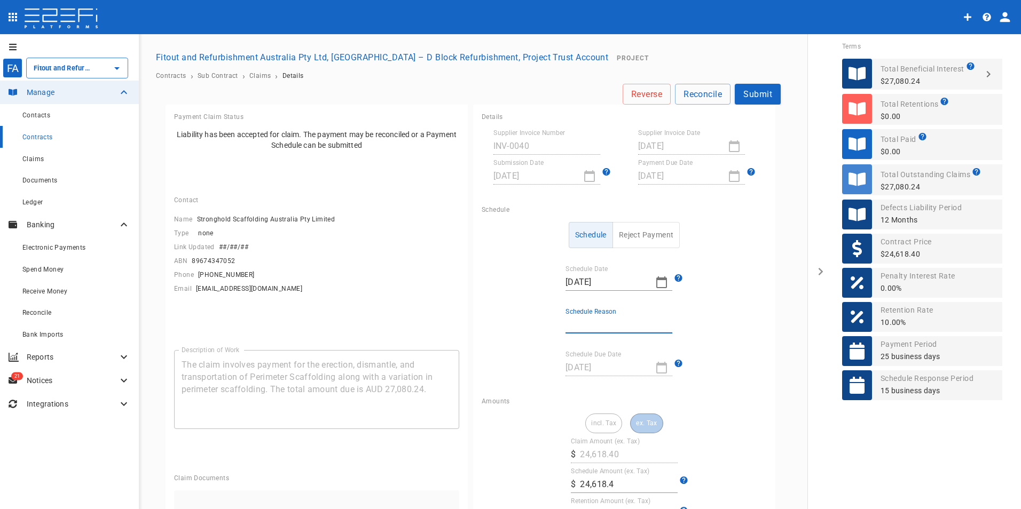
click at [591, 328] on input "Schedule Reason" at bounding box center [618, 325] width 107 height 17
type input "no change"
click at [749, 90] on button "Submit" at bounding box center [758, 94] width 46 height 21
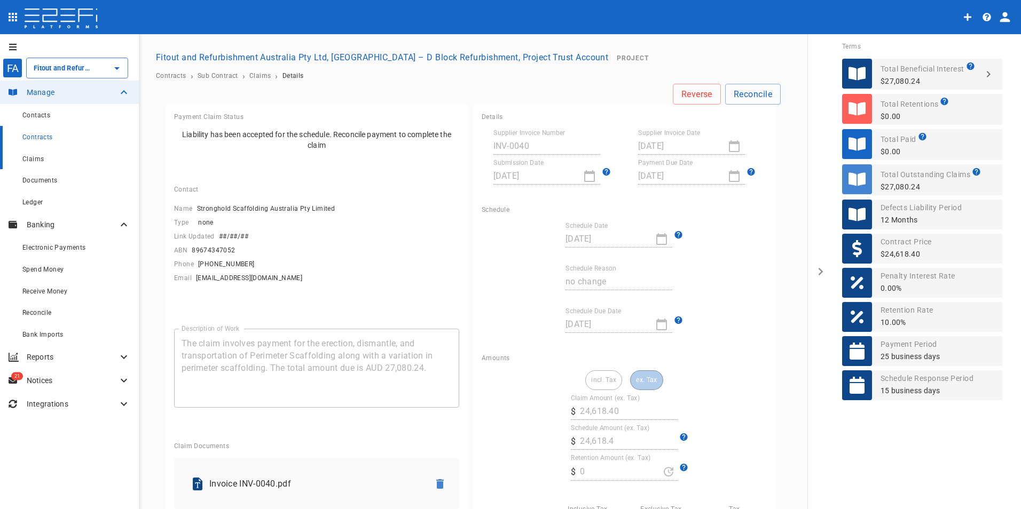
click at [39, 155] on div "Claims" at bounding box center [76, 158] width 108 height 13
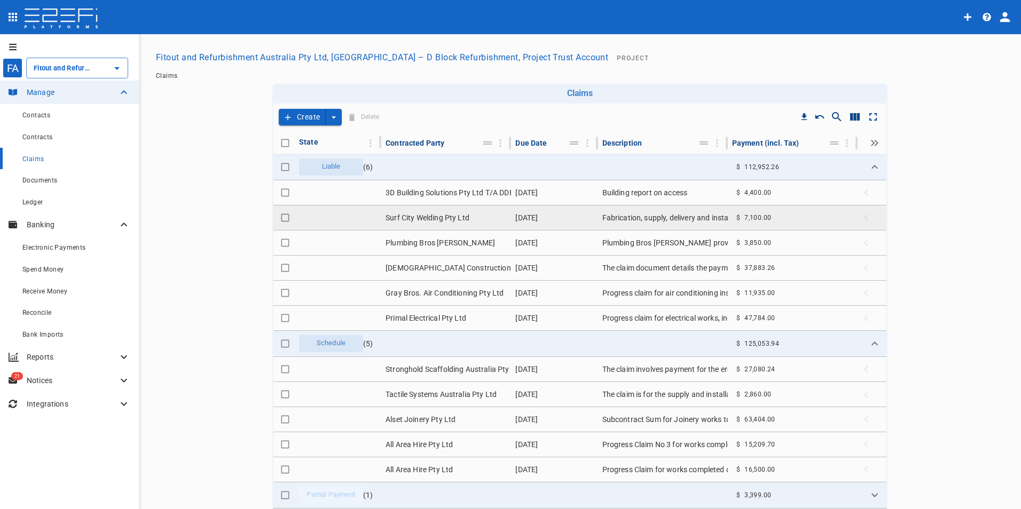
click at [446, 222] on td "Surf City Welding Pty Ltd" at bounding box center [446, 218] width 130 height 25
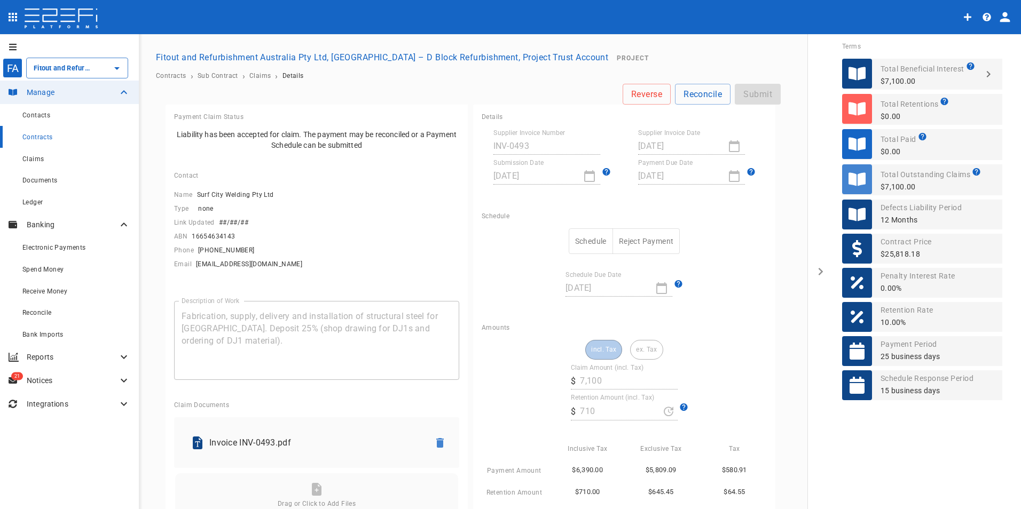
click at [582, 240] on button "Schedule" at bounding box center [591, 242] width 44 height 26
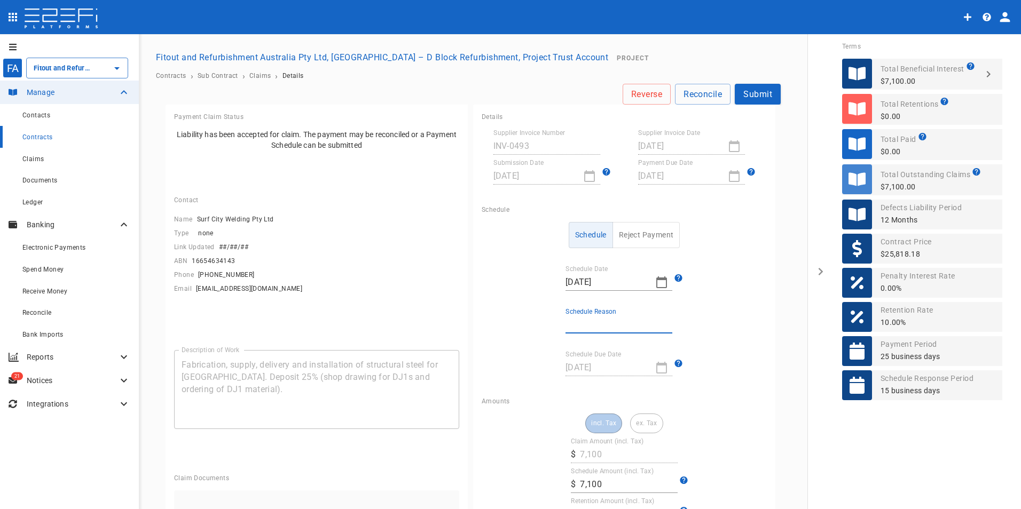
click at [586, 323] on input "Schedule Reason" at bounding box center [618, 325] width 107 height 17
type input "no change"
click at [761, 93] on button "Submit" at bounding box center [758, 94] width 46 height 21
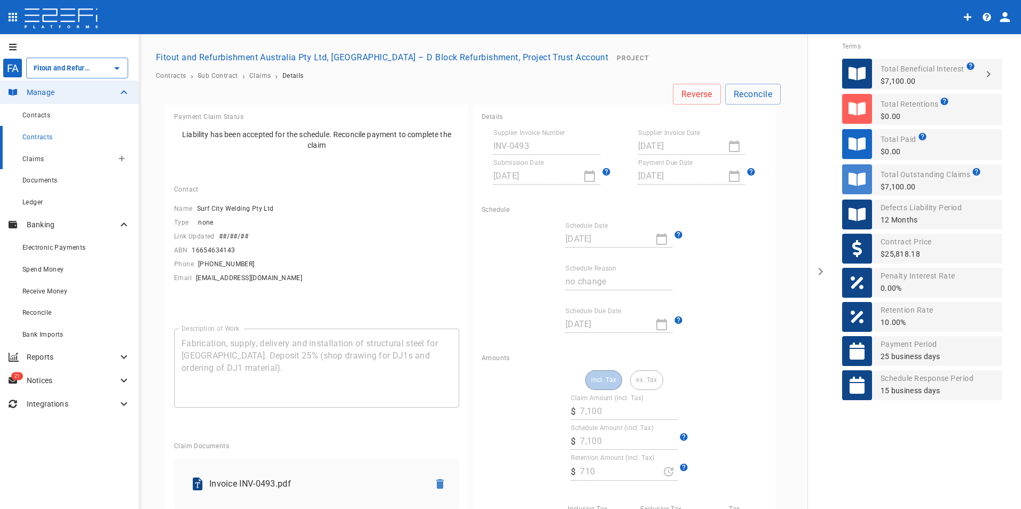
click at [32, 160] on span "Claims" at bounding box center [32, 158] width 21 height 7
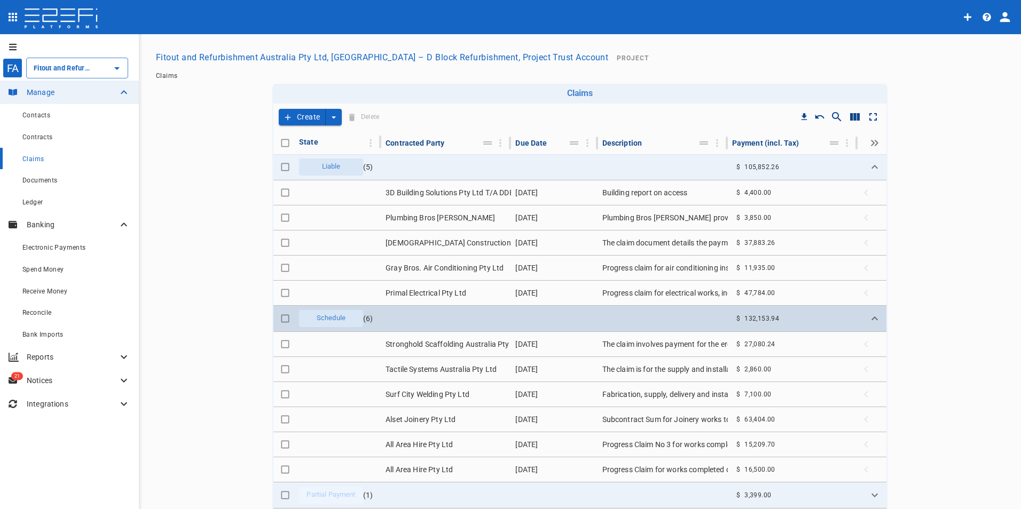
click at [334, 320] on span "Schedule" at bounding box center [331, 318] width 42 height 10
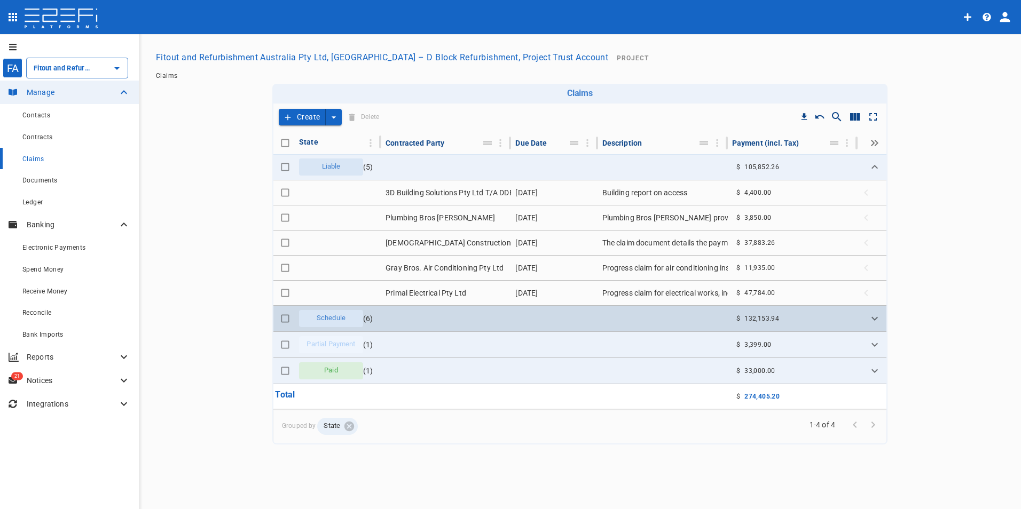
click at [334, 320] on span "Schedule" at bounding box center [331, 318] width 42 height 10
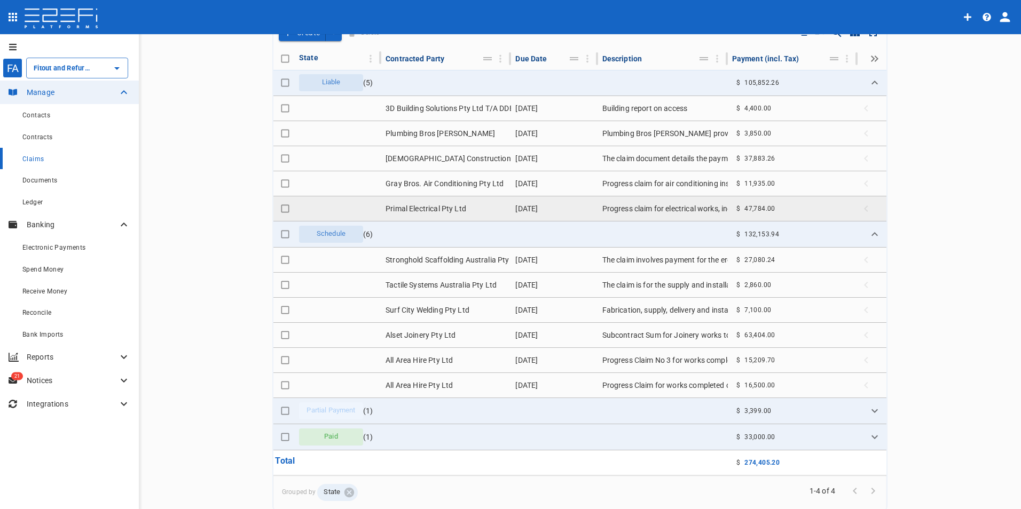
scroll to position [68, 0]
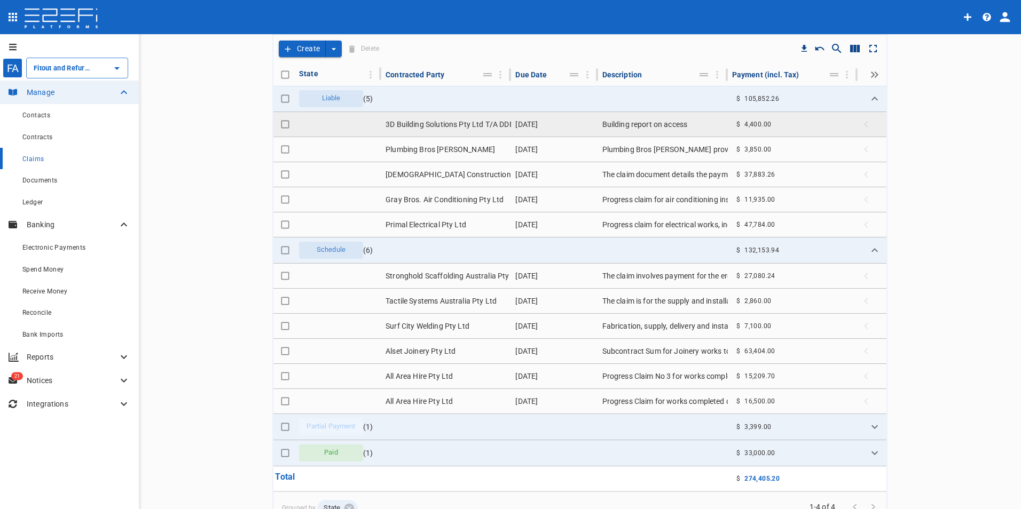
click at [535, 125] on td "[DATE]" at bounding box center [554, 124] width 86 height 25
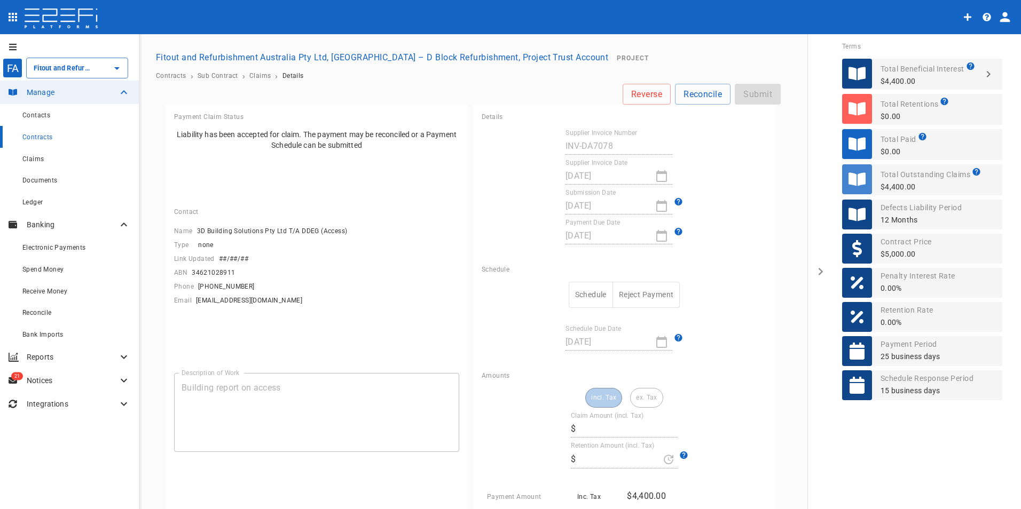
type input "4,400"
type input "0"
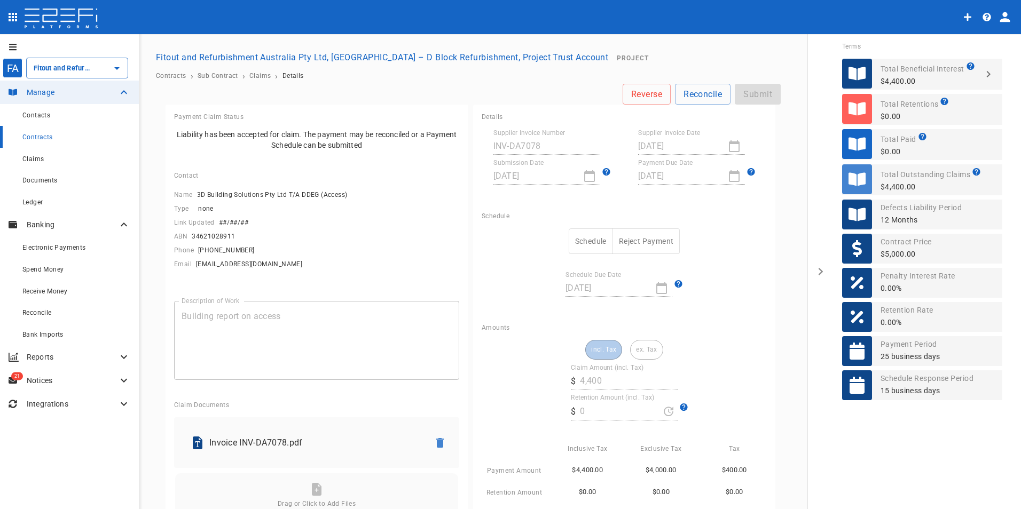
click at [584, 244] on button "Schedule" at bounding box center [591, 242] width 44 height 26
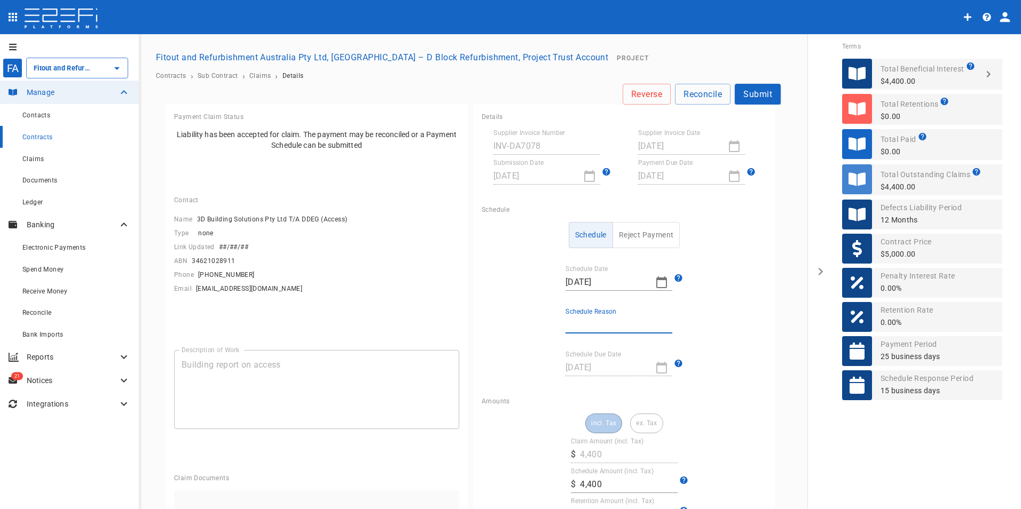
click at [594, 322] on input "Schedule Reason" at bounding box center [618, 325] width 107 height 17
type input "no change"
click at [746, 92] on button "Submit" at bounding box center [758, 94] width 46 height 21
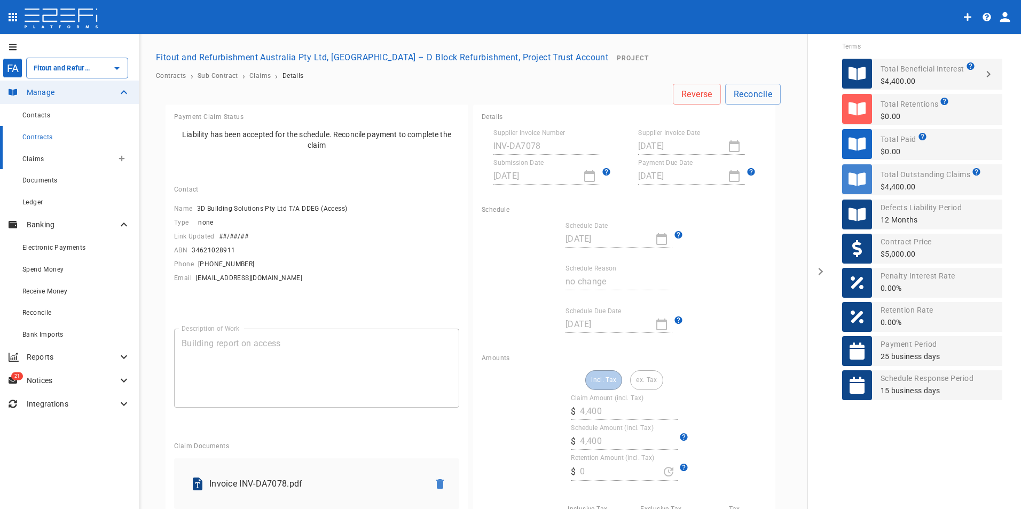
click at [41, 159] on span "Claims" at bounding box center [32, 158] width 21 height 7
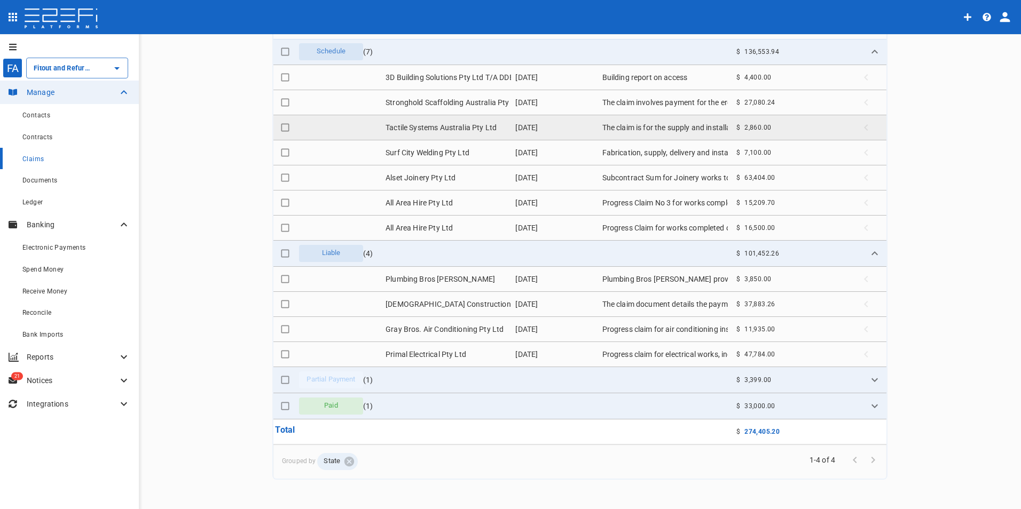
scroll to position [122, 0]
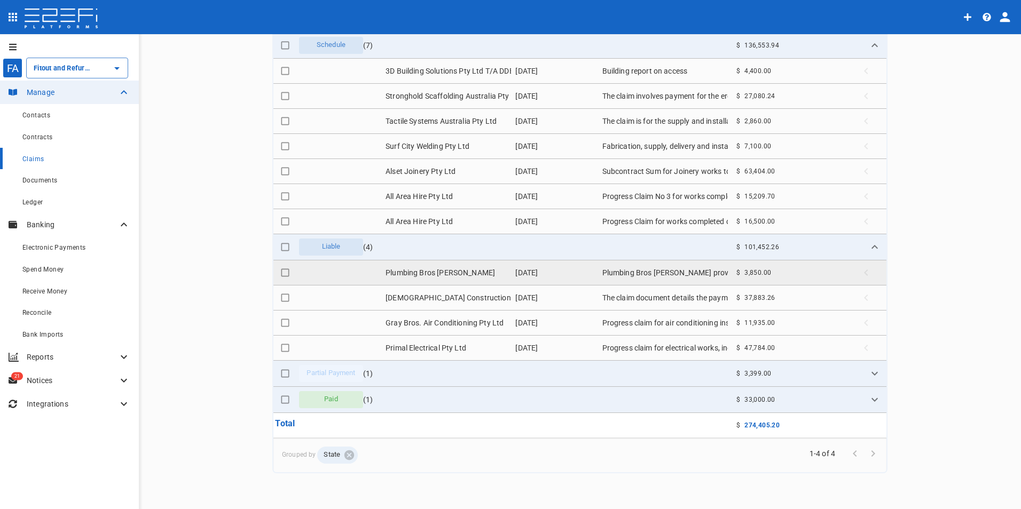
click at [469, 274] on td "Plumbing Bros [PERSON_NAME]" at bounding box center [446, 273] width 130 height 25
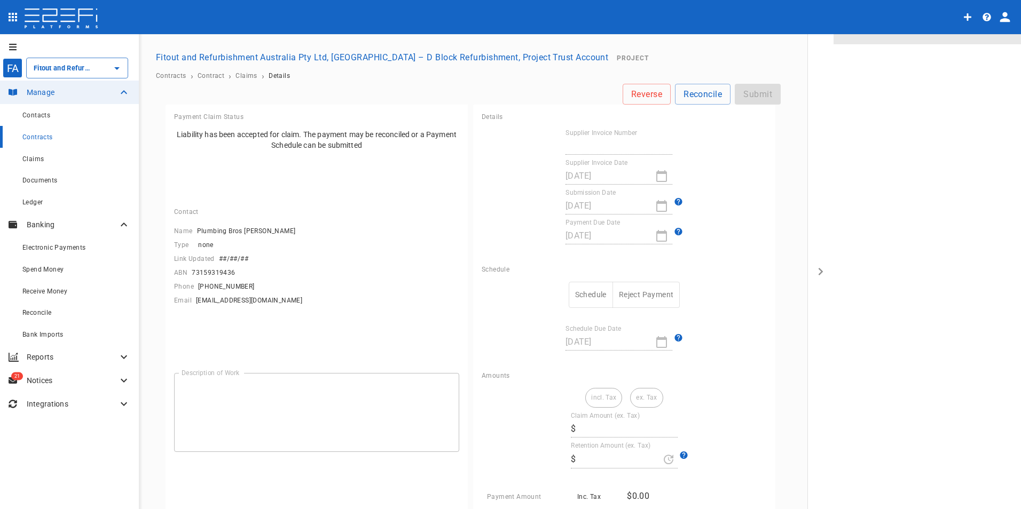
type textarea "Plumbing Bros [PERSON_NAME] provided plumbing services for a kitchenette rough-…"
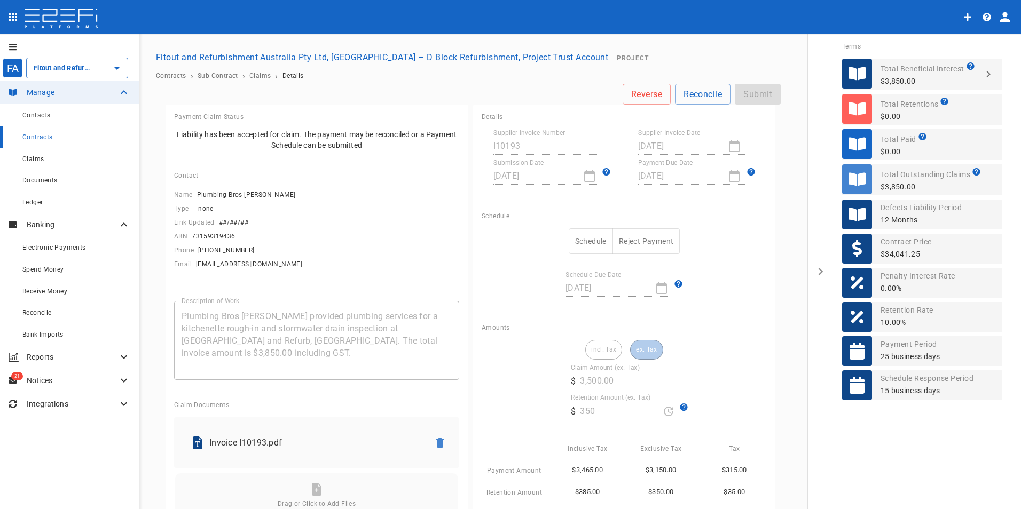
click at [587, 240] on button "Schedule" at bounding box center [591, 242] width 44 height 26
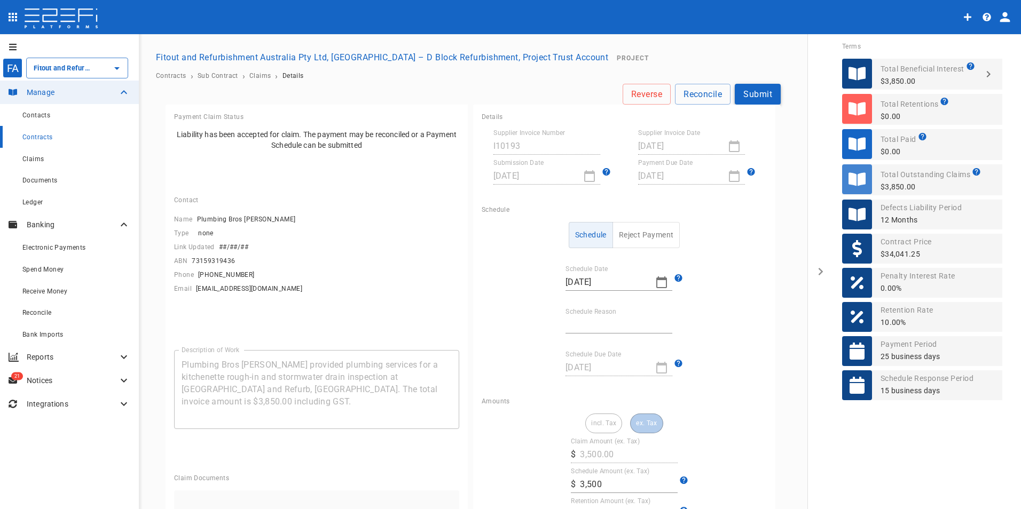
click at [752, 86] on button "Submit" at bounding box center [758, 94] width 46 height 21
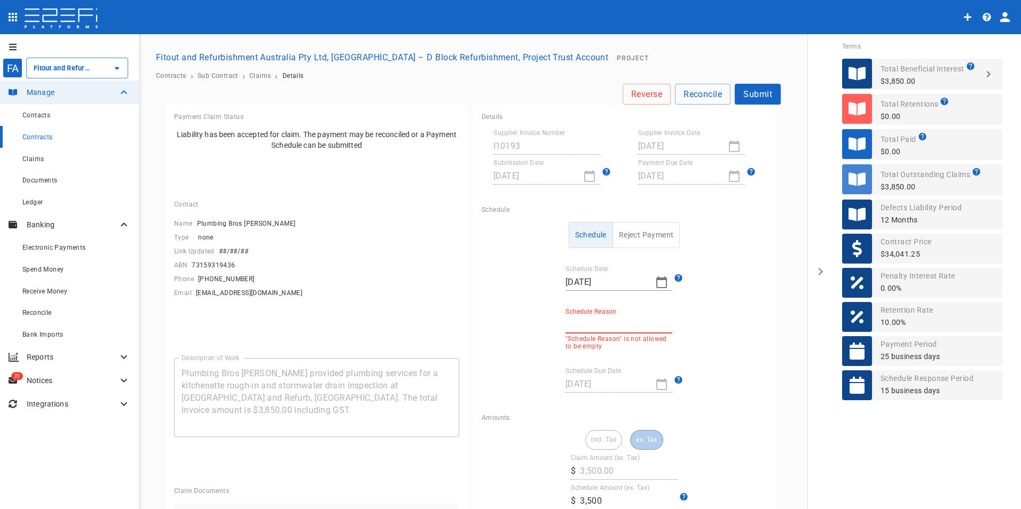
click at [597, 321] on input "Schedule Reason" at bounding box center [618, 325] width 107 height 17
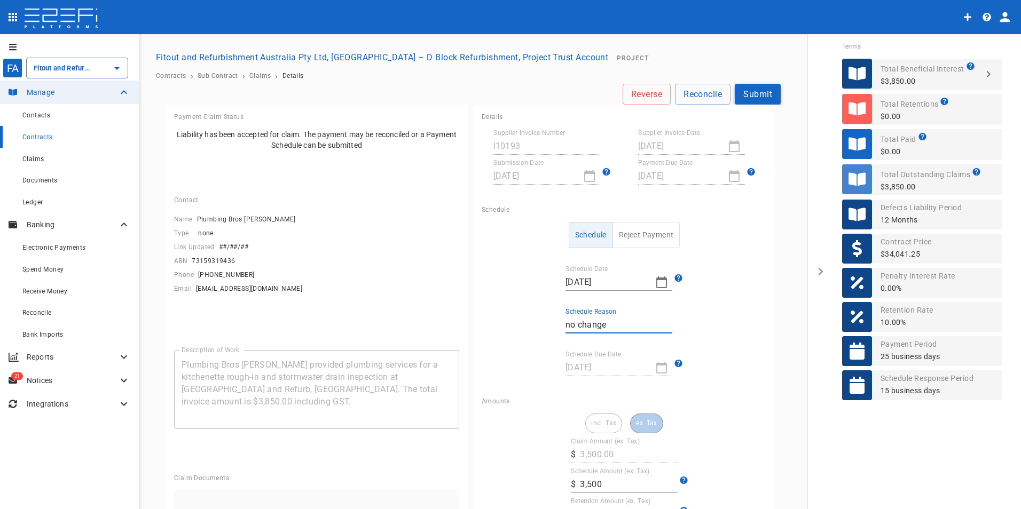
click at [758, 93] on button "Submit" at bounding box center [758, 94] width 46 height 21
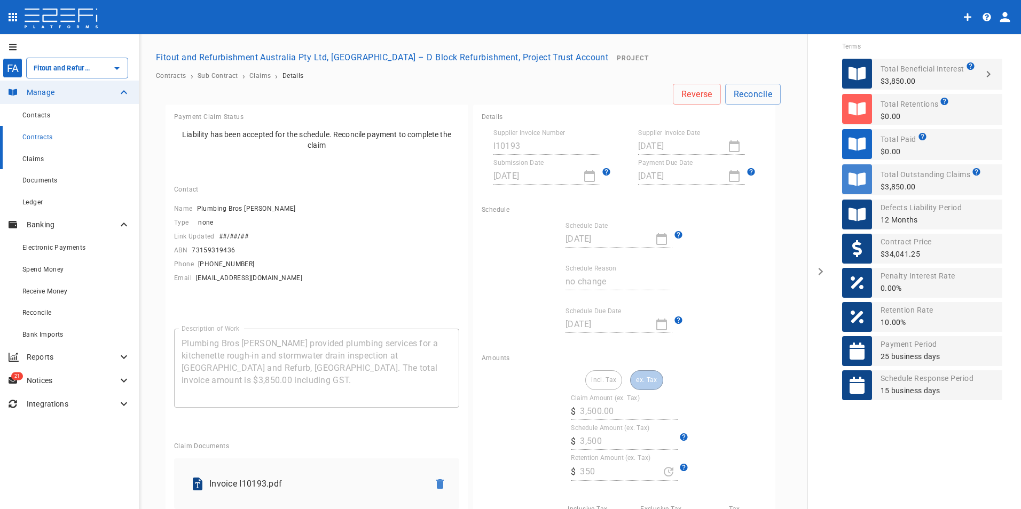
click at [31, 160] on span "Claims" at bounding box center [32, 158] width 21 height 7
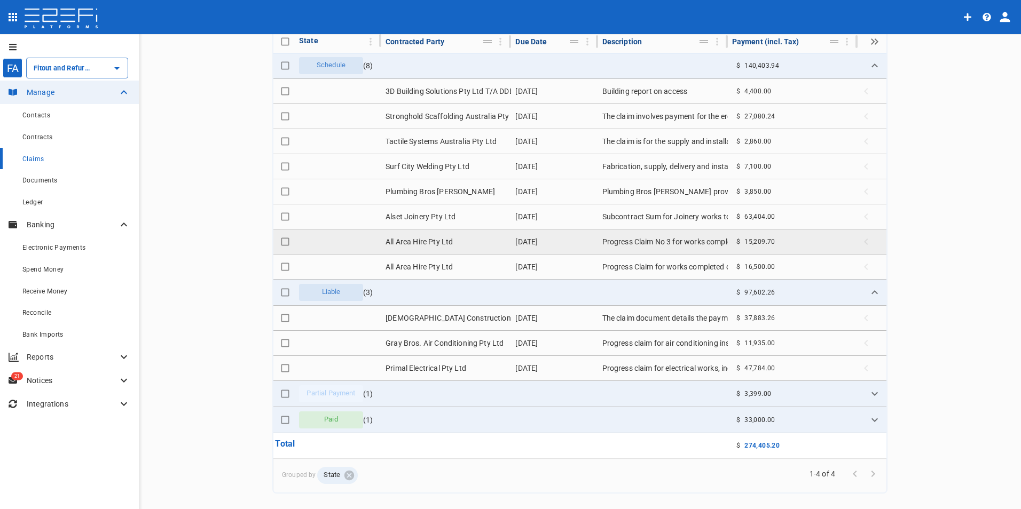
scroll to position [122, 0]
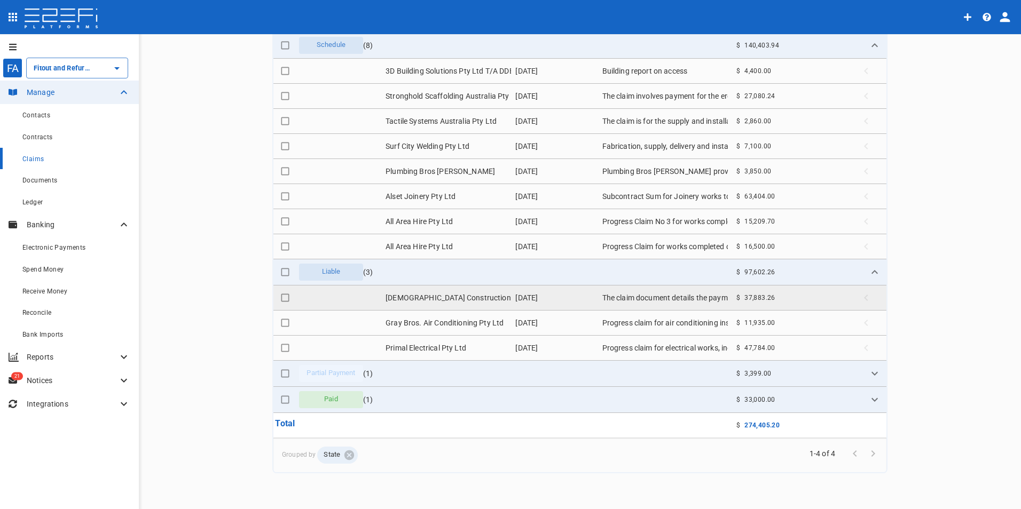
click at [430, 294] on td "[DEMOGRAPHIC_DATA] Constructions QLD" at bounding box center [446, 298] width 130 height 25
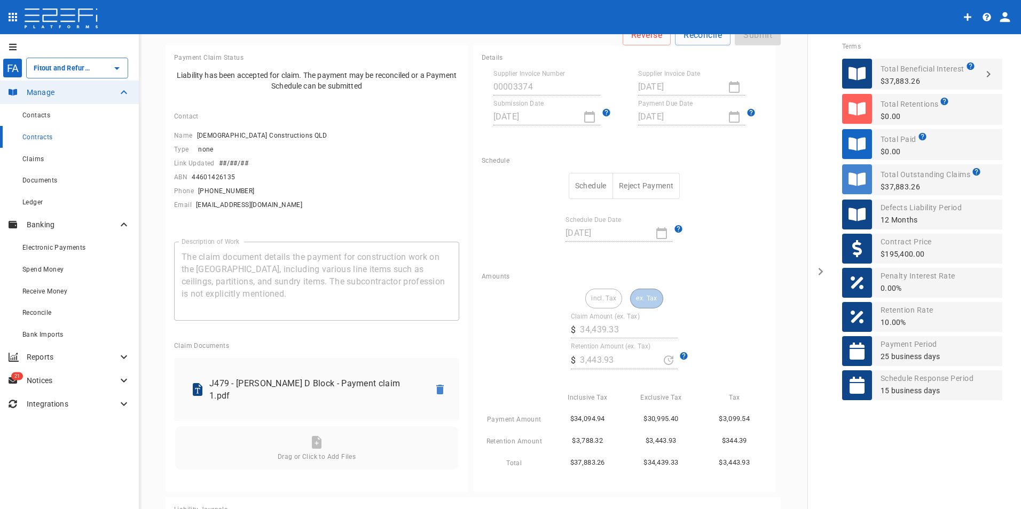
scroll to position [37, 0]
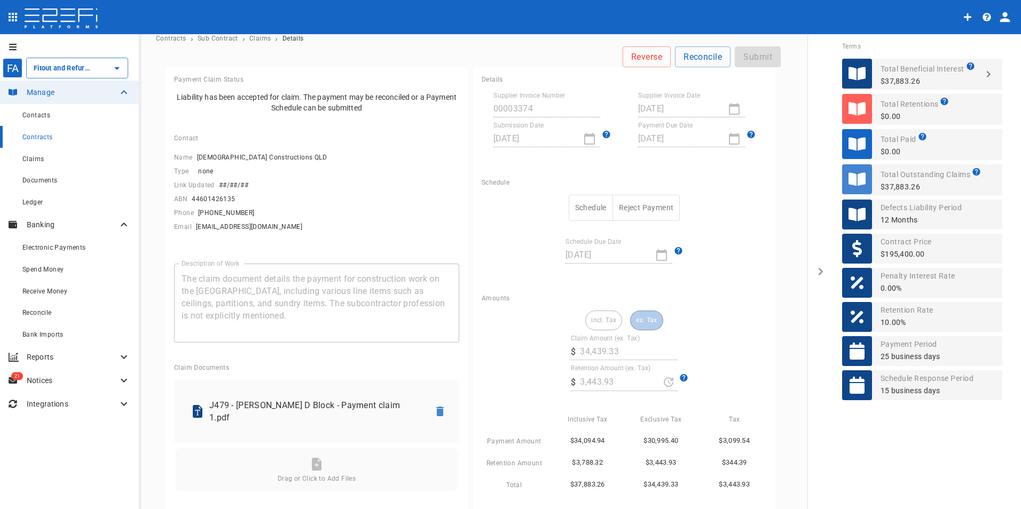
click at [585, 201] on button "Schedule" at bounding box center [591, 208] width 44 height 26
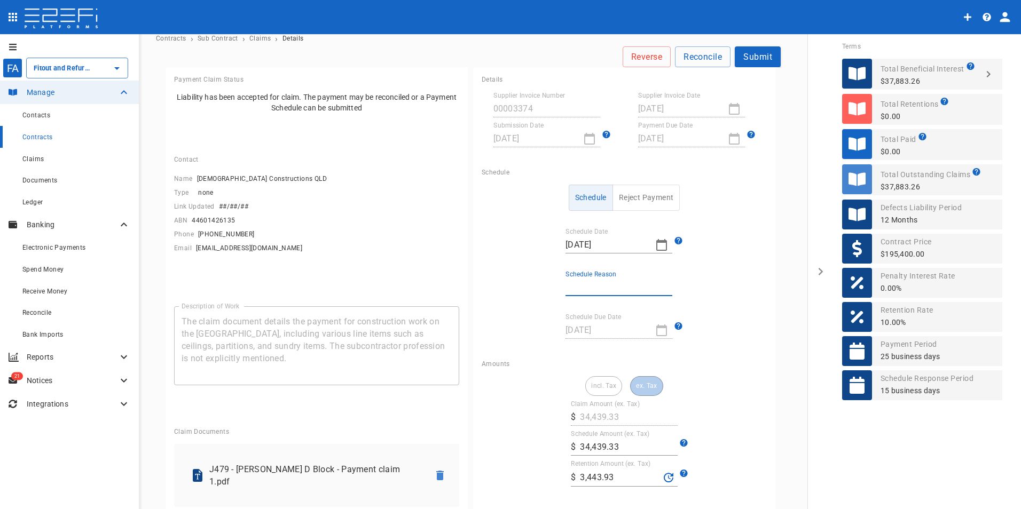
click at [576, 287] on input "Schedule Reason" at bounding box center [618, 287] width 107 height 17
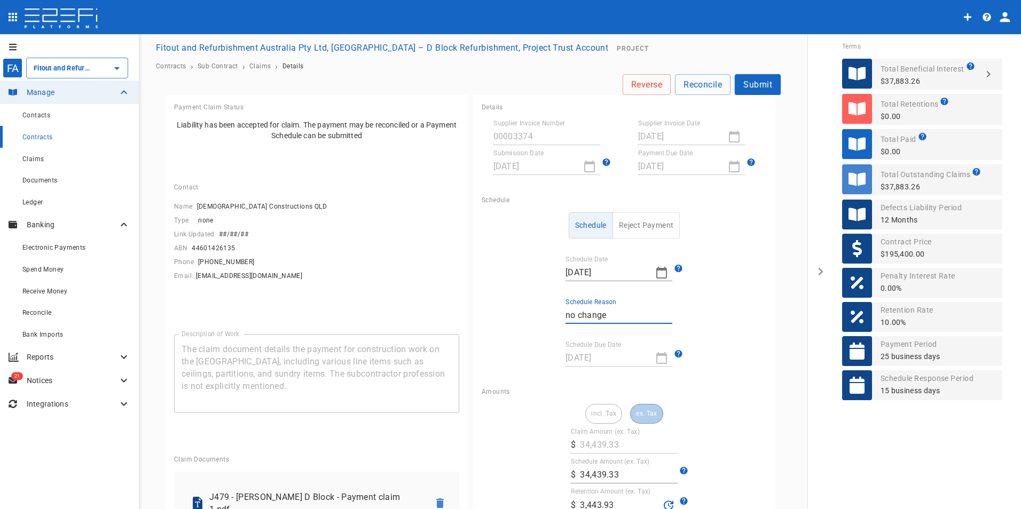
scroll to position [0, 0]
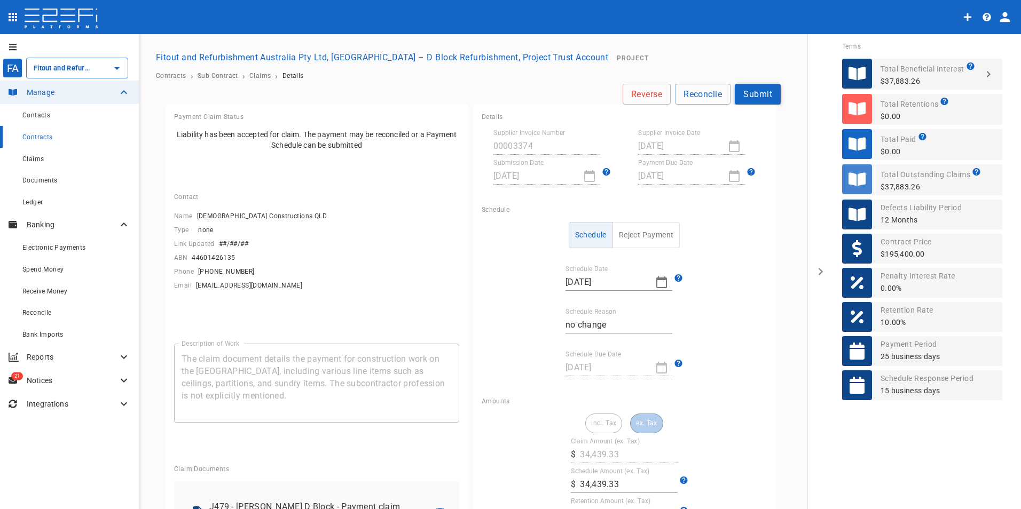
click at [754, 92] on button "Submit" at bounding box center [758, 94] width 46 height 21
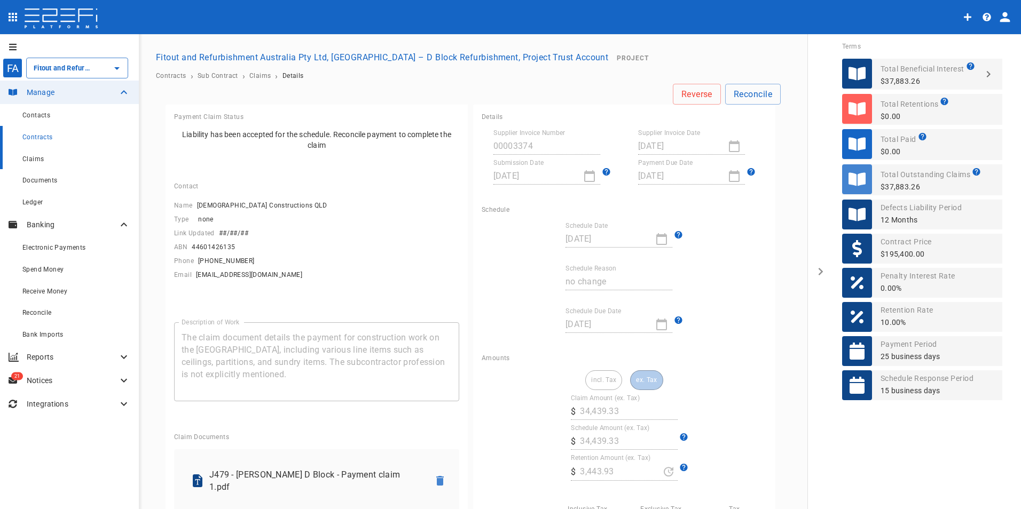
click at [34, 157] on span "Claims" at bounding box center [32, 158] width 21 height 7
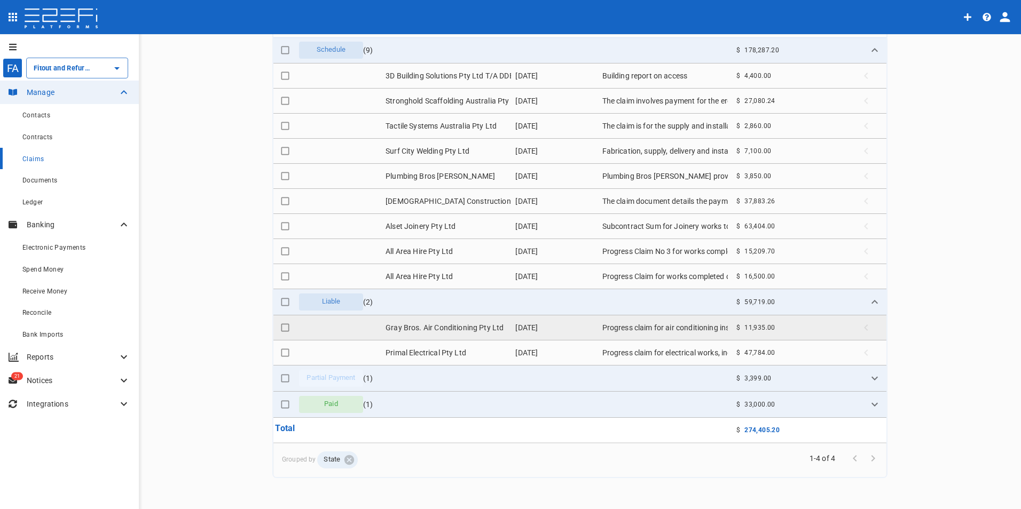
scroll to position [122, 0]
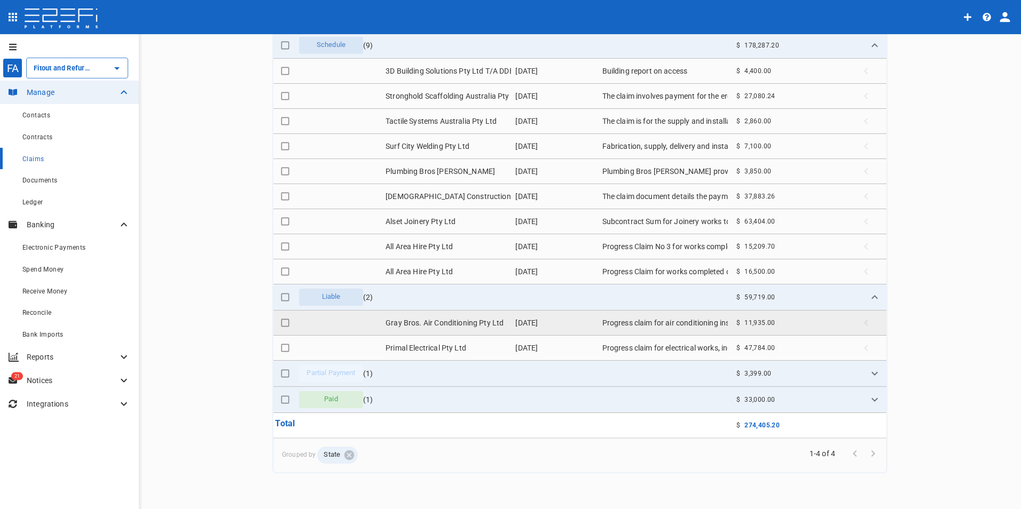
click at [446, 322] on td "Gray Bros. Air Conditioning Pty Ltd" at bounding box center [446, 323] width 130 height 25
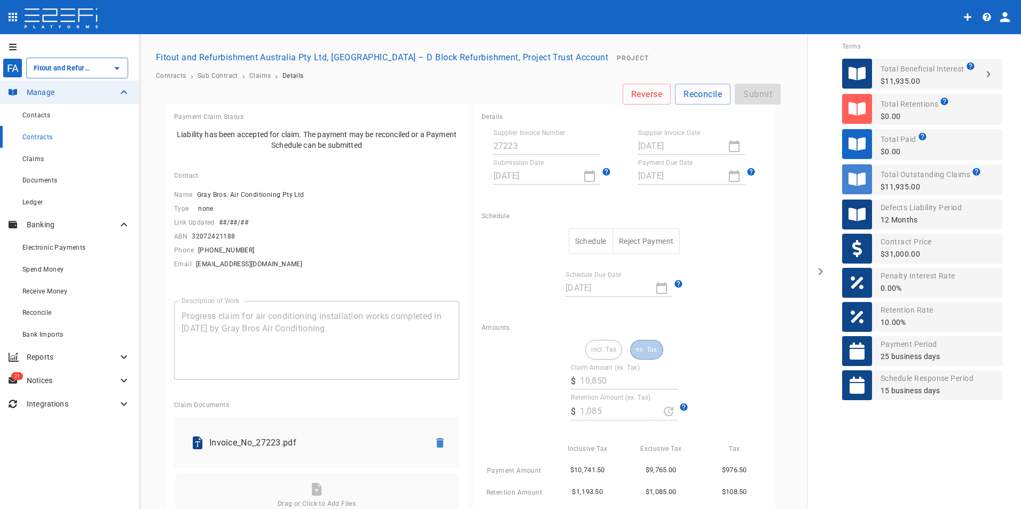
click at [579, 246] on button "Schedule" at bounding box center [591, 242] width 44 height 26
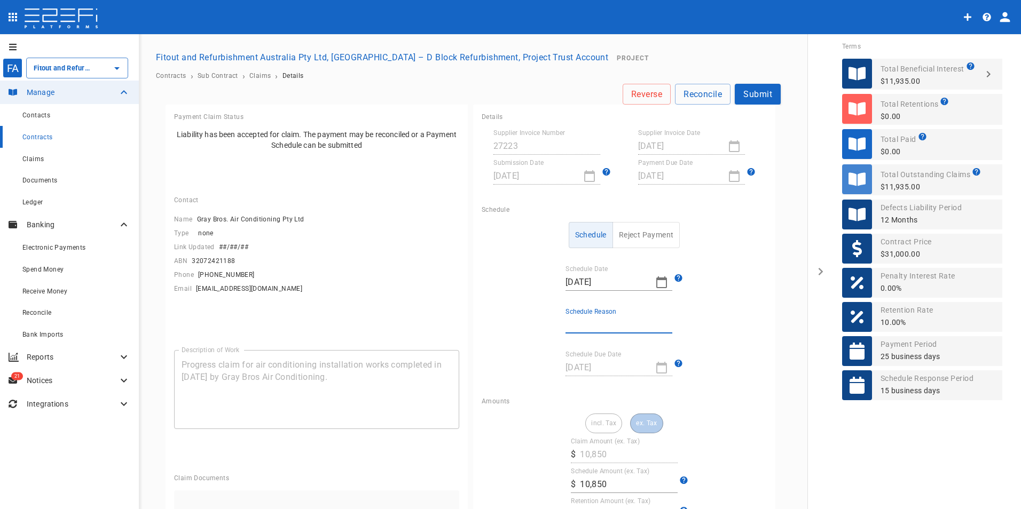
click at [595, 330] on input "Schedule Reason" at bounding box center [618, 325] width 107 height 17
click at [750, 97] on button "Submit" at bounding box center [758, 94] width 46 height 21
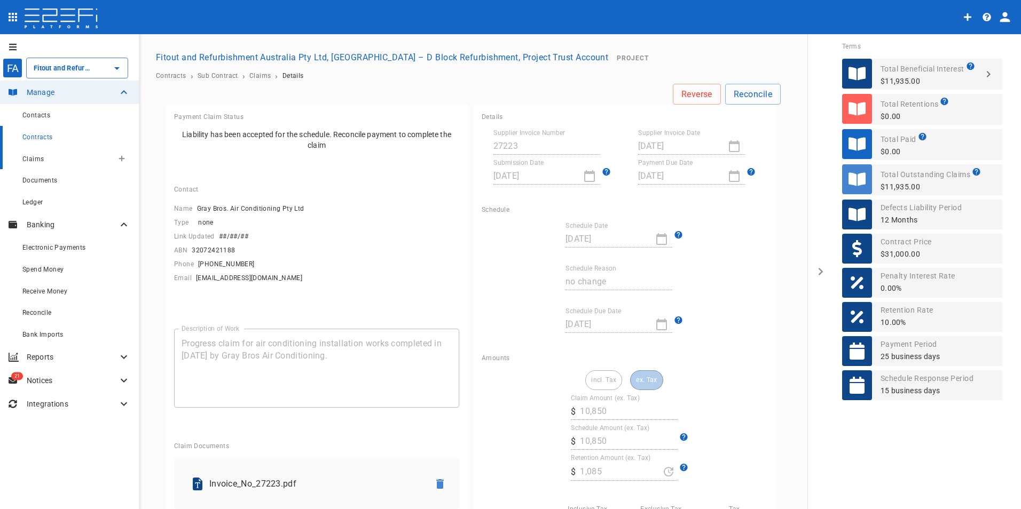
click at [38, 162] on span "Claims" at bounding box center [32, 158] width 21 height 7
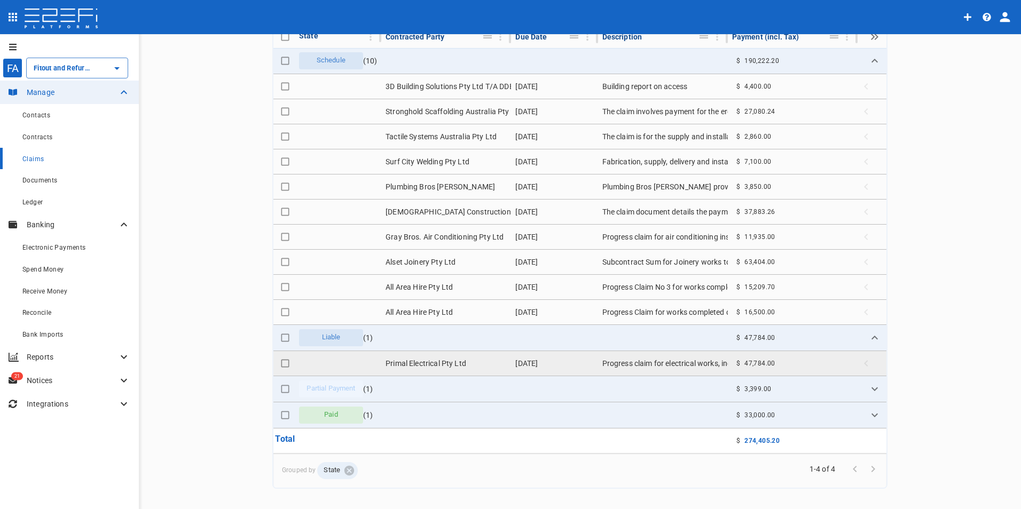
scroll to position [122, 0]
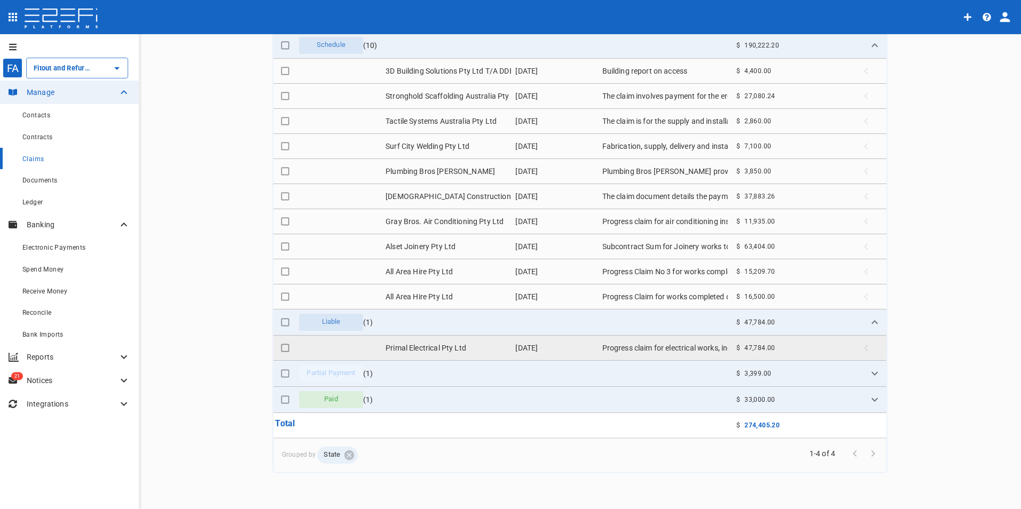
click at [423, 349] on td "Primal Electrical Pty Ltd" at bounding box center [446, 348] width 130 height 25
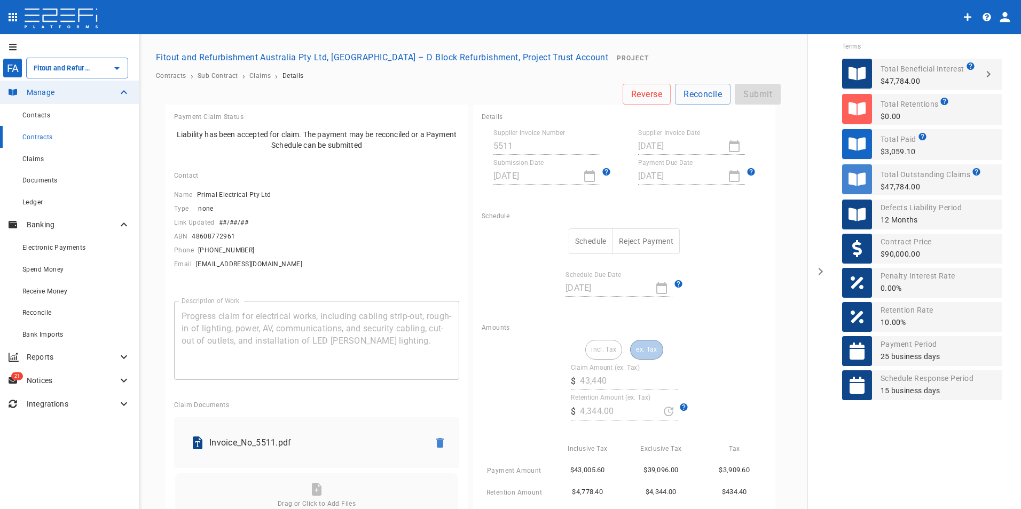
click at [586, 235] on button "Schedule" at bounding box center [591, 242] width 44 height 26
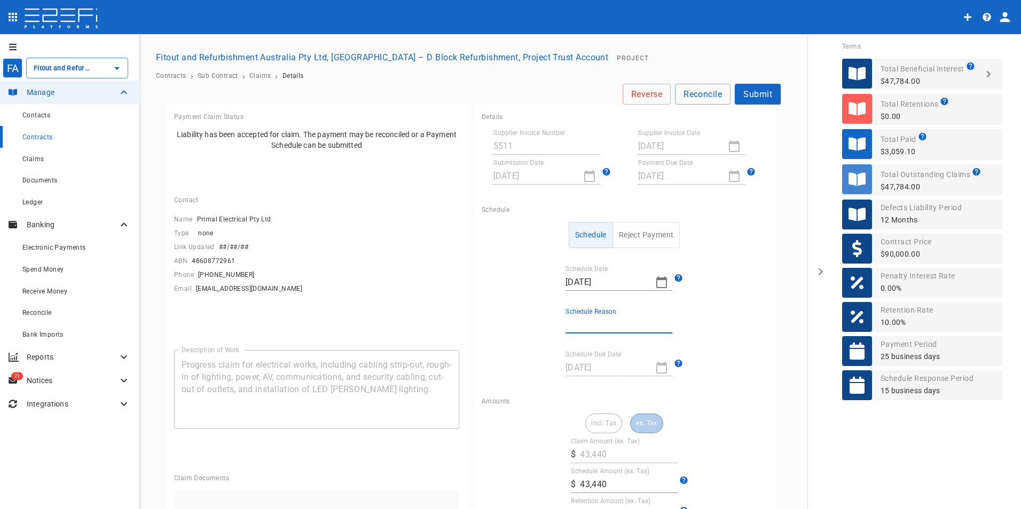
click at [599, 318] on input "Schedule Reason" at bounding box center [618, 325] width 107 height 17
click at [745, 85] on button "Submit" at bounding box center [758, 94] width 46 height 21
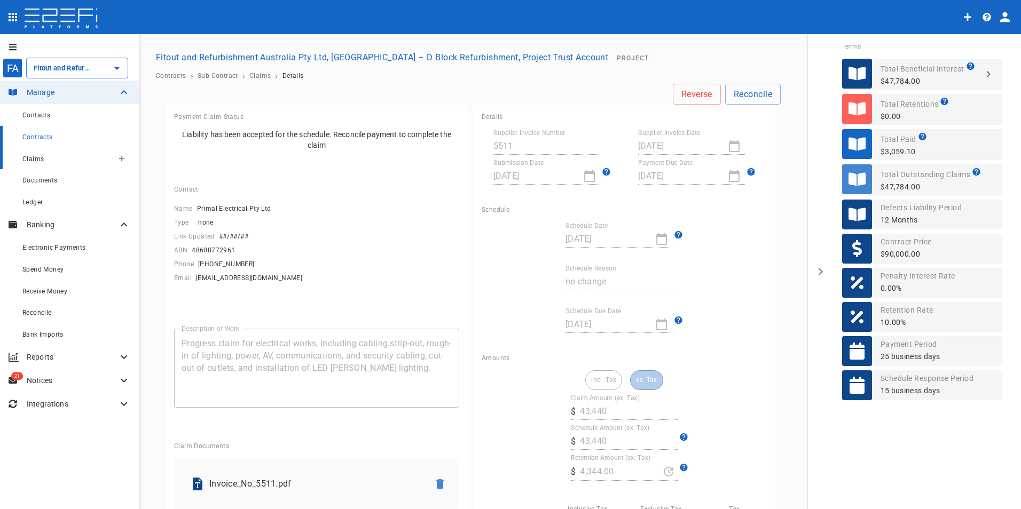
click at [29, 156] on span "Claims" at bounding box center [32, 158] width 21 height 7
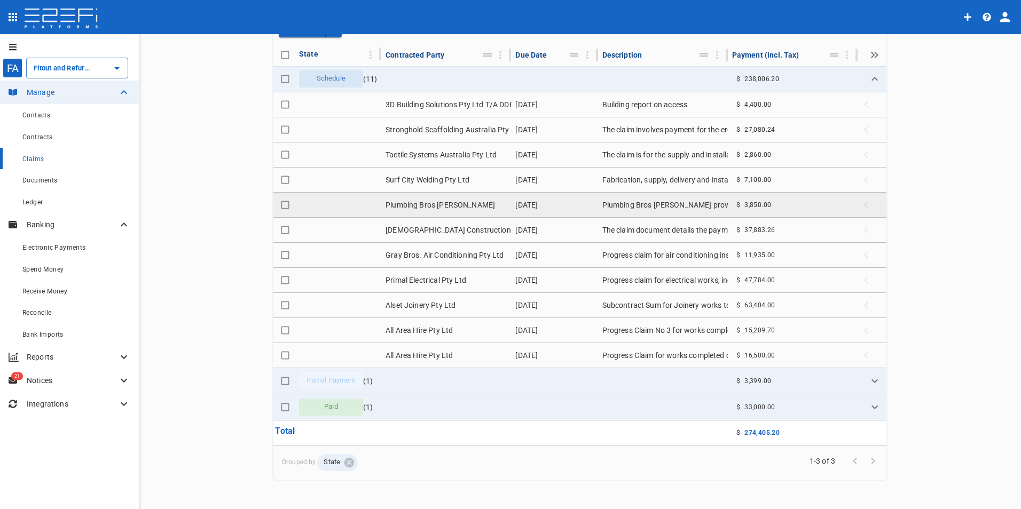
scroll to position [96, 0]
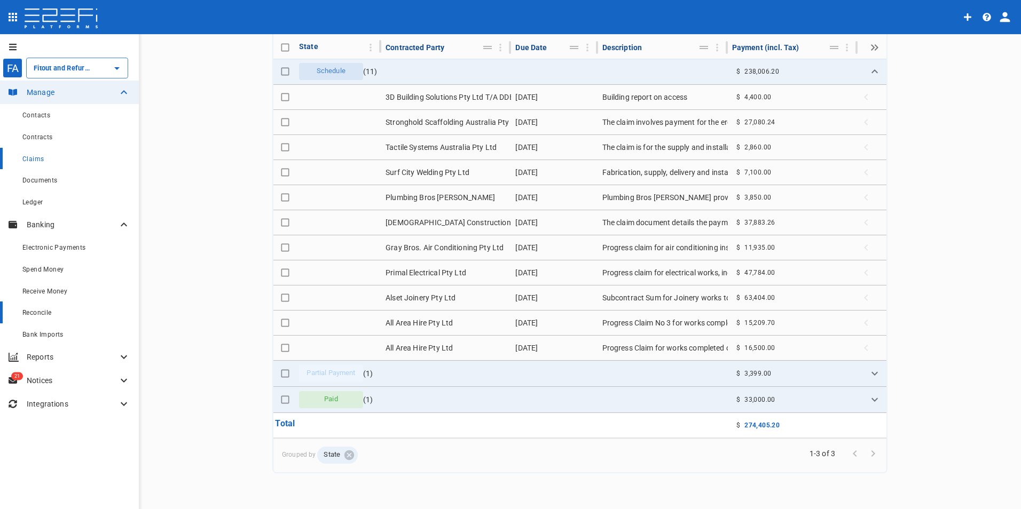
click at [44, 317] on span "Reconcile" at bounding box center [36, 312] width 29 height 7
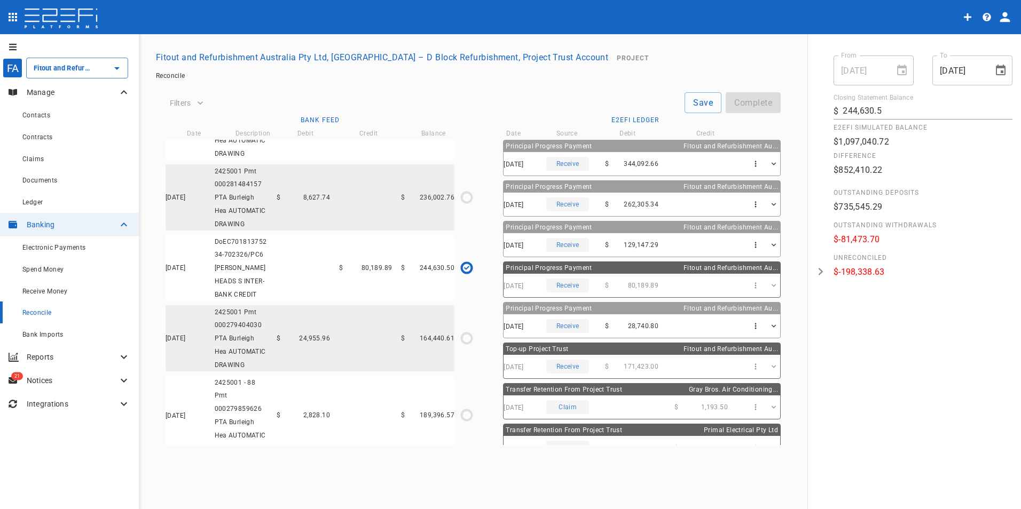
scroll to position [481, 0]
drag, startPoint x: 465, startPoint y: 273, endPoint x: 454, endPoint y: 284, distance: 15.9
click at [466, 273] on icon "$80,189.89 / $80,189.89" at bounding box center [466, 273] width 5 height 5
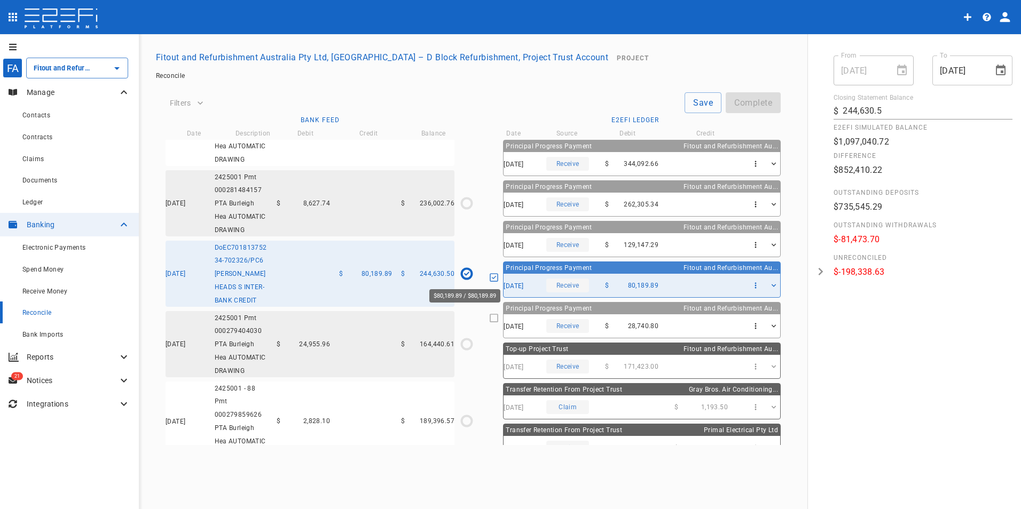
click at [468, 275] on icon "$80,189.89 / $80,189.89" at bounding box center [466, 273] width 5 height 5
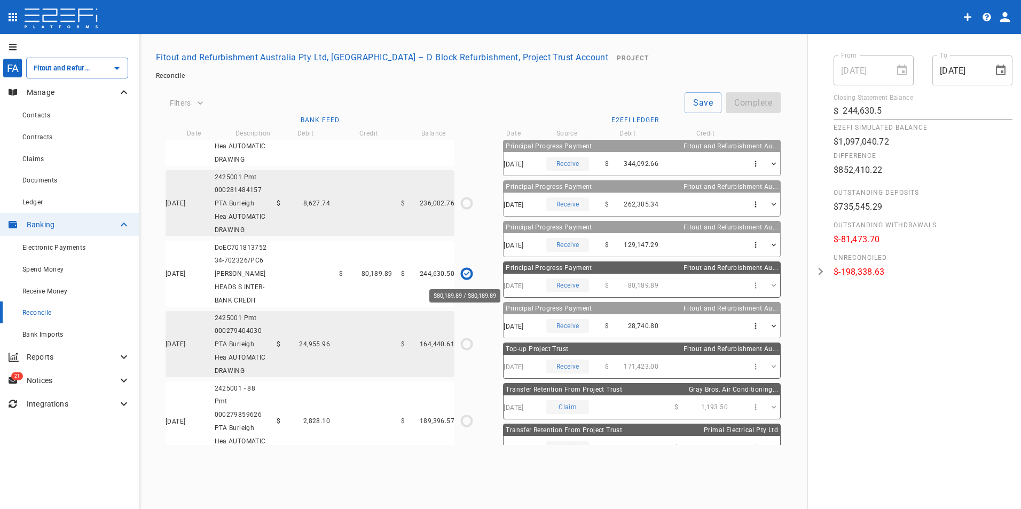
click at [465, 274] on icon "$80,189.89 / $80,189.89" at bounding box center [466, 274] width 5 height 4
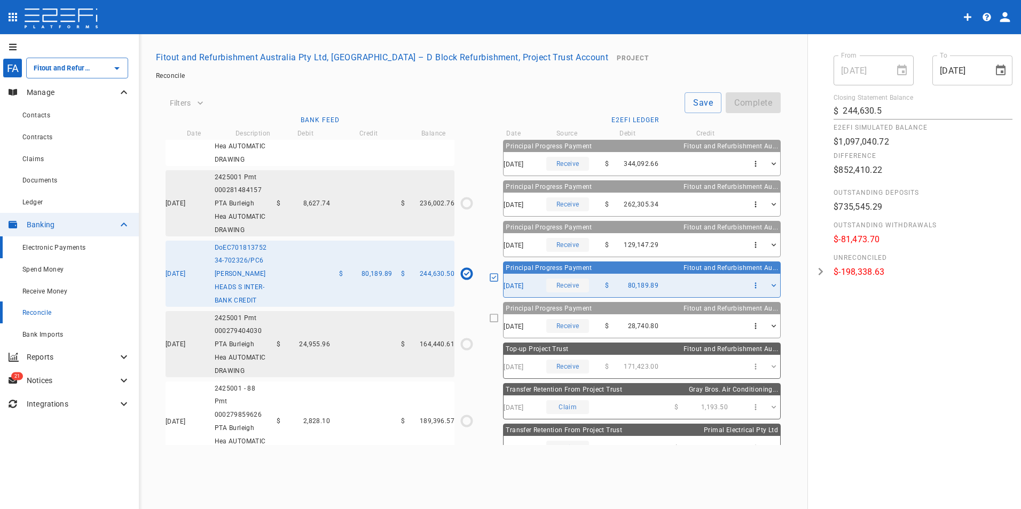
click at [42, 248] on span "Electronic Payments" at bounding box center [54, 247] width 64 height 7
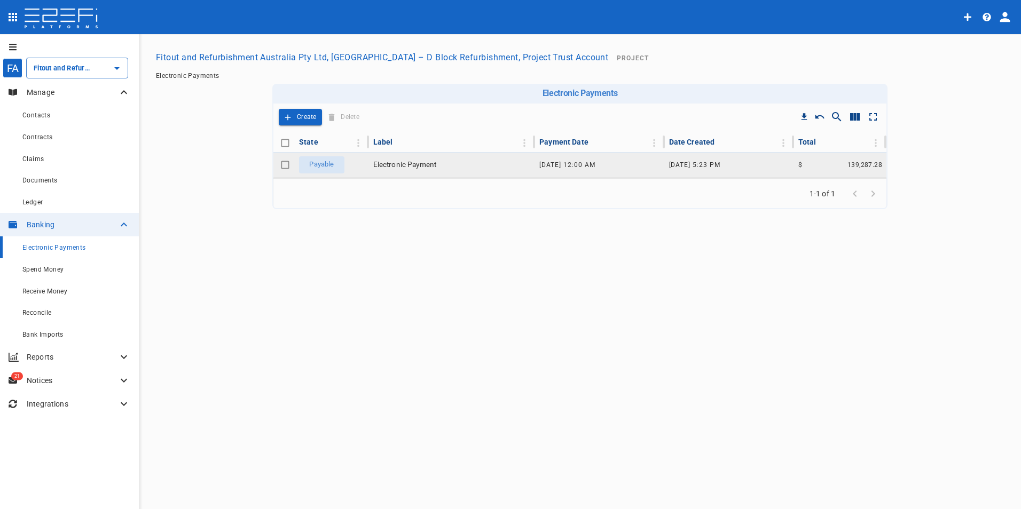
click at [400, 164] on span "Electronic Payment" at bounding box center [405, 165] width 64 height 10
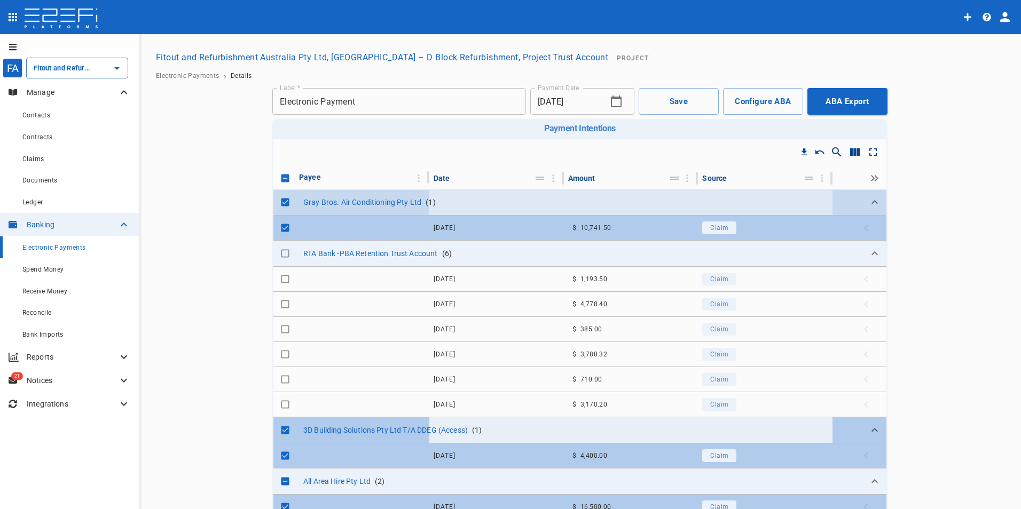
click at [280, 197] on input "Toggle select row" at bounding box center [285, 202] width 15 height 15
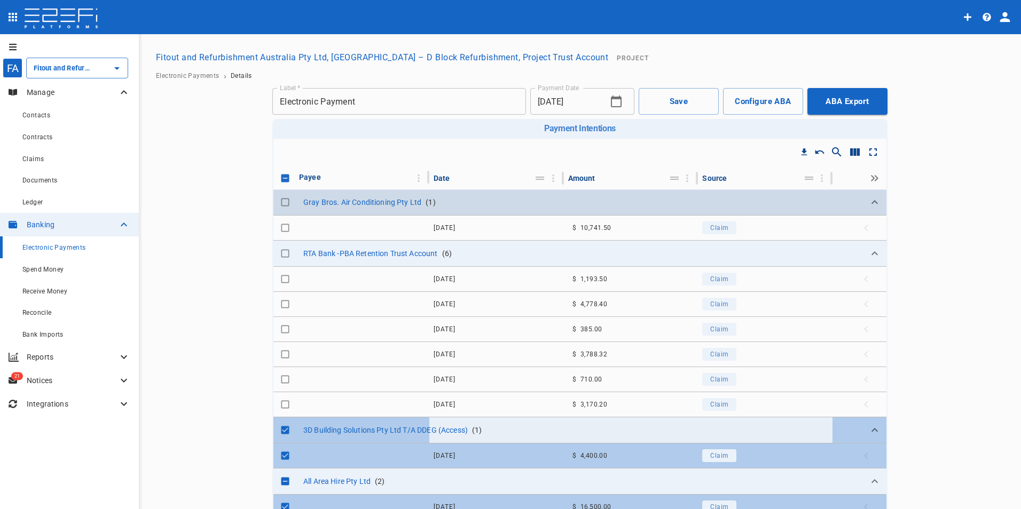
click at [285, 204] on input "Toggle select row" at bounding box center [285, 202] width 15 height 15
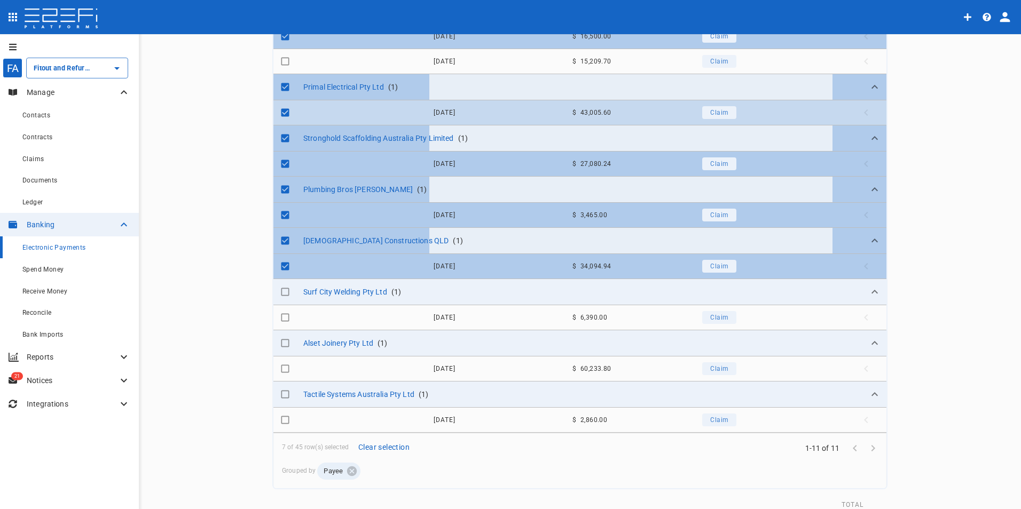
scroll to position [160, 0]
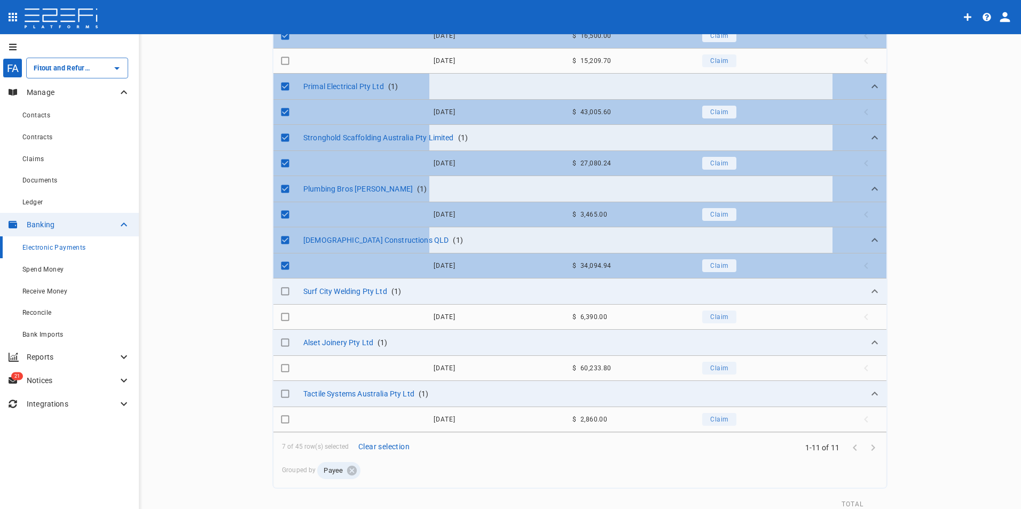
drag, startPoint x: 280, startPoint y: 266, endPoint x: 262, endPoint y: 273, distance: 19.4
click at [280, 266] on input "Toggle select row" at bounding box center [285, 265] width 15 height 15
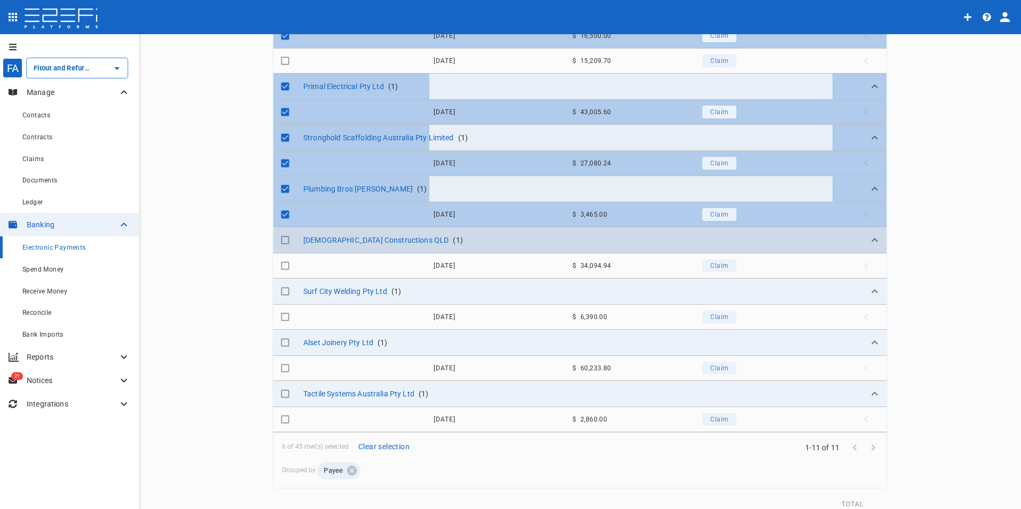
click at [283, 240] on input "Toggle select row" at bounding box center [285, 240] width 15 height 15
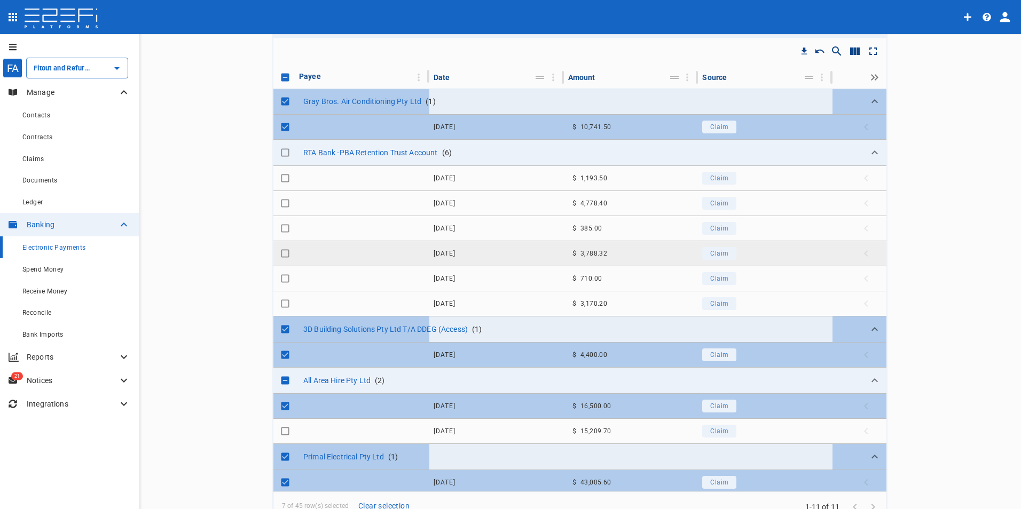
scroll to position [0, 0]
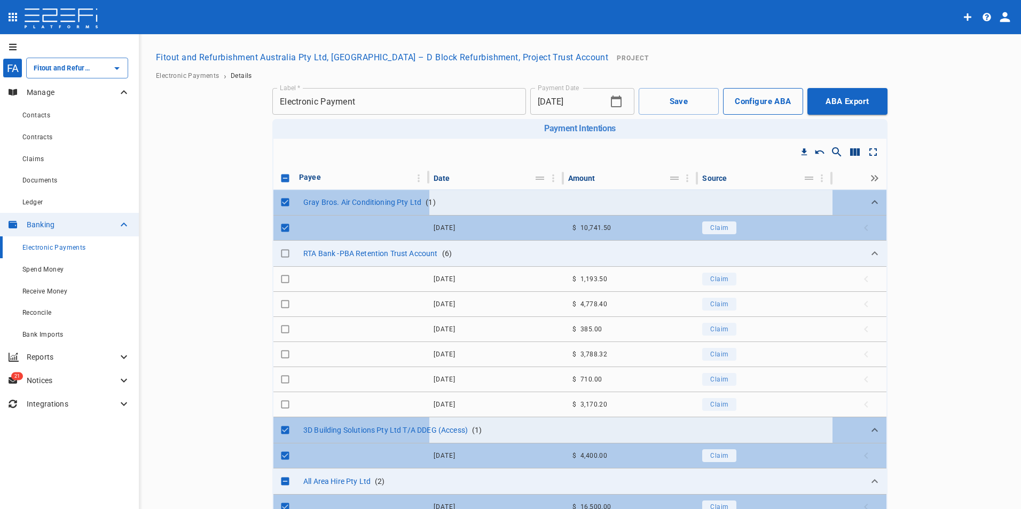
click at [750, 99] on button "Configure ABA" at bounding box center [763, 101] width 80 height 27
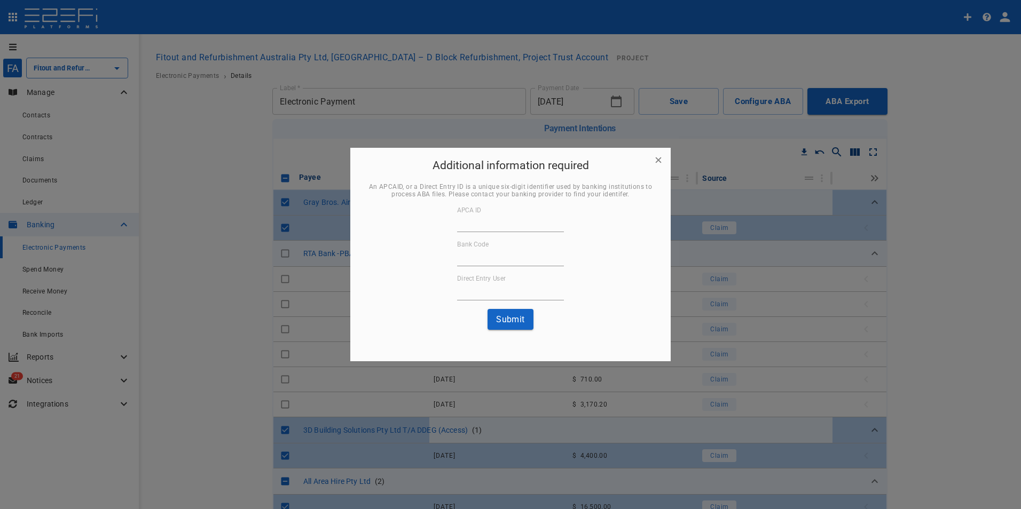
click at [839, 99] on div at bounding box center [510, 254] width 1021 height 509
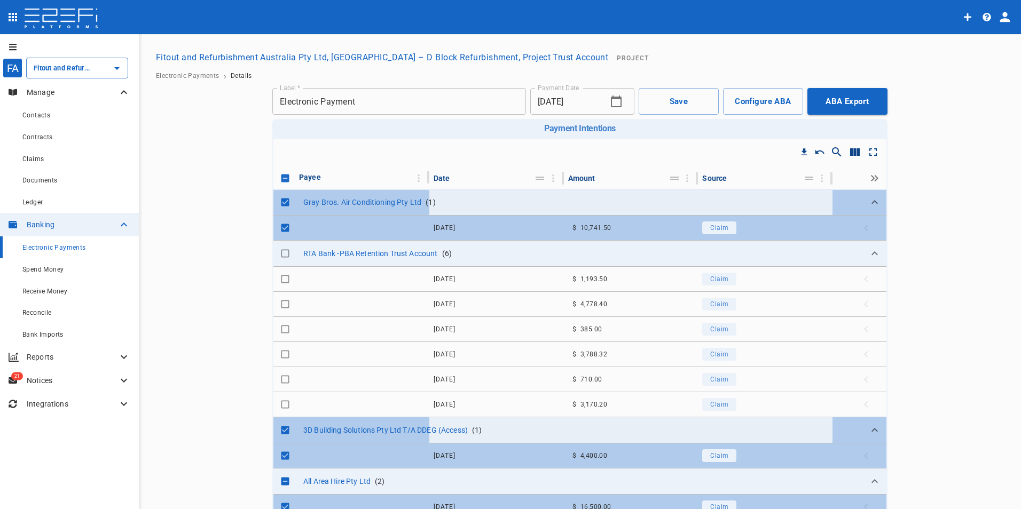
click at [839, 99] on button "ABA Export" at bounding box center [847, 101] width 80 height 27
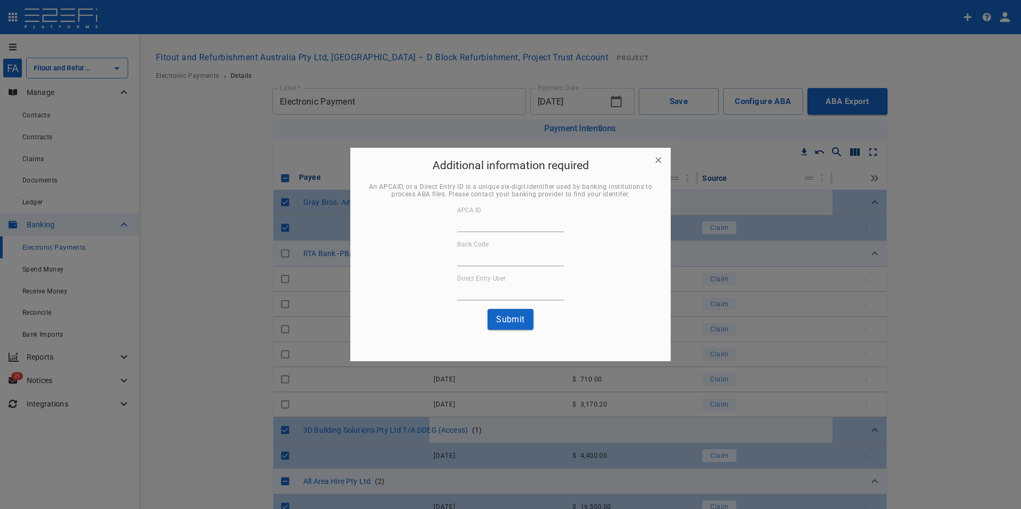
click at [659, 160] on div "Additional information required An APCAID, or a Direct Entry ID is a unique six…" at bounding box center [510, 243] width 320 height 191
click at [510, 320] on button "Submit" at bounding box center [510, 319] width 46 height 21
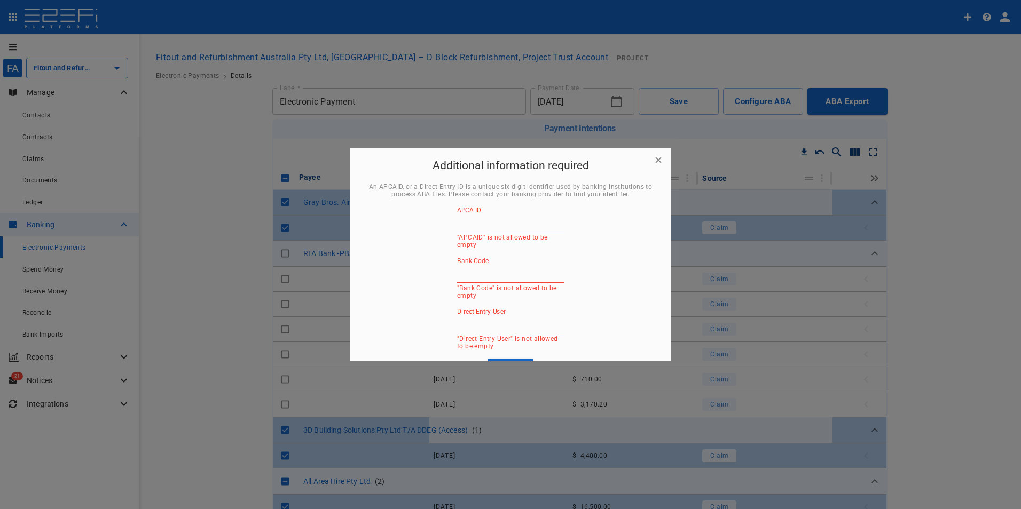
click at [657, 162] on div "Additional information required An APCAID, or a Direct Entry ID is a unique six…" at bounding box center [510, 268] width 320 height 240
drag, startPoint x: 657, startPoint y: 162, endPoint x: 657, endPoint y: 129, distance: 33.1
click at [657, 159] on div "Additional information required An APCAID, or a Direct Entry ID is a unique six…" at bounding box center [510, 268] width 320 height 240
click at [657, 98] on div at bounding box center [510, 254] width 1021 height 509
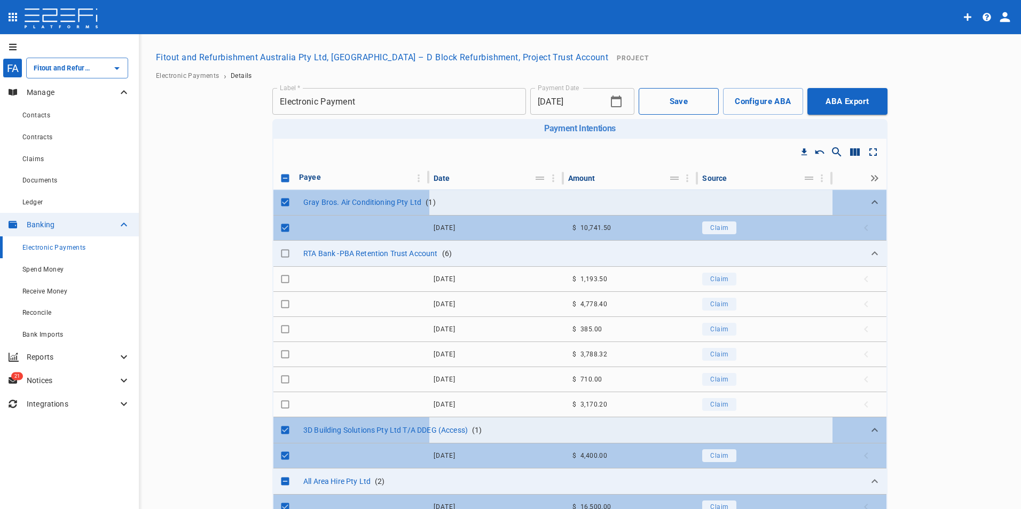
click at [658, 101] on button "Save" at bounding box center [679, 101] width 80 height 27
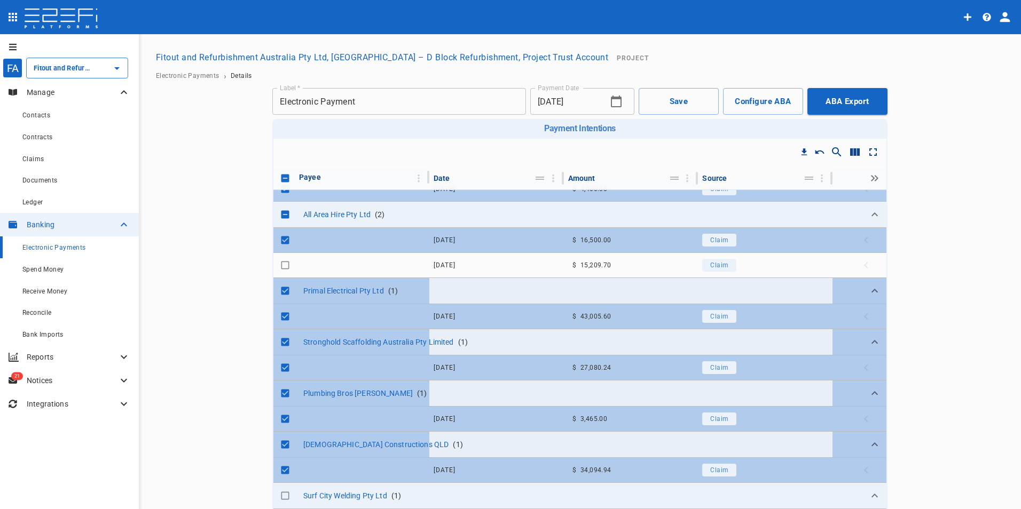
scroll to position [311, 0]
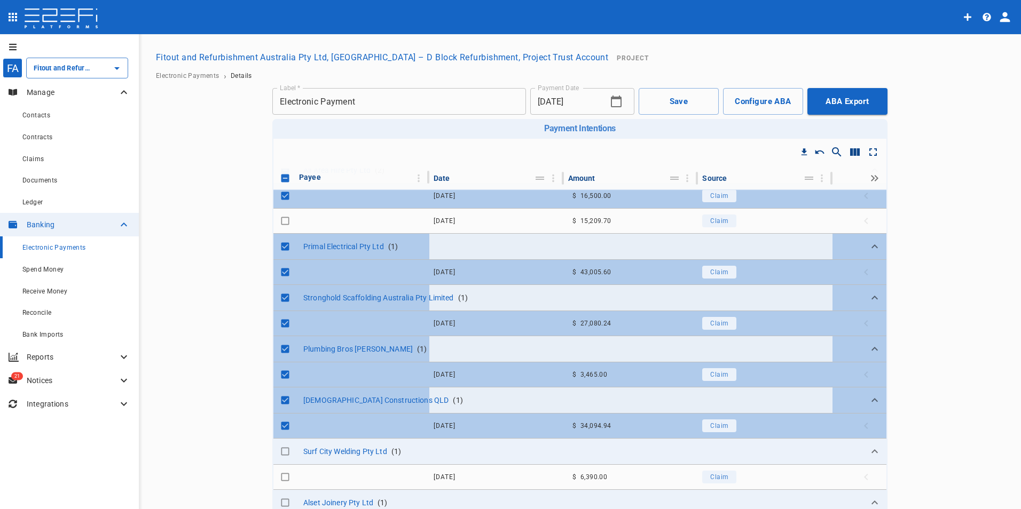
drag, startPoint x: 203, startPoint y: 408, endPoint x: 212, endPoint y: 408, distance: 8.6
click at [208, 409] on main "Fitout and Refurbishment Australia Pty Ltd, [GEOGRAPHIC_DATA] – D Block Refurbi…" at bounding box center [580, 364] width 856 height 634
click at [41, 313] on span "Reconcile" at bounding box center [36, 312] width 29 height 7
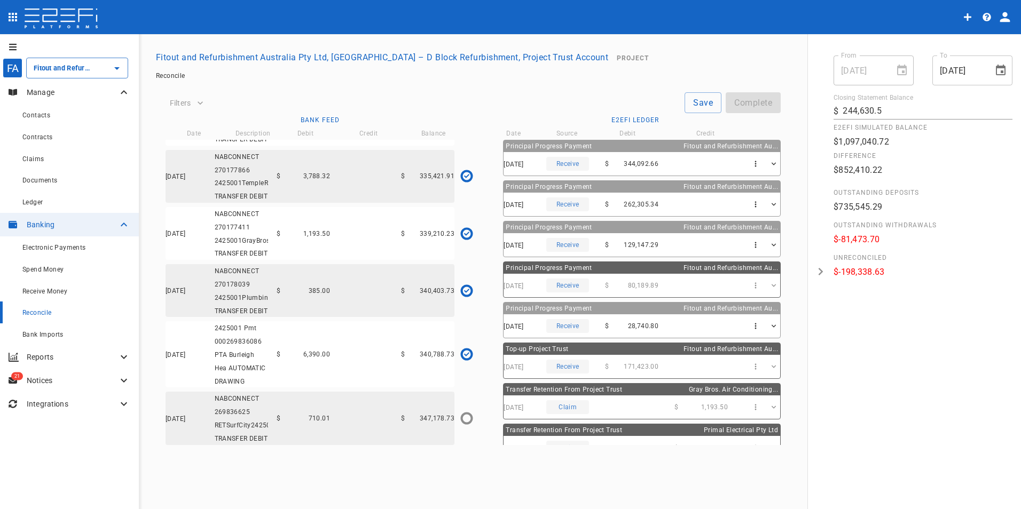
scroll to position [3592, 0]
click at [466, 294] on icon "$385.00 / $385.00" at bounding box center [466, 290] width 5 height 5
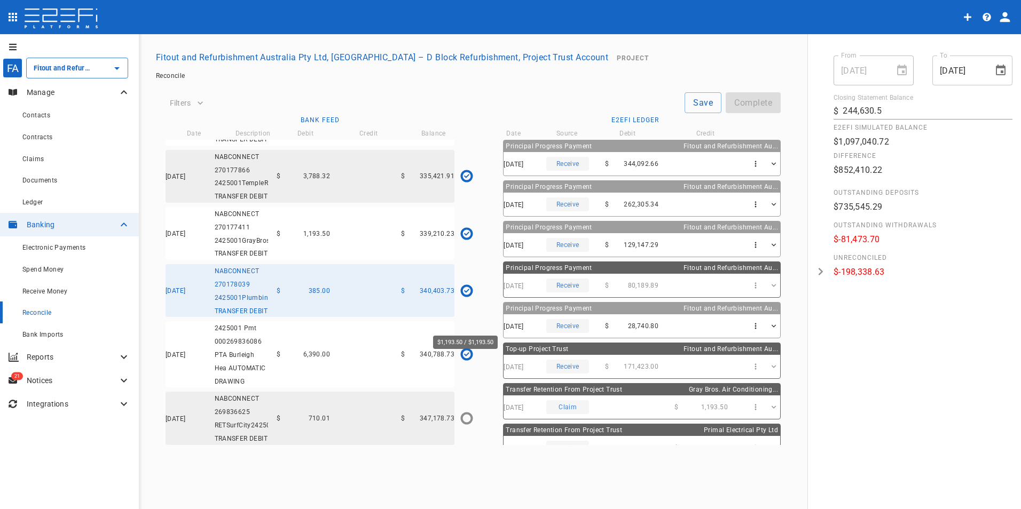
click at [468, 237] on icon "$1,193.50 / $1,193.50" at bounding box center [466, 233] width 5 height 5
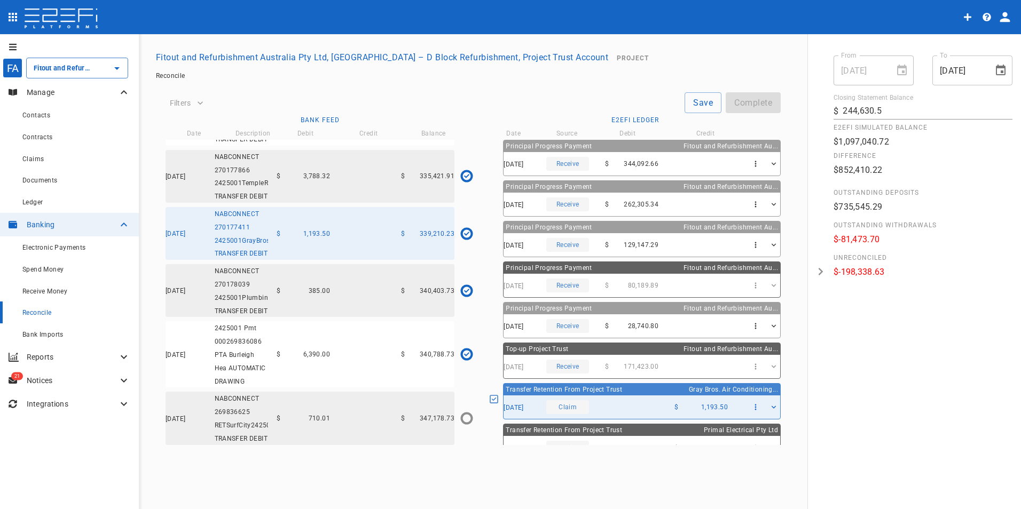
click at [499, 398] on icon at bounding box center [494, 400] width 10 height 10
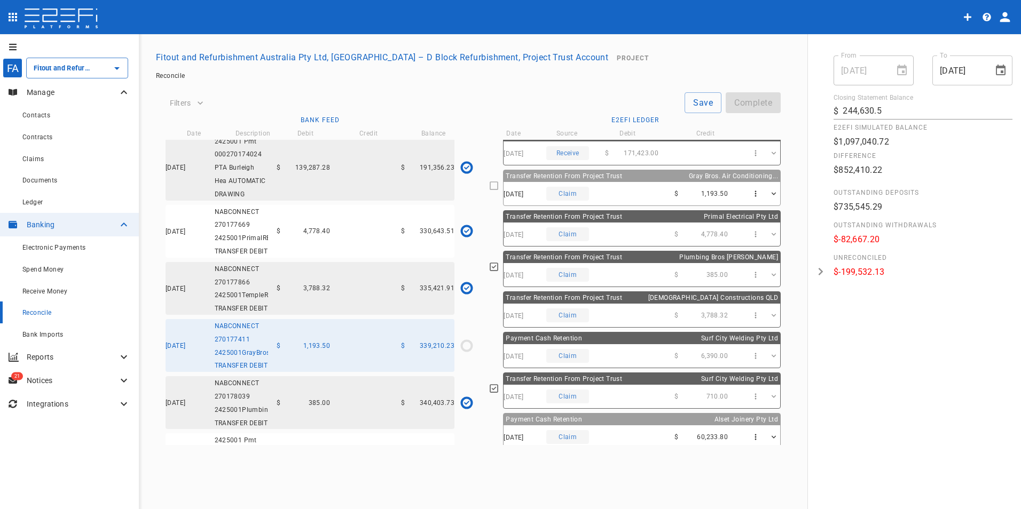
scroll to position [267, 0]
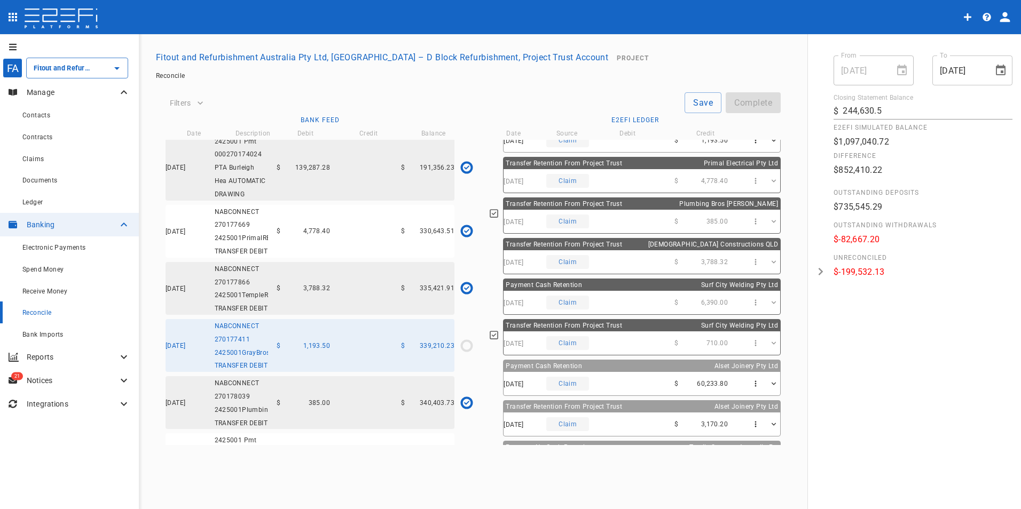
click at [497, 333] on icon at bounding box center [494, 335] width 10 height 10
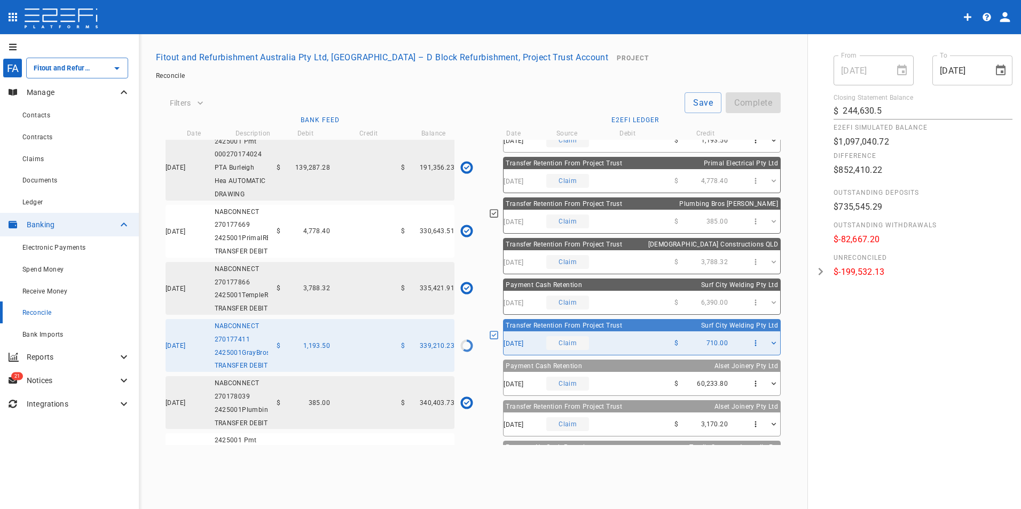
click at [499, 335] on icon at bounding box center [494, 335] width 10 height 10
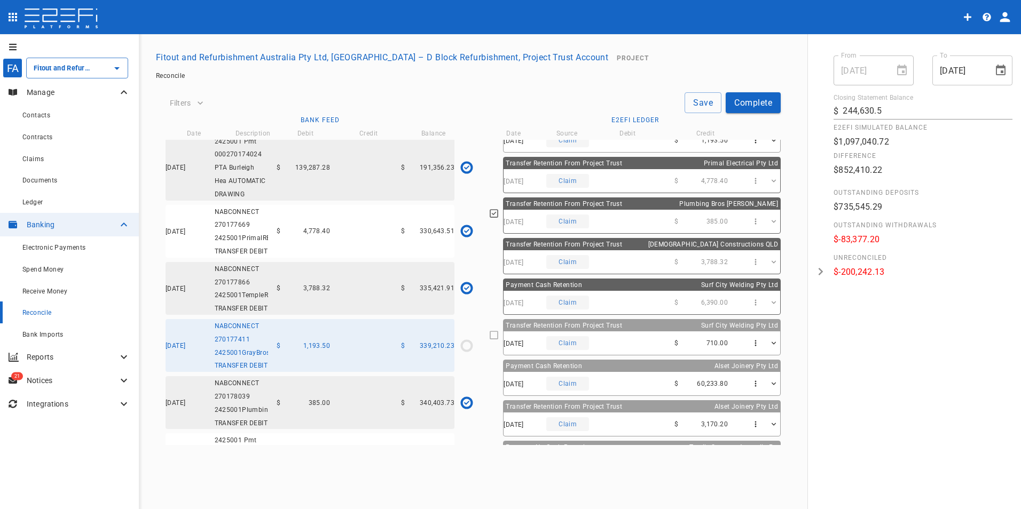
click at [499, 215] on icon at bounding box center [494, 214] width 10 height 10
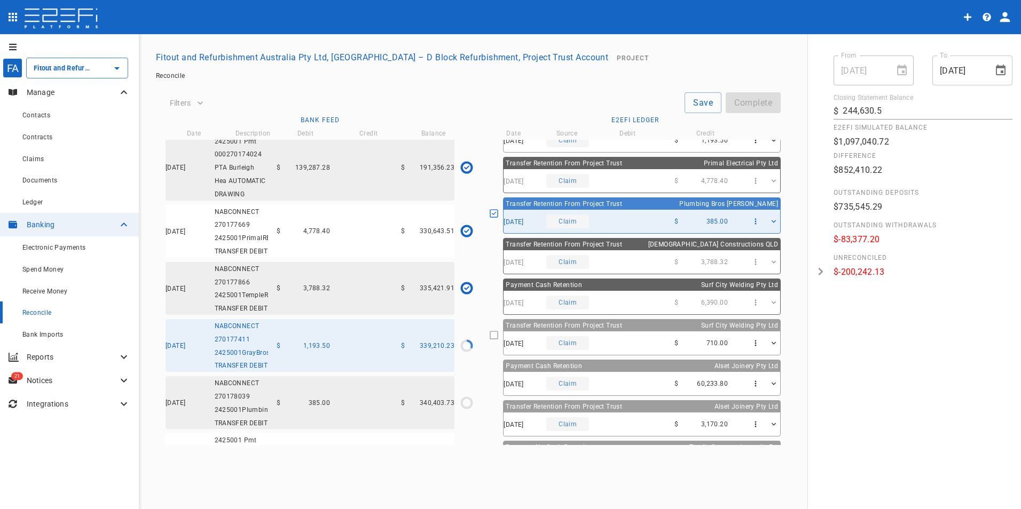
click at [499, 214] on icon at bounding box center [494, 213] width 9 height 9
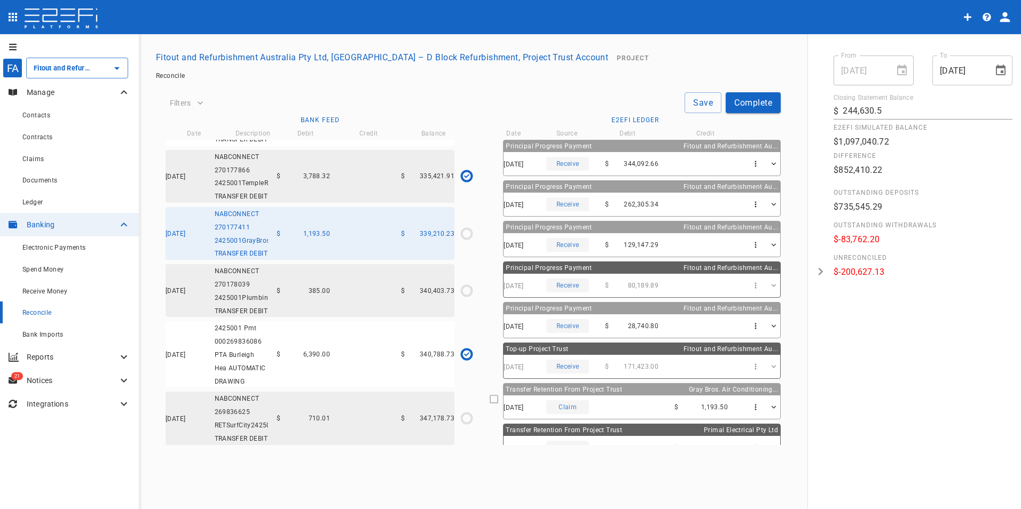
scroll to position [3378, 0]
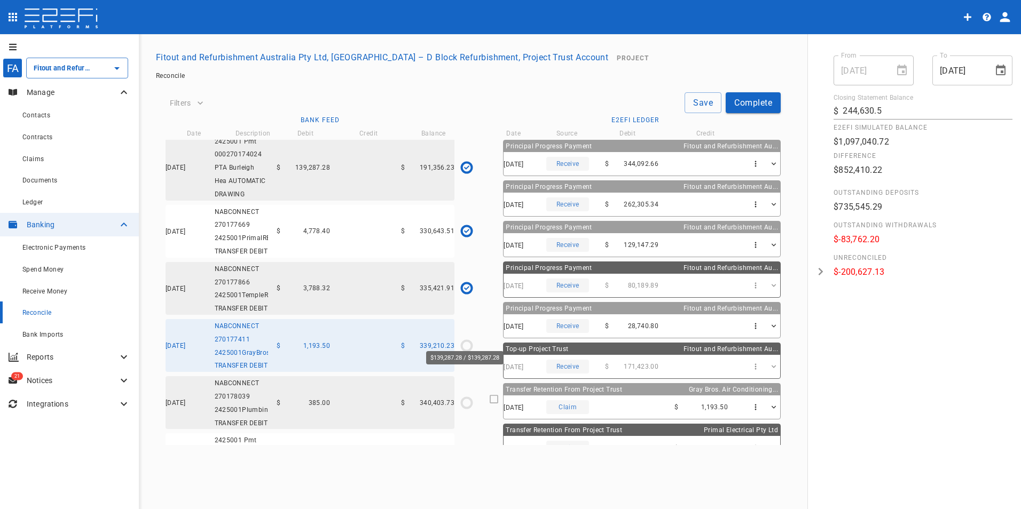
click at [464, 170] on icon "$139,287.28 / $139,287.28" at bounding box center [466, 167] width 5 height 5
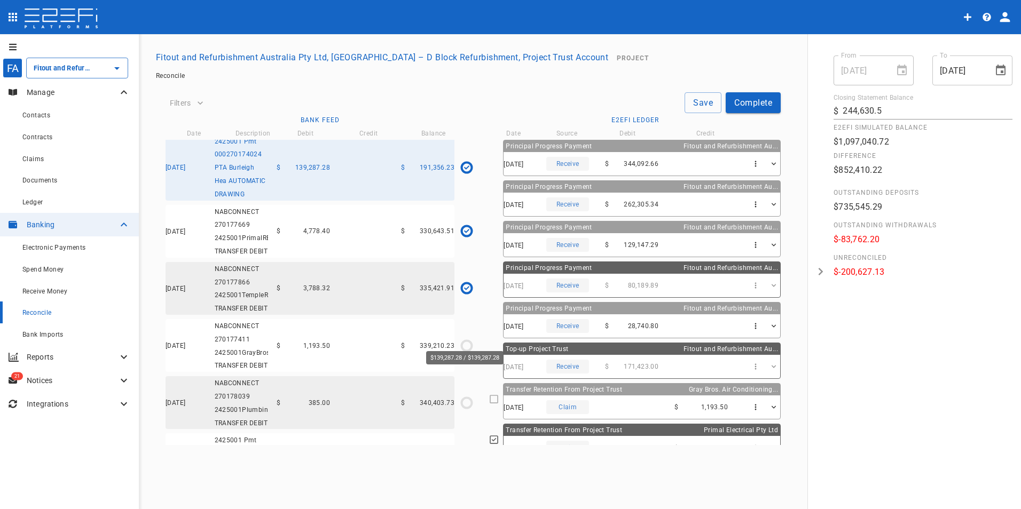
click at [464, 170] on icon "$139,287.28 / $139,287.28" at bounding box center [466, 167] width 5 height 5
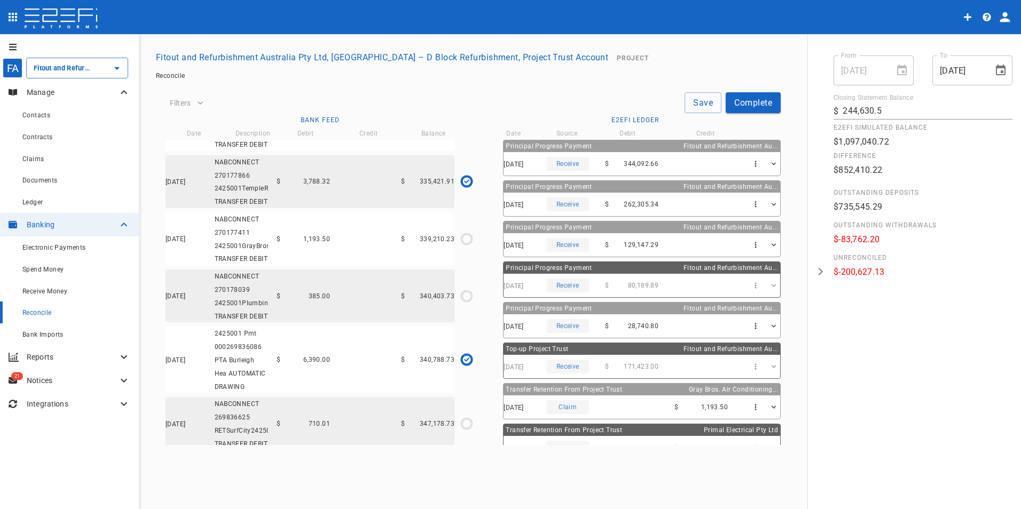
scroll to position [3592, 0]
